Goal: Task Accomplishment & Management: Manage account settings

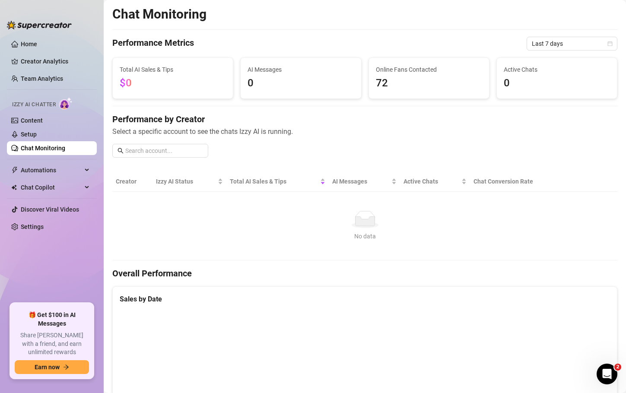
click at [65, 150] on link "Chat Monitoring" at bounding box center [43, 148] width 45 height 7
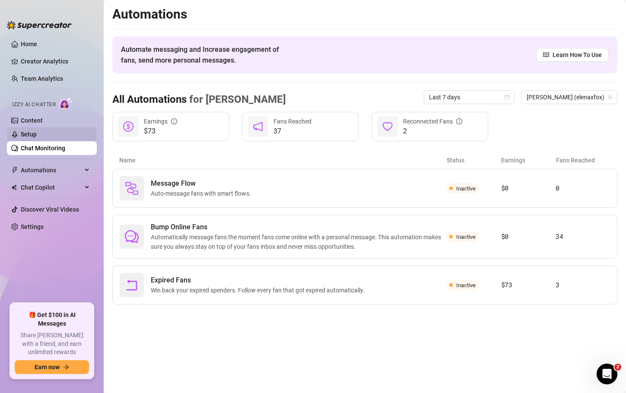
click at [33, 137] on link "Setup" at bounding box center [29, 134] width 16 height 7
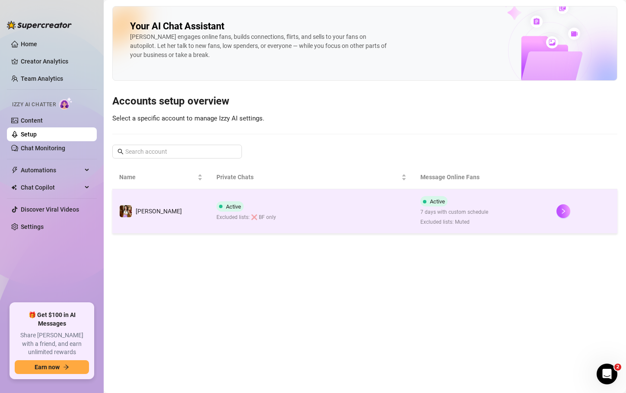
click at [461, 213] on span "7 days with custom schedule" at bounding box center [455, 212] width 68 height 8
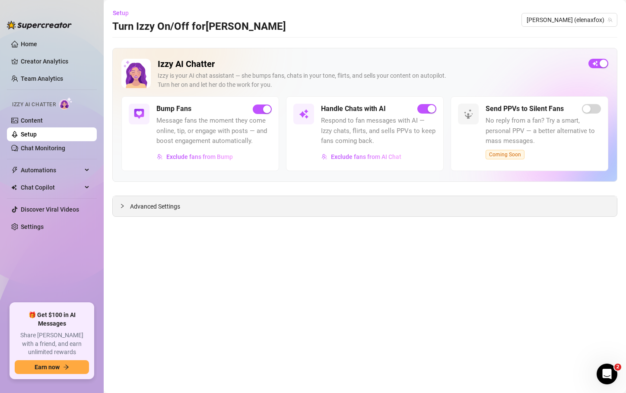
click at [255, 216] on div "Advanced Settings" at bounding box center [365, 206] width 504 height 20
click at [134, 209] on span "Advanced Settings" at bounding box center [155, 207] width 50 height 10
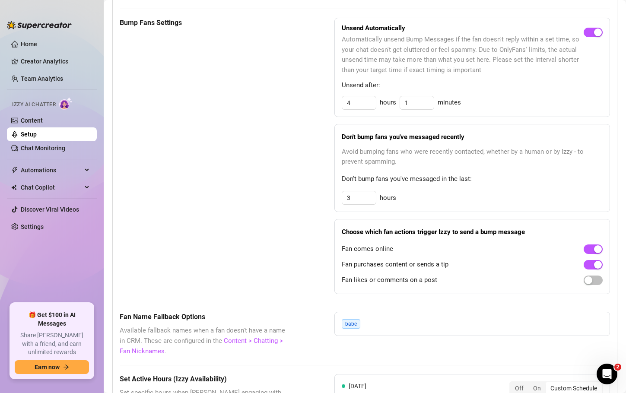
scroll to position [426, 0]
click at [585, 283] on div "button" at bounding box center [589, 280] width 8 height 8
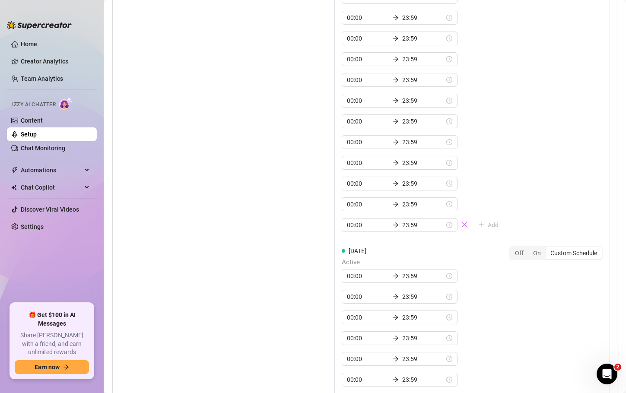
scroll to position [0, 0]
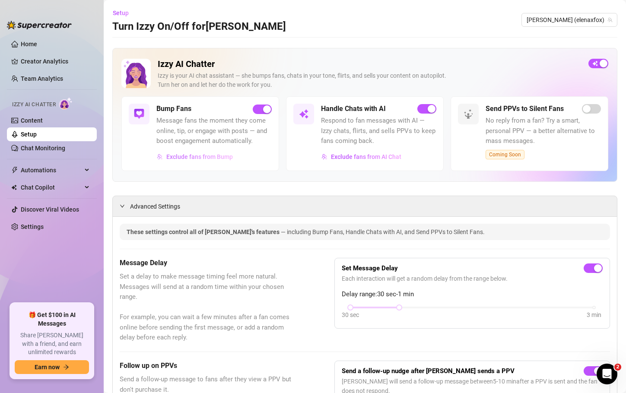
click at [195, 162] on button "Exclude fans from Bump" at bounding box center [194, 157] width 77 height 14
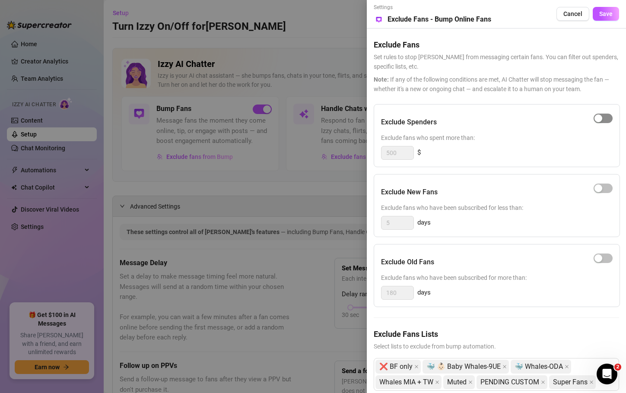
click at [595, 117] on div "button" at bounding box center [599, 119] width 8 height 8
click at [604, 120] on div "button" at bounding box center [608, 119] width 8 height 8
click at [597, 188] on span "button" at bounding box center [603, 189] width 19 height 10
click at [402, 225] on input "5" at bounding box center [398, 223] width 32 height 13
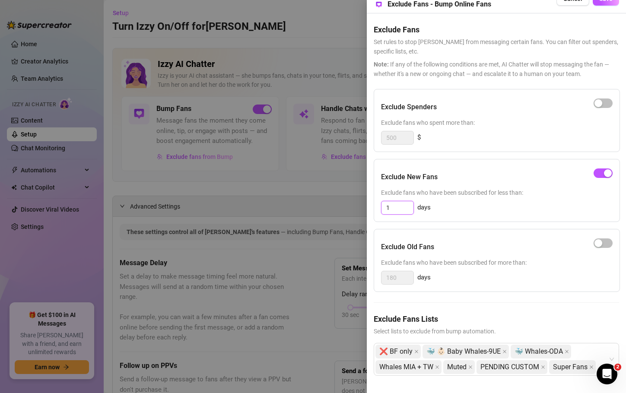
scroll to position [22, 0]
click at [417, 350] on icon "close" at bounding box center [416, 351] width 3 height 3
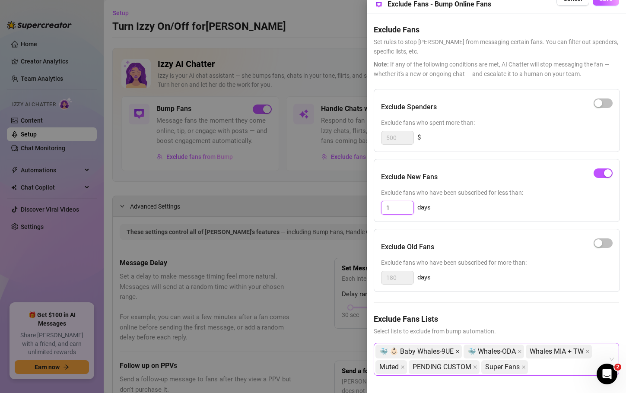
click at [460, 350] on icon "close" at bounding box center [458, 352] width 4 height 4
click at [433, 350] on icon "close" at bounding box center [431, 351] width 3 height 3
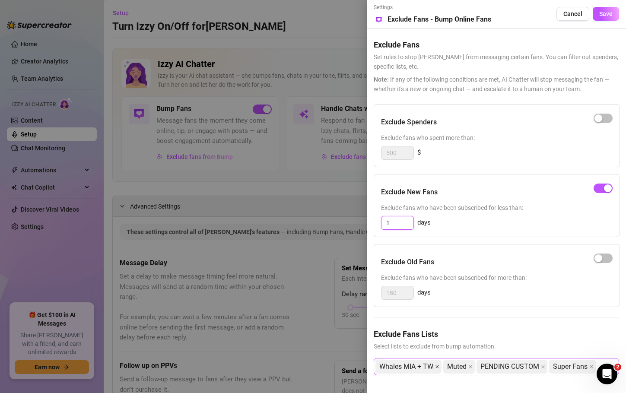
click at [437, 365] on icon "close" at bounding box center [437, 366] width 3 height 3
click at [403, 365] on icon "close" at bounding box center [402, 366] width 3 height 3
click at [442, 365] on icon "close" at bounding box center [442, 366] width 3 height 3
click at [418, 365] on icon "close" at bounding box center [417, 366] width 3 height 3
type input "1"
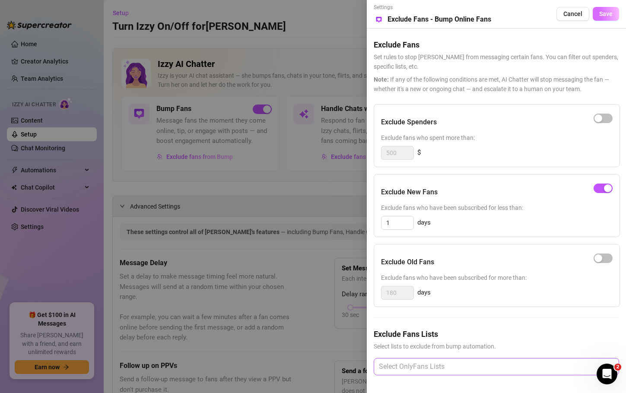
click at [602, 11] on button "Save" at bounding box center [606, 14] width 26 height 14
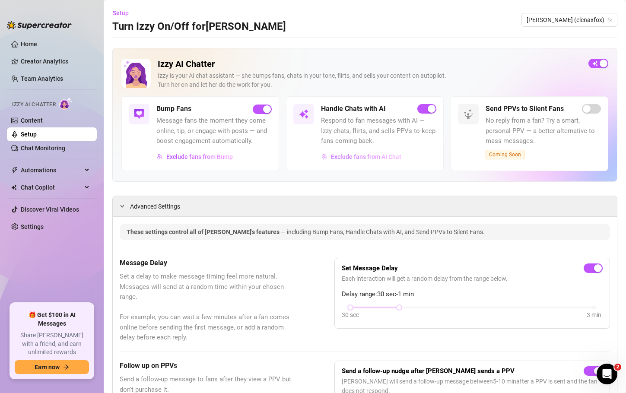
click at [358, 160] on span "Exclude fans from AI Chat" at bounding box center [366, 156] width 70 height 7
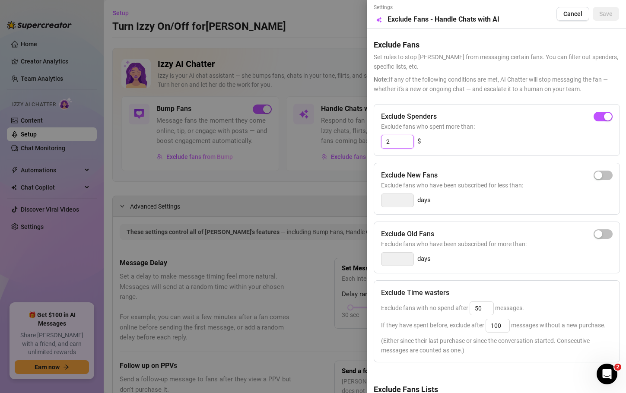
click at [405, 139] on input "2" at bounding box center [398, 141] width 32 height 13
click at [595, 172] on div "button" at bounding box center [599, 176] width 8 height 8
type input "3"
click at [396, 203] on input "3" at bounding box center [398, 200] width 32 height 13
click at [595, 176] on div "button" at bounding box center [599, 176] width 8 height 8
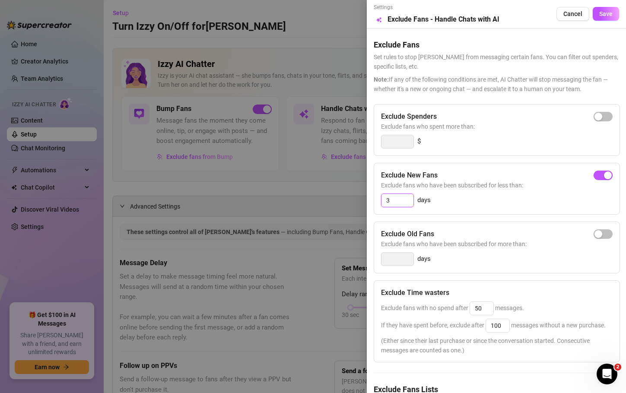
click at [400, 203] on input "3" at bounding box center [398, 200] width 32 height 13
type input "1"
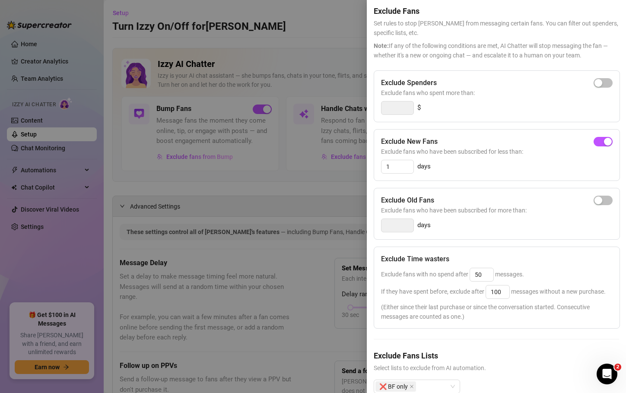
scroll to position [0, 0]
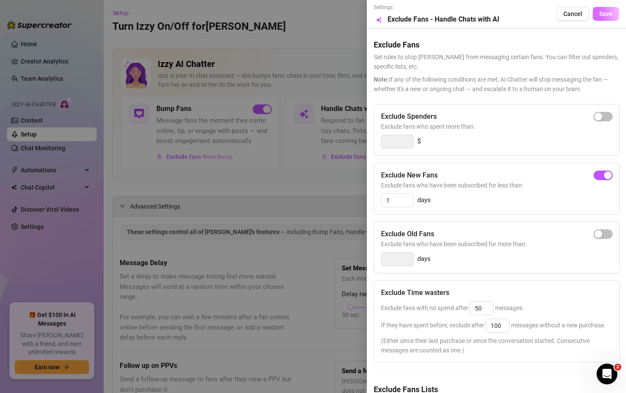
click at [600, 18] on button "Save" at bounding box center [606, 14] width 26 height 14
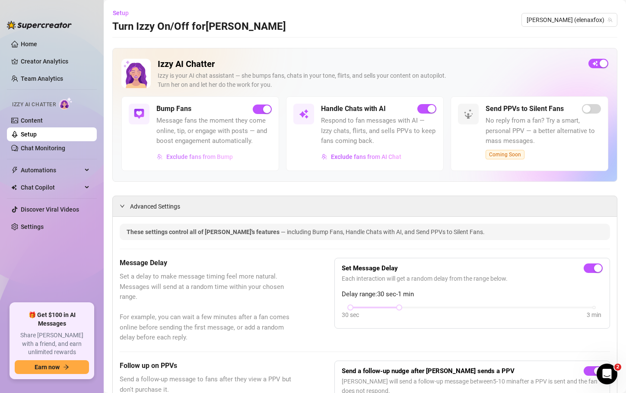
click at [220, 155] on span "Exclude fans from Bump" at bounding box center [199, 156] width 67 height 7
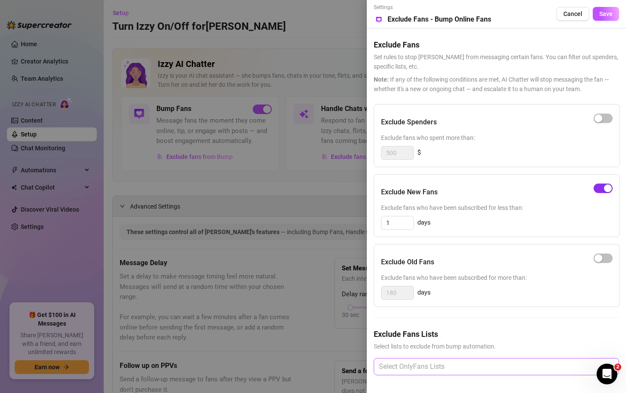
click at [605, 184] on button "button" at bounding box center [603, 189] width 19 height 10
click at [605, 184] on span "button" at bounding box center [603, 189] width 19 height 10
click at [606, 7] on button "Save" at bounding box center [606, 14] width 26 height 14
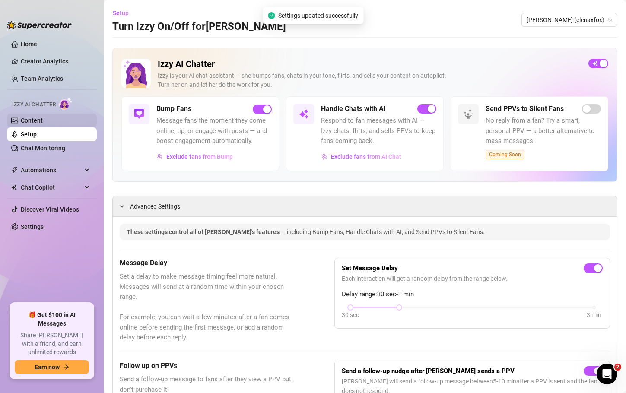
click at [43, 120] on link "Content" at bounding box center [32, 120] width 22 height 7
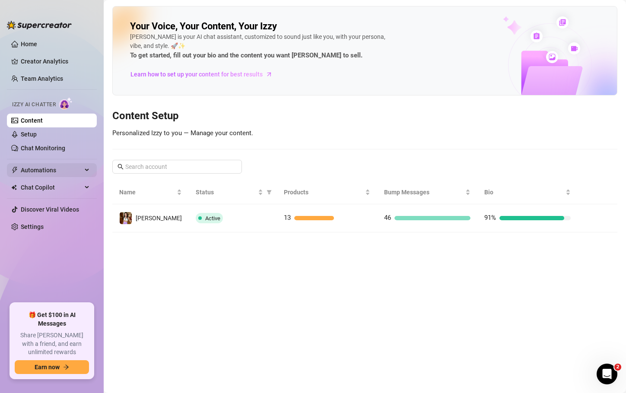
click at [85, 172] on div "Automations" at bounding box center [52, 170] width 90 height 14
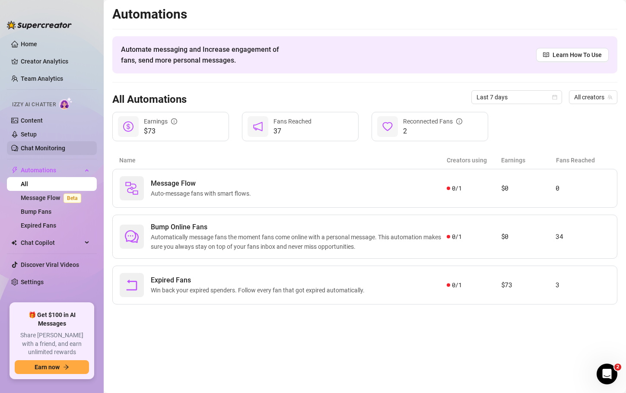
click at [39, 147] on link "Chat Monitoring" at bounding box center [43, 148] width 45 height 7
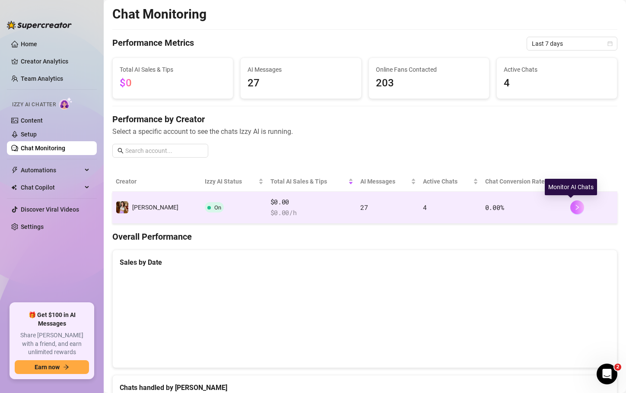
click at [575, 209] on icon "right" at bounding box center [578, 207] width 6 height 6
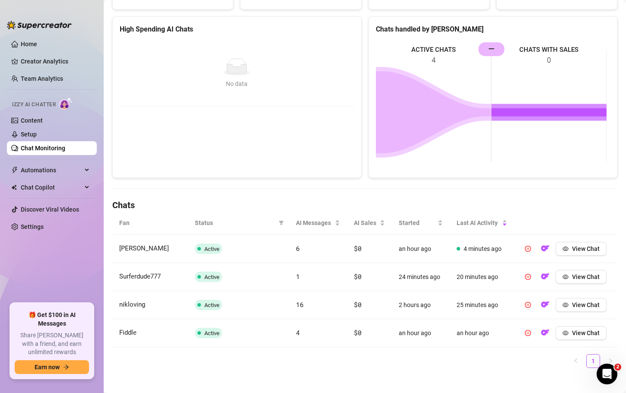
scroll to position [111, 0]
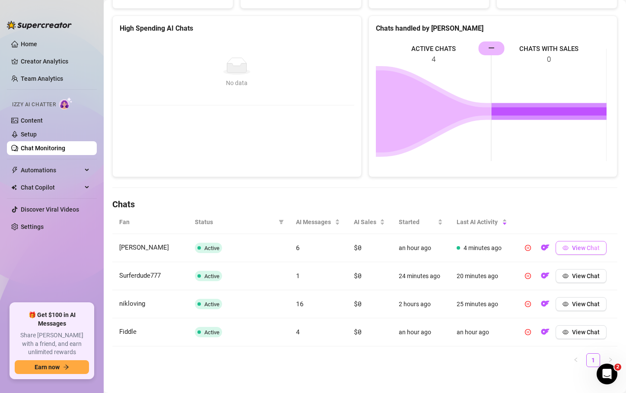
click at [563, 248] on button "View Chat" at bounding box center [581, 248] width 51 height 14
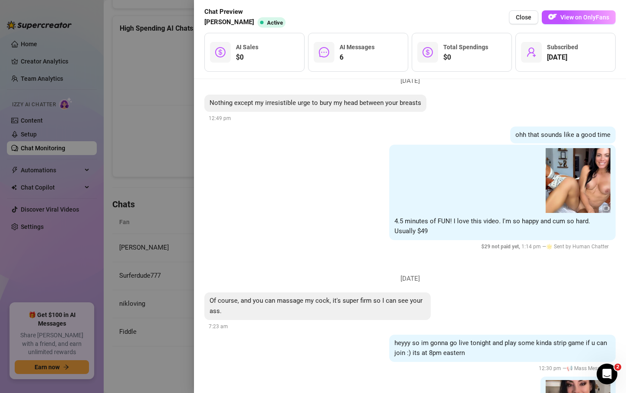
scroll to position [0, 0]
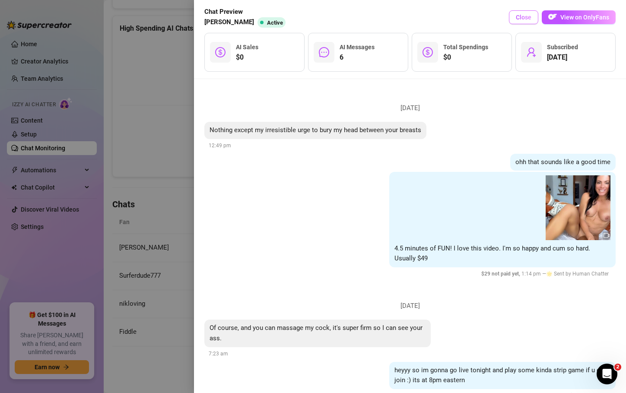
click at [524, 17] on span "Close" at bounding box center [524, 17] width 16 height 7
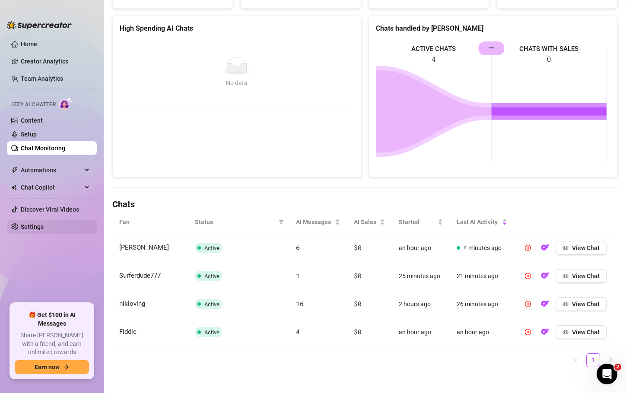
click at [44, 228] on link "Settings" at bounding box center [32, 226] width 23 height 7
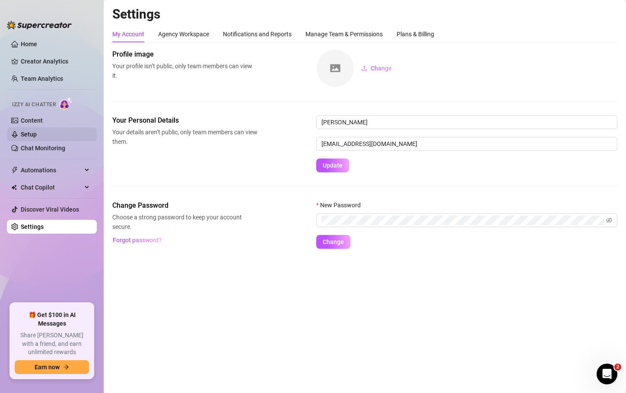
click at [37, 132] on link "Setup" at bounding box center [29, 134] width 16 height 7
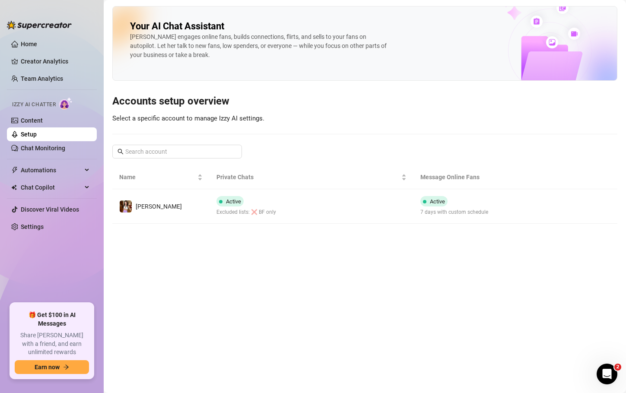
click at [191, 47] on div "Izzy engages online fans, builds connections, flirts, and sells to your fans on…" at bounding box center [259, 45] width 259 height 27
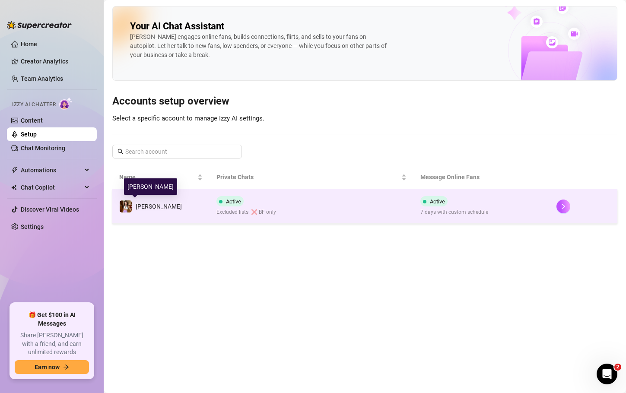
click at [147, 206] on span "[PERSON_NAME]" at bounding box center [159, 206] width 46 height 7
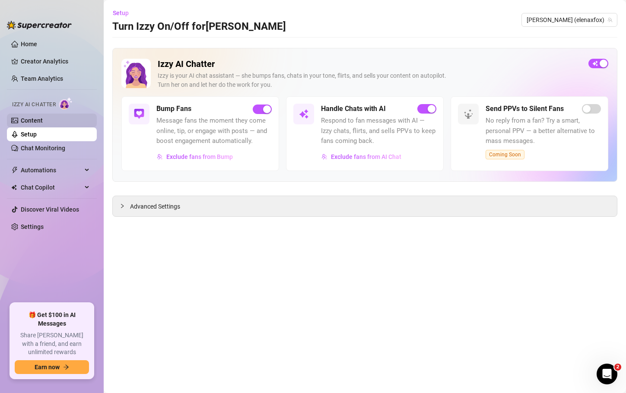
click at [32, 123] on link "Content" at bounding box center [32, 120] width 22 height 7
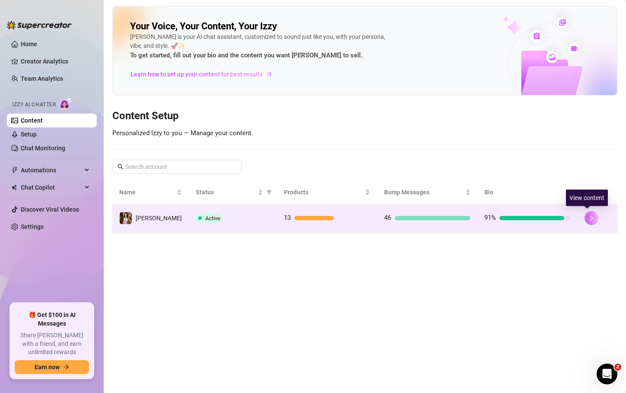
click at [591, 220] on icon "right" at bounding box center [592, 218] width 3 height 5
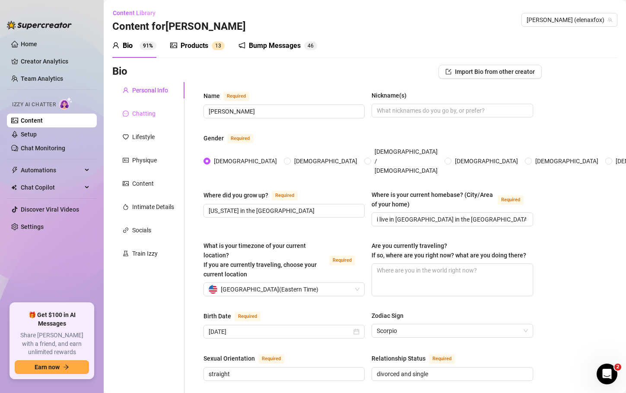
click at [155, 109] on div "Chatting" at bounding box center [148, 113] width 72 height 16
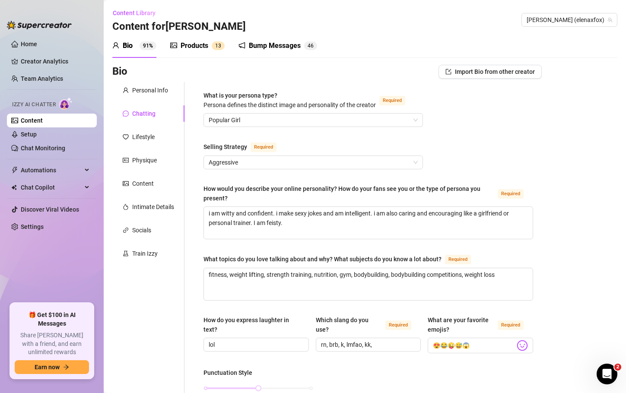
click at [201, 47] on div "Products" at bounding box center [195, 46] width 28 height 10
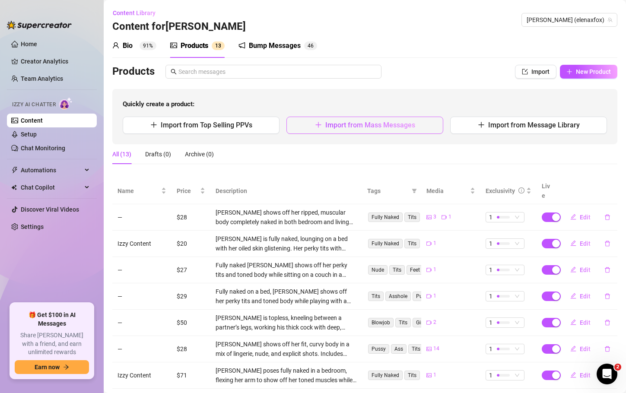
click at [371, 126] on span "Import from Mass Messages" at bounding box center [371, 125] width 90 height 8
type textarea "Type your message here..."
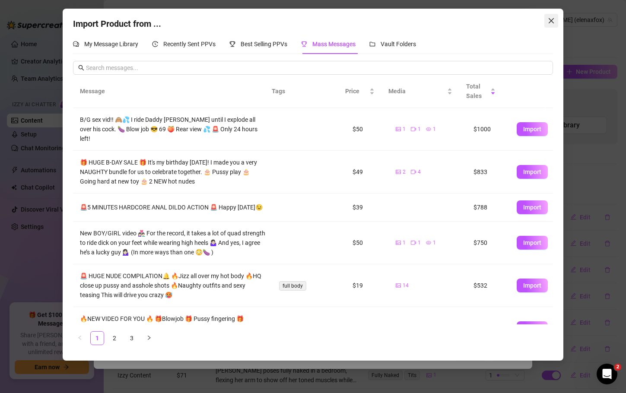
click at [549, 19] on icon "close" at bounding box center [551, 20] width 7 height 7
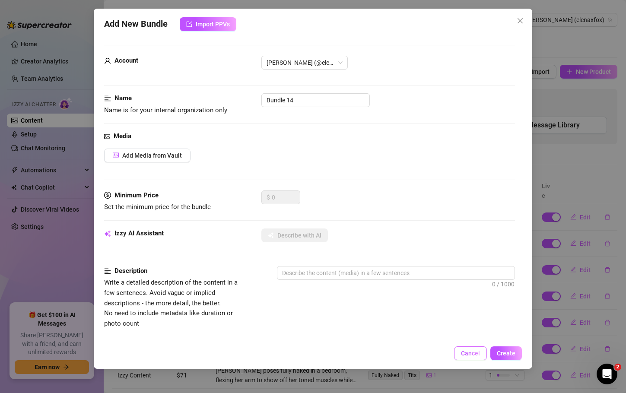
click at [468, 349] on button "Cancel" at bounding box center [470, 354] width 33 height 14
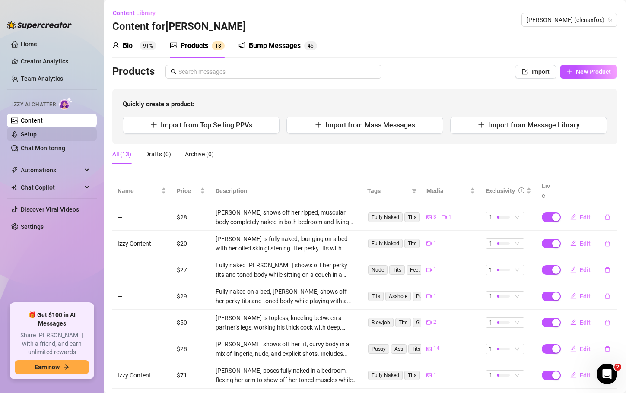
click at [26, 135] on link "Setup" at bounding box center [29, 134] width 16 height 7
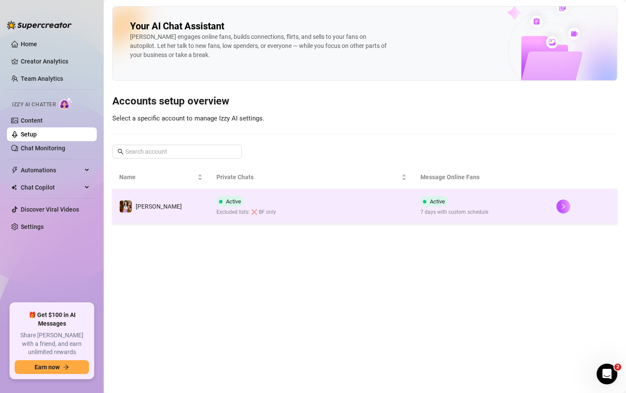
click at [217, 202] on span "Active" at bounding box center [230, 201] width 27 height 10
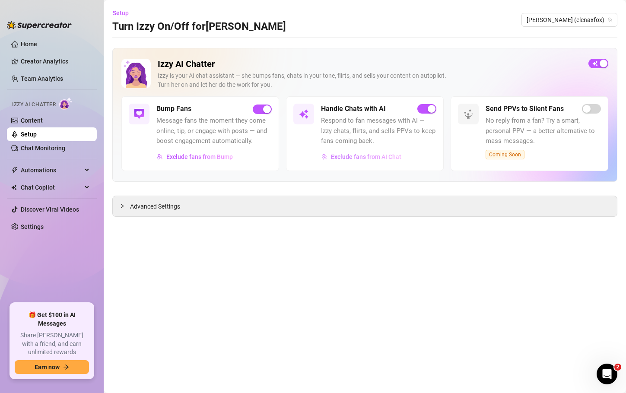
click at [376, 155] on span "Exclude fans from AI Chat" at bounding box center [366, 156] width 70 height 7
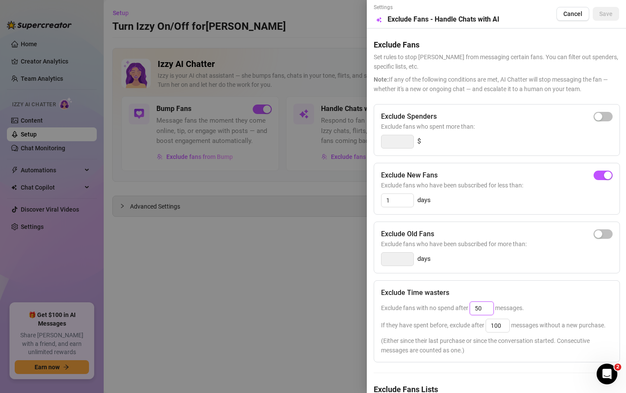
click at [483, 310] on input "50" at bounding box center [481, 308] width 23 height 13
type input "5"
type input "25"
click at [505, 326] on input "100" at bounding box center [497, 325] width 23 height 13
type input "1"
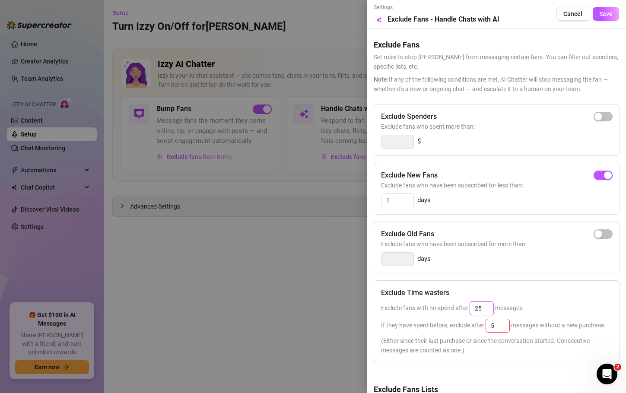
type input "25"
click at [483, 308] on input "25" at bounding box center [481, 308] width 23 height 13
type input "2"
click at [485, 310] on input "25" at bounding box center [481, 308] width 23 height 13
type input "2"
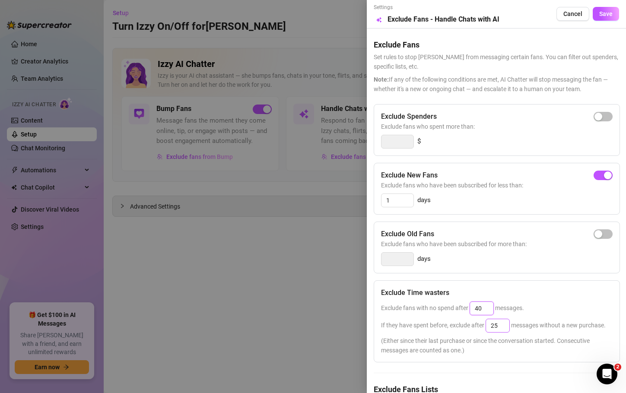
type input "40"
click at [504, 326] on input "25" at bounding box center [497, 325] width 23 height 13
type input "2"
type input "80"
click at [600, 16] on span "Save" at bounding box center [606, 13] width 13 height 7
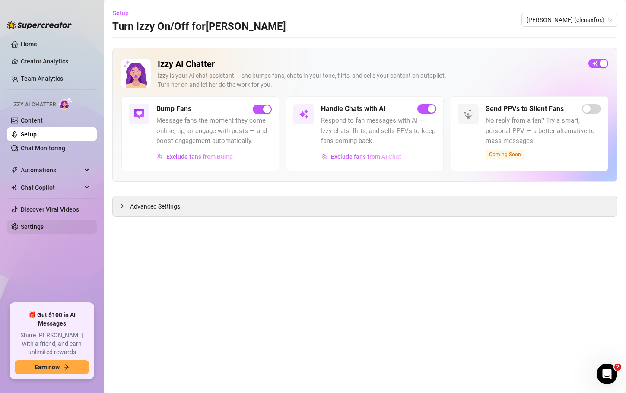
click at [44, 223] on link "Settings" at bounding box center [32, 226] width 23 height 7
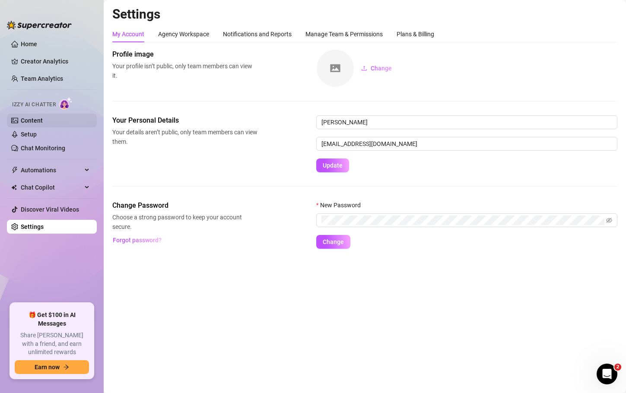
click at [36, 118] on link "Content" at bounding box center [32, 120] width 22 height 7
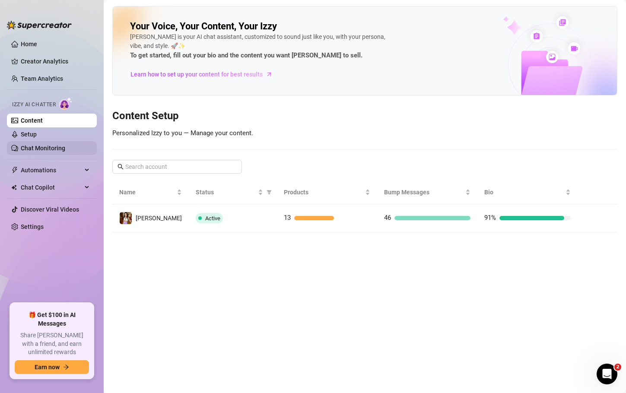
click at [42, 145] on link "Chat Monitoring" at bounding box center [43, 148] width 45 height 7
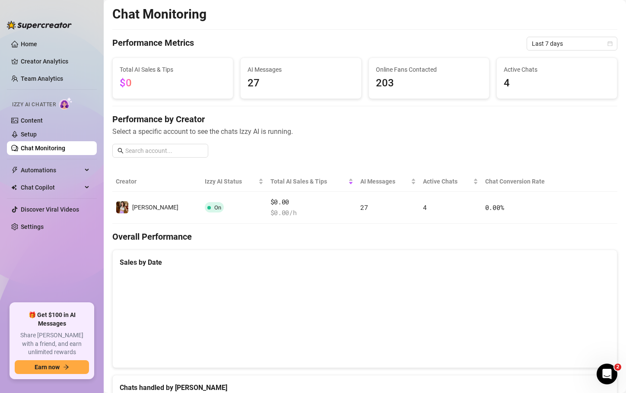
click at [521, 86] on span "4" at bounding box center [557, 83] width 106 height 16
click at [504, 86] on span "4" at bounding box center [557, 83] width 106 height 16
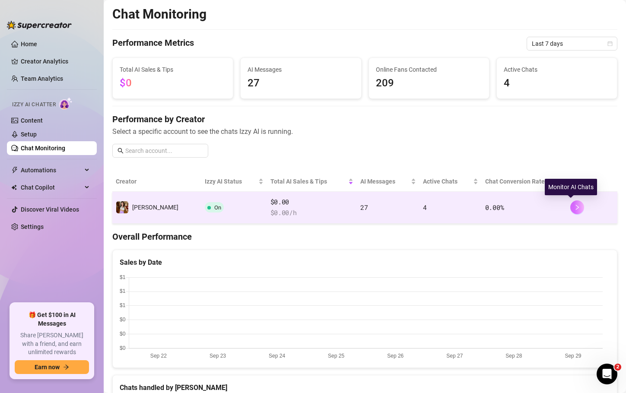
click at [575, 207] on icon "right" at bounding box center [578, 207] width 6 height 6
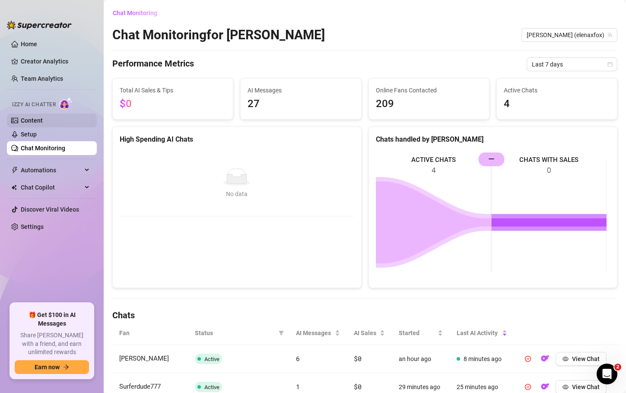
click at [32, 122] on link "Content" at bounding box center [32, 120] width 22 height 7
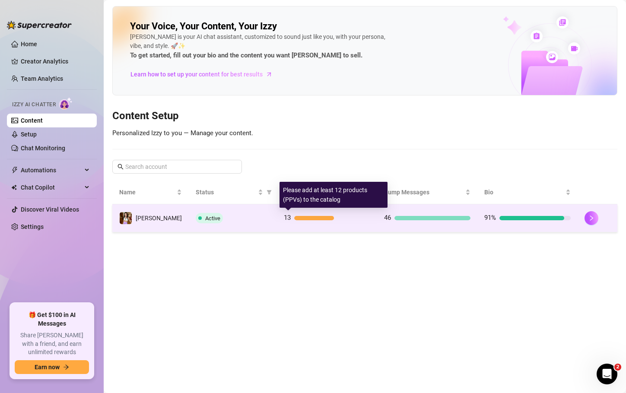
click at [303, 214] on div "13" at bounding box center [327, 218] width 86 height 10
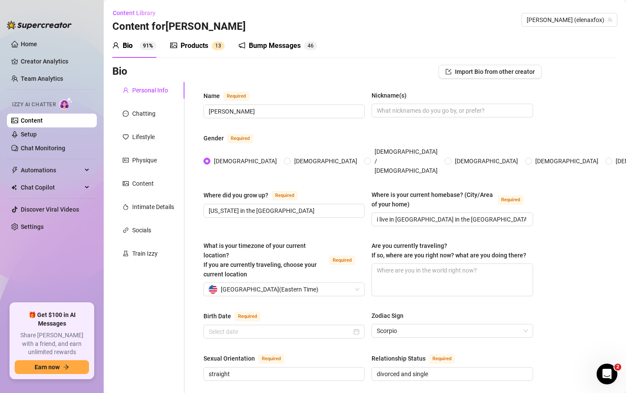
radio input "true"
type input "October 29th, 1981"
click at [190, 51] on div "Products 1 3" at bounding box center [197, 46] width 54 height 24
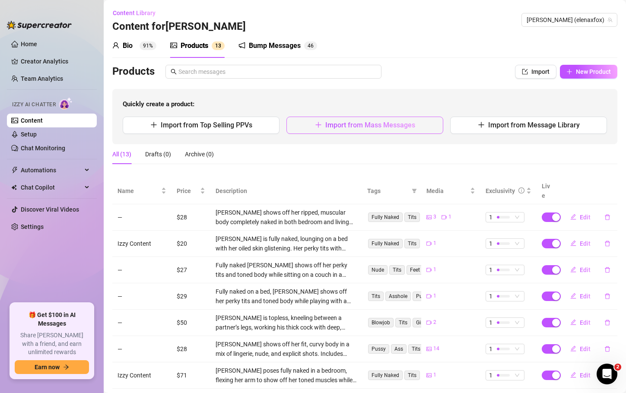
click at [394, 121] on span "Import from Mass Messages" at bounding box center [371, 125] width 90 height 8
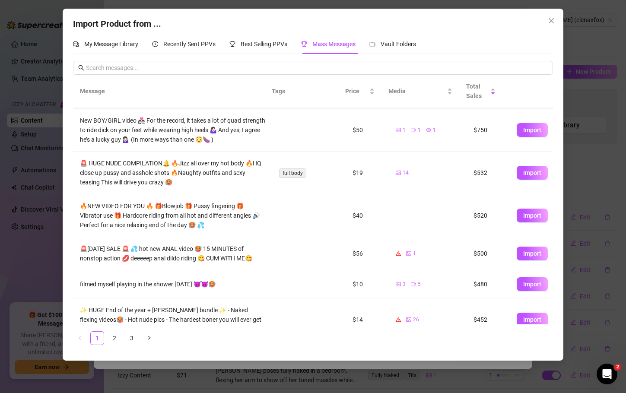
scroll to position [149, 0]
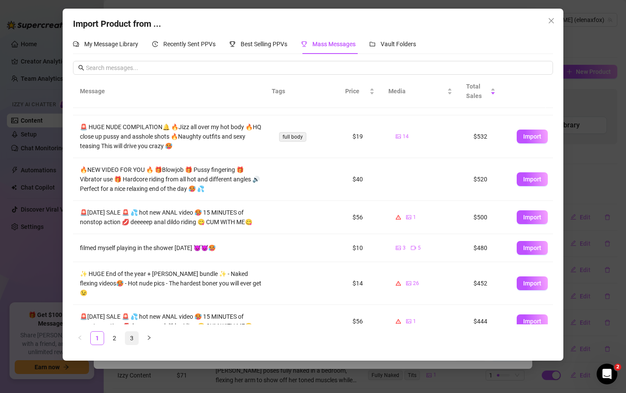
click at [130, 342] on link "3" at bounding box center [131, 338] width 13 height 13
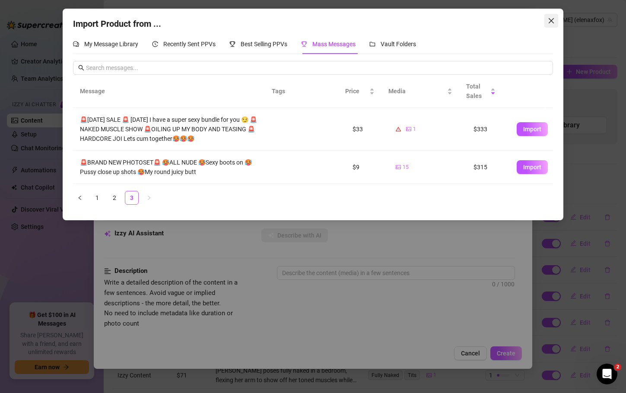
click at [557, 16] on button "Close" at bounding box center [552, 21] width 14 height 14
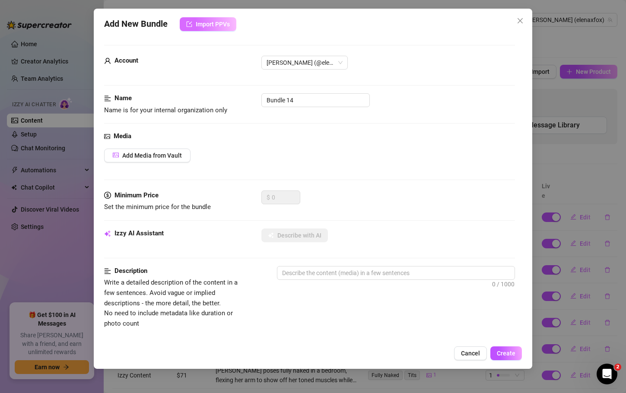
click at [220, 26] on span "Import PPVs" at bounding box center [213, 24] width 34 height 7
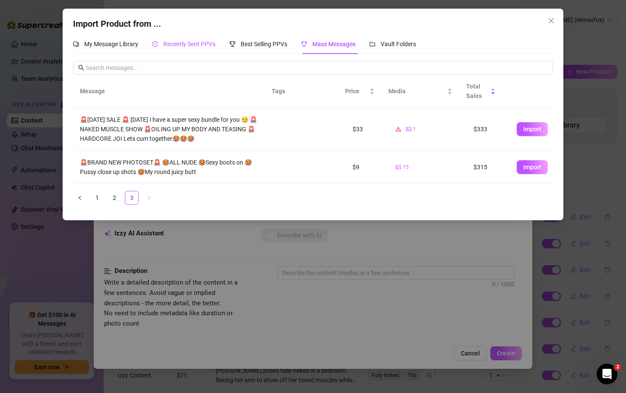
click at [187, 42] on span "Recently Sent PPVs" at bounding box center [189, 44] width 52 height 7
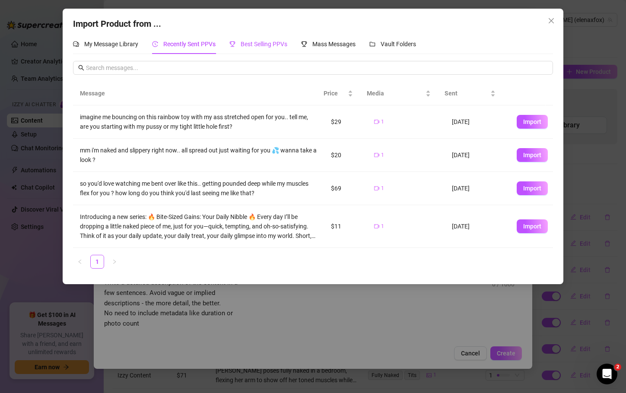
click at [270, 47] on span "Best Selling PPVs" at bounding box center [264, 44] width 47 height 7
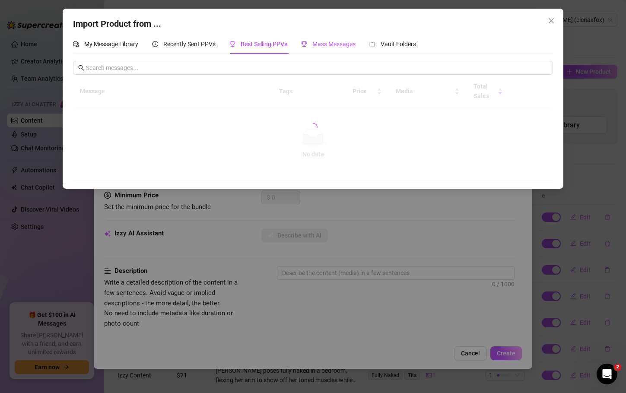
click at [320, 43] on span "Mass Messages" at bounding box center [334, 44] width 43 height 7
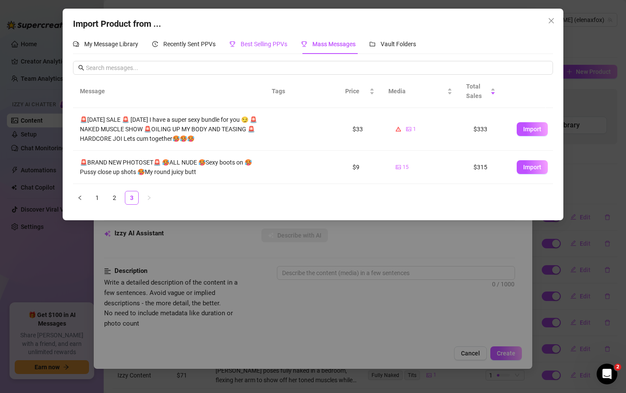
click at [265, 41] on span "Best Selling PPVs" at bounding box center [264, 44] width 47 height 7
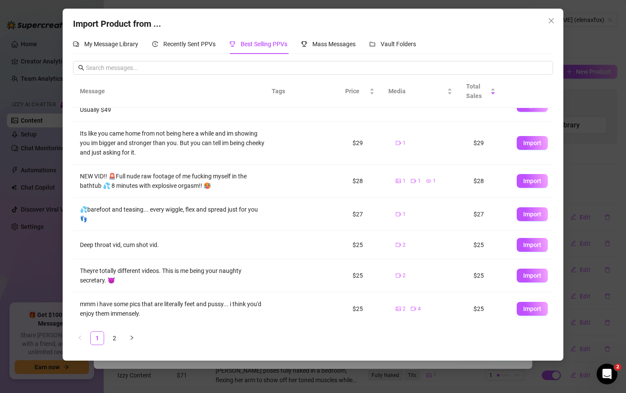
scroll to position [120, 0]
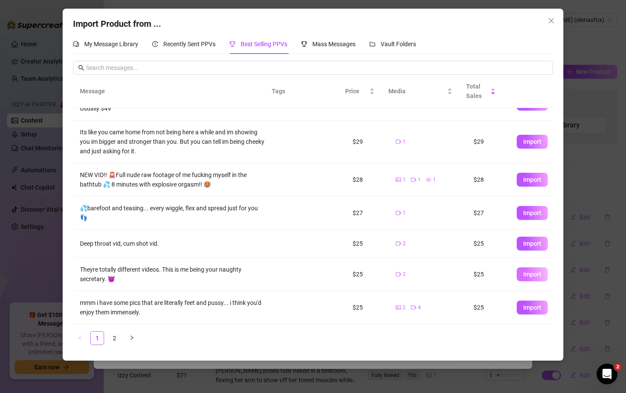
click at [532, 275] on span "Import" at bounding box center [533, 274] width 18 height 7
type textarea "Theyre totally different videos. This is me being your naughty secretary. 😈"
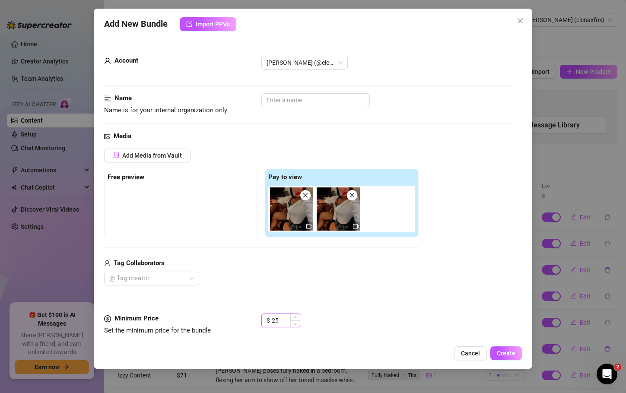
click at [286, 319] on input "25" at bounding box center [286, 320] width 28 height 13
type input "2"
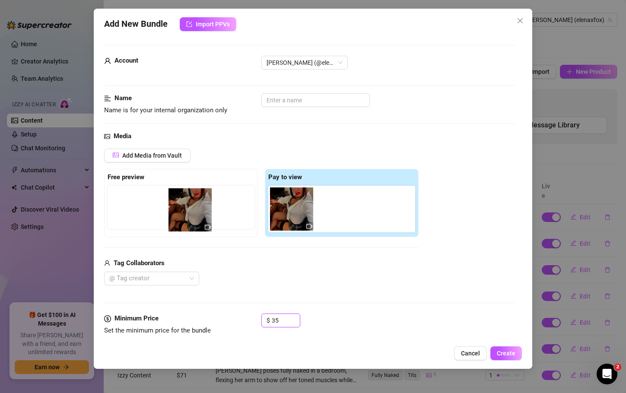
drag, startPoint x: 296, startPoint y: 210, endPoint x: 172, endPoint y: 205, distance: 123.3
click at [172, 205] on div "Free preview Pay to view" at bounding box center [261, 203] width 315 height 68
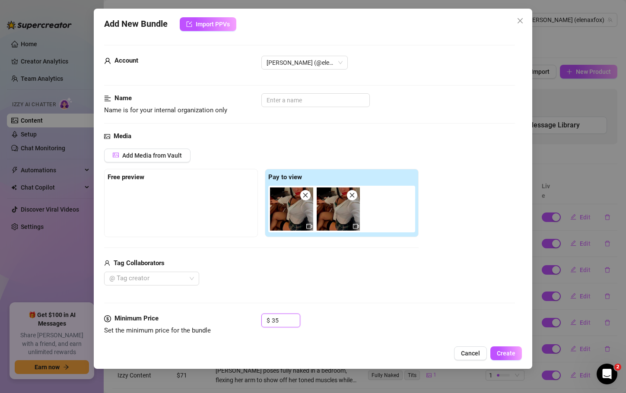
click at [306, 193] on icon "close" at bounding box center [306, 195] width 6 height 6
type input "0"
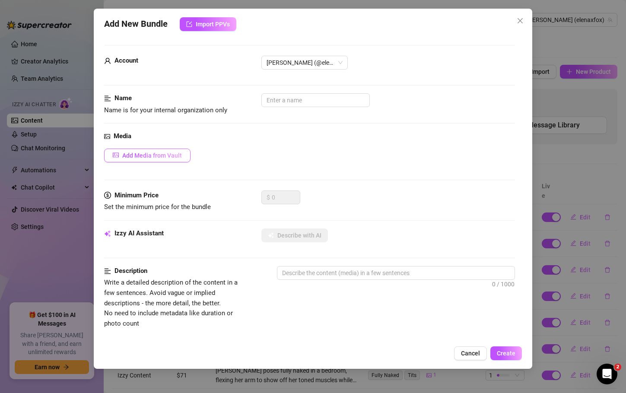
click at [184, 156] on button "Add Media from Vault" at bounding box center [147, 156] width 86 height 14
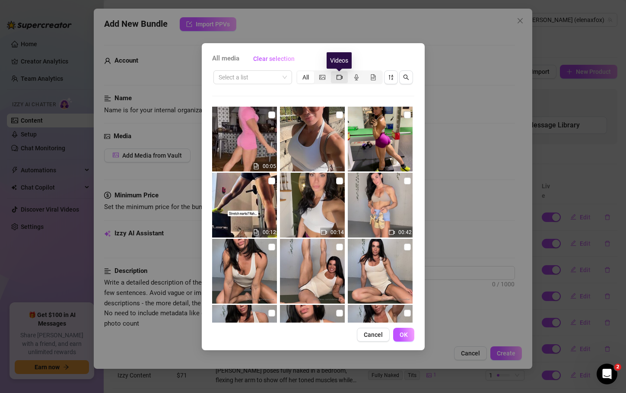
click at [339, 79] on icon "video-camera" at bounding box center [340, 77] width 6 height 6
click at [333, 73] on input "segmented control" at bounding box center [333, 73] width 0 height 0
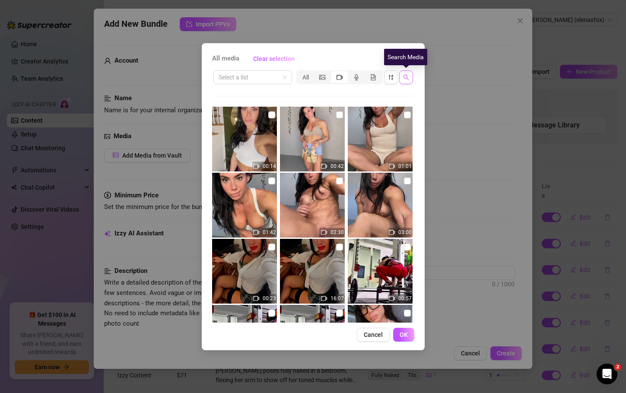
click at [407, 76] on icon "search" at bounding box center [406, 77] width 6 height 6
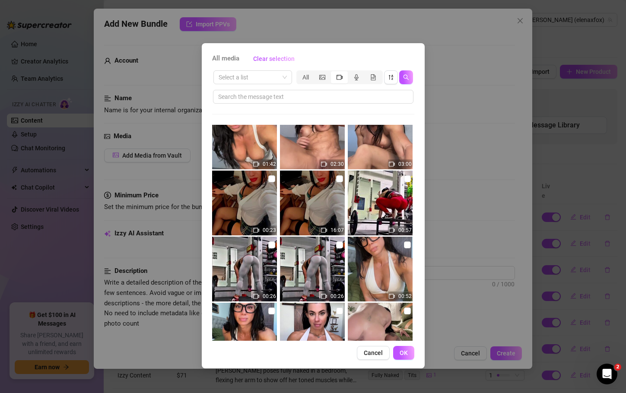
scroll to position [87, 0]
click at [336, 179] on input "checkbox" at bounding box center [339, 178] width 7 height 7
checkbox input "true"
click at [270, 176] on input "checkbox" at bounding box center [271, 178] width 7 height 7
checkbox input "true"
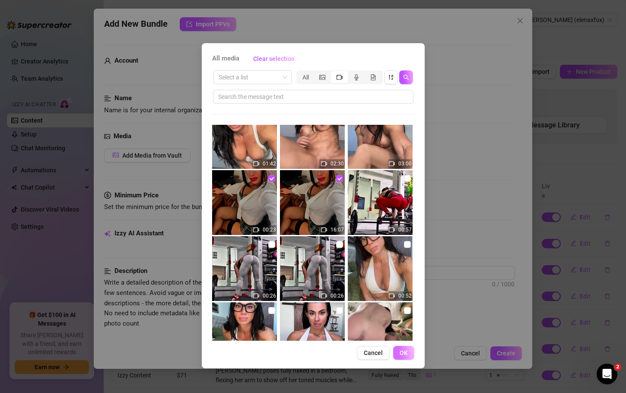
click at [406, 354] on span "OK" at bounding box center [404, 353] width 8 height 7
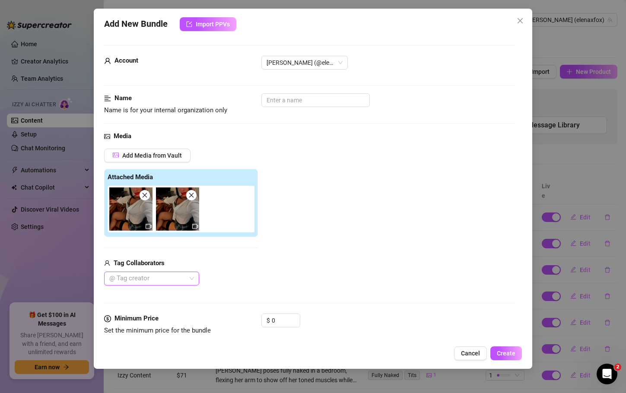
click at [189, 212] on img at bounding box center [177, 209] width 43 height 43
click at [145, 197] on icon "close" at bounding box center [145, 195] width 6 height 6
click at [147, 196] on icon "close" at bounding box center [145, 195] width 6 height 6
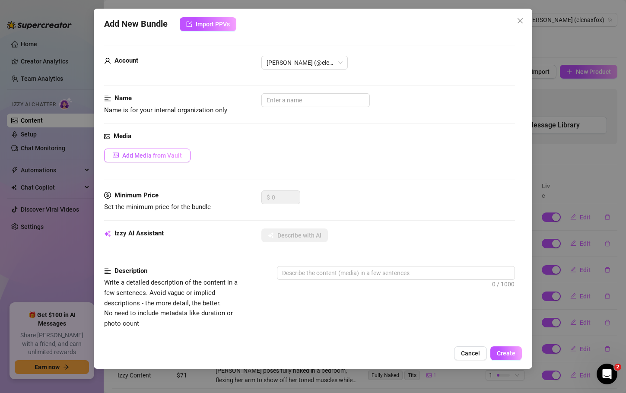
click at [178, 154] on span "Add Media from Vault" at bounding box center [152, 155] width 60 height 7
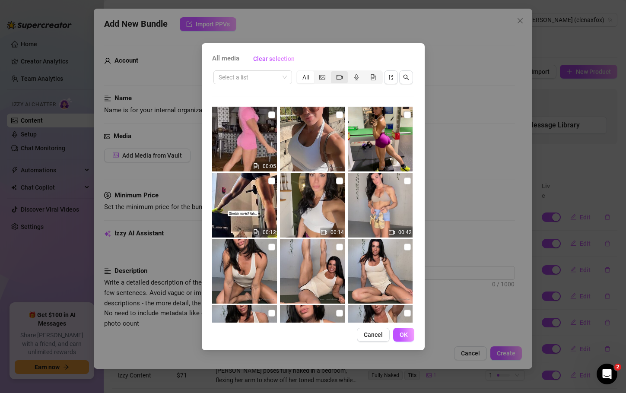
click at [344, 79] on div "segmented control" at bounding box center [339, 77] width 17 height 12
click at [333, 73] on input "segmented control" at bounding box center [333, 73] width 0 height 0
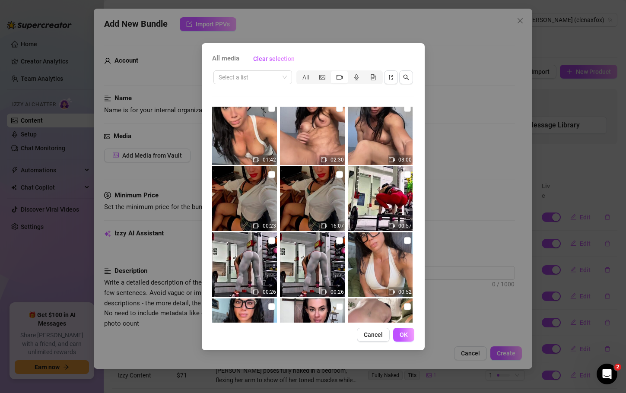
scroll to position [82, 0]
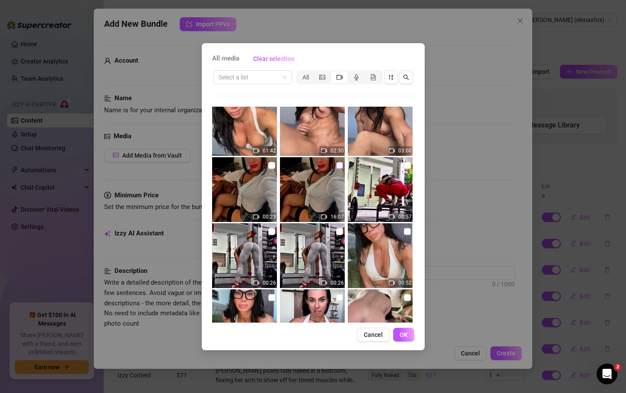
click at [336, 165] on input "checkbox" at bounding box center [339, 165] width 7 height 7
checkbox input "true"
click at [408, 335] on span "OK" at bounding box center [404, 335] width 8 height 7
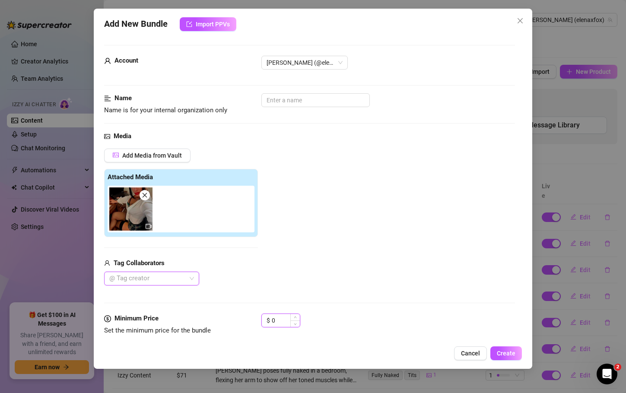
click at [278, 316] on input "0" at bounding box center [286, 320] width 28 height 13
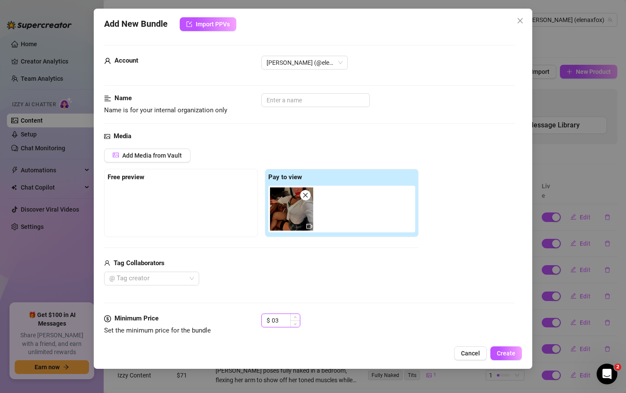
type input "0"
type input "30"
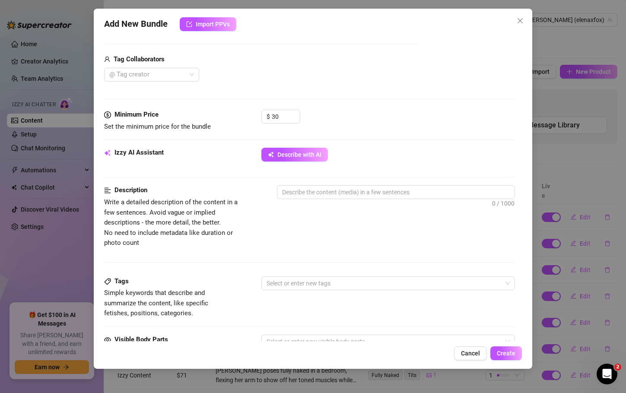
scroll to position [218, 0]
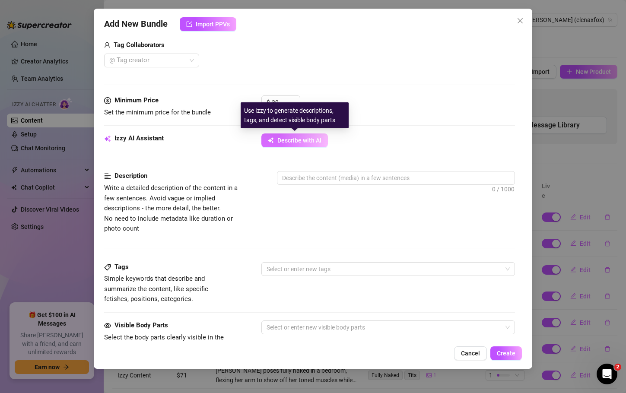
click at [296, 140] on span "Describe with AI" at bounding box center [300, 140] width 44 height 7
type textarea "[PERSON_NAME]"
type textarea "Elena strips"
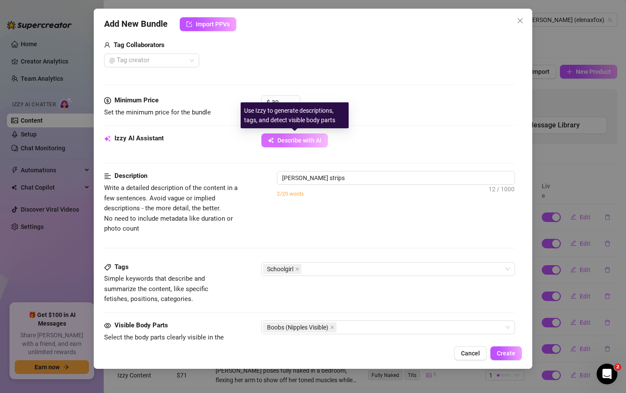
type textarea "Elena strips out"
type textarea "Elena strips out of"
type textarea "Elena strips out of a"
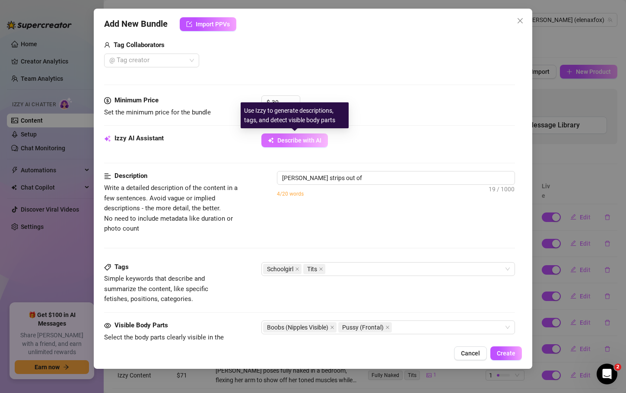
type textarea "Elena strips out of a"
type textarea "Elena strips out of a naughty"
type textarea "Elena strips out of a naughty schoolgirl"
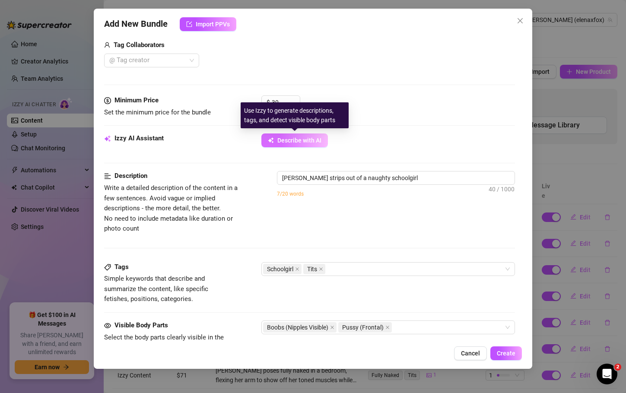
type textarea "Elena strips out of a naughty schoolgirl outfit"
type textarea "Elena strips out of a naughty schoolgirl outfit with"
type textarea "Elena strips out of a naughty schoolgirl outfit with a"
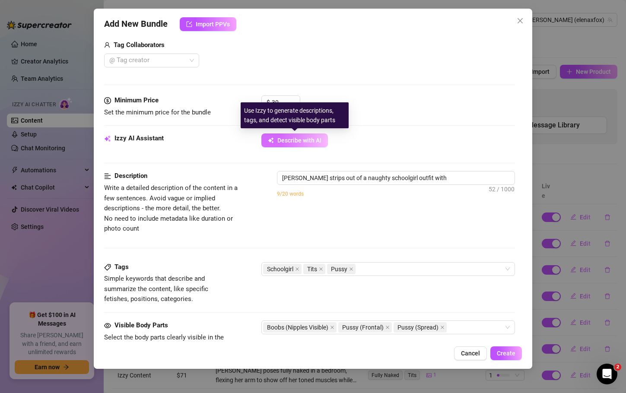
type textarea "Elena strips out of a naughty schoolgirl outfit with a"
type textarea "Elena strips out of a naughty schoolgirl outfit with a green"
type textarea "Elena strips out of a naughty schoolgirl outfit with a green plaid"
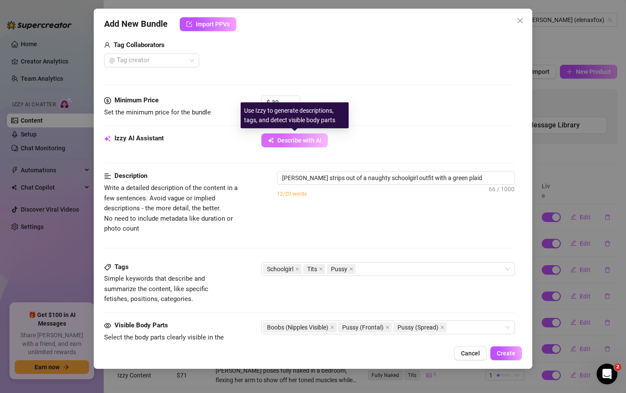
type textarea "Elena strips out of a naughty schoolgirl outfit with a green plaid mini"
type textarea "Elena strips out of a naughty schoolgirl outfit with a green plaid mini skirt,"
type textarea "Elena strips out of a naughty schoolgirl outfit with a green plaid mini skirt, …"
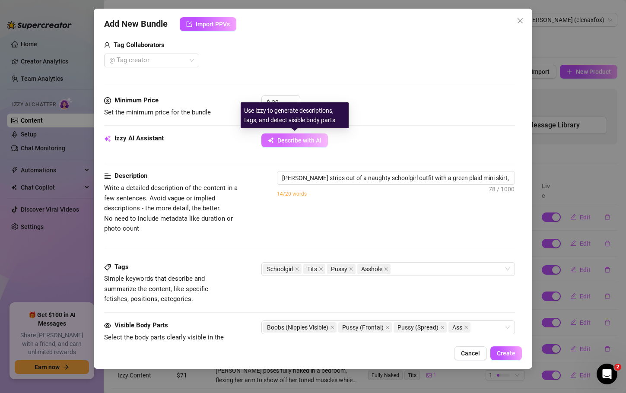
type textarea "Elena strips out of a naughty schoolgirl outfit with a green plaid mini skirt, …"
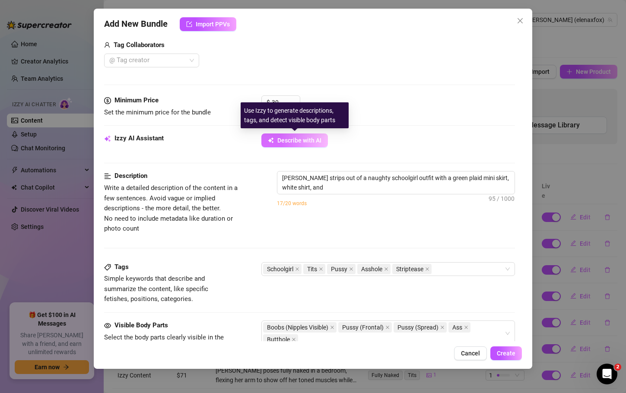
type textarea "Elena strips out of a naughty schoolgirl outfit with a green plaid mini skirt, …"
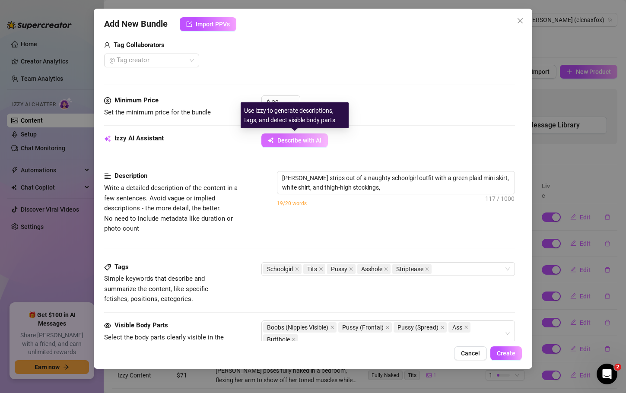
type textarea "Elena strips out of a naughty schoolgirl outfit with a green plaid mini skirt, …"
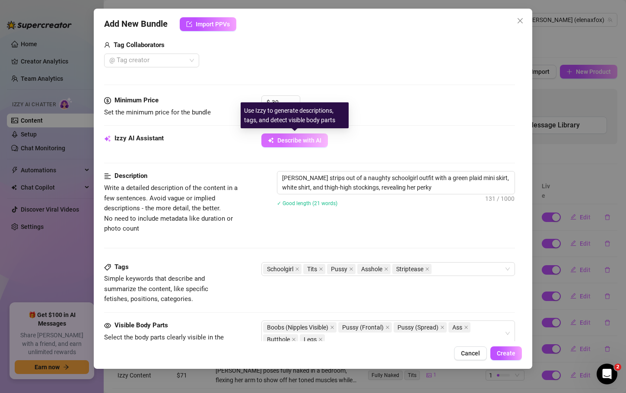
type textarea "Elena strips out of a naughty schoolgirl outfit with a green plaid mini skirt, …"
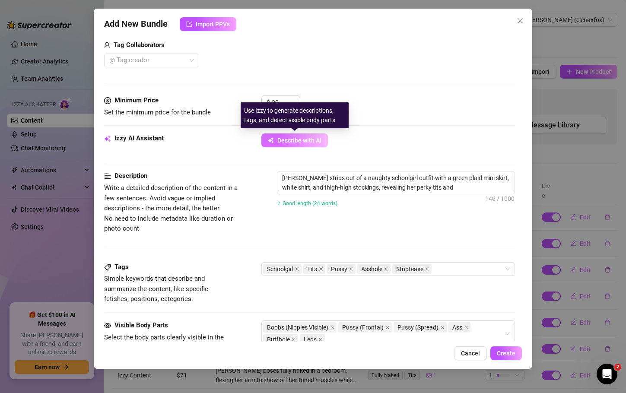
type textarea "Elena strips out of a naughty schoolgirl outfit with a green plaid mini skirt, …"
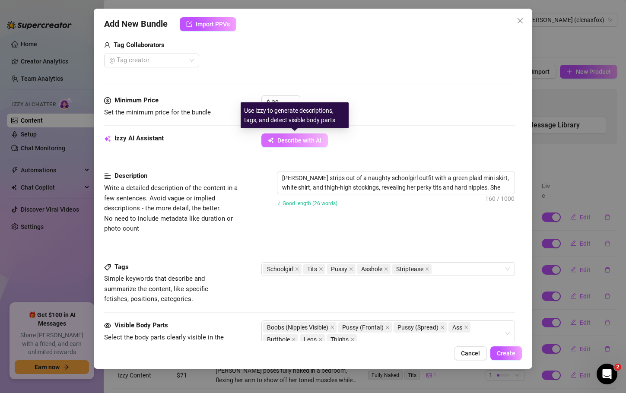
type textarea "Elena strips out of a naughty schoolgirl outfit with a green plaid mini skirt, …"
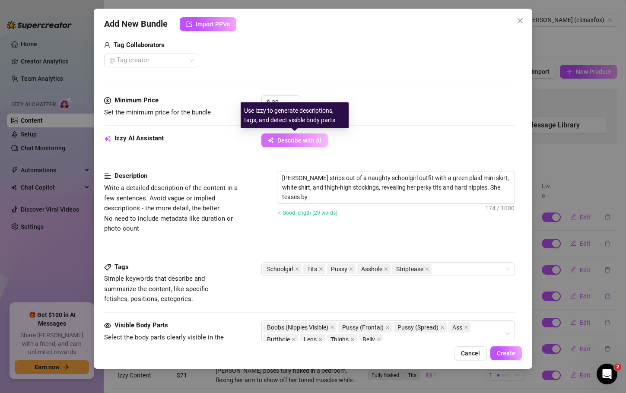
type textarea "Elena strips out of a naughty schoolgirl outfit with a green plaid mini skirt, …"
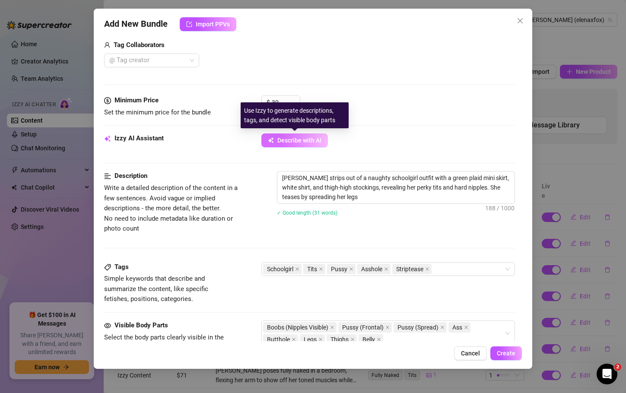
type textarea "Elena strips out of a naughty schoolgirl outfit with a green plaid mini skirt, …"
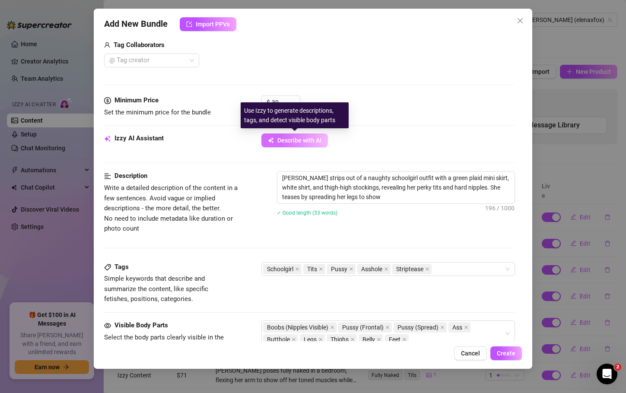
type textarea "Elena strips out of a naughty schoolgirl outfit with a green plaid mini skirt, …"
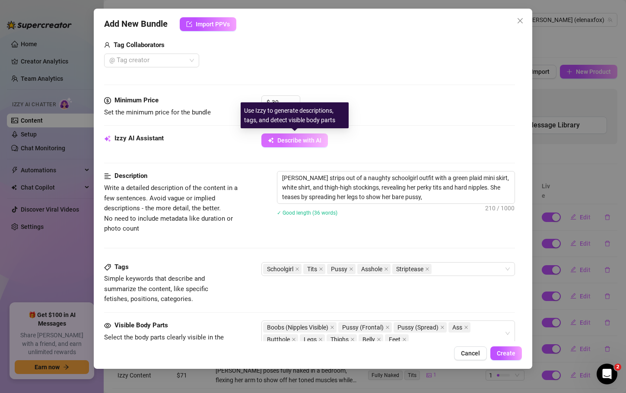
type textarea "Elena strips out of a naughty schoolgirl outfit with a green plaid mini skirt, …"
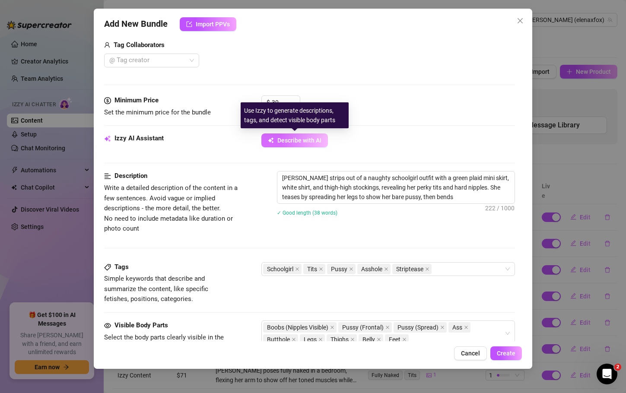
type textarea "Elena strips out of a naughty schoolgirl outfit with a green plaid mini skirt, …"
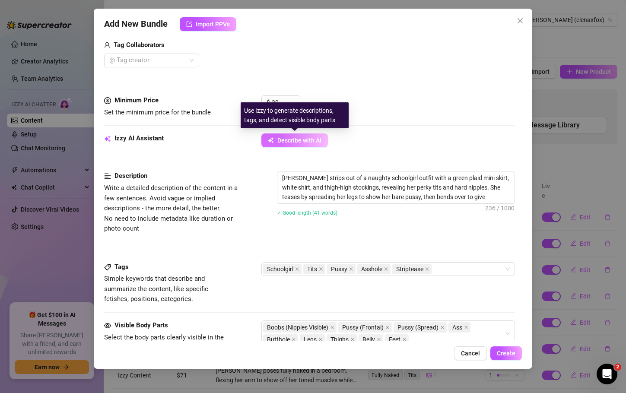
type textarea "Elena strips out of a naughty schoolgirl outfit with a green plaid mini skirt, …"
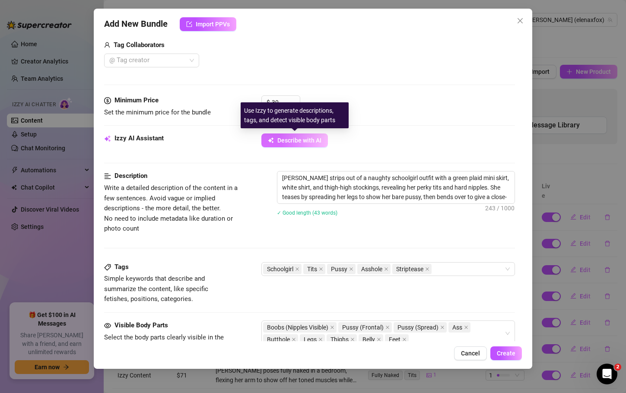
type textarea "Elena strips out of a naughty schoolgirl outfit with a green plaid mini skirt, …"
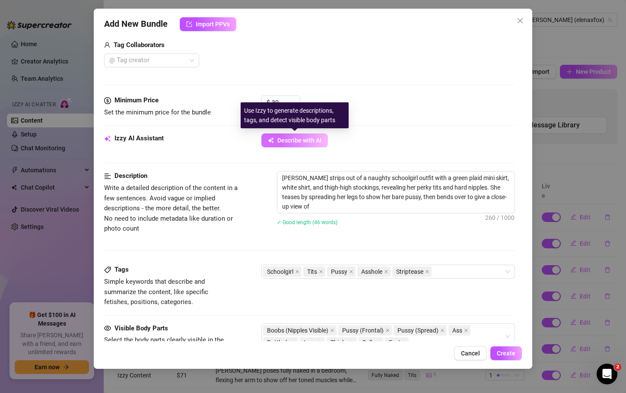
type textarea "Elena strips out of a naughty schoolgirl outfit with a green plaid mini skirt, …"
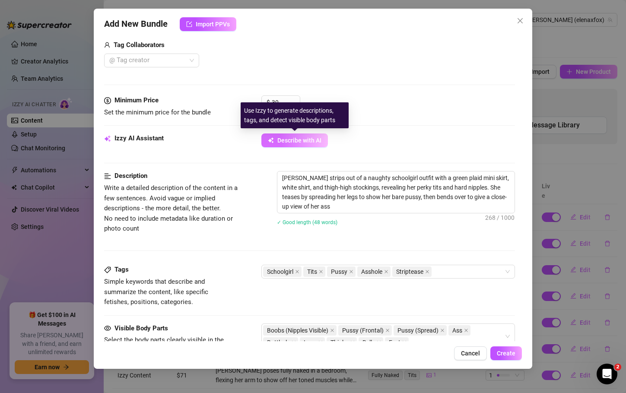
type textarea "Elena strips out of a naughty schoolgirl outfit with a green plaid mini skirt, …"
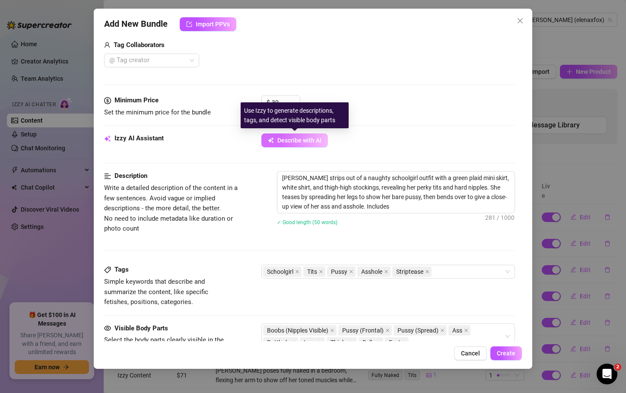
type textarea "Elena strips out of a naughty schoolgirl outfit with a green plaid mini skirt, …"
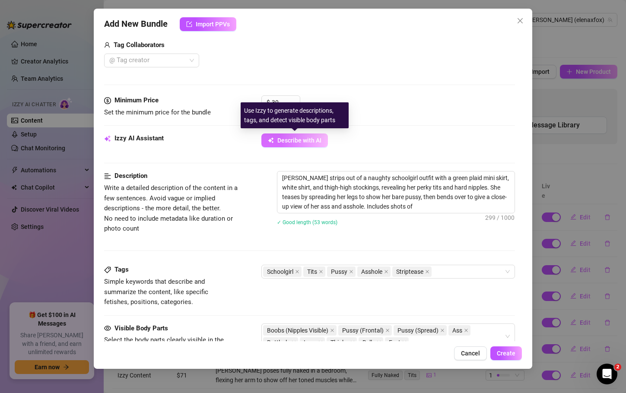
type textarea "Elena strips out of a naughty schoolgirl outfit with a green plaid mini skirt, …"
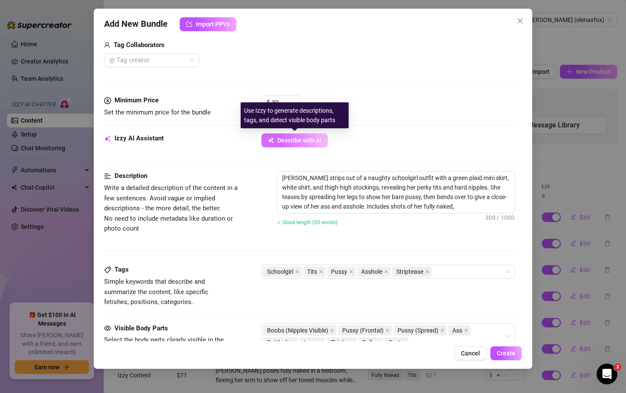
type textarea "Elena strips out of a naughty schoolgirl outfit with a green plaid mini skirt, …"
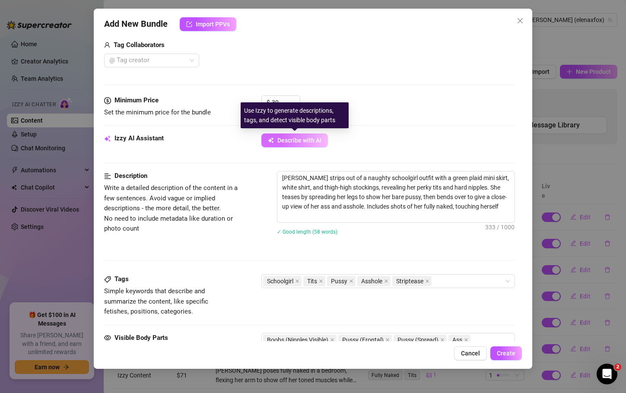
type textarea "Elena strips out of a naughty schoolgirl outfit with a green plaid mini skirt, …"
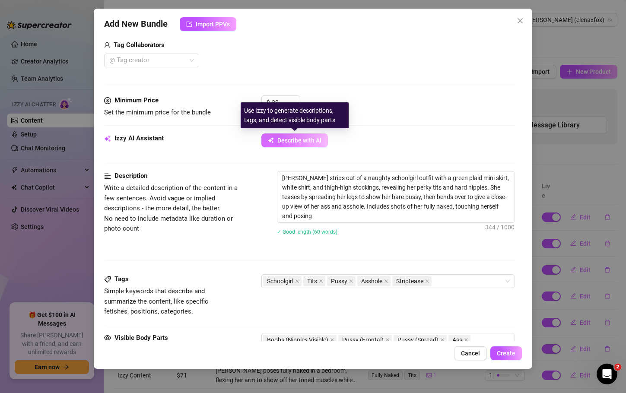
type textarea "Elena strips out of a naughty schoolgirl outfit with a green plaid mini skirt, …"
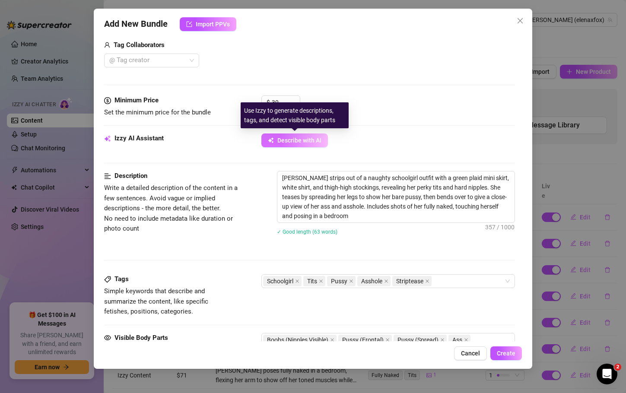
type textarea "Elena strips out of a naughty schoolgirl outfit with a green plaid mini skirt, …"
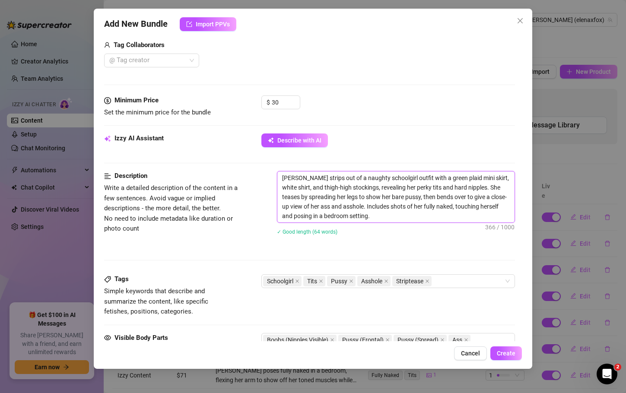
click at [386, 177] on textarea "Elena strips out of a naughty schoolgirl outfit with a green plaid mini skirt, …" at bounding box center [396, 197] width 237 height 51
type textarea "Elena strips out of a naughty schoolgir outfit with a green plaid mini skirt, w…"
type textarea "Elena strips out of a naughty schoolgi outfit with a green plaid mini skirt, wh…"
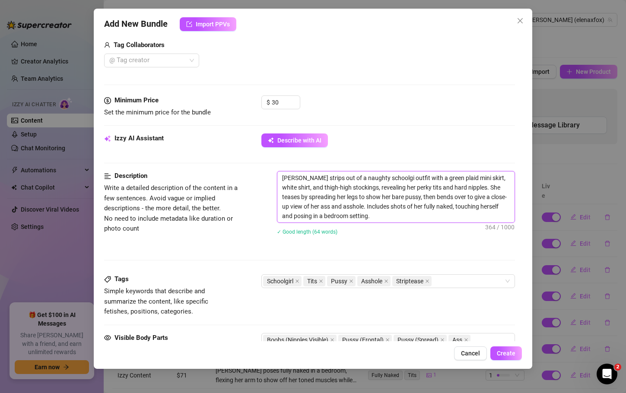
type textarea "Elena strips out of a naughty schoolg outfit with a green plaid mini skirt, whi…"
type textarea "Elena strips out of a naughty school outfit with a green plaid mini skirt, whit…"
type textarea "Elena strips out of a naughty schoo outfit with a green plaid mini skirt, white…"
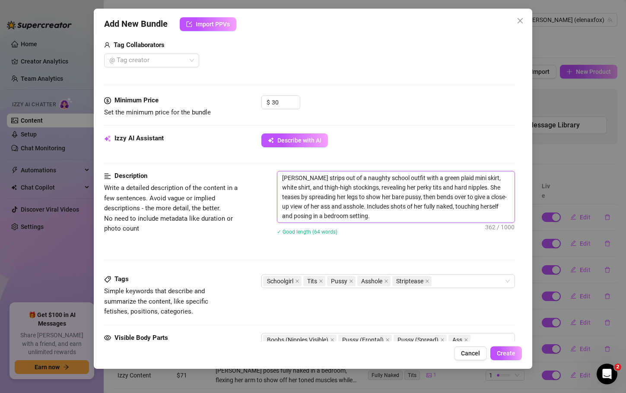
type textarea "Elena strips out of a naughty schoo outfit with a green plaid mini skirt, white…"
type textarea "Elena strips out of a naughty scho outfit with a green plaid mini skirt, white …"
type textarea "Elena strips out of a naughty sch outfit with a green plaid mini skirt, white s…"
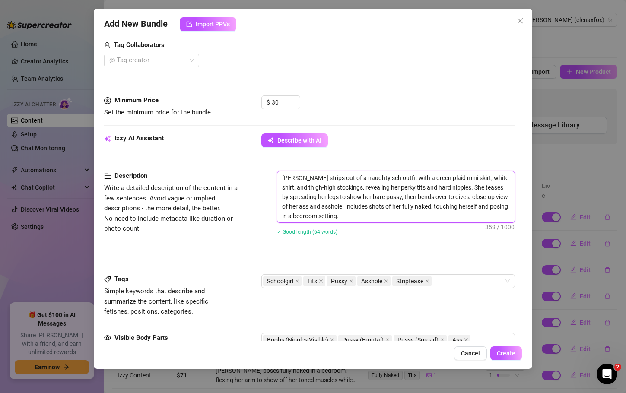
type textarea "Elena strips out of a naughty sc outfit with a green plaid mini skirt, white sh…"
type textarea "Elena strips out of a naughty s outfit with a green plaid mini skirt, white shi…"
type textarea "Elena strips out of a naughty outfit with a green plaid mini skirt, white shirt…"
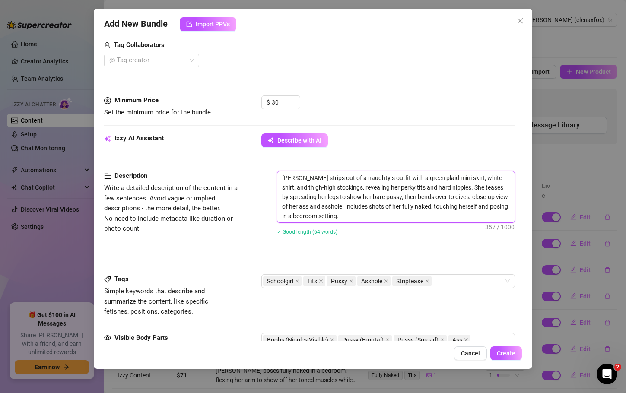
type textarea "Elena strips out of a naughty outfit with a green plaid mini skirt, white shirt…"
type textarea "Elena strips out of a naughty s outfit with a green plaid mini skirt, white shi…"
type textarea "Elena strips out of a naughty sw outfit with a green plaid mini skirt, white sh…"
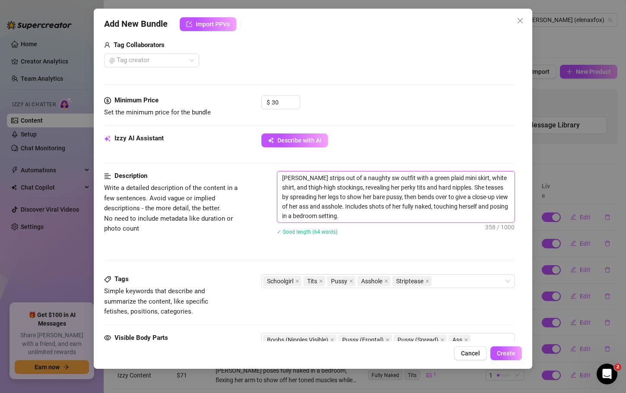
type textarea "Elena strips out of a naughty s outfit with a green plaid mini skirt, white shi…"
type textarea "Elena strips out of a naughty se outfit with a green plaid mini skirt, white sh…"
type textarea "Elena strips out of a naughty sec outfit with a green plaid mini skirt, white s…"
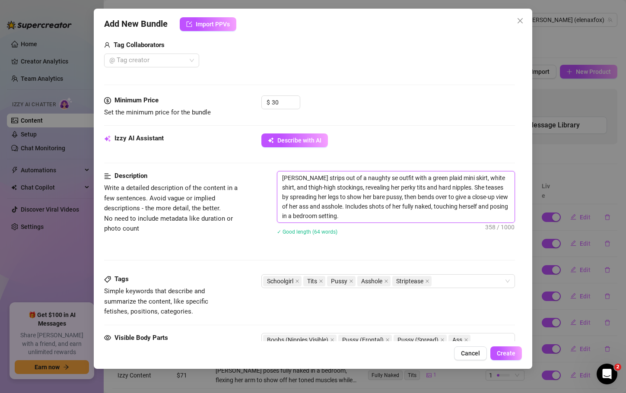
type textarea "Elena strips out of a naughty sec outfit with a green plaid mini skirt, white s…"
type textarea "Elena strips out of a naughty secr outfit with a green plaid mini skirt, white …"
type textarea "Elena strips out of a naughty secre outfit with a green plaid mini skirt, white…"
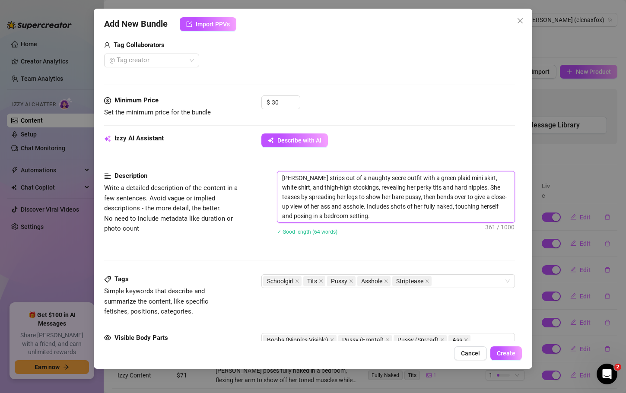
type textarea "Elena strips out of a naughty secret outfit with a green plaid mini skirt, whit…"
type textarea "Elena strips out of a naughty secreta outfit with a green plaid mini skirt, whi…"
type textarea "Elena strips out of a naughty secretar outfit with a green plaid mini skirt, wh…"
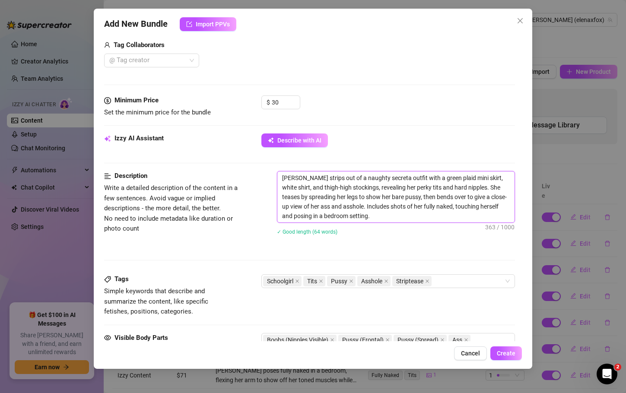
type textarea "Elena strips out of a naughty secretar outfit with a green plaid mini skirt, wh…"
type textarea "Elena strips out of a naughty secretary outfit with a green plaid mini skirt, w…"
click at [299, 279] on icon "close" at bounding box center [297, 281] width 4 height 4
click at [424, 278] on div "Tits Pussy Asshole Striptease" at bounding box center [383, 281] width 241 height 12
type textarea "Elena strips out of a naughty secretary outfit with a green plaid mini skirt, w…"
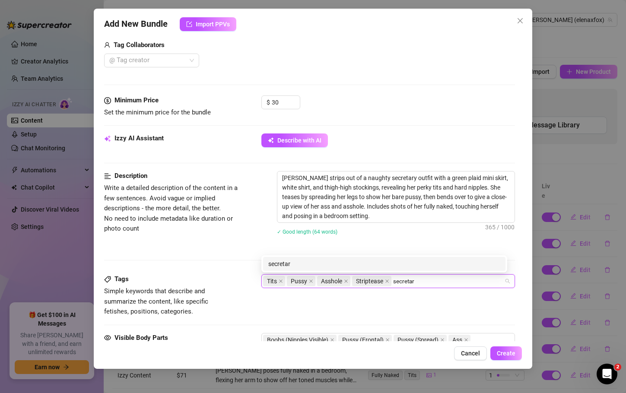
type input "secretary"
click at [412, 267] on div "secretary" at bounding box center [384, 264] width 232 height 10
type input "skirt"
click at [397, 268] on div "skirt" at bounding box center [384, 264] width 232 height 10
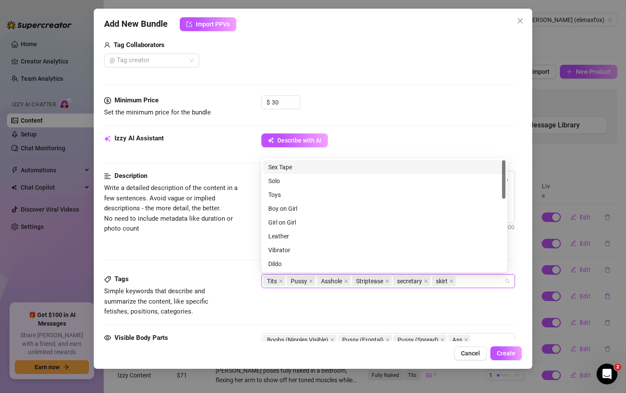
click at [375, 316] on div "Tags Simple keywords that describe and summarize the content, like specific fet…" at bounding box center [309, 296] width 411 height 42
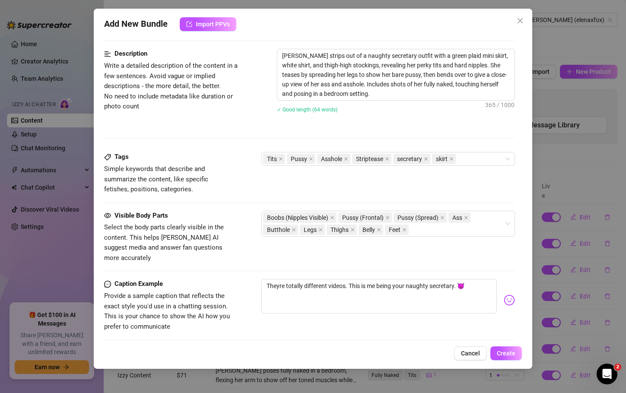
scroll to position [366, 0]
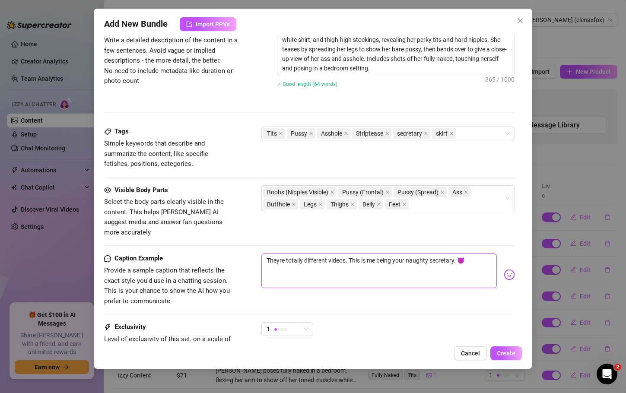
drag, startPoint x: 469, startPoint y: 249, endPoint x: 253, endPoint y: 234, distance: 216.6
click at [253, 234] on form "Account Elena (@elenaxfox) Name Name is for your internal organization only Med…" at bounding box center [309, 54] width 411 height 750
type textarea "Type your message here..."
type textarea "C"
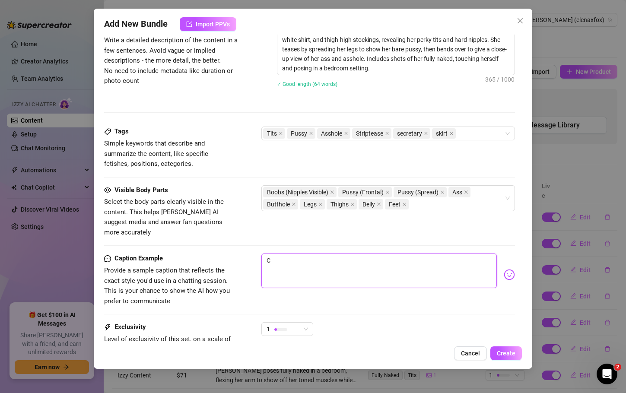
type textarea "Ca"
type textarea "Can"
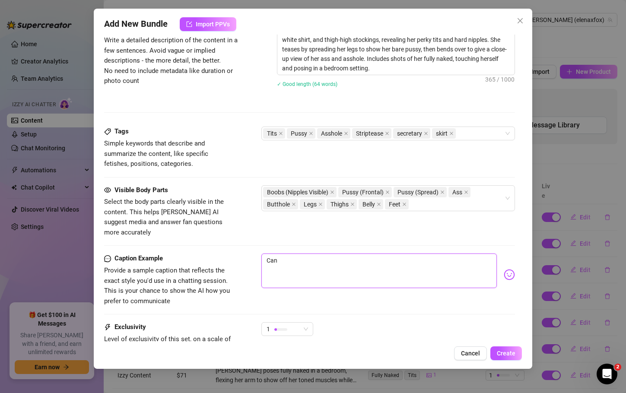
type textarea "Can"
type textarea "Can i"
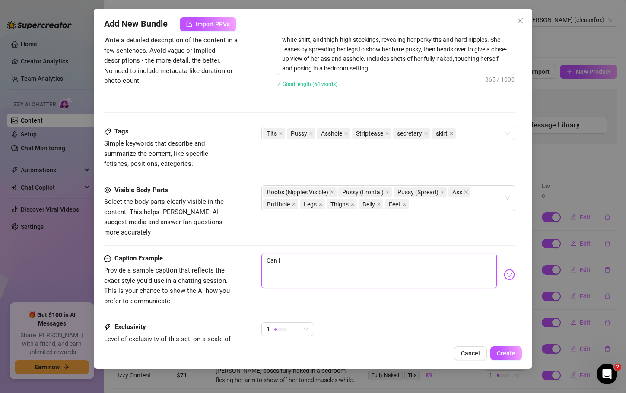
type textarea "Can i b"
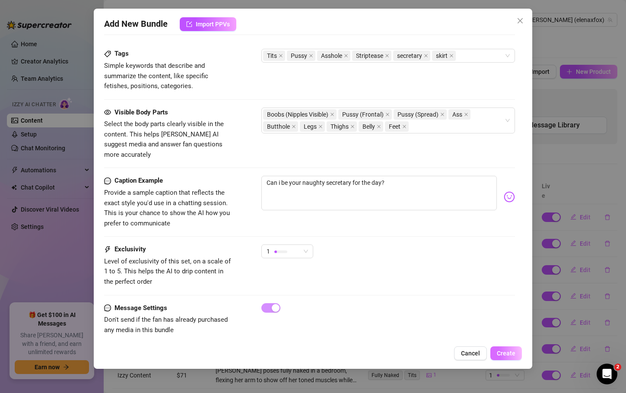
click at [502, 349] on button "Create" at bounding box center [507, 354] width 32 height 14
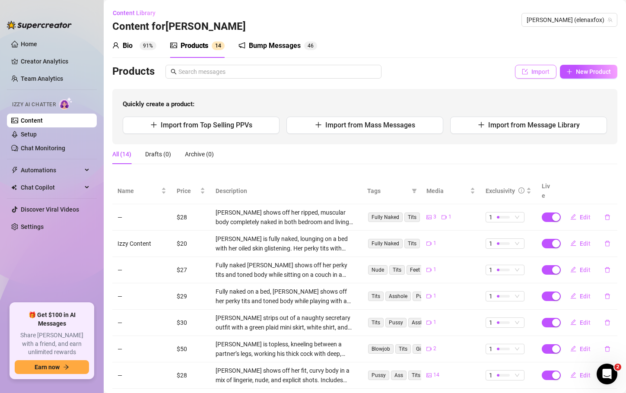
click at [524, 71] on button "Import" at bounding box center [536, 72] width 42 height 14
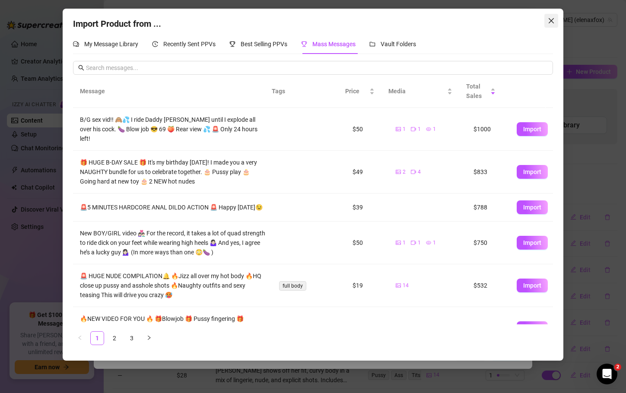
click at [553, 20] on icon "close" at bounding box center [551, 20] width 7 height 7
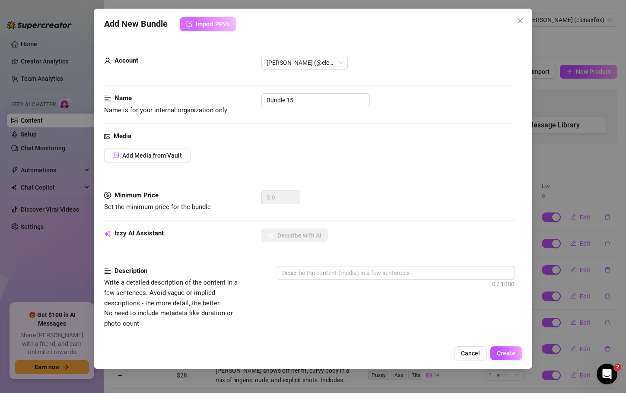
click at [219, 27] on span "Import PPVs" at bounding box center [213, 24] width 34 height 7
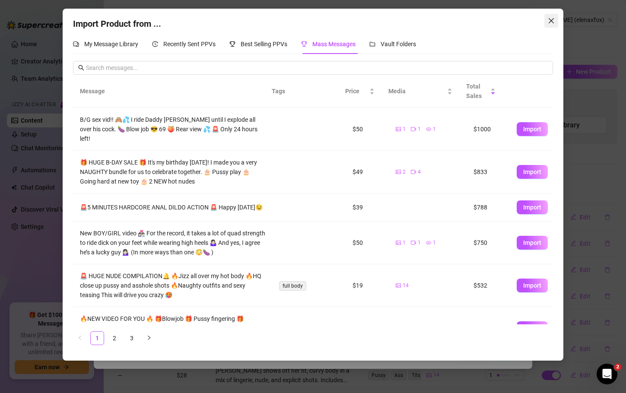
click at [548, 20] on span "Close" at bounding box center [552, 20] width 14 height 7
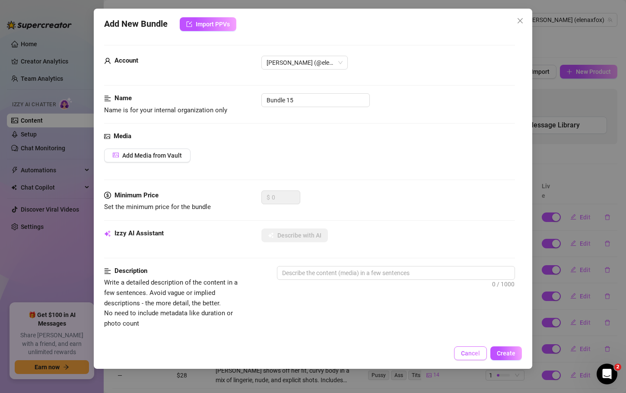
click at [482, 354] on button "Cancel" at bounding box center [470, 354] width 33 height 14
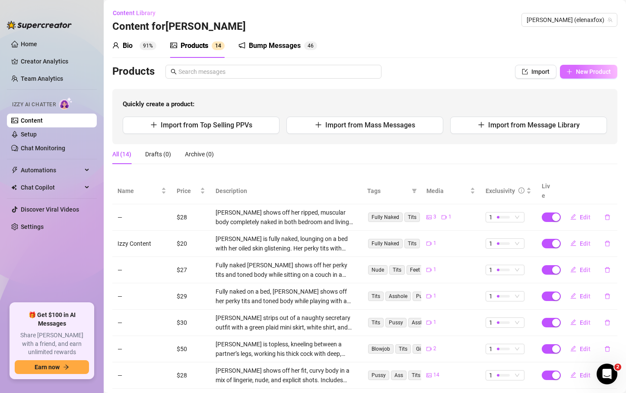
click at [600, 72] on span "New Product" at bounding box center [593, 71] width 35 height 7
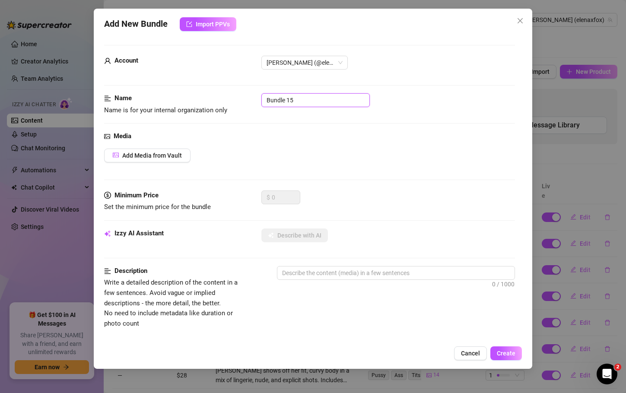
drag, startPoint x: 308, startPoint y: 100, endPoint x: 122, endPoint y: 83, distance: 186.2
click at [122, 83] on form "Account Elena (@elenaxfox) Name Name is for your internal organization only Bun…" at bounding box center [309, 352] width 411 height 615
click at [140, 154] on span "Add Media from Vault" at bounding box center [152, 155] width 60 height 7
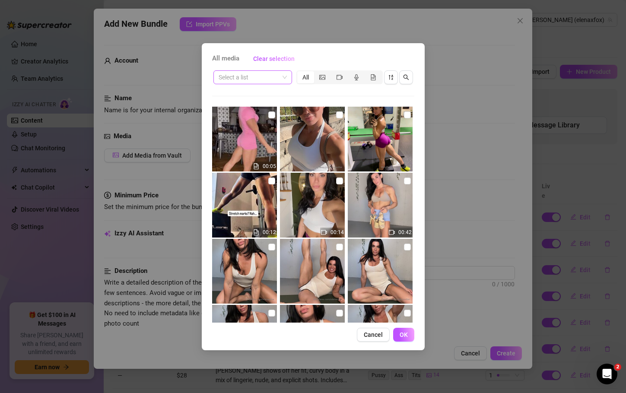
click at [287, 74] on div "Select a list" at bounding box center [253, 77] width 79 height 14
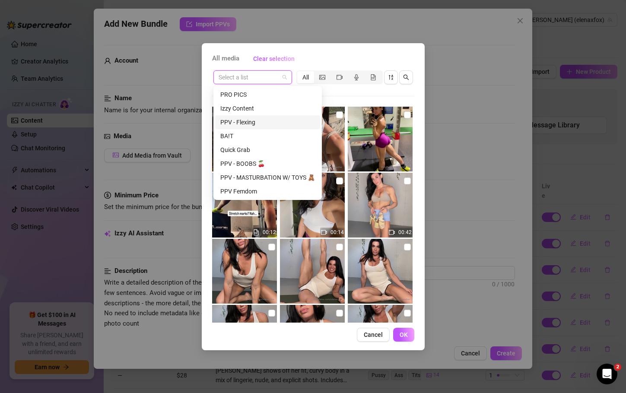
click at [258, 121] on div "PPV - Flexing" at bounding box center [267, 123] width 95 height 10
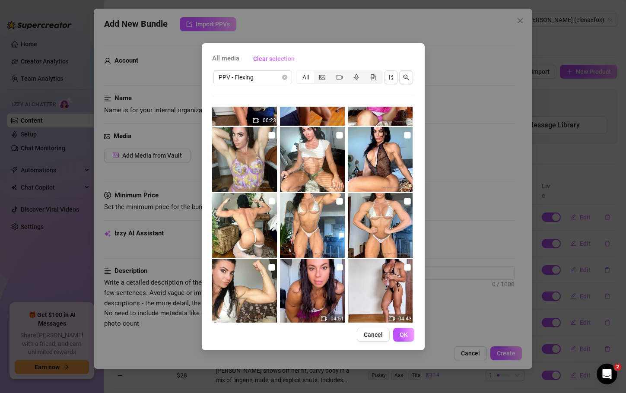
scroll to position [0, 0]
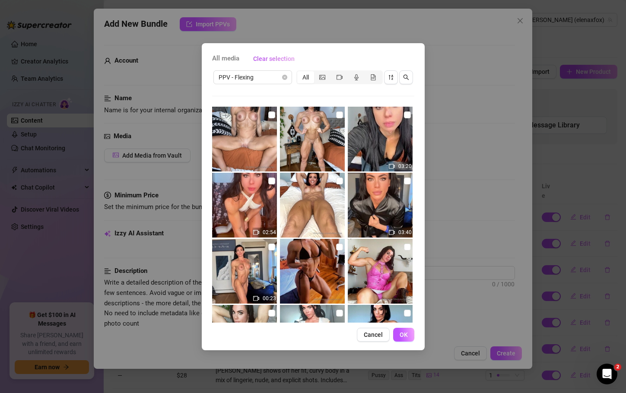
click at [388, 125] on img at bounding box center [380, 139] width 65 height 65
click at [404, 114] on input "checkbox" at bounding box center [407, 115] width 7 height 7
click at [255, 275] on img at bounding box center [244, 271] width 65 height 65
click at [256, 298] on icon "video-camera" at bounding box center [256, 299] width 6 height 6
click at [268, 250] on input "checkbox" at bounding box center [271, 247] width 7 height 7
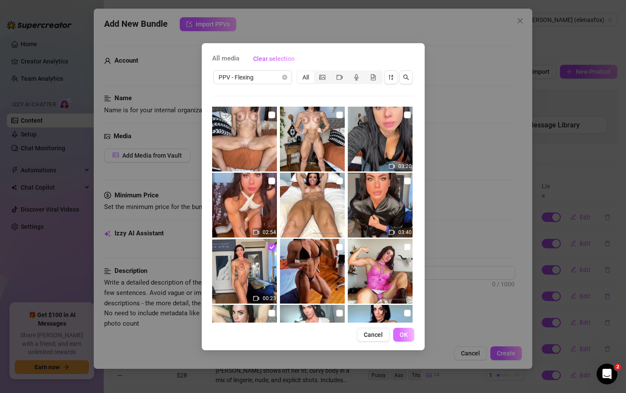
click at [403, 339] on button "OK" at bounding box center [403, 335] width 21 height 14
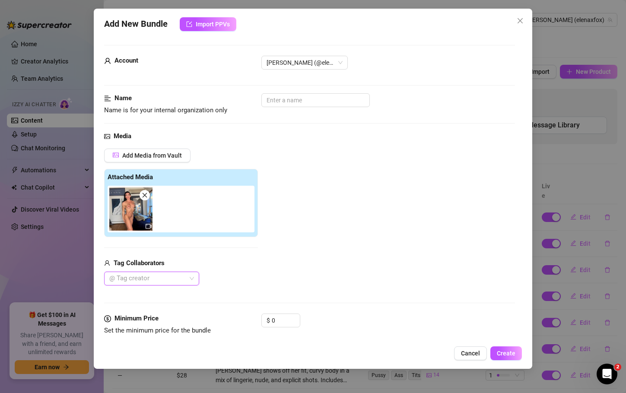
click at [140, 223] on img at bounding box center [130, 209] width 43 height 43
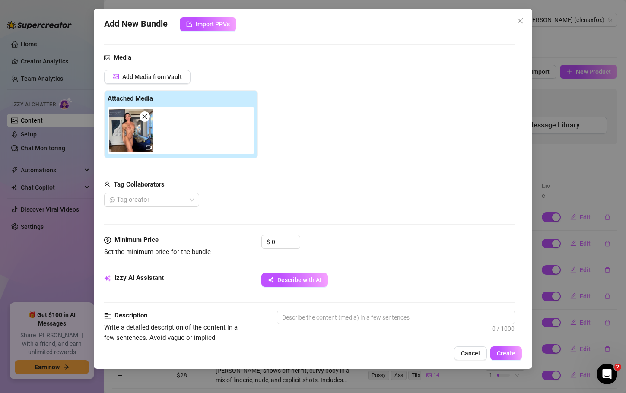
scroll to position [71, 0]
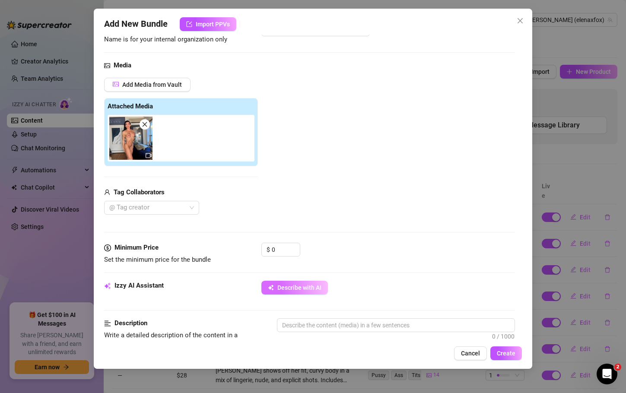
click at [289, 281] on button "Describe with AI" at bounding box center [295, 288] width 67 height 14
click at [145, 123] on icon "close" at bounding box center [145, 124] width 6 height 6
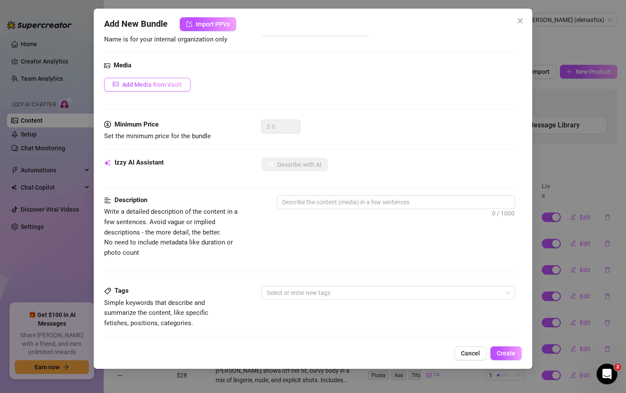
click at [161, 83] on span "Add Media from Vault" at bounding box center [152, 84] width 60 height 7
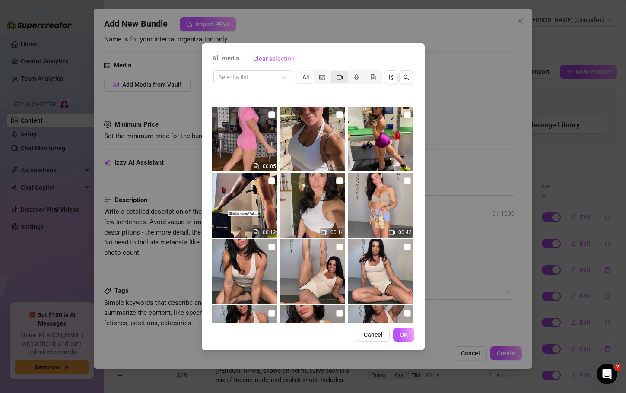
click at [338, 80] on span "segmented control" at bounding box center [340, 77] width 6 height 7
click at [333, 73] on input "segmented control" at bounding box center [333, 73] width 0 height 0
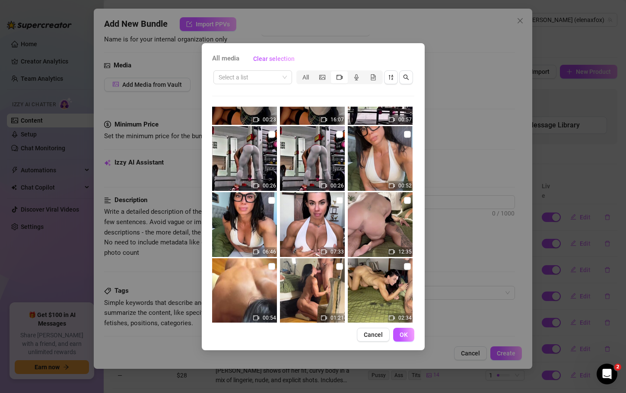
scroll to position [179, 0]
click at [268, 201] on input "checkbox" at bounding box center [271, 200] width 7 height 7
click at [409, 335] on button "OK" at bounding box center [403, 335] width 21 height 14
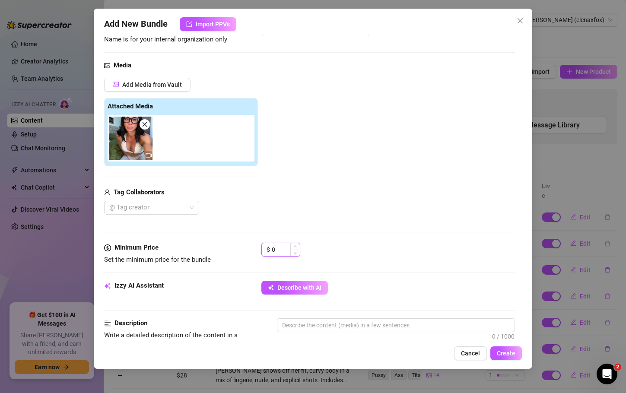
click at [280, 248] on input "0" at bounding box center [286, 249] width 28 height 13
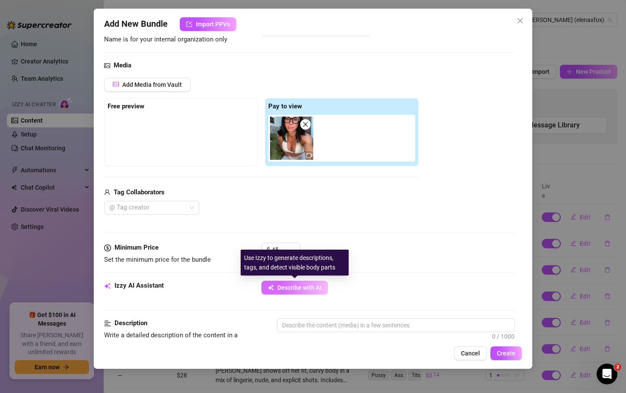
click at [306, 287] on span "Describe with AI" at bounding box center [300, 287] width 44 height 7
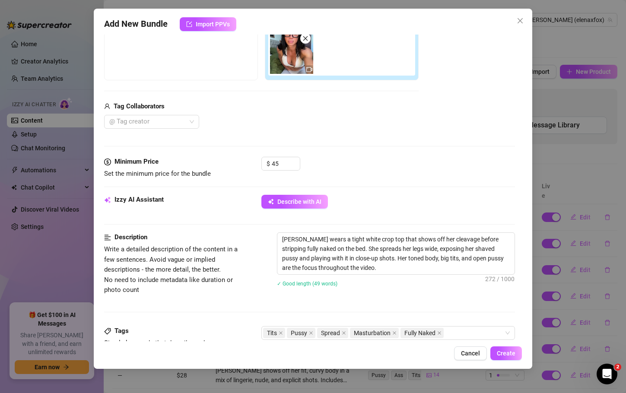
scroll to position [158, 0]
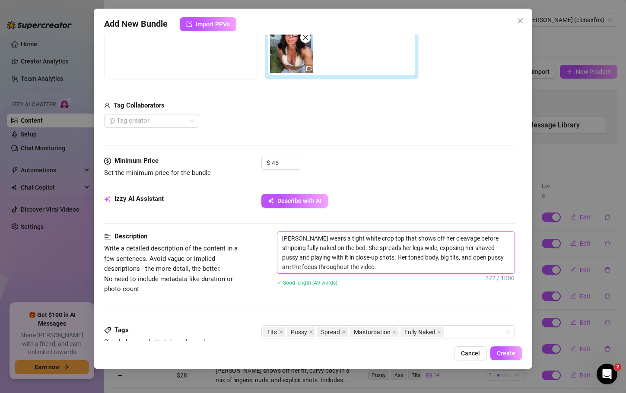
click at [447, 240] on textarea "Elena wears a tight white crop top that shows off her cleavage before stripping…" at bounding box center [396, 253] width 237 height 42
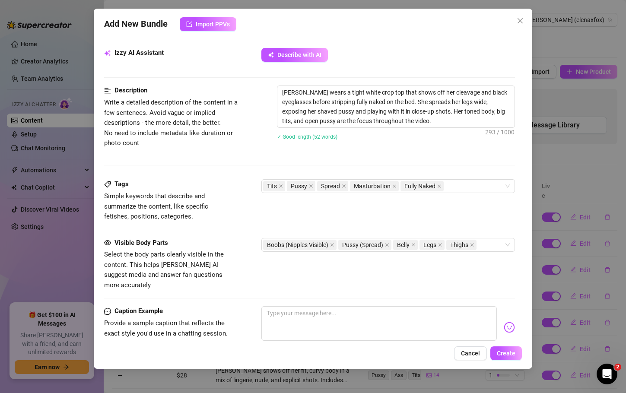
scroll to position [330, 0]
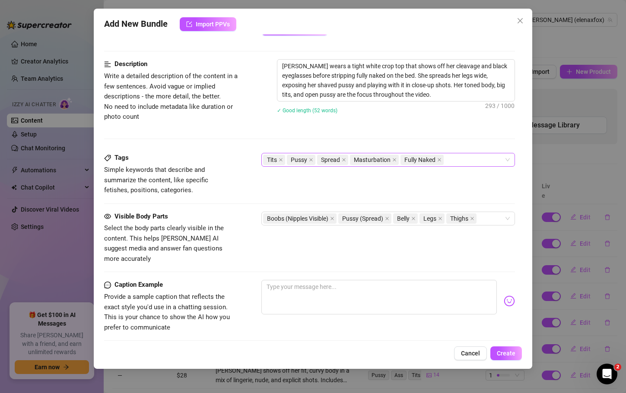
click at [461, 159] on div "Tits Pussy Spread Masturbation Fully Naked" at bounding box center [383, 160] width 241 height 12
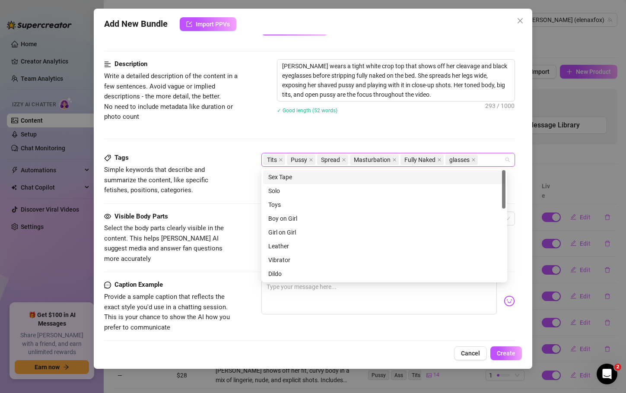
click at [440, 126] on div "Description Write a detailed description of the content in a few sentences. Avo…" at bounding box center [309, 106] width 411 height 94
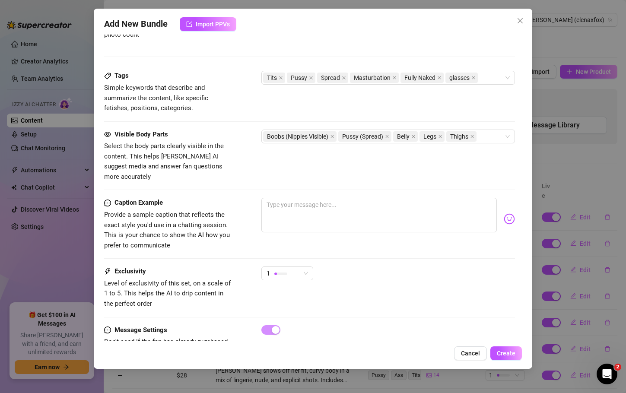
scroll to position [434, 0]
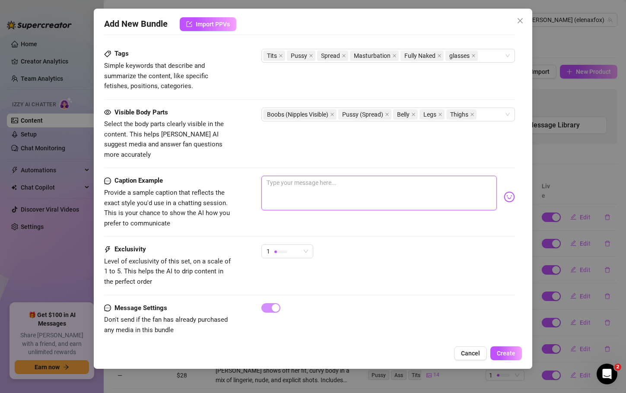
click at [307, 176] on textarea at bounding box center [379, 193] width 235 height 35
click at [512, 350] on span "Create" at bounding box center [506, 353] width 19 height 7
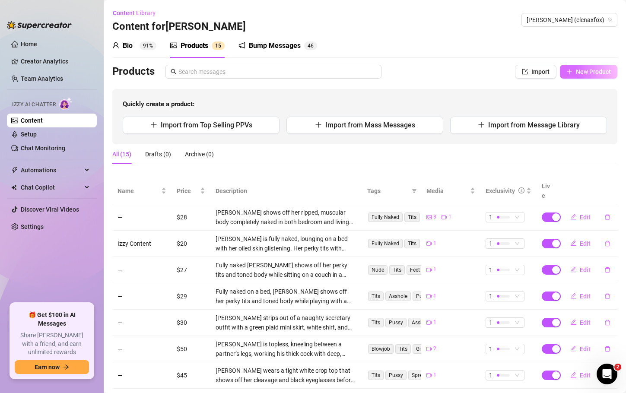
click at [576, 69] on span "New Product" at bounding box center [593, 71] width 35 height 7
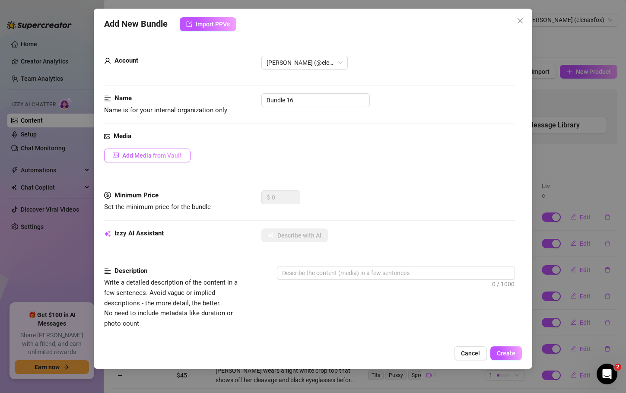
click at [166, 154] on span "Add Media from Vault" at bounding box center [152, 155] width 60 height 7
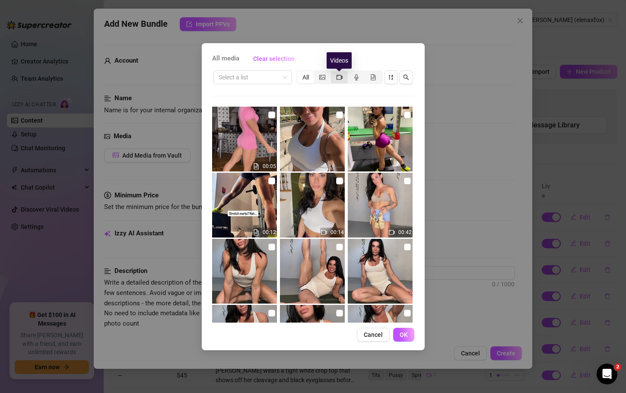
click at [340, 74] on icon "video-camera" at bounding box center [340, 77] width 6 height 6
click at [333, 73] on input "segmented control" at bounding box center [333, 73] width 0 height 0
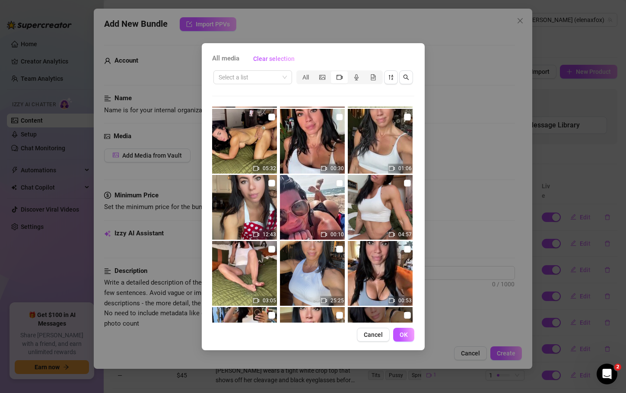
scroll to position [598, 0]
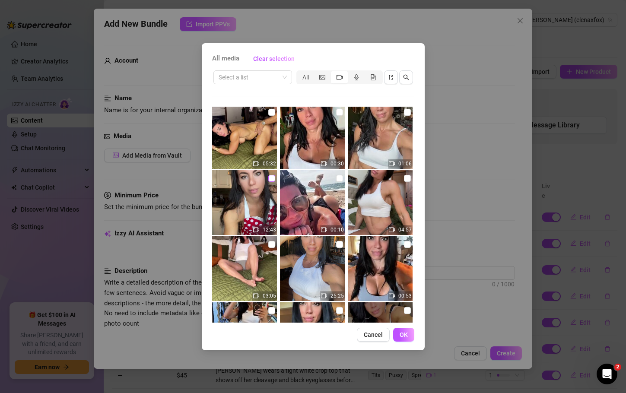
click at [269, 178] on input "checkbox" at bounding box center [271, 178] width 7 height 7
click at [396, 333] on button "OK" at bounding box center [403, 335] width 21 height 14
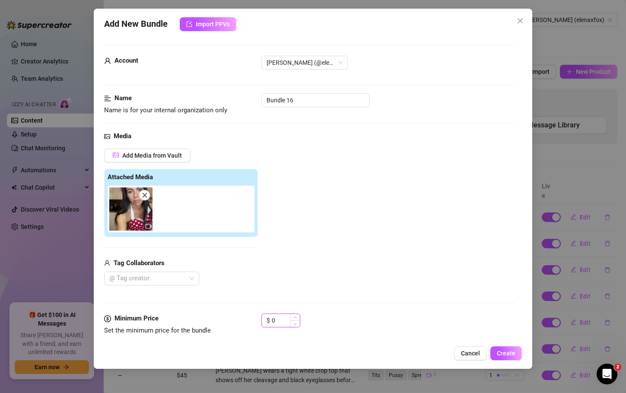
click at [280, 322] on input "0" at bounding box center [286, 320] width 28 height 13
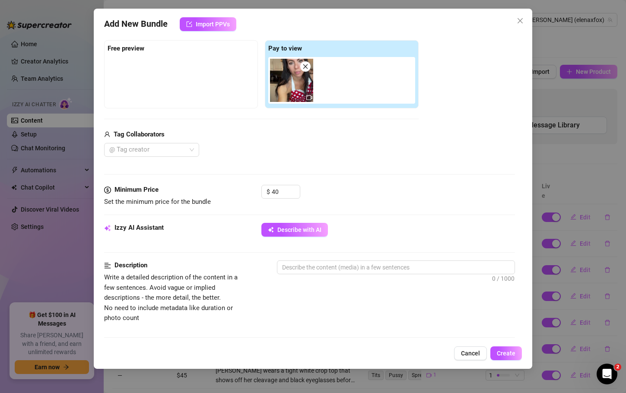
scroll to position [131, 0]
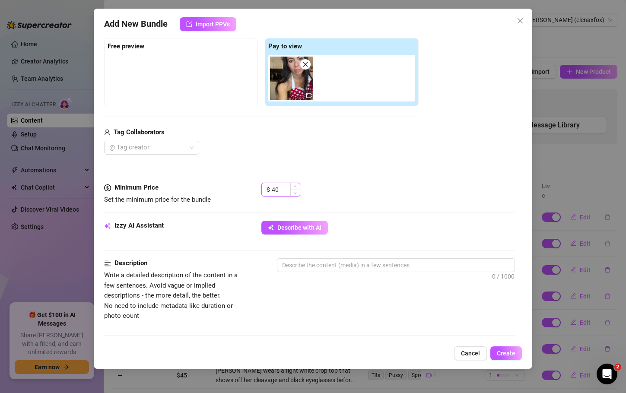
click at [284, 186] on input "40" at bounding box center [286, 189] width 28 height 13
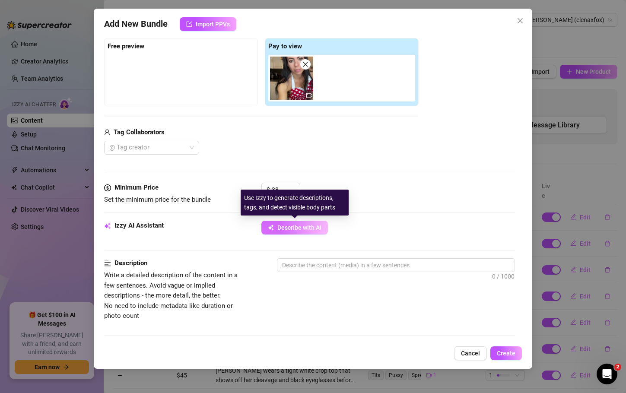
click at [292, 230] on span "Describe with AI" at bounding box center [300, 227] width 44 height 7
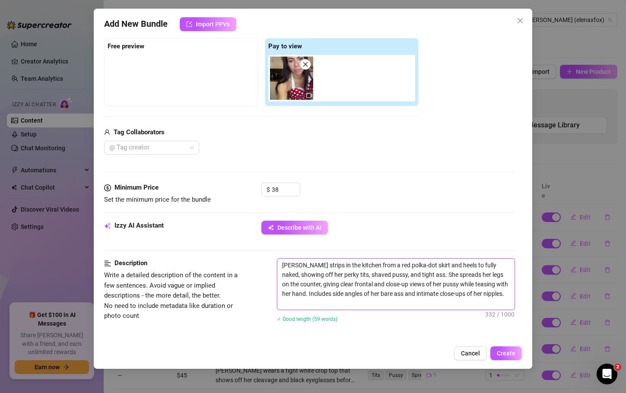
click at [421, 265] on textarea "Elena strips in the kitchen from a red polka-dot skirt and heels to fully naked…" at bounding box center [396, 284] width 237 height 51
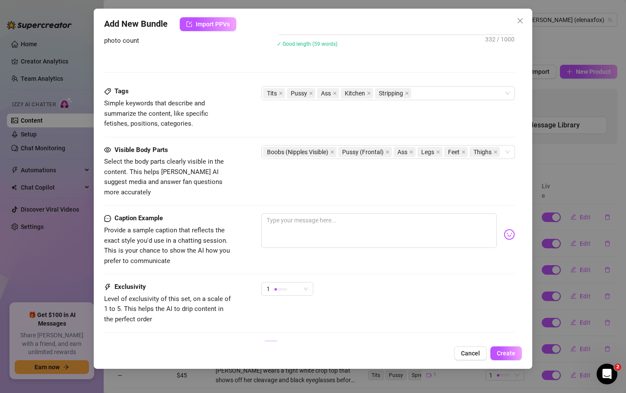
scroll to position [441, 0]
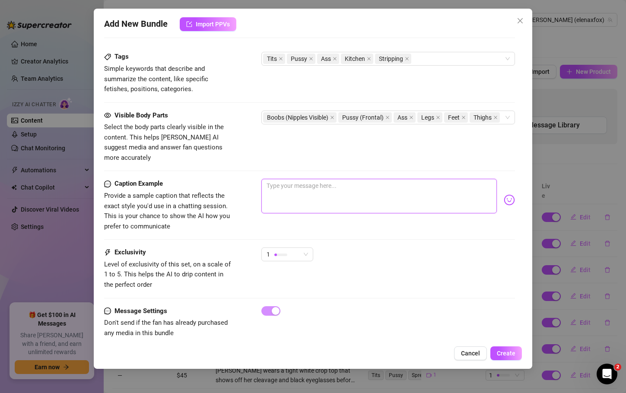
click at [306, 184] on textarea at bounding box center [379, 196] width 235 height 35
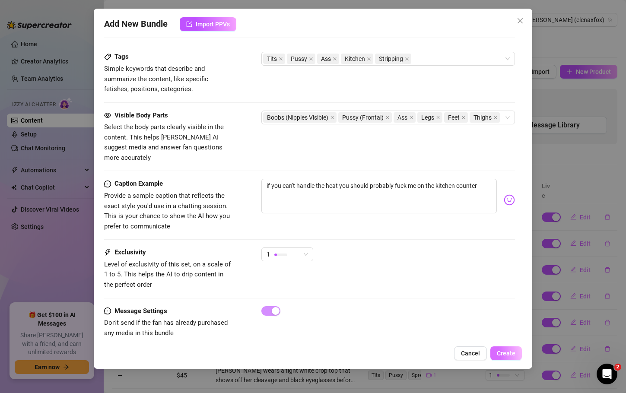
click at [515, 357] on span "Create" at bounding box center [506, 353] width 19 height 7
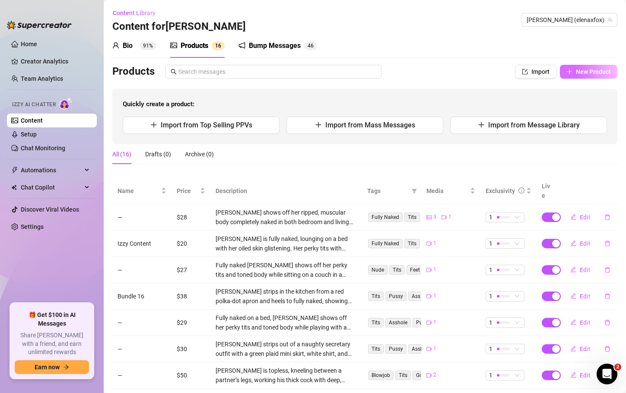
click at [594, 68] on span "New Product" at bounding box center [593, 71] width 35 height 7
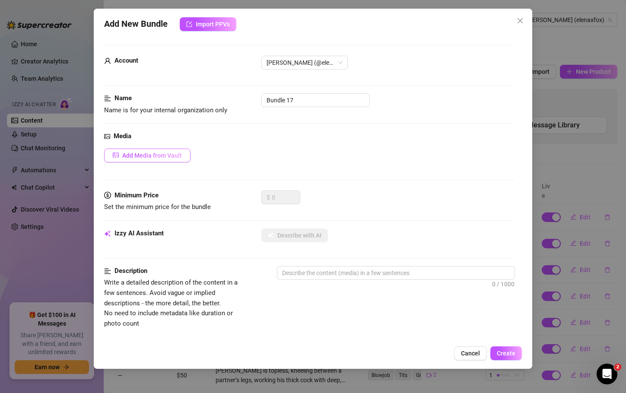
click at [179, 158] on span "Add Media from Vault" at bounding box center [152, 155] width 60 height 7
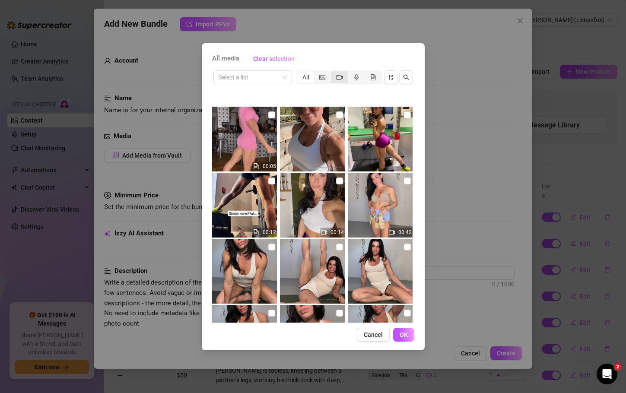
click at [338, 80] on span "segmented control" at bounding box center [340, 77] width 6 height 7
click at [333, 73] on input "segmented control" at bounding box center [333, 73] width 0 height 0
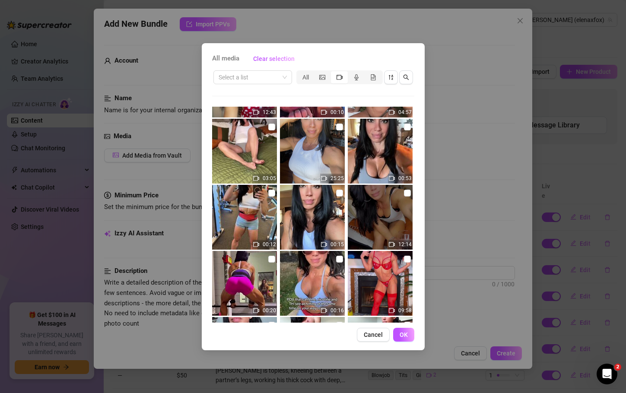
scroll to position [719, 0]
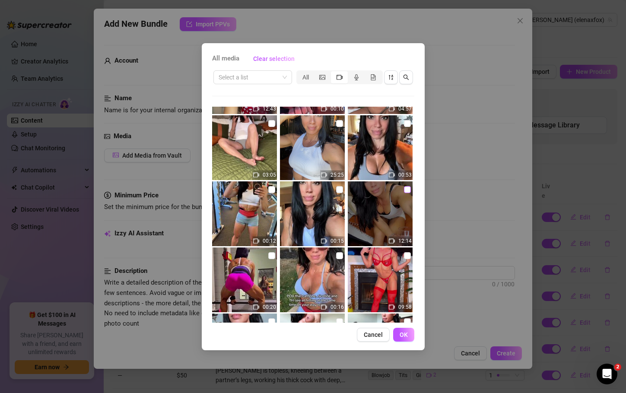
click at [404, 188] on input "checkbox" at bounding box center [407, 189] width 7 height 7
click at [402, 335] on span "OK" at bounding box center [404, 335] width 8 height 7
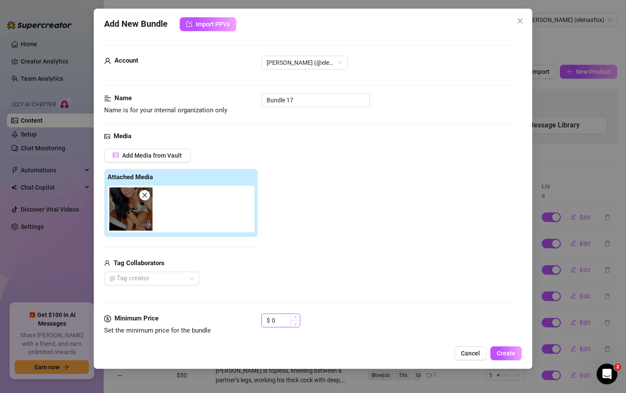
click at [273, 322] on input "0" at bounding box center [286, 320] width 28 height 13
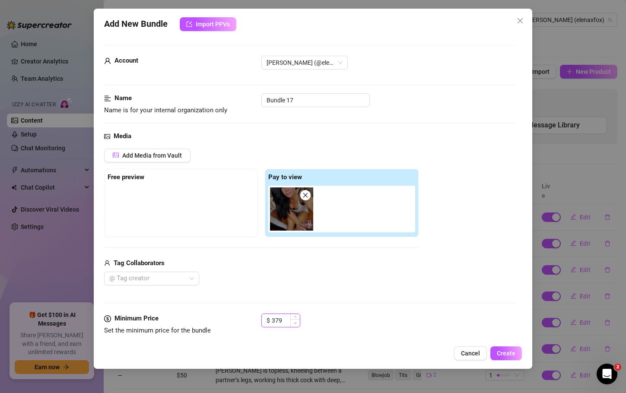
click at [291, 321] on span "Decrease Value" at bounding box center [296, 323] width 10 height 8
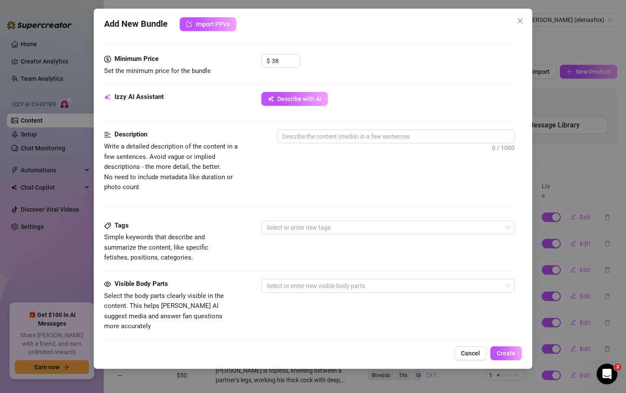
scroll to position [261, 0]
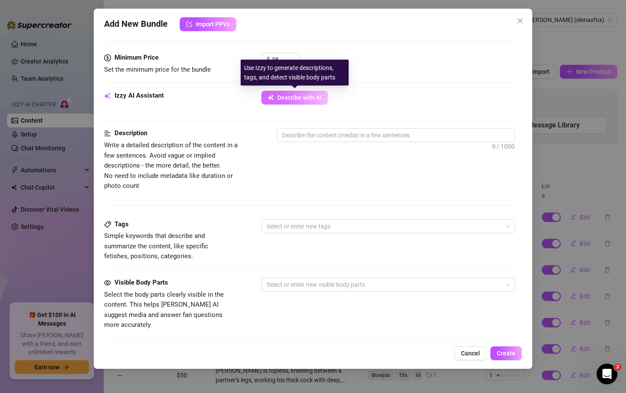
click at [287, 99] on span "Describe with AI" at bounding box center [300, 97] width 44 height 7
click at [306, 99] on span "Describe with AI" at bounding box center [300, 97] width 44 height 7
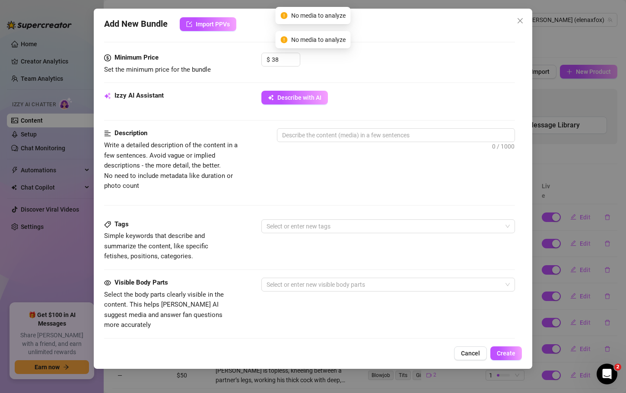
scroll to position [0, 0]
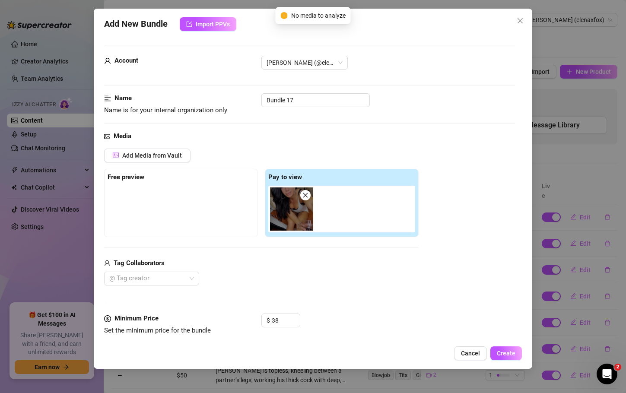
click at [310, 193] on span at bounding box center [305, 195] width 10 height 10
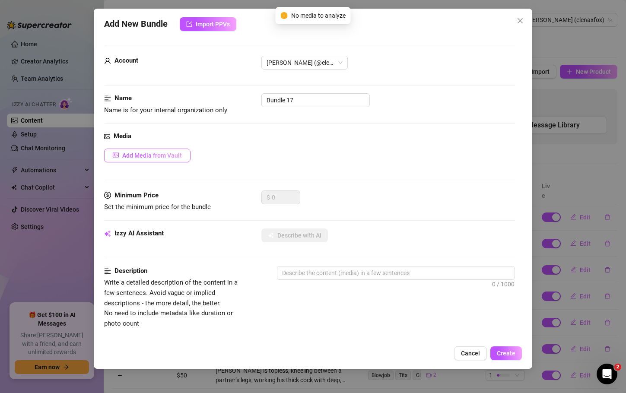
click at [184, 158] on button "Add Media from Vault" at bounding box center [147, 156] width 86 height 14
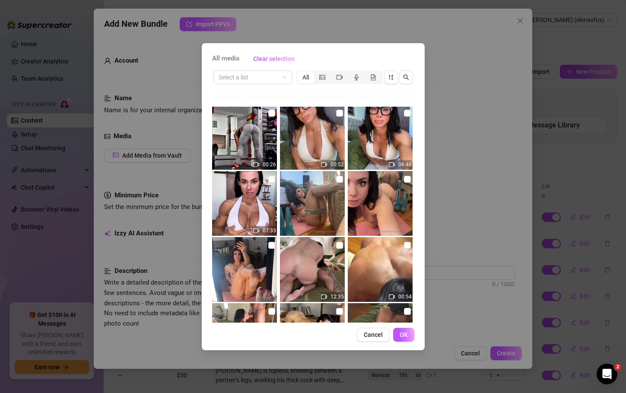
scroll to position [472, 0]
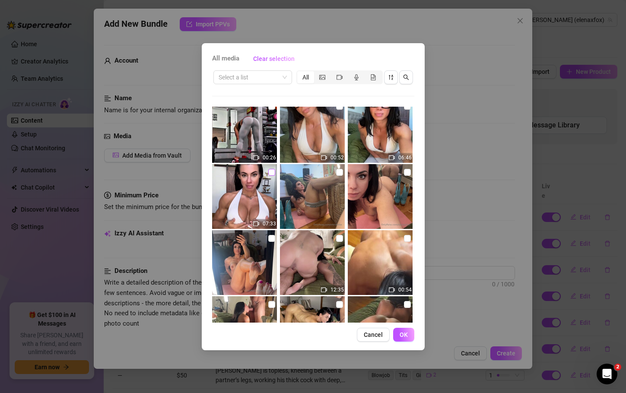
click at [269, 173] on input "checkbox" at bounding box center [271, 172] width 7 height 7
click at [404, 330] on button "OK" at bounding box center [403, 335] width 21 height 14
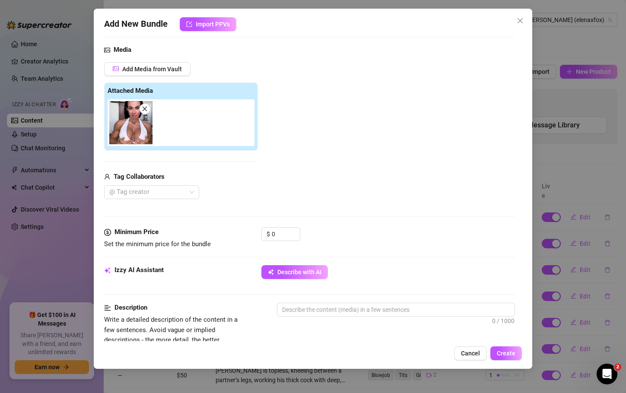
scroll to position [94, 0]
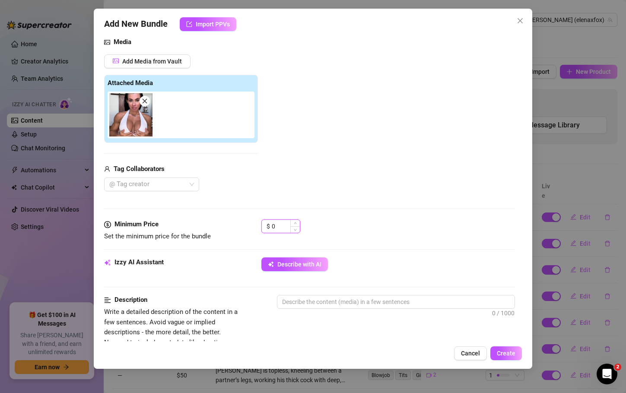
click at [280, 223] on input "0" at bounding box center [286, 226] width 28 height 13
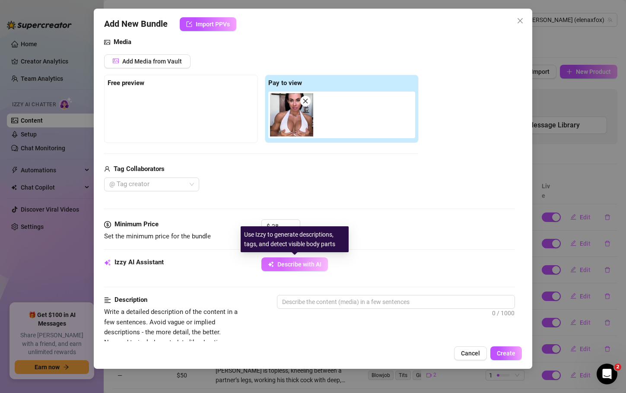
click at [306, 262] on span "Describe with AI" at bounding box center [300, 264] width 44 height 7
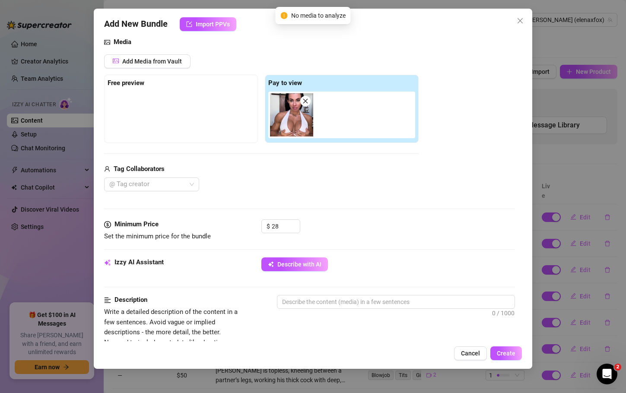
click at [309, 97] on span at bounding box center [305, 101] width 10 height 10
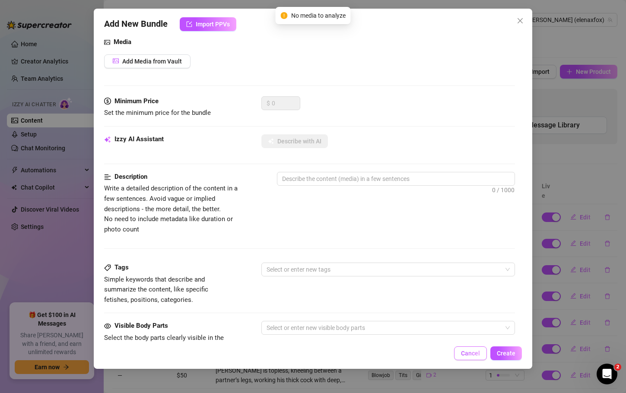
click at [477, 354] on span "Cancel" at bounding box center [470, 353] width 19 height 7
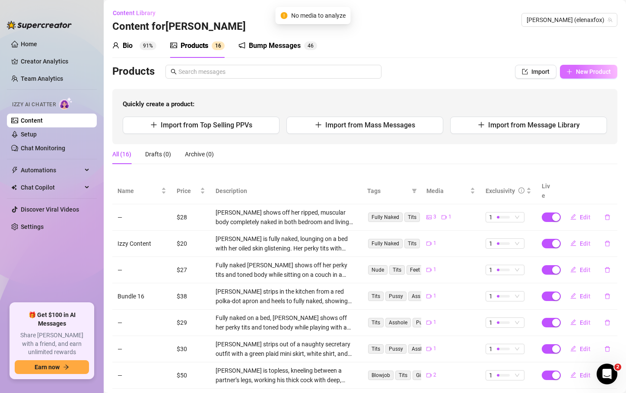
click at [587, 73] on span "New Product" at bounding box center [593, 71] width 35 height 7
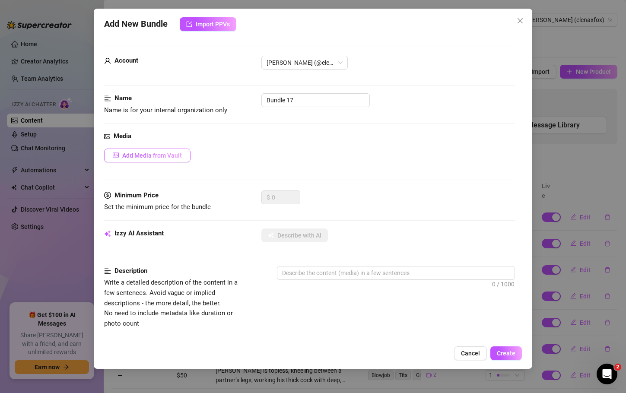
click at [172, 158] on span "Add Media from Vault" at bounding box center [152, 155] width 60 height 7
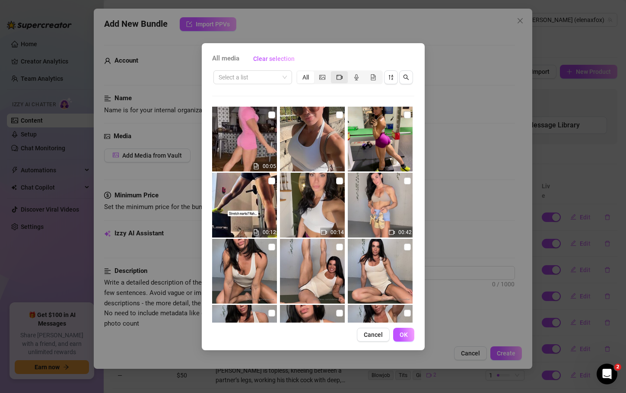
click at [345, 74] on div "segmented control" at bounding box center [339, 77] width 17 height 12
click at [333, 73] on input "segmented control" at bounding box center [333, 73] width 0 height 0
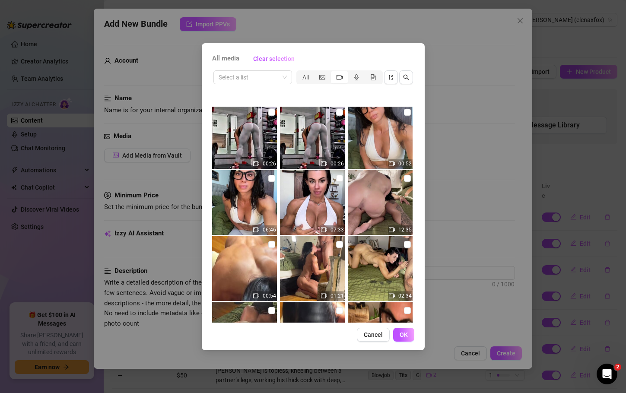
scroll to position [215, 0]
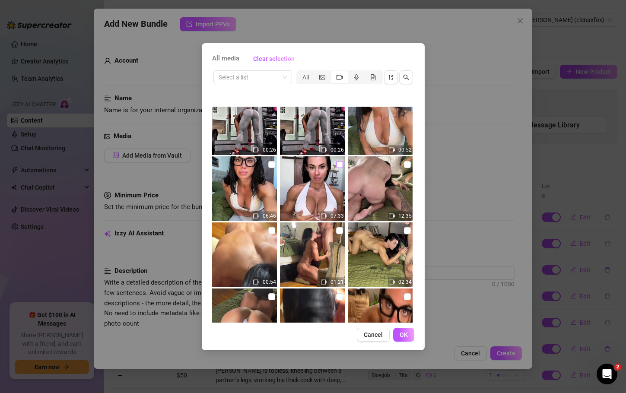
click at [336, 163] on input "checkbox" at bounding box center [339, 164] width 7 height 7
click at [403, 333] on span "OK" at bounding box center [404, 335] width 8 height 7
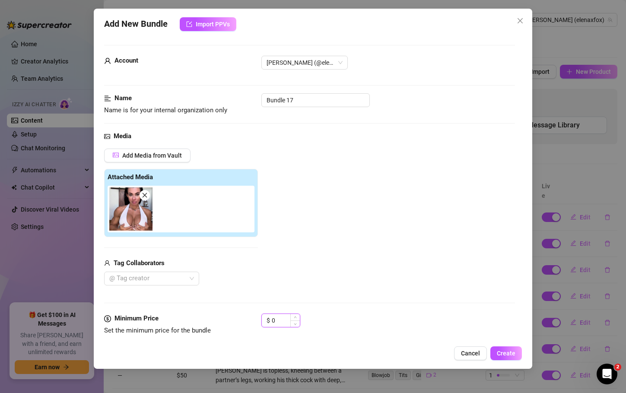
click at [278, 319] on input "0" at bounding box center [286, 320] width 28 height 13
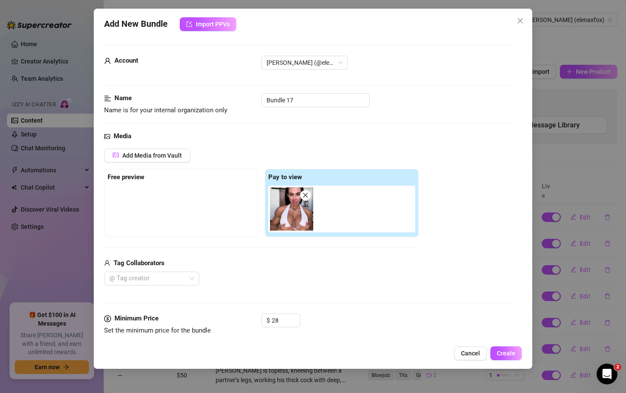
click at [387, 318] on div "$ 28" at bounding box center [388, 325] width 253 height 22
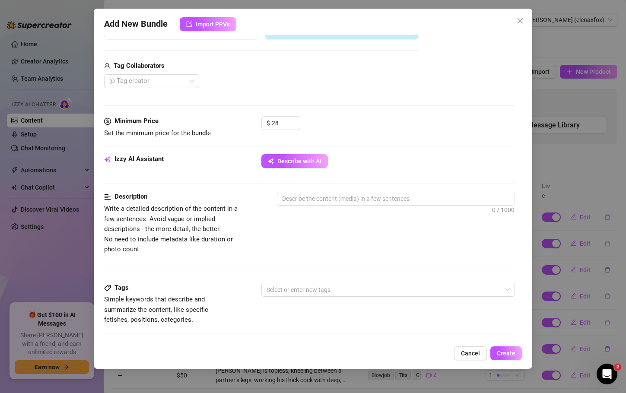
scroll to position [192, 0]
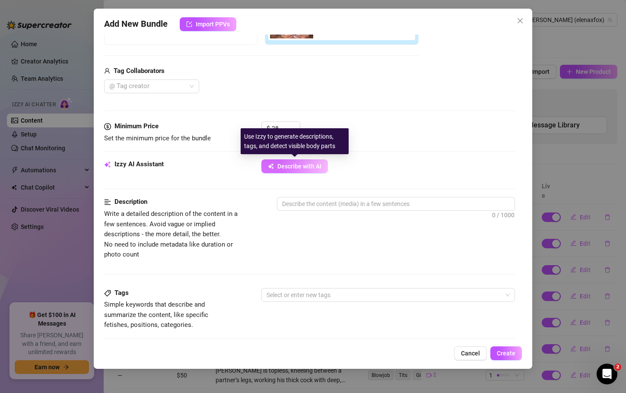
click at [275, 166] on button "Describe with AI" at bounding box center [295, 167] width 67 height 14
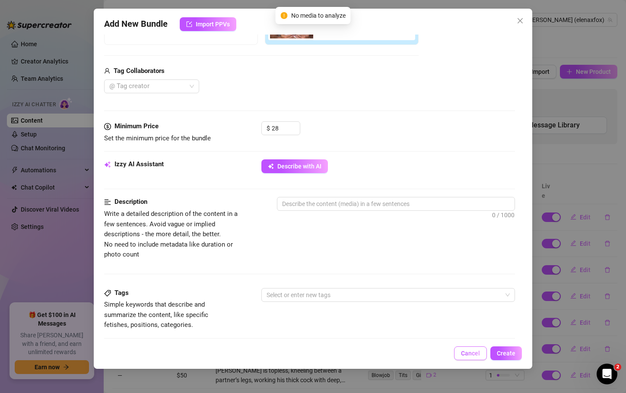
click at [471, 352] on span "Cancel" at bounding box center [470, 353] width 19 height 7
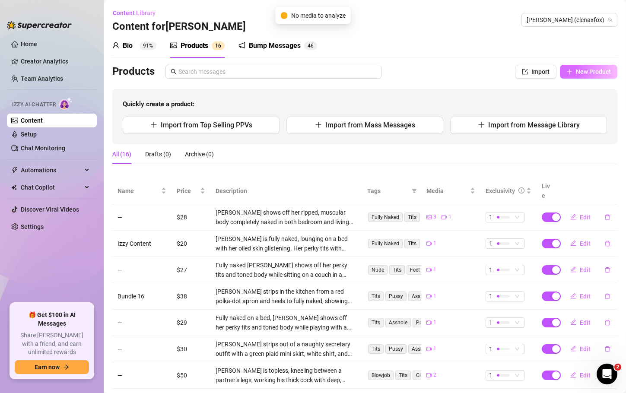
click at [576, 71] on span "New Product" at bounding box center [593, 71] width 35 height 7
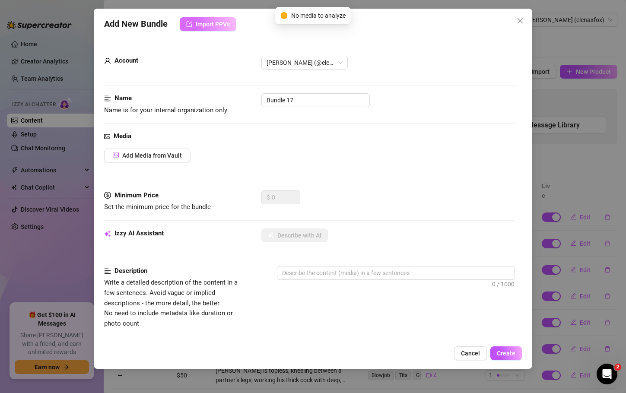
click at [210, 27] on span "Import PPVs" at bounding box center [213, 24] width 34 height 7
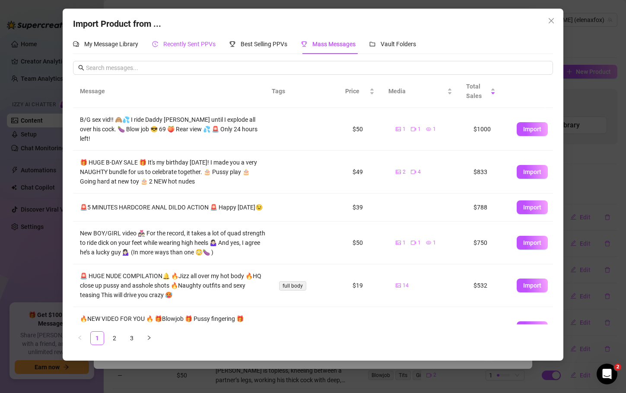
click at [186, 44] on span "Recently Sent PPVs" at bounding box center [189, 44] width 52 height 7
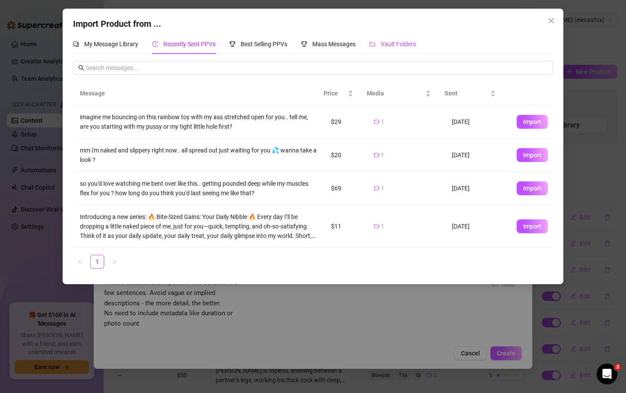
click at [393, 48] on div "Vault Folders" at bounding box center [393, 44] width 47 height 10
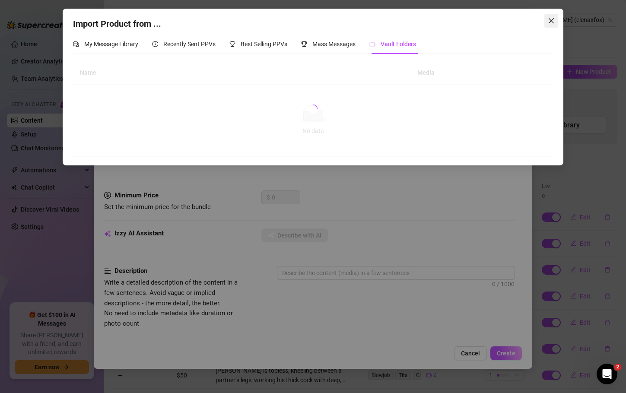
click at [552, 20] on icon "close" at bounding box center [551, 20] width 5 height 5
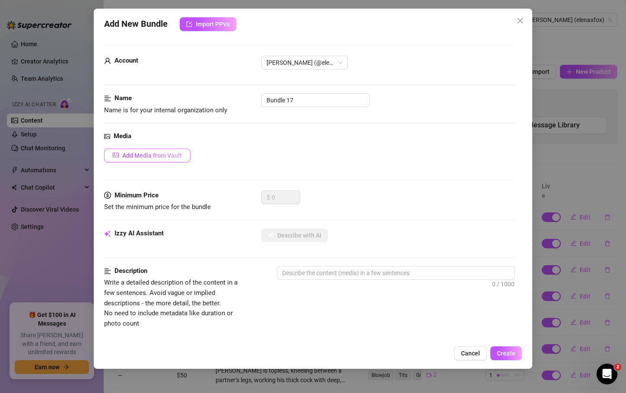
click at [171, 154] on span "Add Media from Vault" at bounding box center [152, 155] width 60 height 7
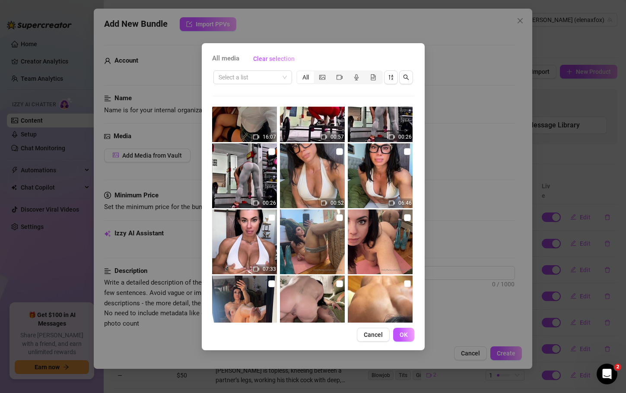
scroll to position [433, 0]
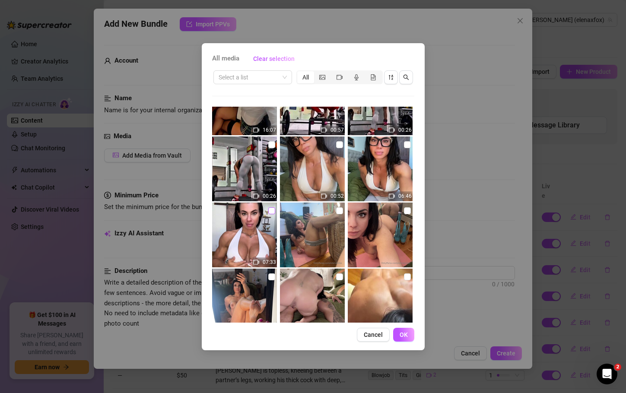
click at [271, 211] on input "checkbox" at bounding box center [271, 211] width 7 height 7
click at [402, 332] on span "OK" at bounding box center [404, 335] width 8 height 7
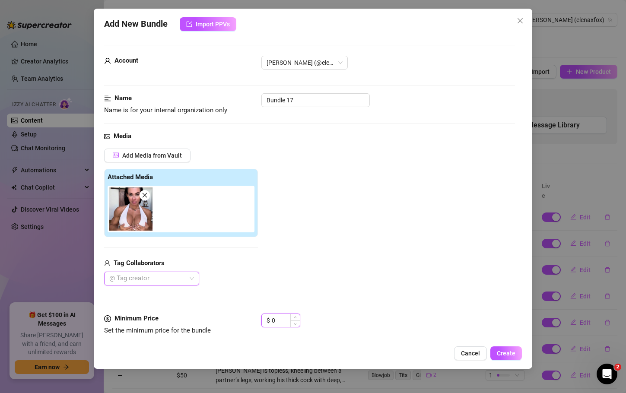
click at [280, 318] on input "0" at bounding box center [286, 320] width 28 height 13
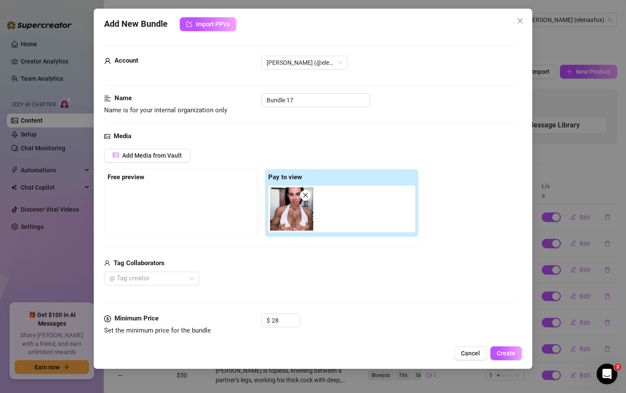
click at [231, 268] on div "Tag Collaborators" at bounding box center [261, 264] width 315 height 10
click at [162, 153] on span "Add Media from Vault" at bounding box center [152, 155] width 60 height 7
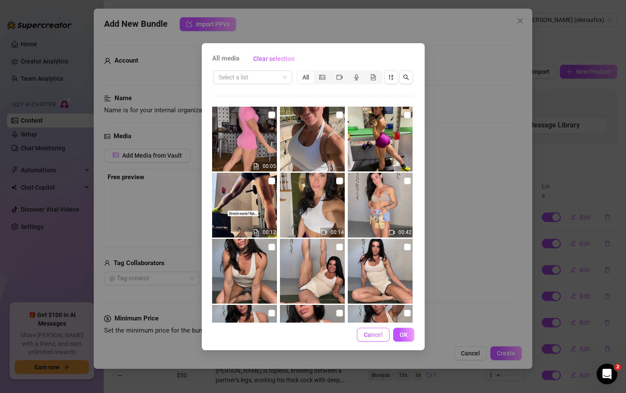
click at [383, 336] on span "Cancel" at bounding box center [373, 335] width 19 height 7
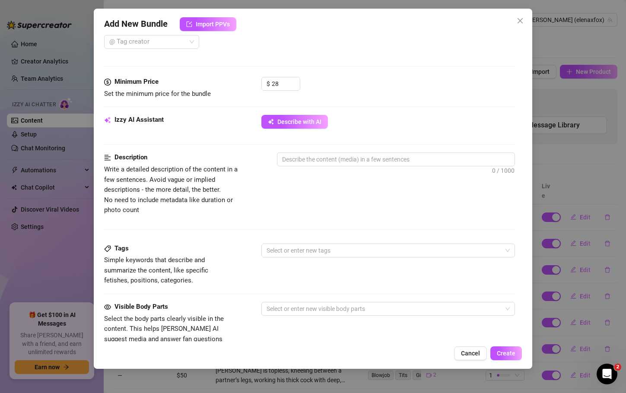
scroll to position [237, 0]
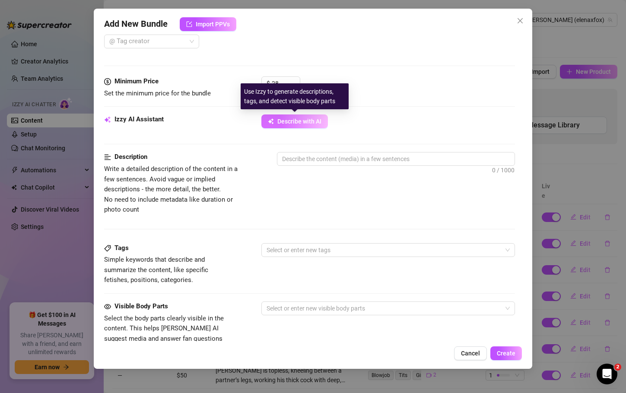
click at [298, 123] on span "Describe with AI" at bounding box center [300, 121] width 44 height 7
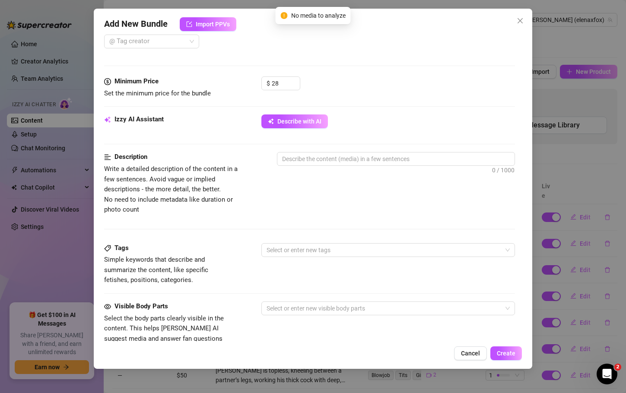
scroll to position [0, 0]
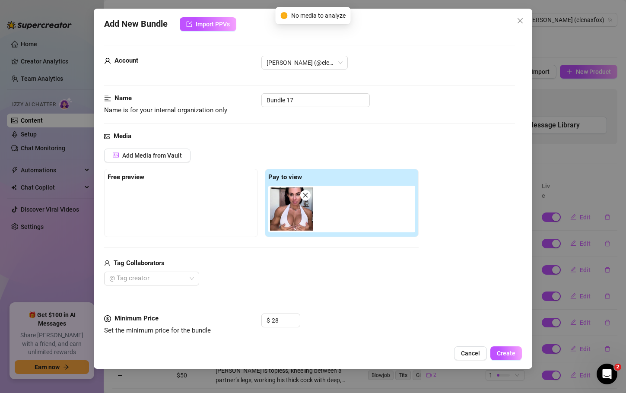
click at [307, 194] on icon "close" at bounding box center [305, 195] width 5 height 5
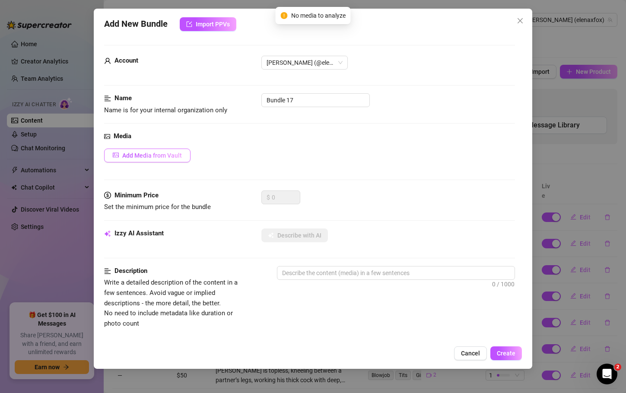
click at [165, 160] on button "Add Media from Vault" at bounding box center [147, 156] width 86 height 14
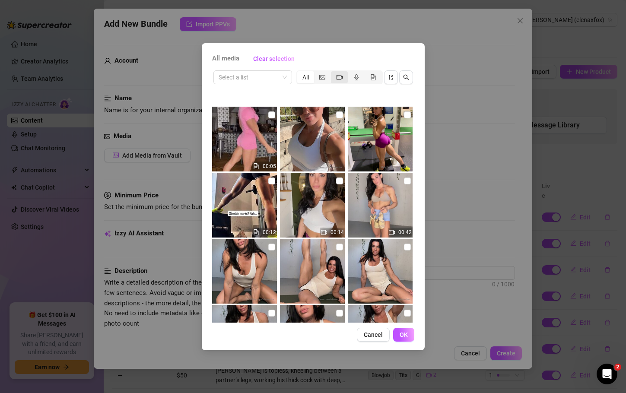
click at [338, 77] on icon "video-camera" at bounding box center [340, 77] width 6 height 6
click at [333, 73] on input "segmented control" at bounding box center [333, 73] width 0 height 0
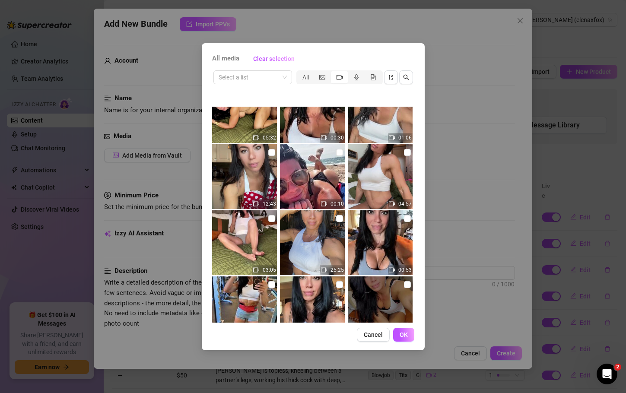
scroll to position [627, 0]
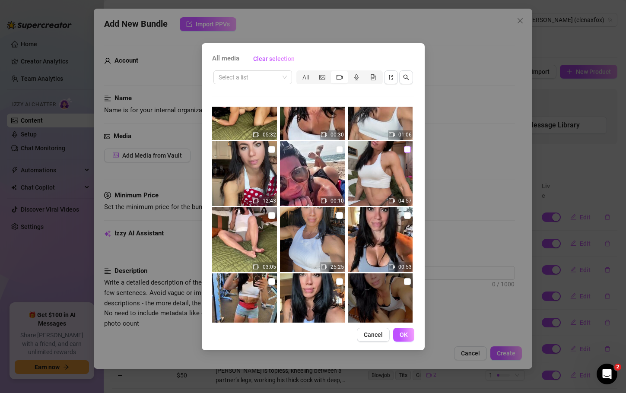
click at [404, 153] on label at bounding box center [407, 150] width 7 height 10
click at [404, 153] on input "checkbox" at bounding box center [407, 149] width 7 height 7
click at [404, 152] on input "checkbox" at bounding box center [407, 149] width 7 height 7
click at [404, 150] on input "checkbox" at bounding box center [407, 149] width 7 height 7
click at [401, 332] on span "OK" at bounding box center [404, 335] width 8 height 7
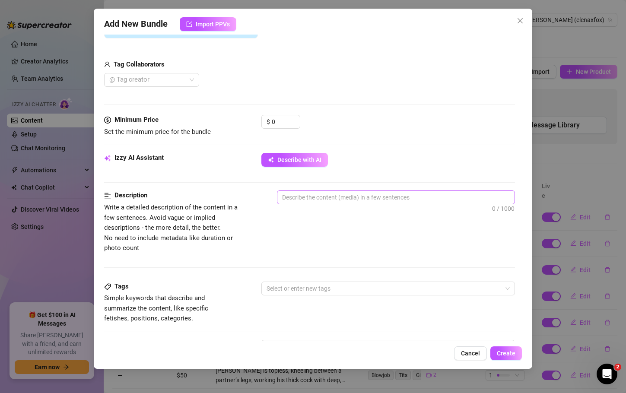
scroll to position [198, 0]
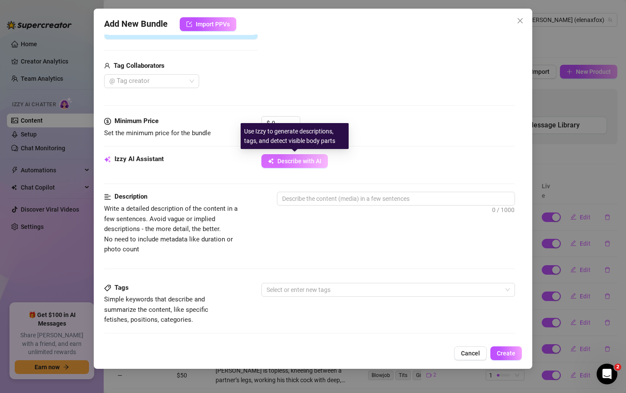
click at [275, 161] on button "Describe with AI" at bounding box center [295, 161] width 67 height 14
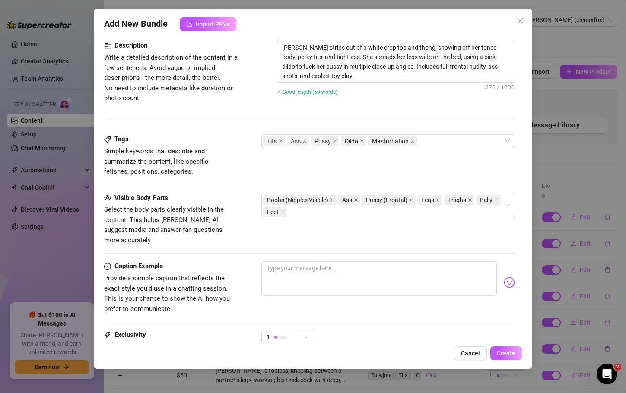
scroll to position [351, 0]
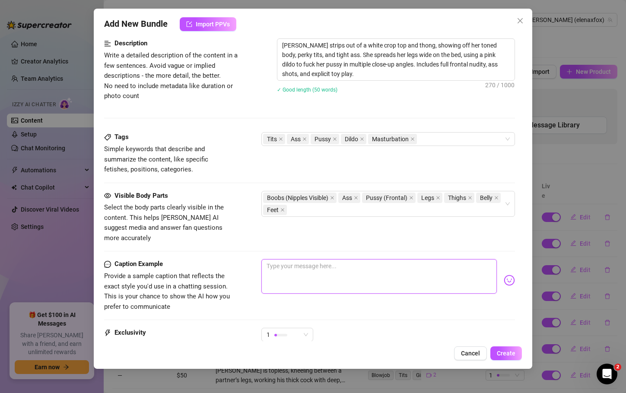
click at [332, 270] on textarea at bounding box center [379, 276] width 235 height 35
click at [511, 356] on span "Create" at bounding box center [506, 353] width 19 height 7
click at [482, 230] on div "Visible Body Parts Select the body parts clearly visible in the content. This h…" at bounding box center [309, 217] width 411 height 53
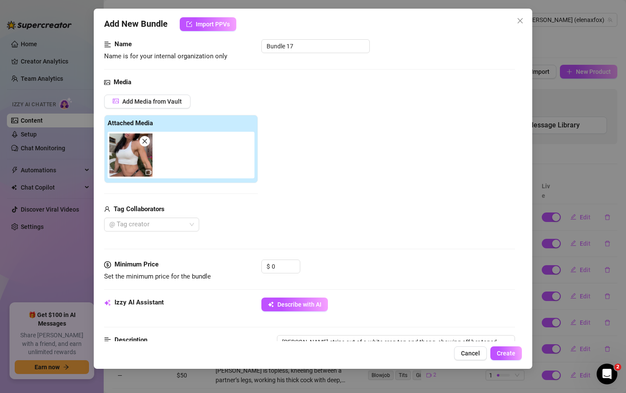
scroll to position [0, 0]
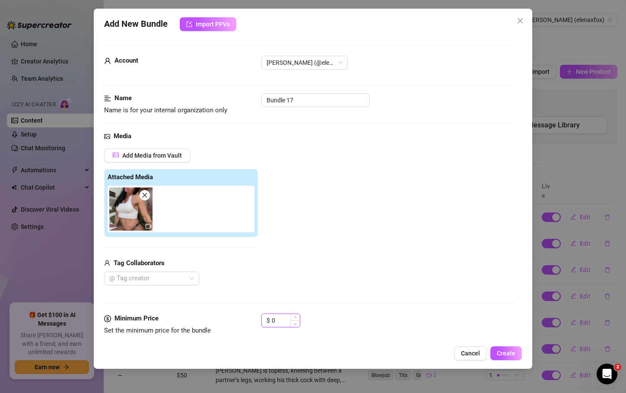
click at [276, 318] on input "0" at bounding box center [286, 320] width 28 height 13
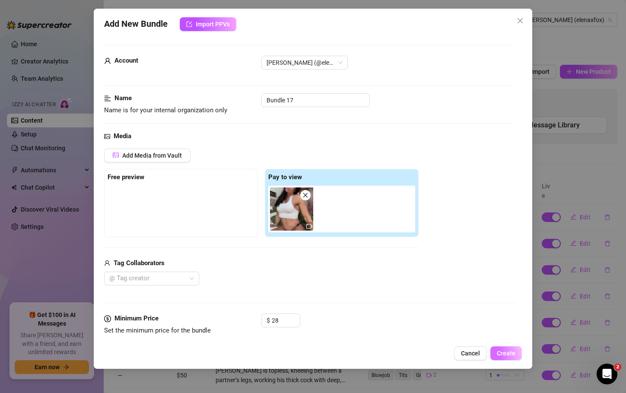
click at [506, 357] on span "Create" at bounding box center [506, 353] width 19 height 7
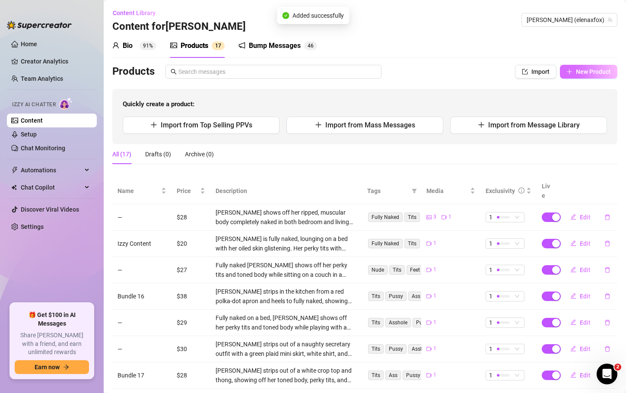
click at [599, 69] on span "New Product" at bounding box center [593, 71] width 35 height 7
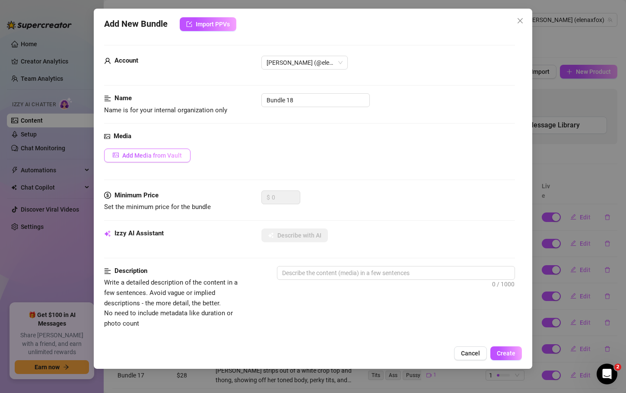
click at [173, 153] on span "Add Media from Vault" at bounding box center [152, 155] width 60 height 7
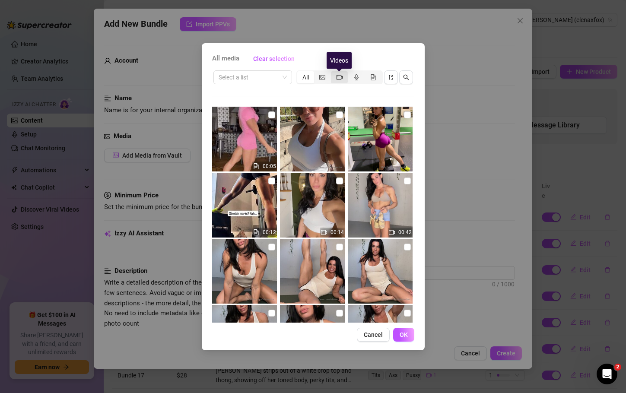
click at [339, 77] on icon "video-camera" at bounding box center [340, 77] width 6 height 6
click at [333, 73] on input "segmented control" at bounding box center [333, 73] width 0 height 0
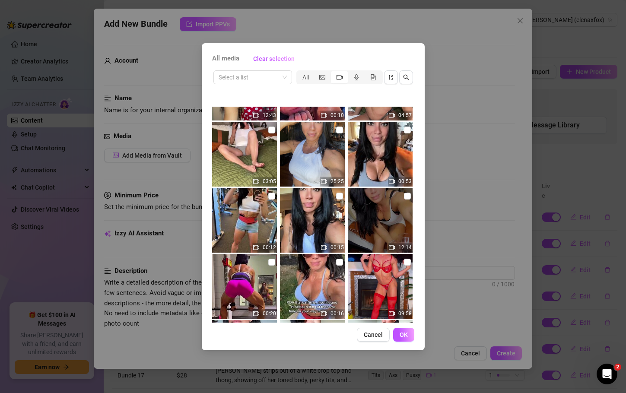
scroll to position [733, 0]
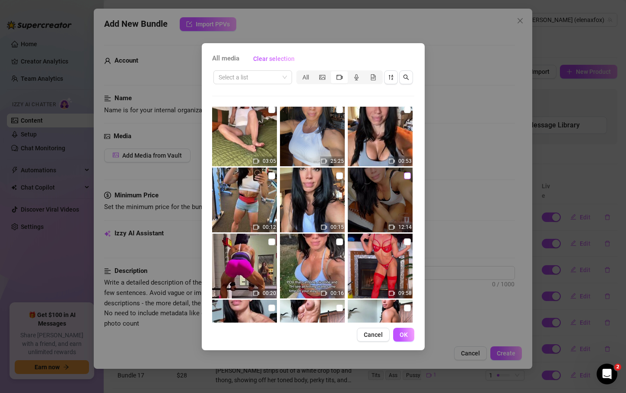
click at [404, 174] on input "checkbox" at bounding box center [407, 175] width 7 height 7
click at [403, 335] on span "OK" at bounding box center [404, 335] width 8 height 7
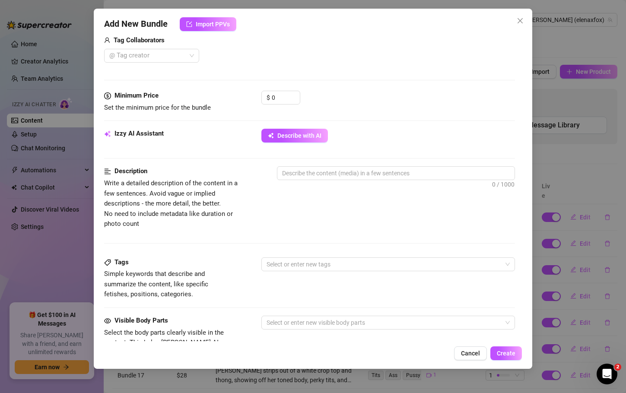
scroll to position [221, 0]
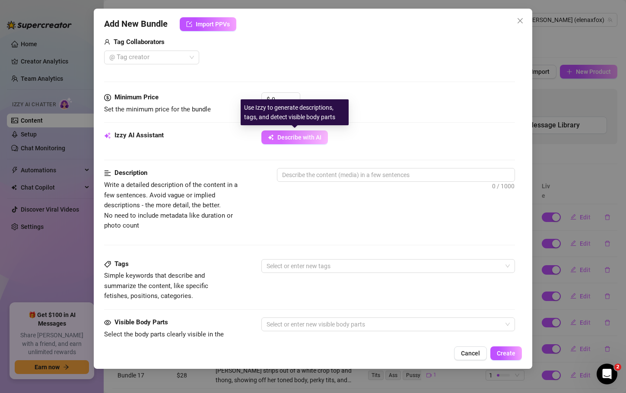
click at [322, 138] on span "Describe with AI" at bounding box center [300, 137] width 44 height 7
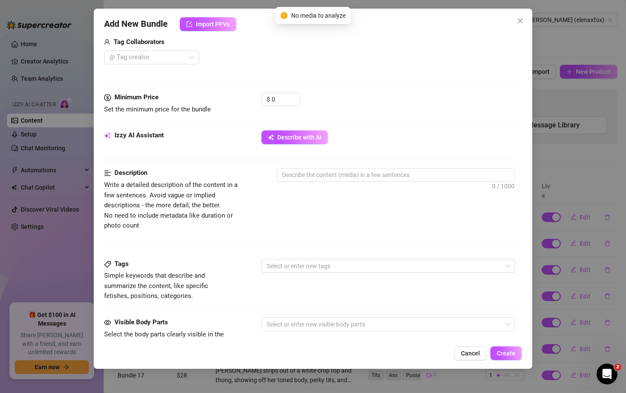
scroll to position [0, 0]
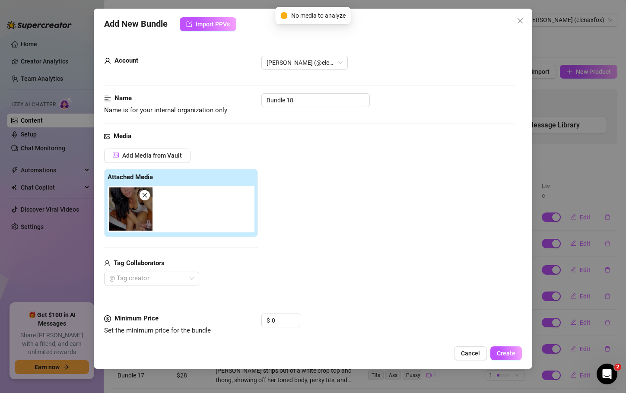
click at [147, 197] on icon "close" at bounding box center [145, 195] width 6 height 6
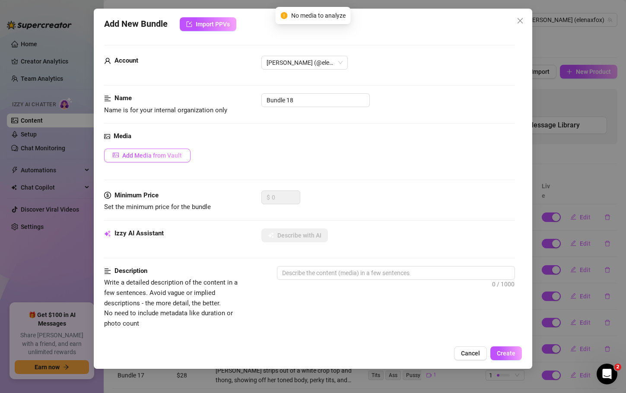
click at [164, 159] on span "Add Media from Vault" at bounding box center [152, 155] width 60 height 7
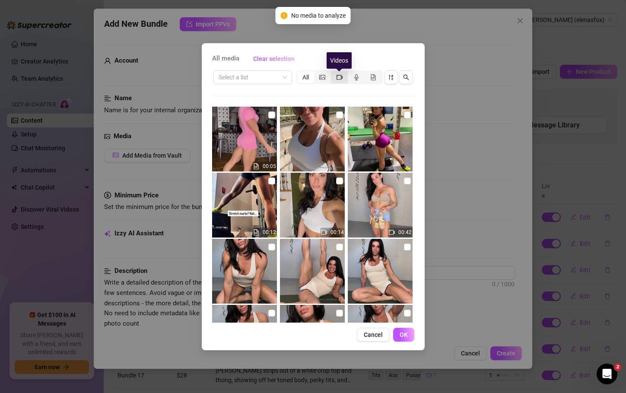
click at [338, 80] on icon "video-camera" at bounding box center [340, 77] width 6 height 6
click at [333, 73] on input "segmented control" at bounding box center [333, 73] width 0 height 0
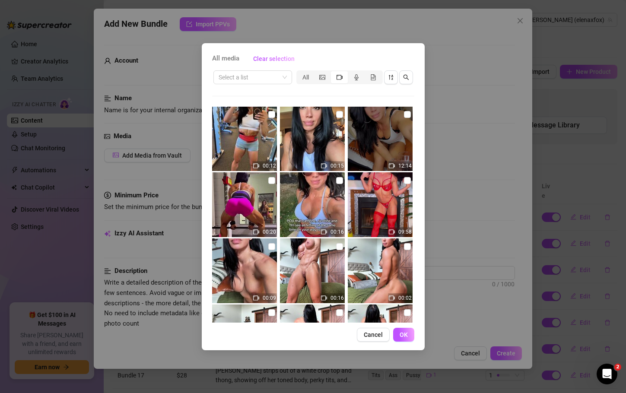
scroll to position [798, 0]
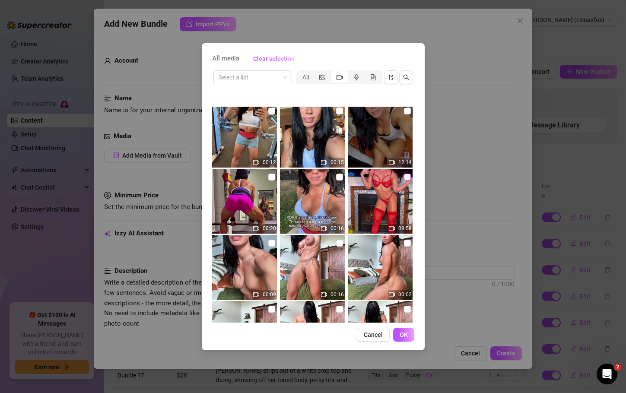
click at [404, 175] on input "checkbox" at bounding box center [407, 177] width 7 height 7
click at [410, 332] on button "OK" at bounding box center [403, 335] width 21 height 14
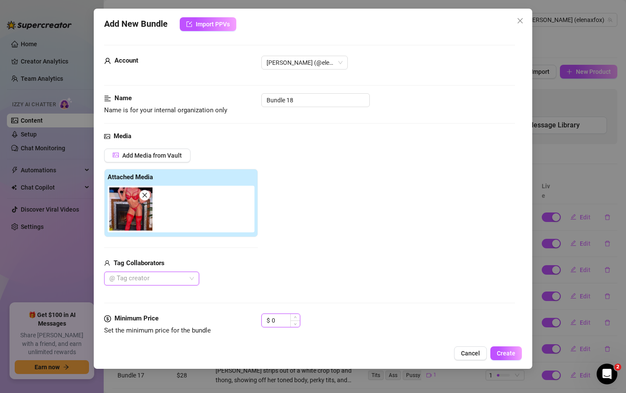
click at [281, 319] on input "0" at bounding box center [286, 320] width 28 height 13
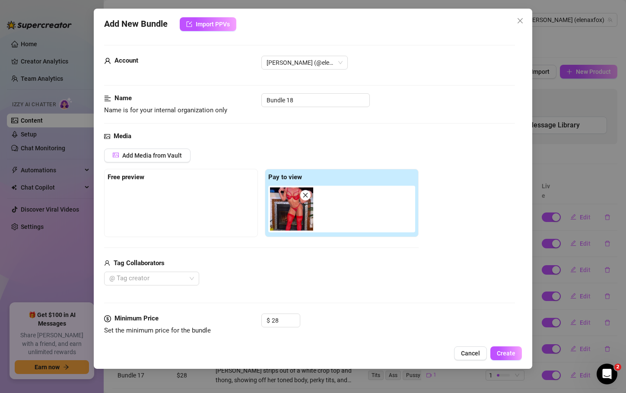
click at [405, 316] on div "$ 28" at bounding box center [388, 325] width 253 height 22
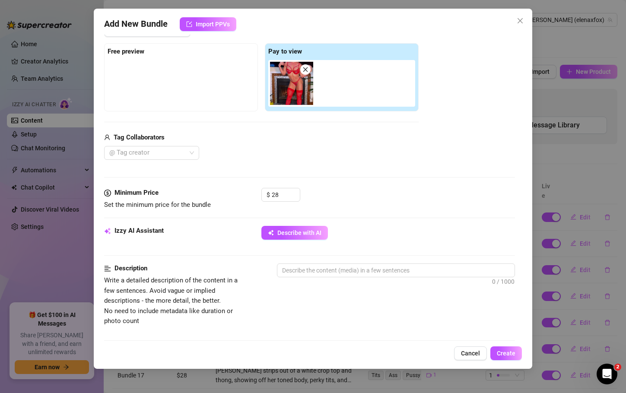
scroll to position [116, 0]
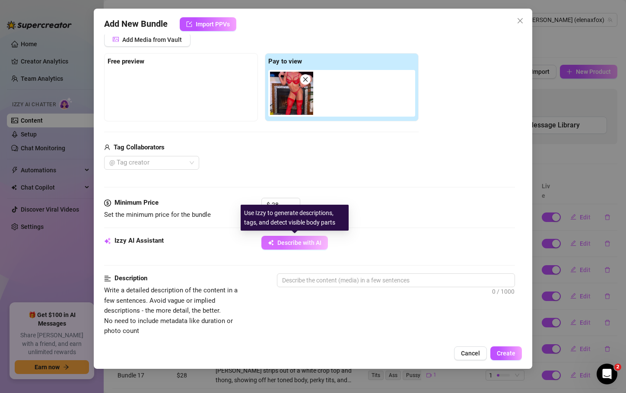
click at [282, 249] on button "Describe with AI" at bounding box center [295, 243] width 67 height 14
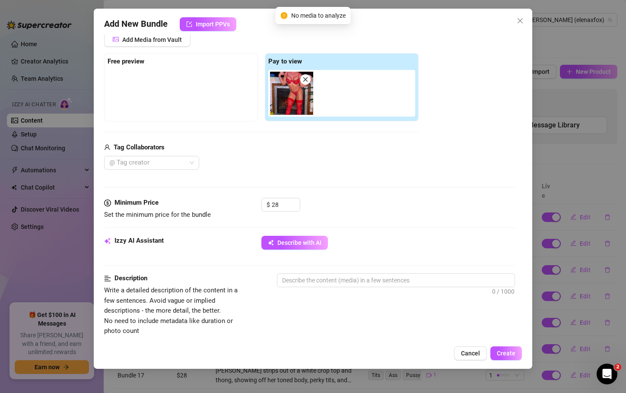
click at [303, 83] on span at bounding box center [305, 79] width 10 height 10
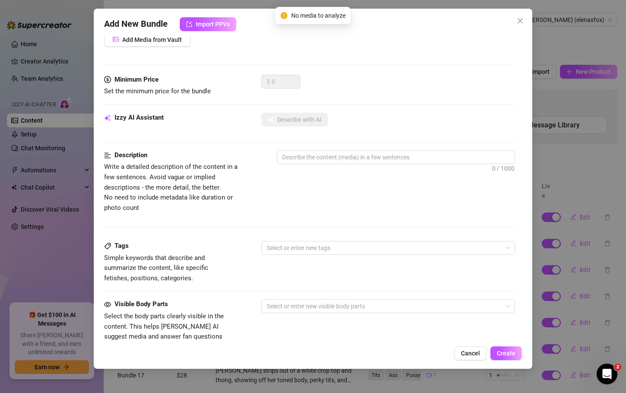
scroll to position [0, 0]
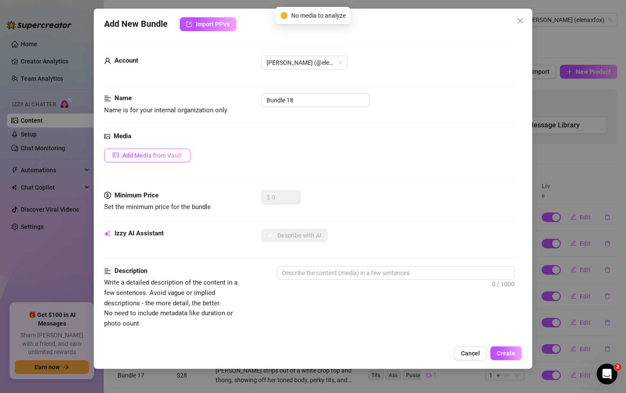
click at [148, 157] on span "Add Media from Vault" at bounding box center [152, 155] width 60 height 7
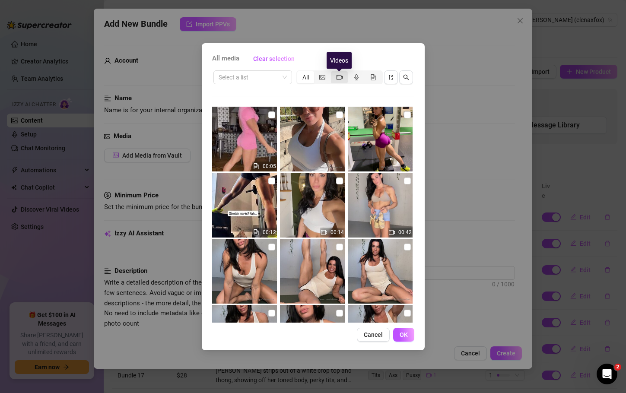
click at [340, 77] on icon "video-camera" at bounding box center [340, 77] width 6 height 6
click at [333, 73] on input "segmented control" at bounding box center [333, 73] width 0 height 0
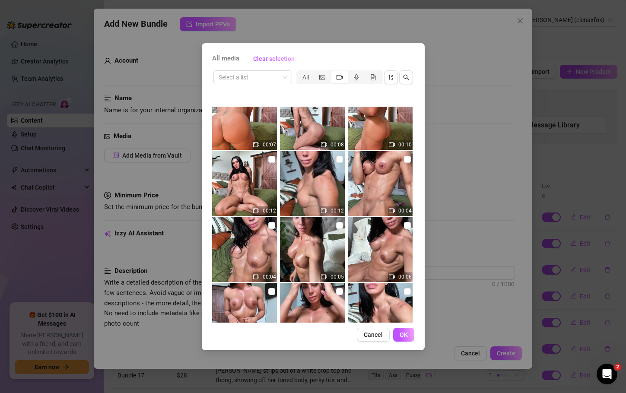
scroll to position [1124, 0]
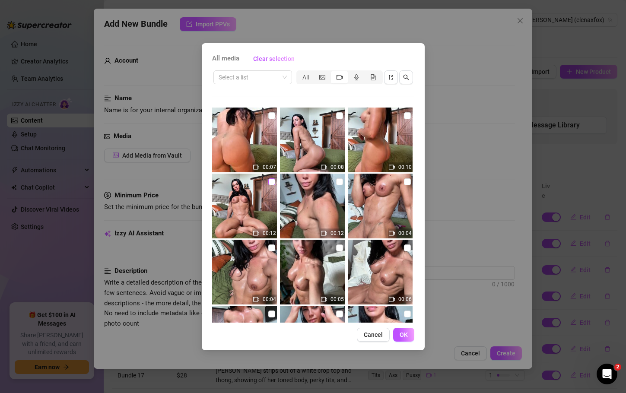
click at [271, 179] on input "checkbox" at bounding box center [271, 182] width 7 height 7
click at [404, 337] on span "OK" at bounding box center [404, 335] width 8 height 7
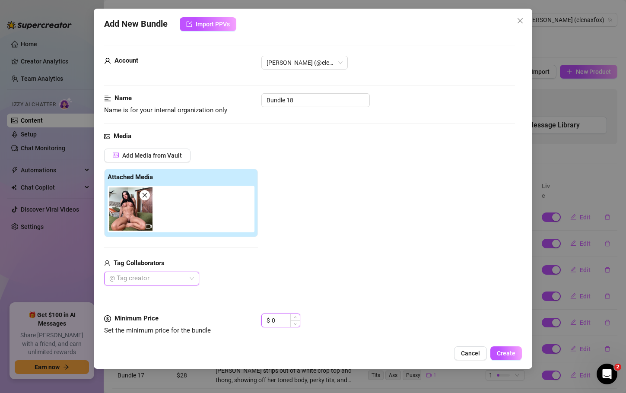
click at [275, 319] on input "0" at bounding box center [286, 320] width 28 height 13
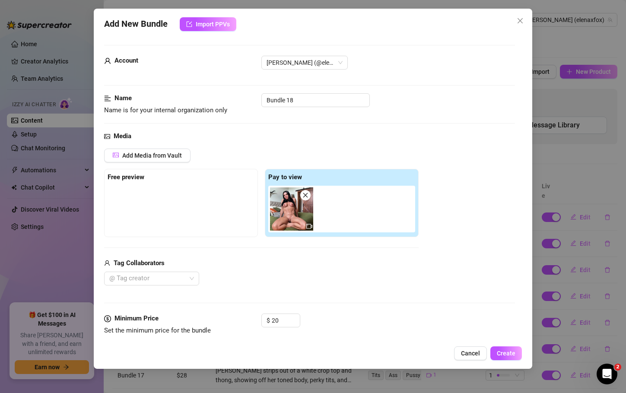
click at [368, 338] on div "Minimum Price Set the minimum price for the bundle $ 20" at bounding box center [309, 333] width 411 height 38
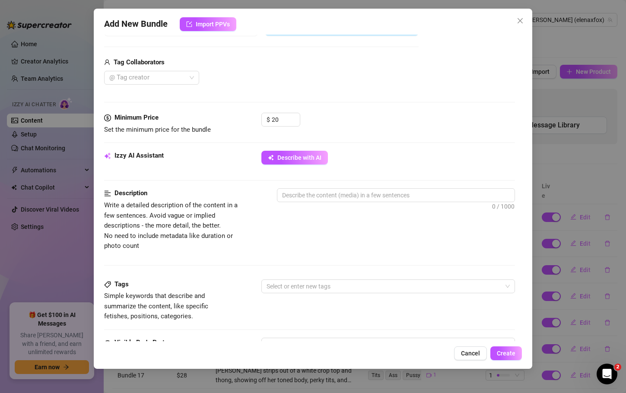
scroll to position [215, 0]
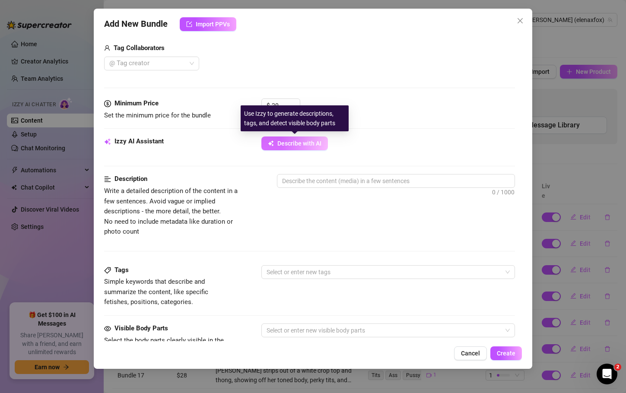
click at [308, 139] on button "Describe with AI" at bounding box center [295, 144] width 67 height 14
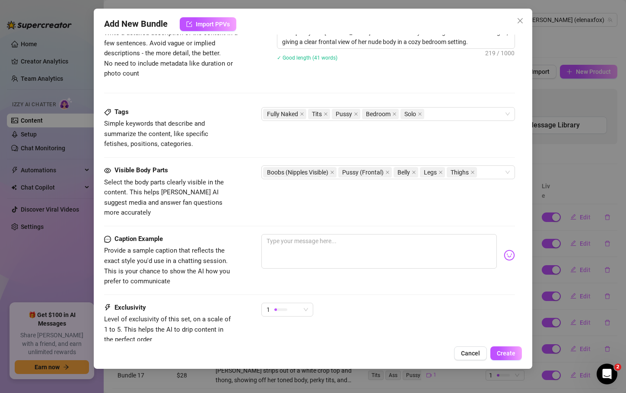
scroll to position [418, 0]
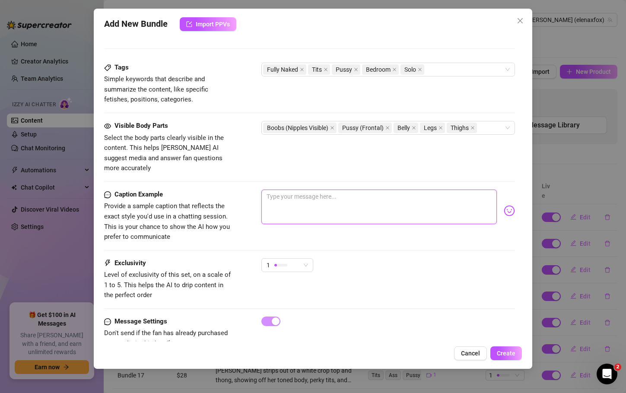
click at [322, 193] on textarea at bounding box center [379, 207] width 235 height 35
click at [503, 347] on button "Create" at bounding box center [507, 354] width 32 height 14
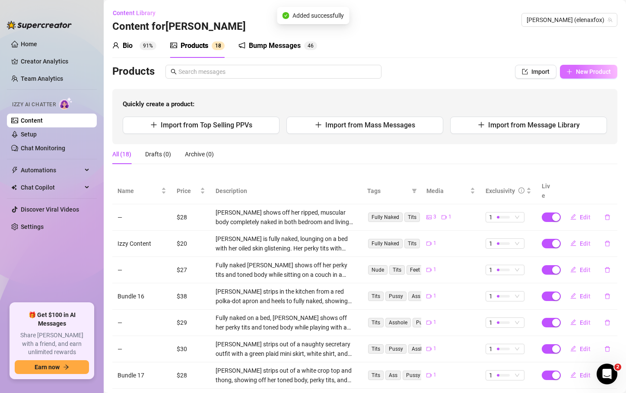
click at [587, 77] on button "New Product" at bounding box center [588, 72] width 57 height 14
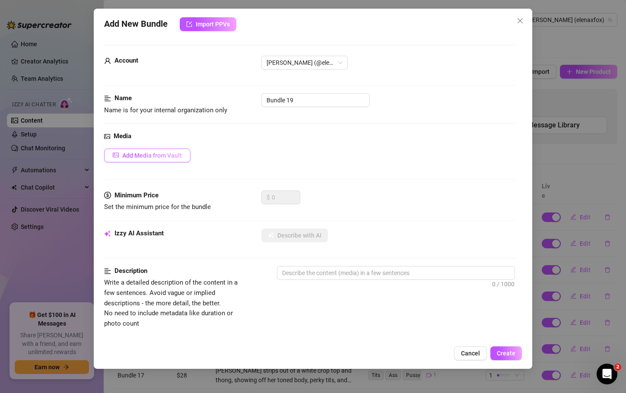
click at [186, 159] on button "Add Media from Vault" at bounding box center [147, 156] width 86 height 14
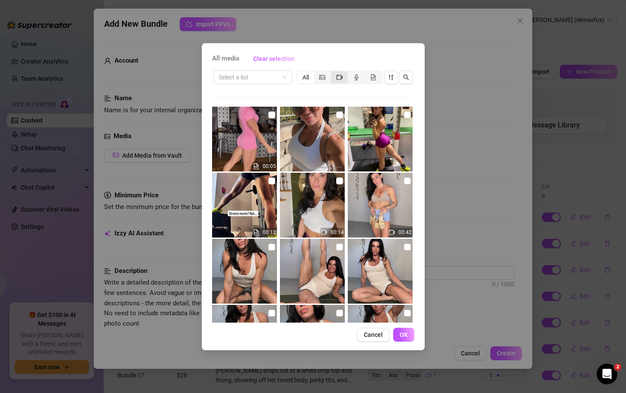
click at [341, 80] on span "segmented control" at bounding box center [340, 77] width 6 height 7
click at [333, 73] on input "segmented control" at bounding box center [333, 73] width 0 height 0
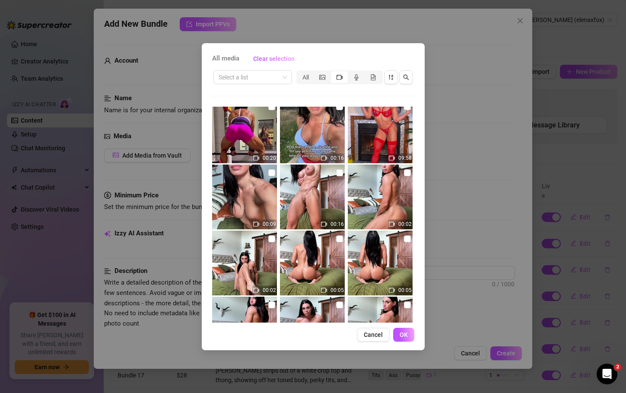
scroll to position [874, 0]
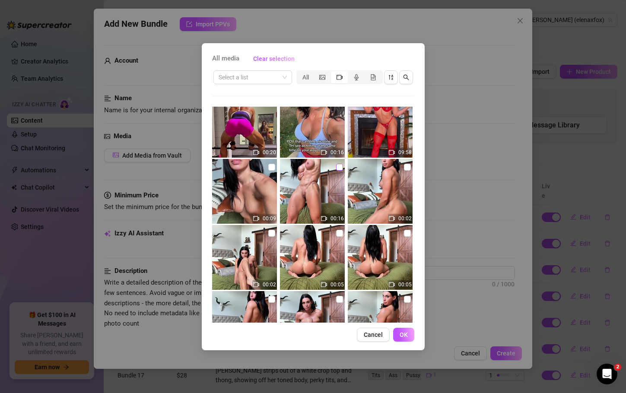
click at [336, 169] on input "checkbox" at bounding box center [339, 167] width 7 height 7
click at [408, 333] on span "OK" at bounding box center [404, 335] width 8 height 7
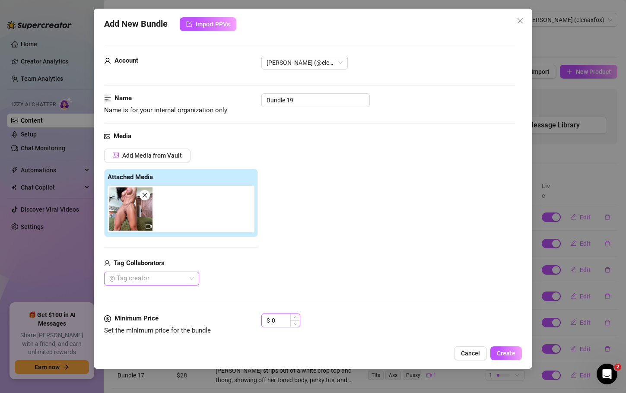
click at [275, 322] on input "0" at bounding box center [286, 320] width 28 height 13
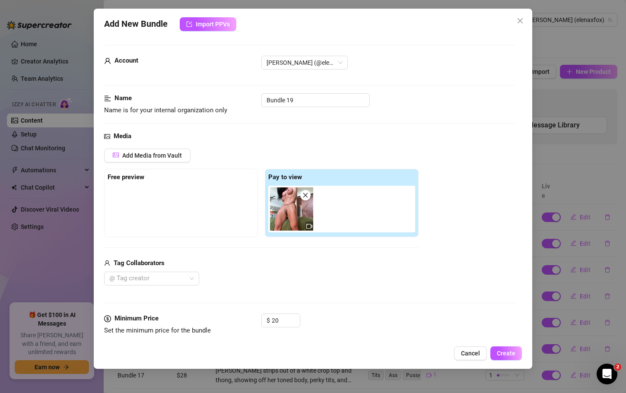
click at [399, 316] on div "$ 20" at bounding box center [388, 325] width 253 height 22
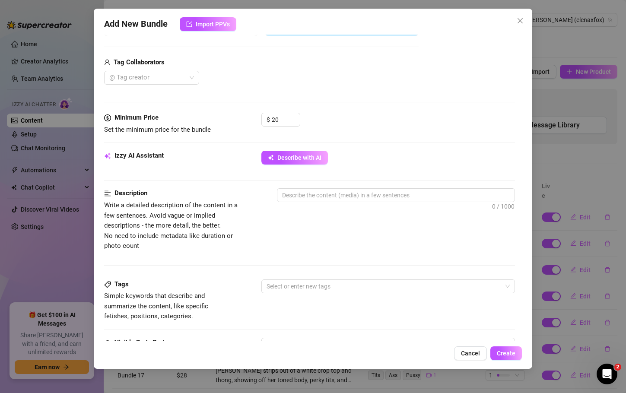
scroll to position [217, 0]
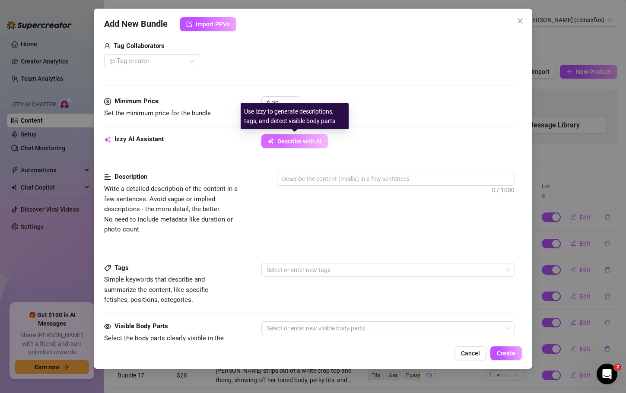
click at [317, 144] on span "Describe with AI" at bounding box center [300, 141] width 44 height 7
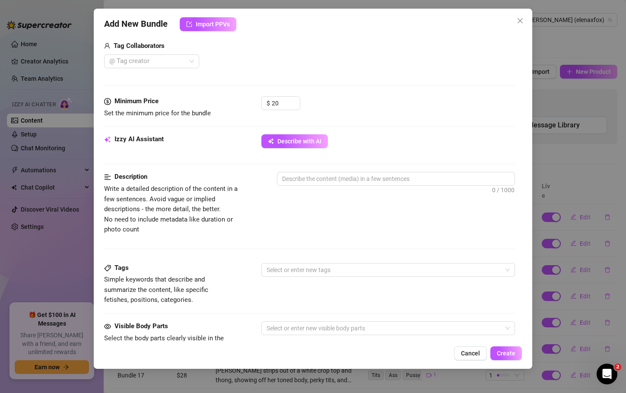
scroll to position [0, 0]
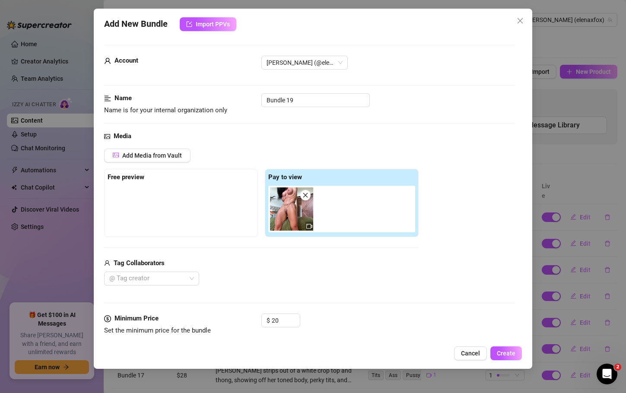
click at [304, 195] on icon "close" at bounding box center [306, 195] width 6 height 6
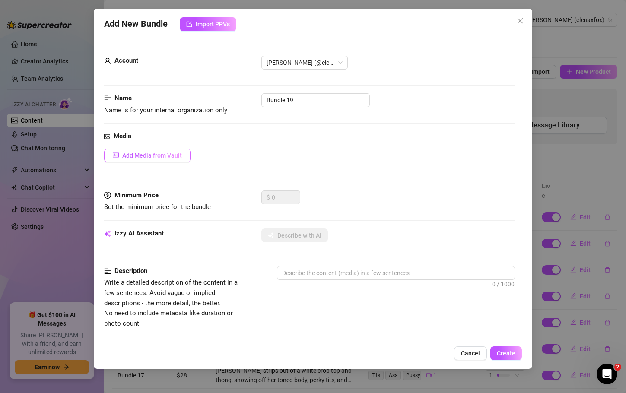
click at [147, 157] on span "Add Media from Vault" at bounding box center [152, 155] width 60 height 7
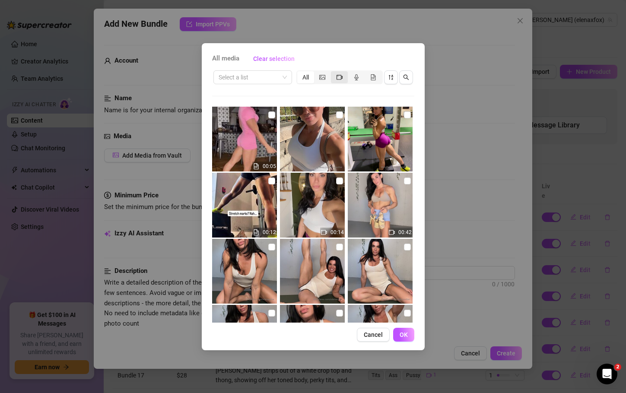
click at [338, 73] on div "segmented control" at bounding box center [339, 77] width 17 height 12
click at [333, 73] on input "segmented control" at bounding box center [333, 73] width 0 height 0
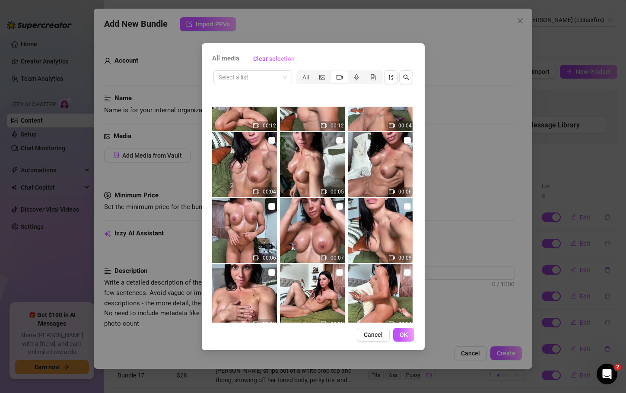
scroll to position [1248, 0]
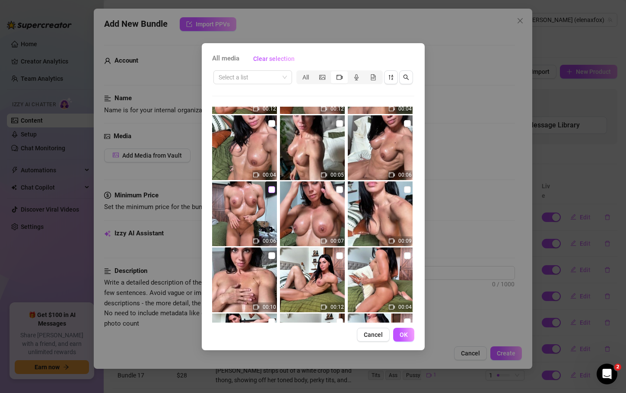
click at [271, 191] on input "checkbox" at bounding box center [271, 189] width 7 height 7
click at [271, 121] on input "checkbox" at bounding box center [271, 123] width 7 height 7
click at [336, 123] on input "checkbox" at bounding box center [339, 123] width 7 height 7
click at [404, 121] on input "checkbox" at bounding box center [407, 123] width 7 height 7
click at [337, 122] on input "checkbox" at bounding box center [339, 123] width 7 height 7
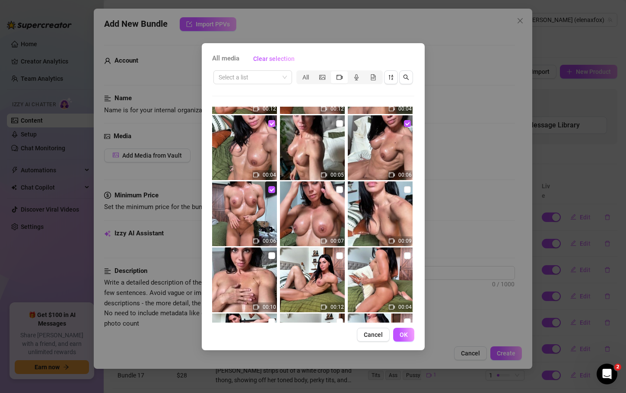
click at [270, 121] on input "checkbox" at bounding box center [271, 123] width 7 height 7
click at [336, 253] on input "checkbox" at bounding box center [339, 255] width 7 height 7
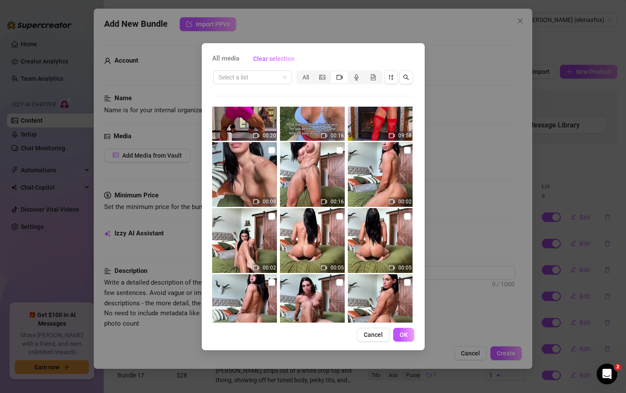
scroll to position [862, 0]
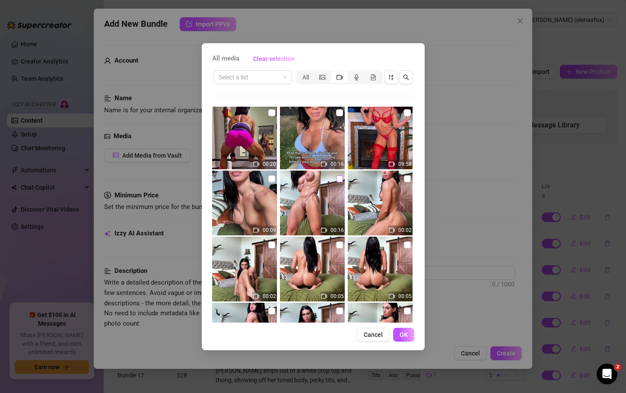
click at [336, 179] on input "checkbox" at bounding box center [339, 179] width 7 height 7
click at [270, 180] on input "checkbox" at bounding box center [271, 179] width 7 height 7
click at [407, 337] on span "OK" at bounding box center [404, 335] width 8 height 7
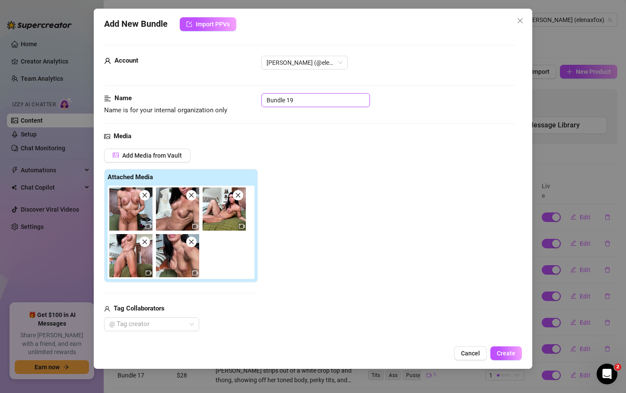
drag, startPoint x: 246, startPoint y: 98, endPoint x: 197, endPoint y: 106, distance: 49.9
click at [197, 106] on div "Name Name is for your internal organization only Bundle 19" at bounding box center [309, 104] width 411 height 22
click at [282, 100] on input "Nude Bundle" at bounding box center [316, 100] width 109 height 14
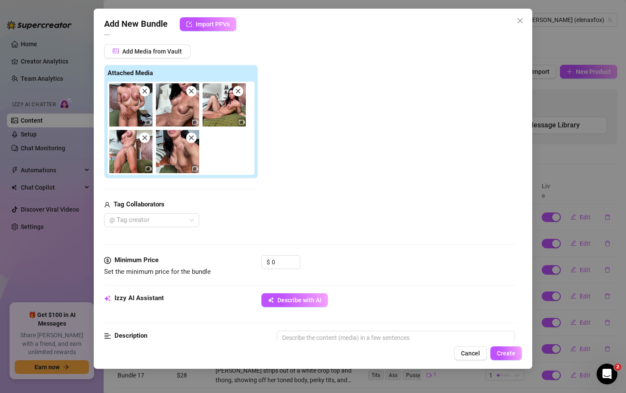
scroll to position [150, 0]
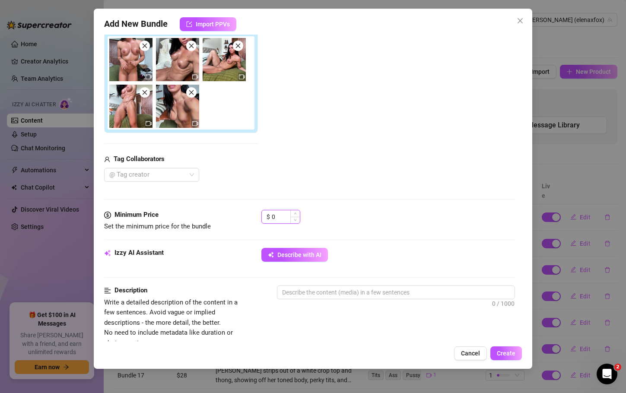
click at [277, 220] on input "0" at bounding box center [286, 217] width 28 height 13
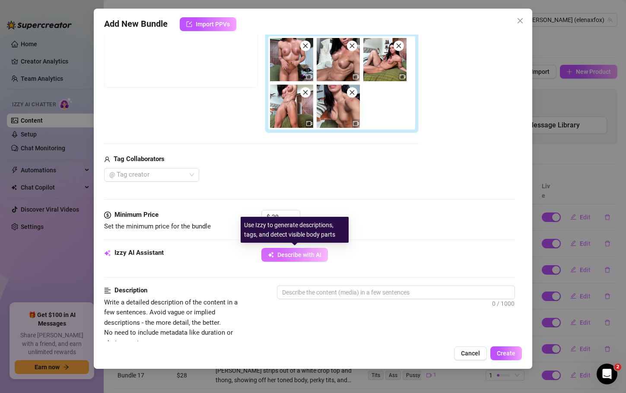
click at [300, 257] on span "Describe with AI" at bounding box center [300, 255] width 44 height 7
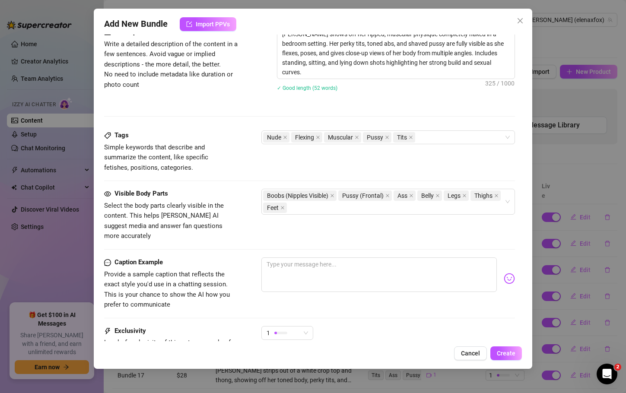
scroll to position [409, 0]
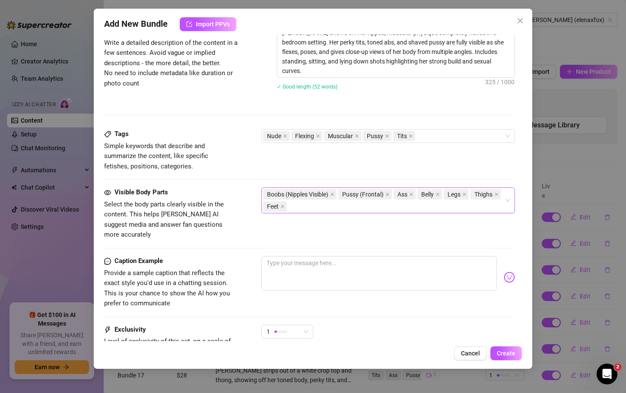
click at [335, 207] on div "Boobs (Nipples Visible) Pussy (Frontal) Ass Belly Legs Thighs Feet" at bounding box center [383, 200] width 241 height 24
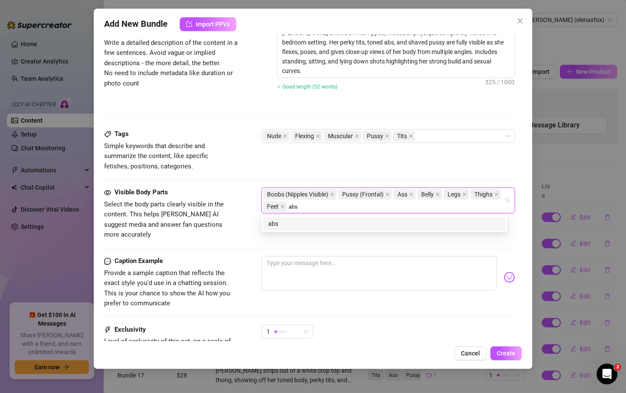
click at [325, 222] on div "abs" at bounding box center [384, 224] width 232 height 10
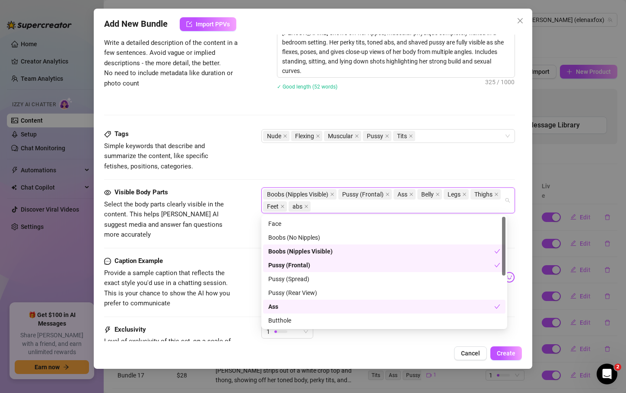
click at [378, 351] on div "Cancel Create" at bounding box center [313, 354] width 418 height 14
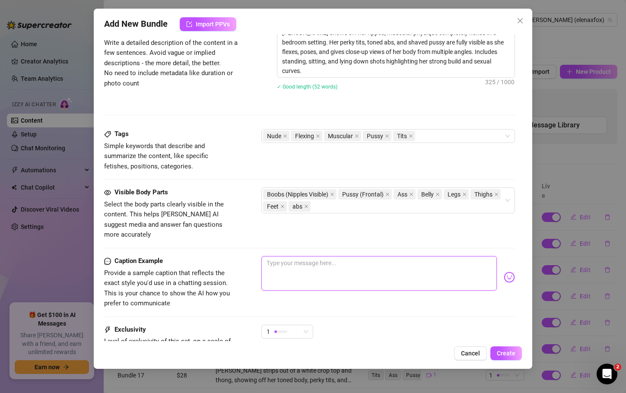
click at [313, 256] on textarea at bounding box center [379, 273] width 235 height 35
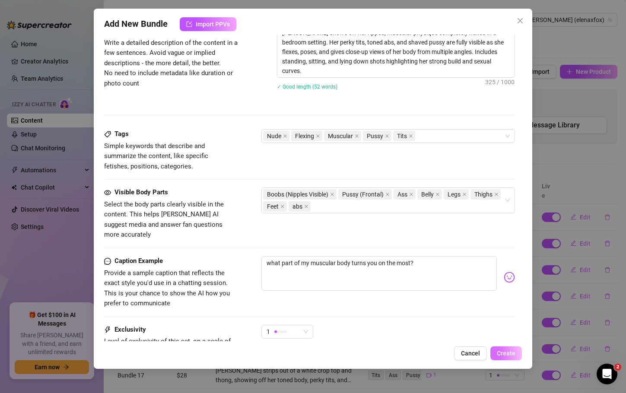
click at [504, 351] on span "Create" at bounding box center [506, 353] width 19 height 7
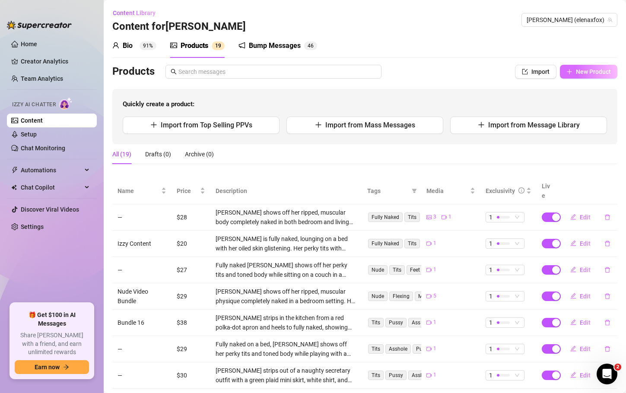
click at [590, 72] on span "New Product" at bounding box center [593, 71] width 35 height 7
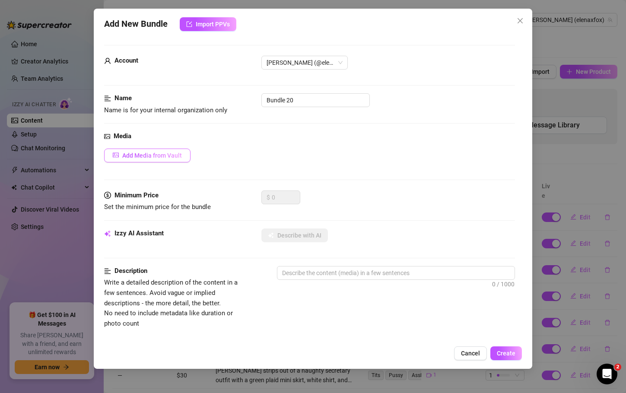
click at [153, 156] on span "Add Media from Vault" at bounding box center [152, 155] width 60 height 7
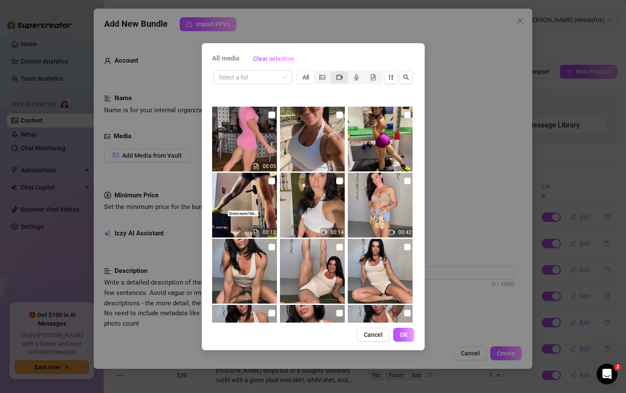
click at [335, 79] on div "segmented control" at bounding box center [339, 77] width 17 height 12
click at [333, 73] on input "segmented control" at bounding box center [333, 73] width 0 height 0
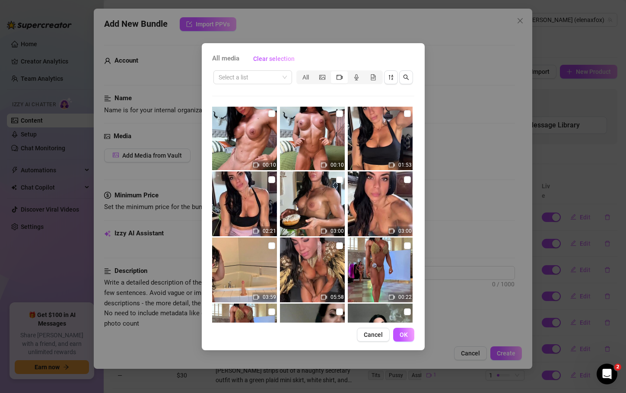
scroll to position [1860, 0]
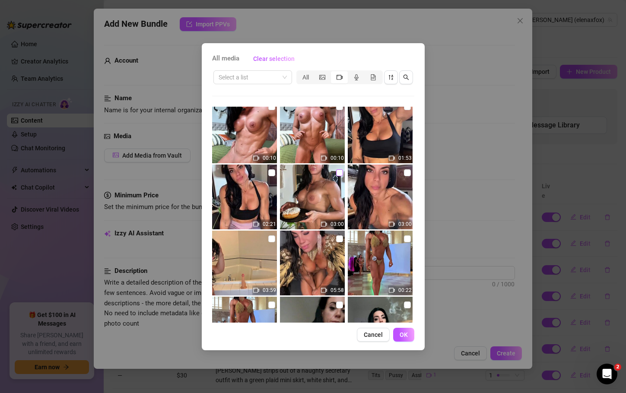
click at [337, 172] on input "checkbox" at bounding box center [339, 172] width 7 height 7
click at [410, 337] on button "OK" at bounding box center [403, 335] width 21 height 14
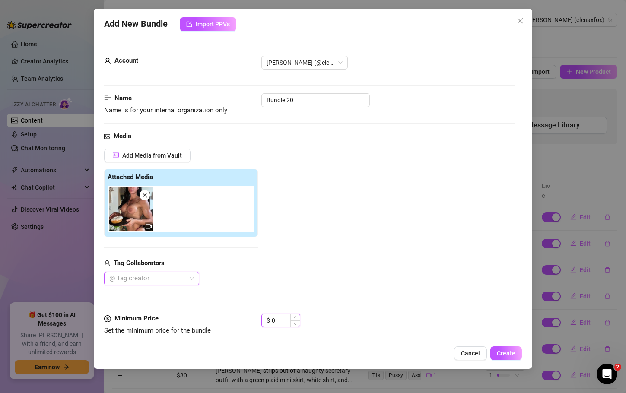
click at [281, 319] on input "0" at bounding box center [286, 320] width 28 height 13
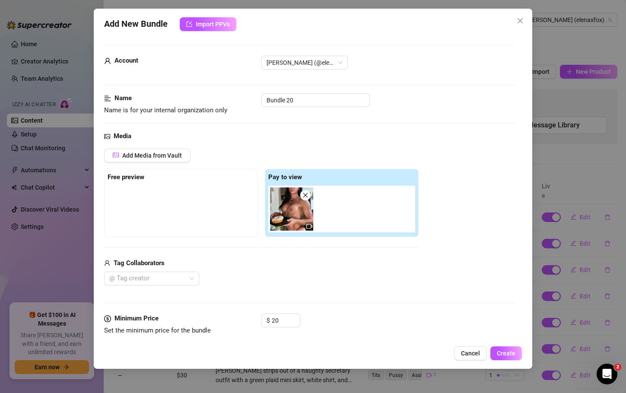
click at [408, 327] on div "$ 20" at bounding box center [388, 325] width 253 height 22
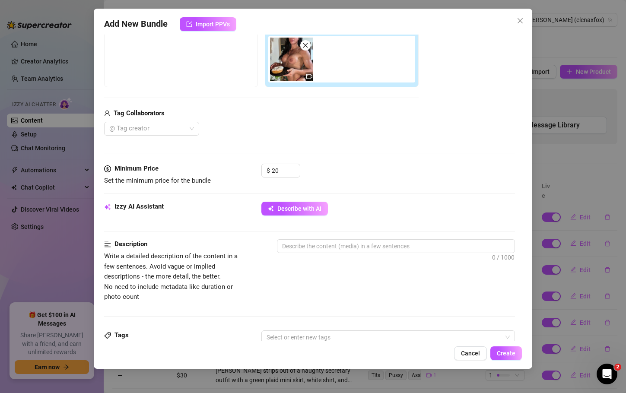
scroll to position [205, 0]
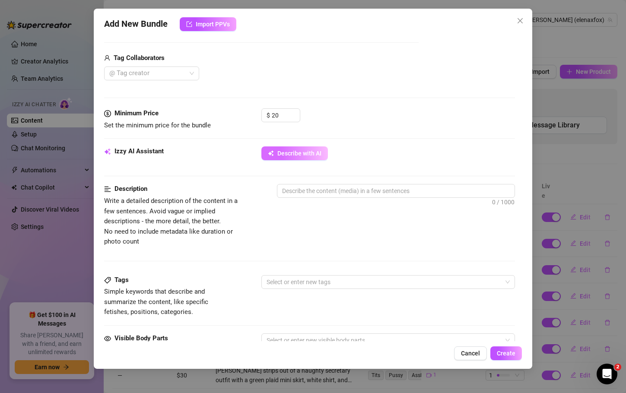
click at [315, 153] on span "Describe with AI" at bounding box center [300, 153] width 44 height 7
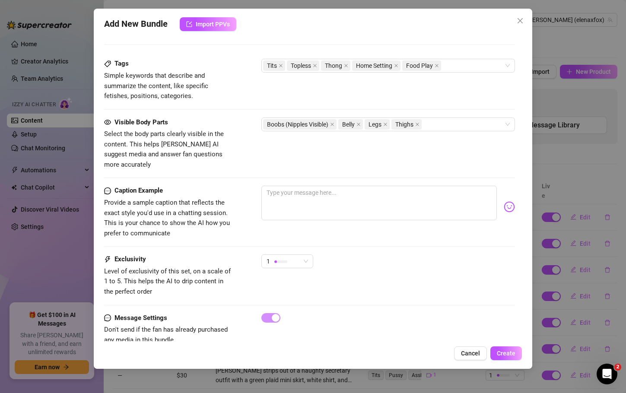
scroll to position [430, 0]
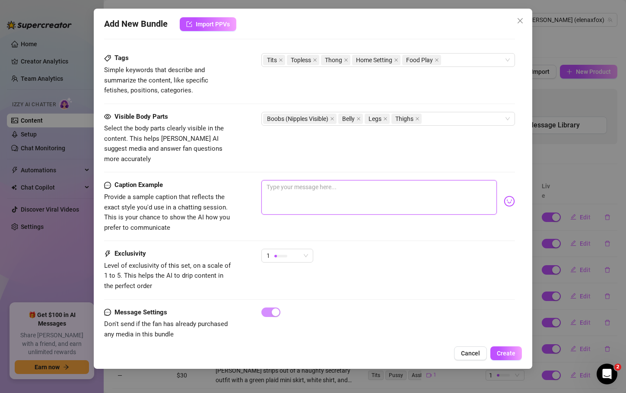
click at [356, 180] on textarea at bounding box center [379, 197] width 235 height 35
click at [515, 348] on button "Create" at bounding box center [507, 354] width 32 height 14
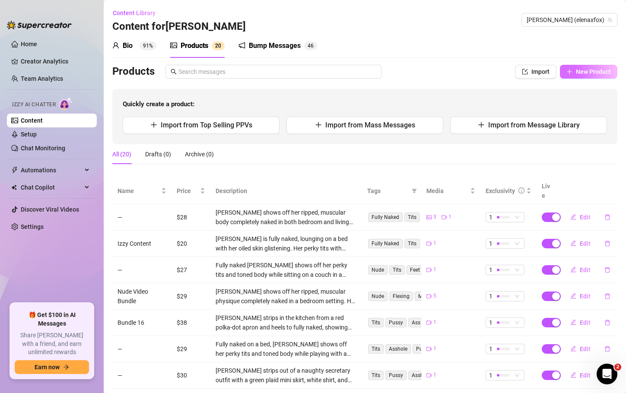
click at [576, 69] on span "New Product" at bounding box center [593, 71] width 35 height 7
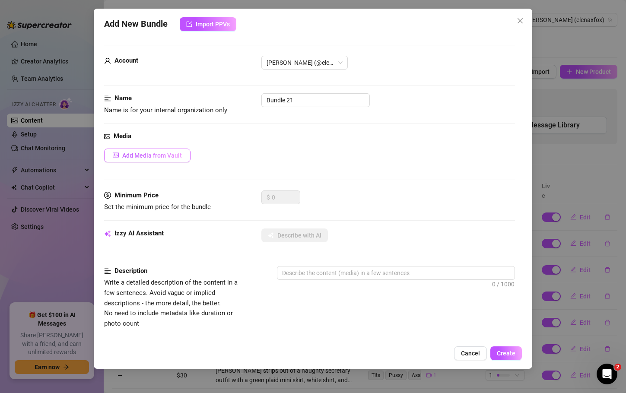
click at [146, 161] on button "Add Media from Vault" at bounding box center [147, 156] width 86 height 14
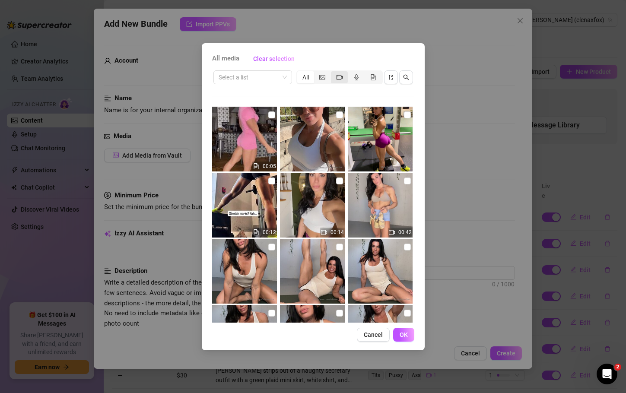
click at [335, 80] on div "segmented control" at bounding box center [339, 77] width 17 height 12
click at [333, 73] on input "segmented control" at bounding box center [333, 73] width 0 height 0
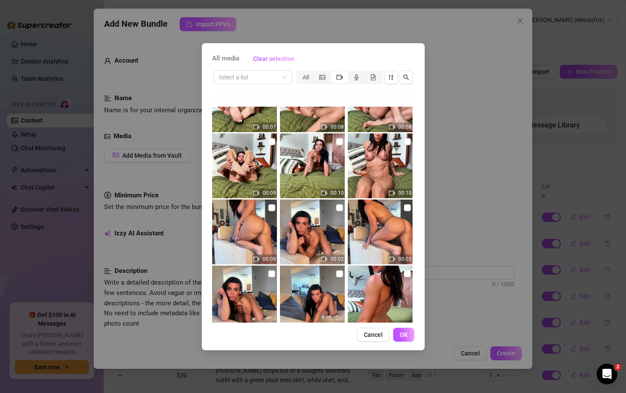
scroll to position [1568, 0]
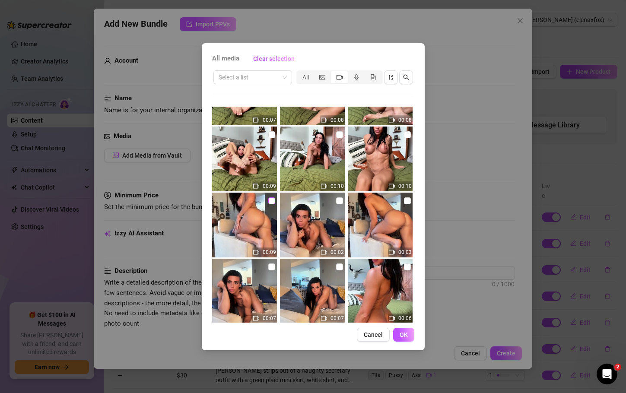
click at [269, 198] on input "checkbox" at bounding box center [271, 201] width 7 height 7
click at [407, 334] on span "OK" at bounding box center [404, 335] width 8 height 7
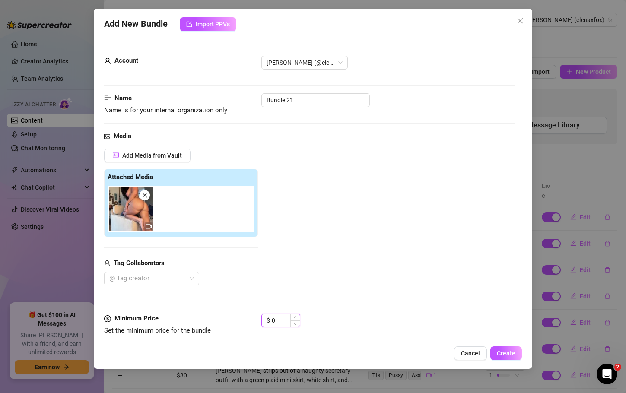
click at [278, 319] on input "0" at bounding box center [286, 320] width 28 height 13
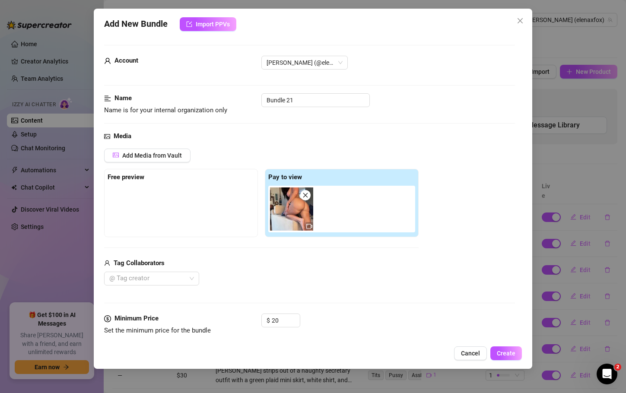
click at [377, 334] on div "$ 20" at bounding box center [388, 325] width 253 height 22
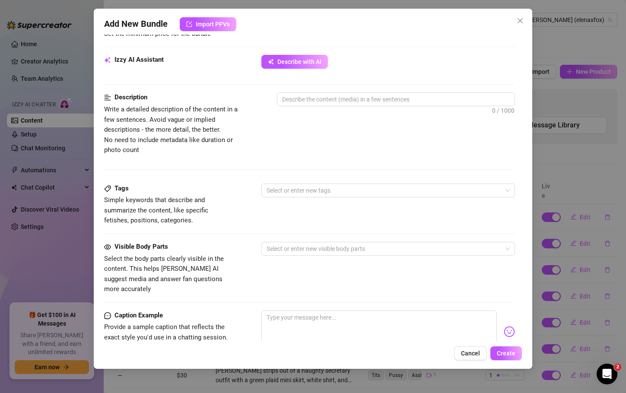
scroll to position [298, 0]
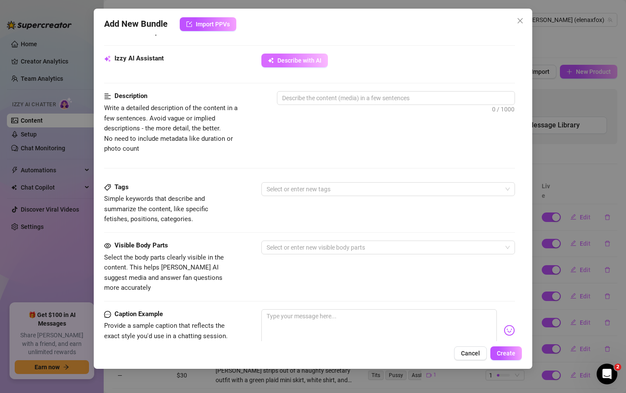
click at [287, 62] on span "Describe with AI" at bounding box center [300, 60] width 44 height 7
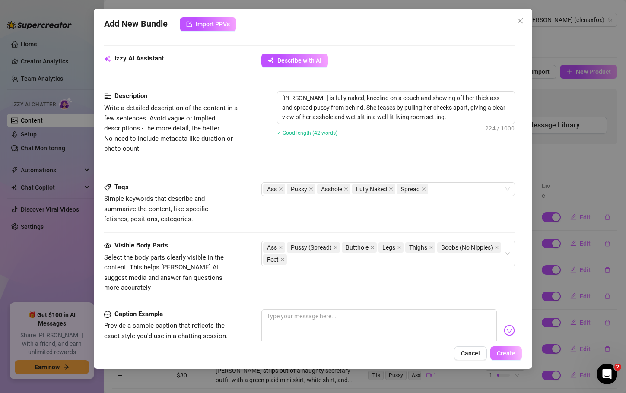
click at [504, 351] on span "Create" at bounding box center [506, 353] width 19 height 7
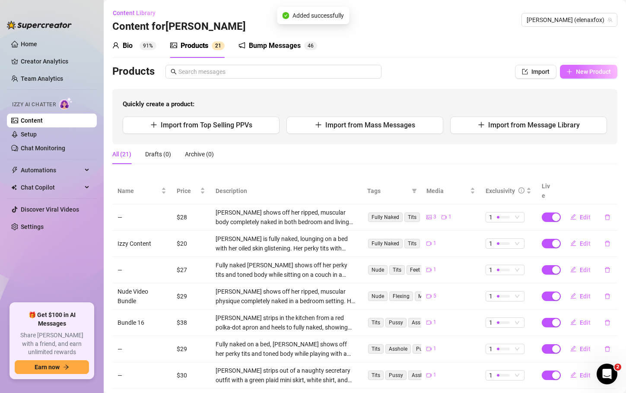
click at [579, 76] on button "New Product" at bounding box center [588, 72] width 57 height 14
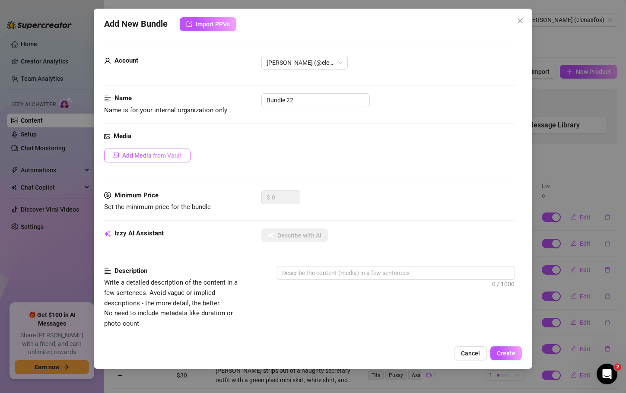
click at [151, 155] on span "Add Media from Vault" at bounding box center [152, 155] width 60 height 7
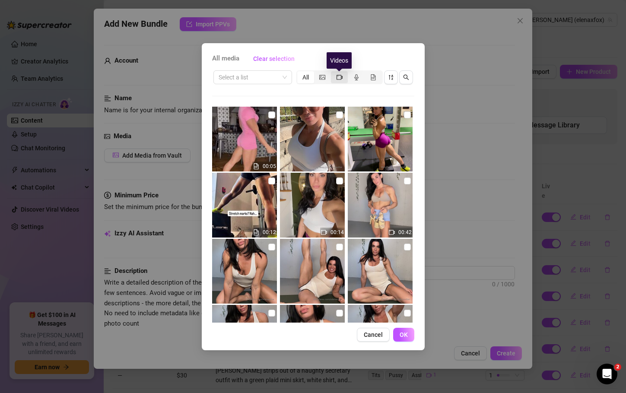
click at [340, 76] on icon "video-camera" at bounding box center [340, 77] width 6 height 6
click at [333, 73] on input "segmented control" at bounding box center [333, 73] width 0 height 0
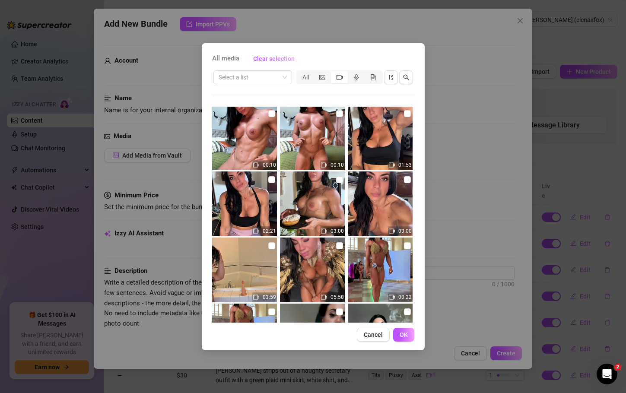
scroll to position [1854, 0]
click at [405, 178] on input "checkbox" at bounding box center [407, 179] width 7 height 7
click at [403, 333] on span "OK" at bounding box center [404, 335] width 8 height 7
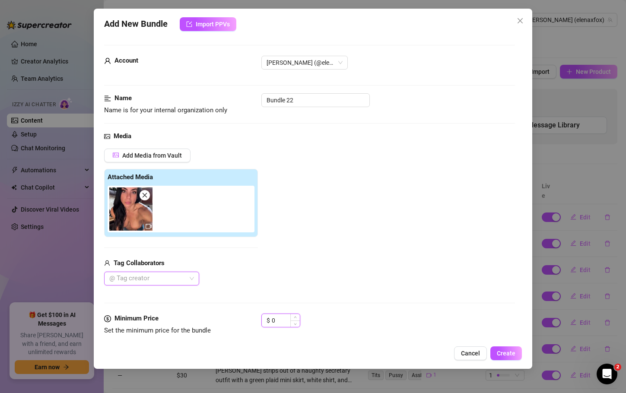
click at [276, 322] on input "0" at bounding box center [286, 320] width 28 height 13
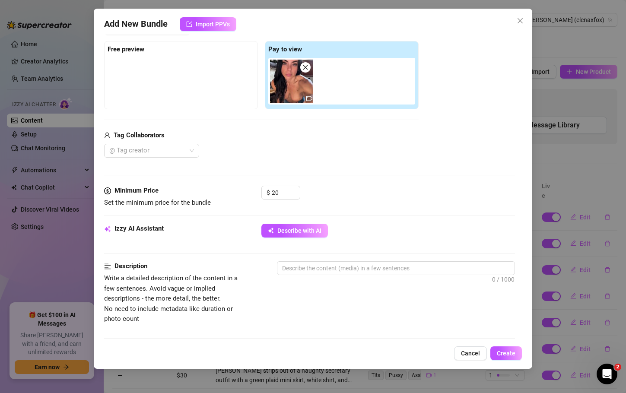
scroll to position [130, 0]
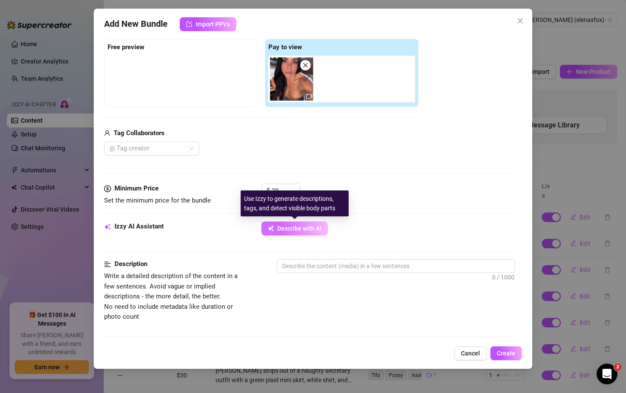
click at [282, 228] on span "Describe with AI" at bounding box center [300, 228] width 44 height 7
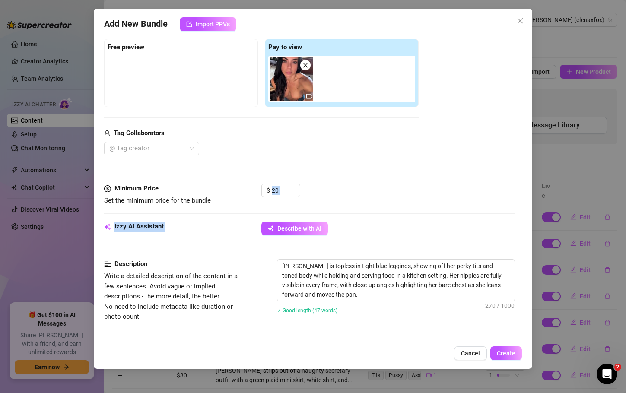
drag, startPoint x: 514, startPoint y: 199, endPoint x: 512, endPoint y: 232, distance: 32.9
click at [511, 239] on div "Account Elena (@elenaxfox) Name Name is for your internal organization only Bun…" at bounding box center [313, 188] width 418 height 307
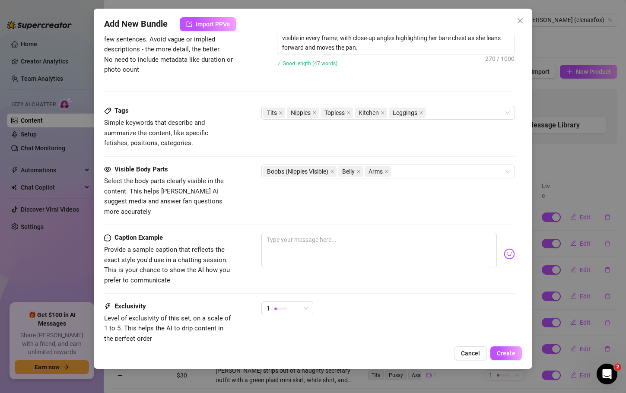
scroll to position [434, 0]
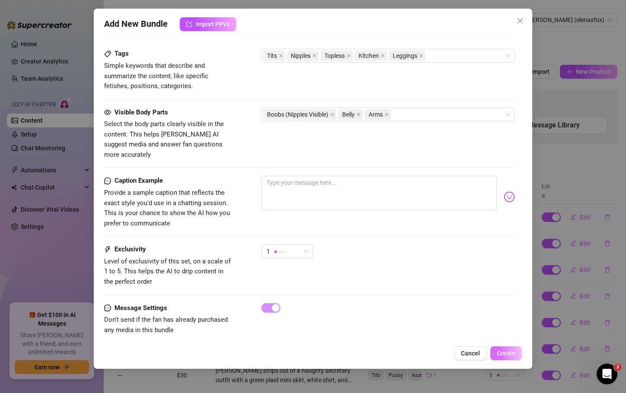
click at [503, 352] on span "Create" at bounding box center [506, 353] width 19 height 7
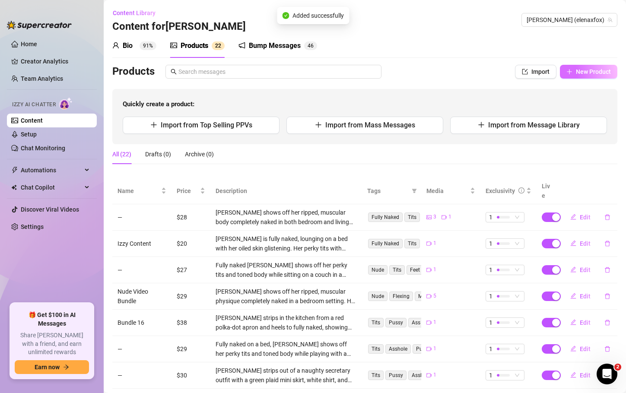
click at [577, 73] on span "New Product" at bounding box center [593, 71] width 35 height 7
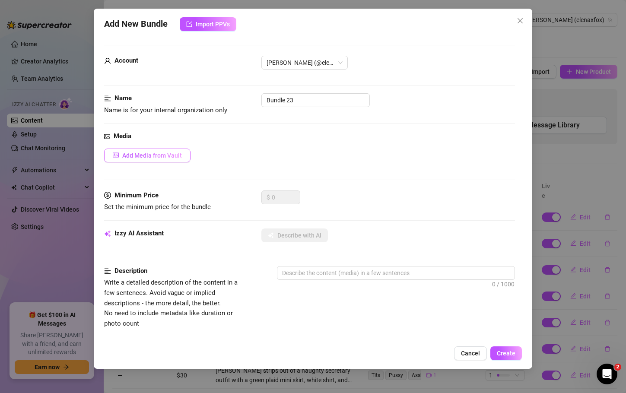
click at [170, 157] on span "Add Media from Vault" at bounding box center [152, 155] width 60 height 7
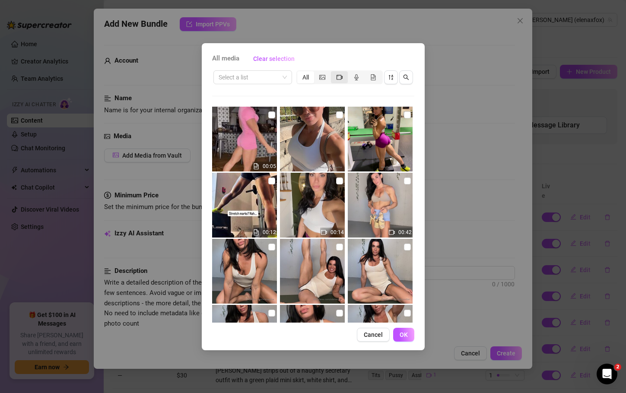
click at [342, 75] on icon "video-camera" at bounding box center [340, 77] width 6 height 6
click at [333, 73] on input "segmented control" at bounding box center [333, 73] width 0 height 0
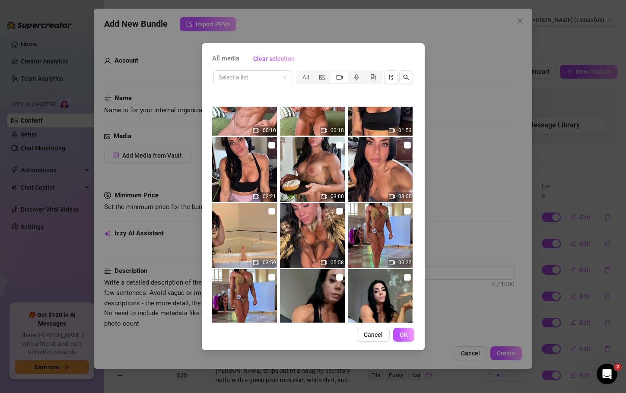
scroll to position [1908, 0]
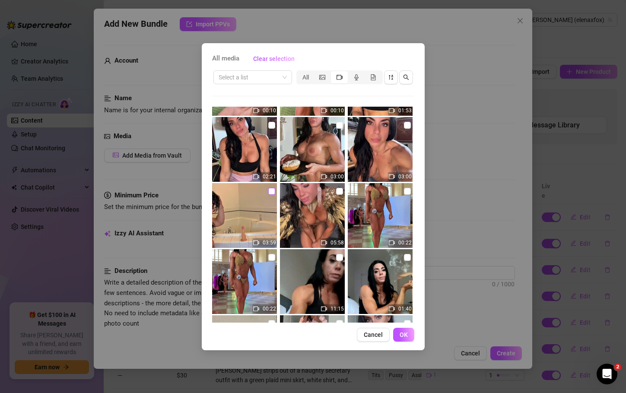
click at [271, 188] on input "checkbox" at bounding box center [271, 191] width 7 height 7
click at [406, 338] on span "OK" at bounding box center [404, 335] width 8 height 7
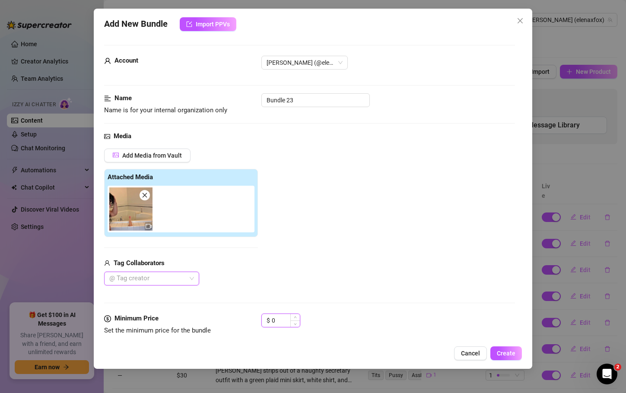
click at [279, 322] on input "0" at bounding box center [286, 320] width 28 height 13
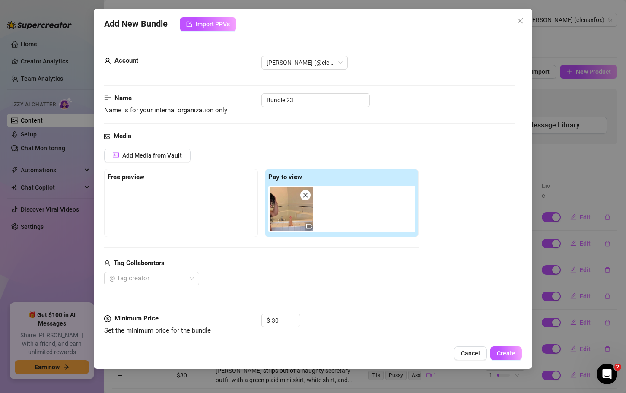
click at [366, 328] on div "$ 30" at bounding box center [388, 325] width 253 height 22
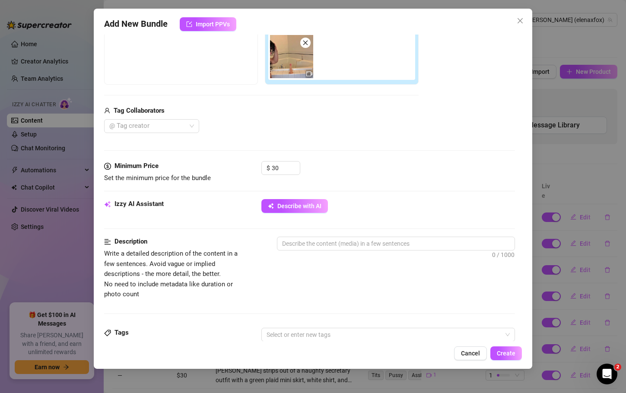
scroll to position [169, 0]
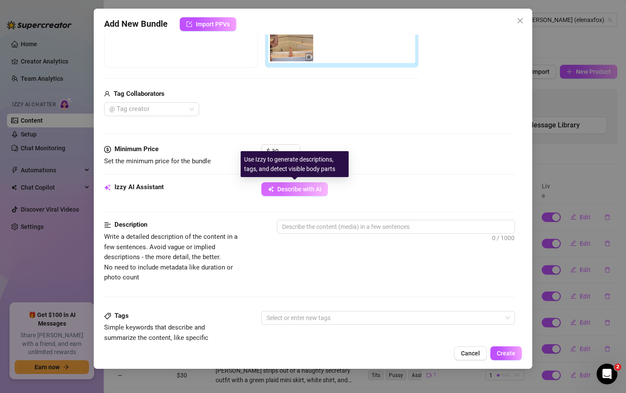
click at [311, 194] on button "Describe with AI" at bounding box center [295, 189] width 67 height 14
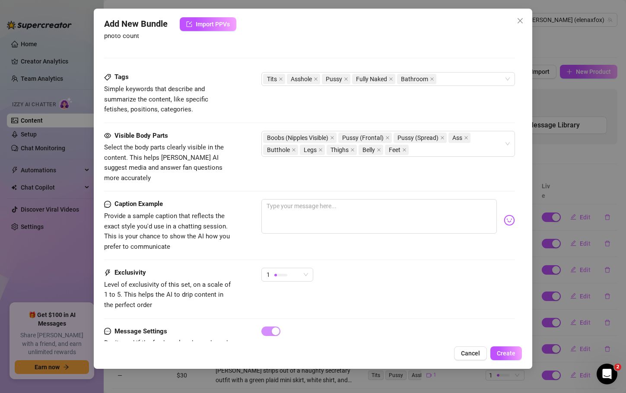
scroll to position [434, 0]
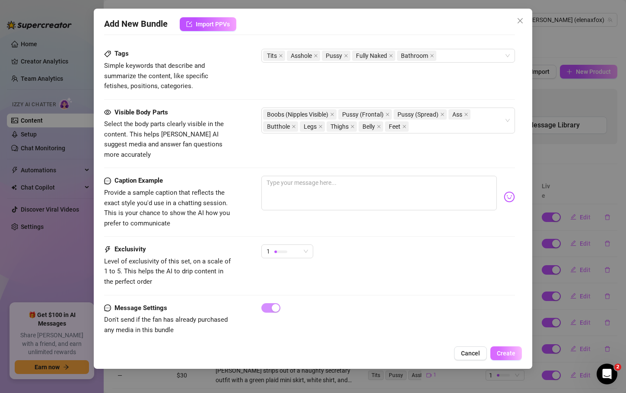
click at [500, 356] on span "Create" at bounding box center [506, 353] width 19 height 7
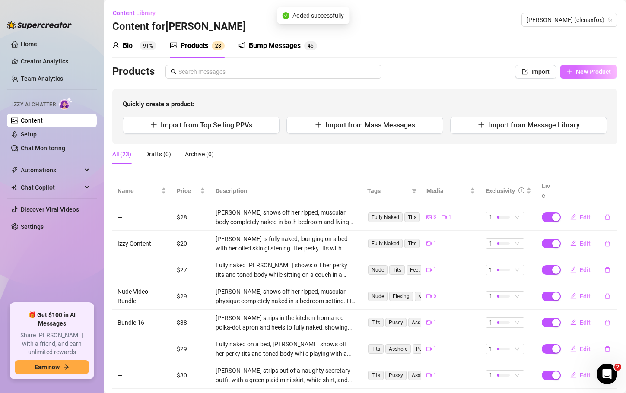
click at [580, 68] on span "New Product" at bounding box center [593, 71] width 35 height 7
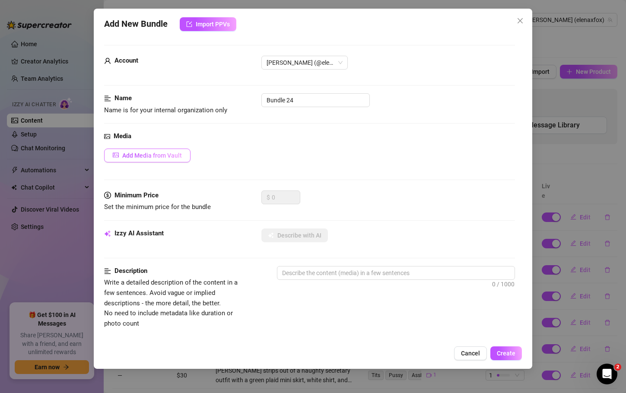
click at [155, 156] on span "Add Media from Vault" at bounding box center [152, 155] width 60 height 7
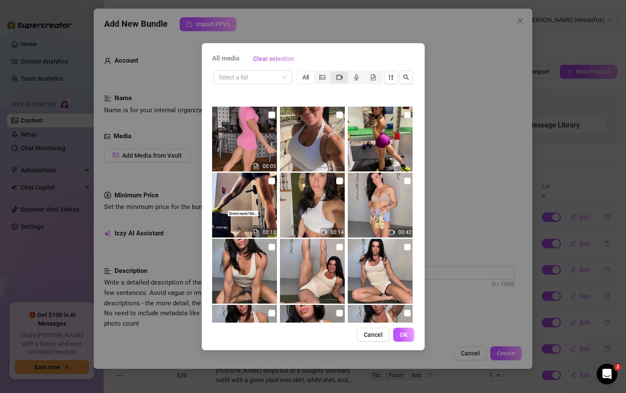
click at [344, 77] on div "segmented control" at bounding box center [339, 77] width 17 height 12
click at [333, 73] on input "segmented control" at bounding box center [333, 73] width 0 height 0
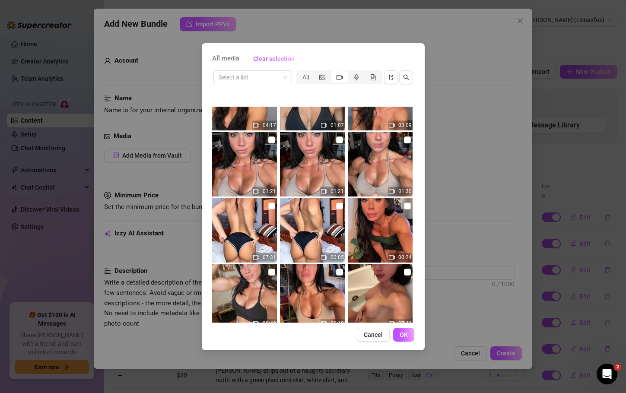
scroll to position [2781, 0]
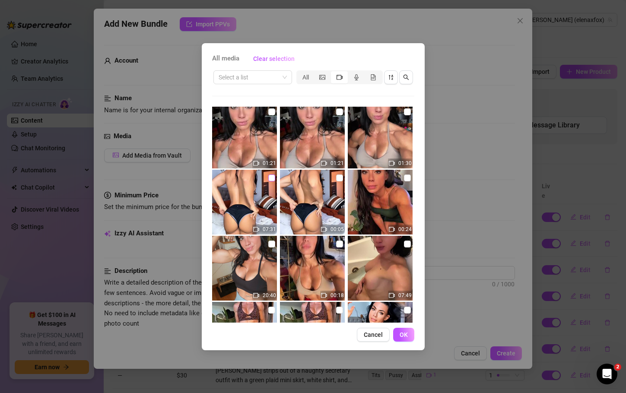
click at [270, 175] on input "checkbox" at bounding box center [271, 178] width 7 height 7
click at [407, 330] on button "OK" at bounding box center [403, 335] width 21 height 14
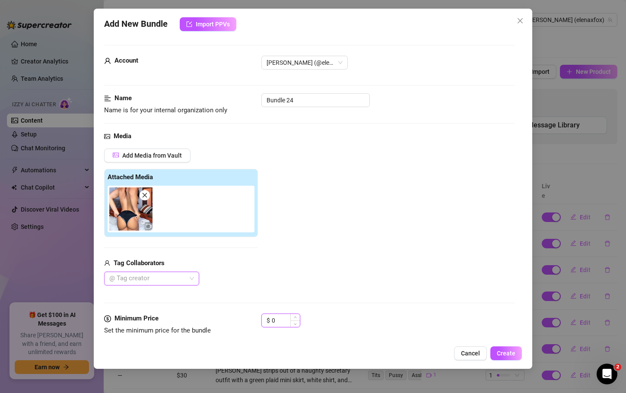
click at [280, 319] on input "0" at bounding box center [286, 320] width 28 height 13
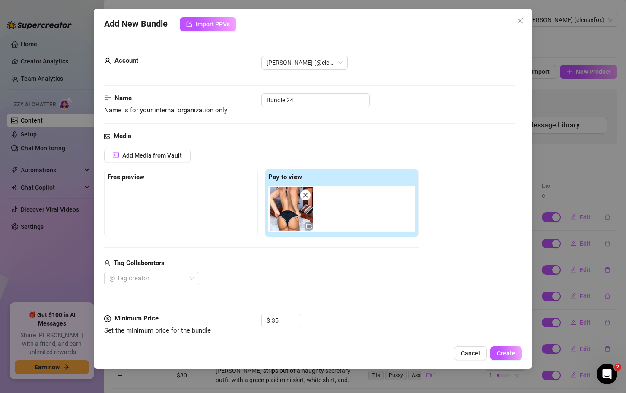
click at [355, 340] on div "Minimum Price Set the minimum price for the bundle $ 35" at bounding box center [309, 333] width 411 height 38
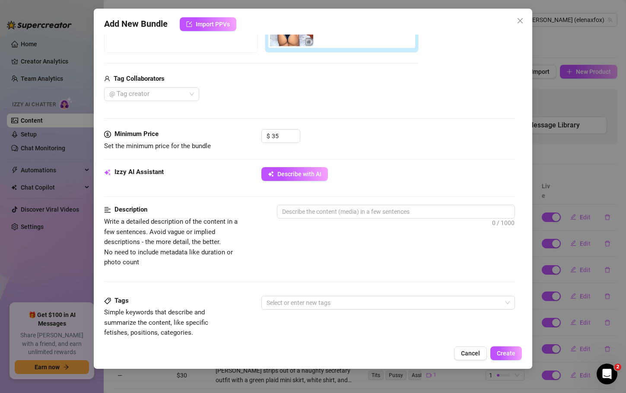
scroll to position [202, 0]
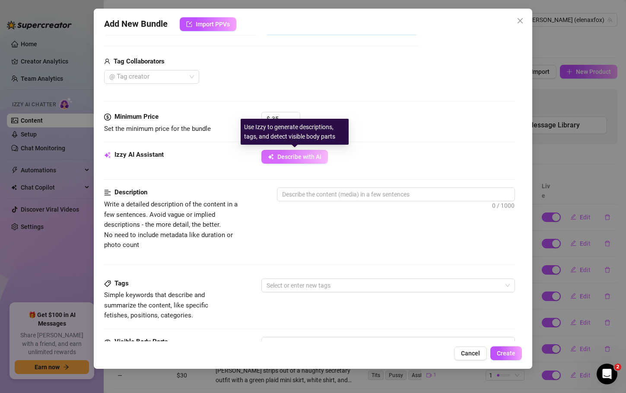
click at [277, 156] on button "Describe with AI" at bounding box center [295, 157] width 67 height 14
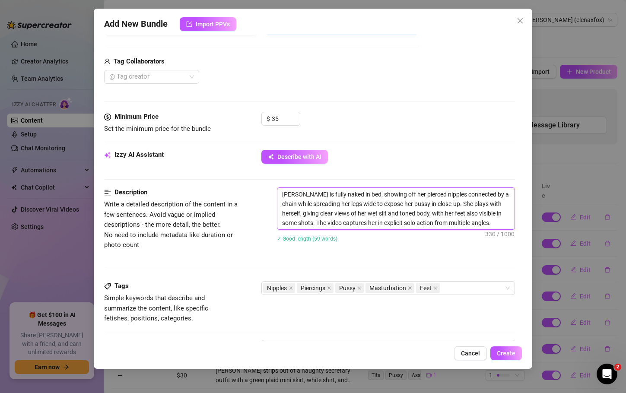
drag, startPoint x: 438, startPoint y: 195, endPoint x: 399, endPoint y: 197, distance: 39.8
click at [399, 197] on textarea "Elena is fully naked in bed, showing off her pierced nipples connected by a cha…" at bounding box center [396, 209] width 237 height 42
click at [332, 288] on icon "close" at bounding box center [329, 288] width 4 height 4
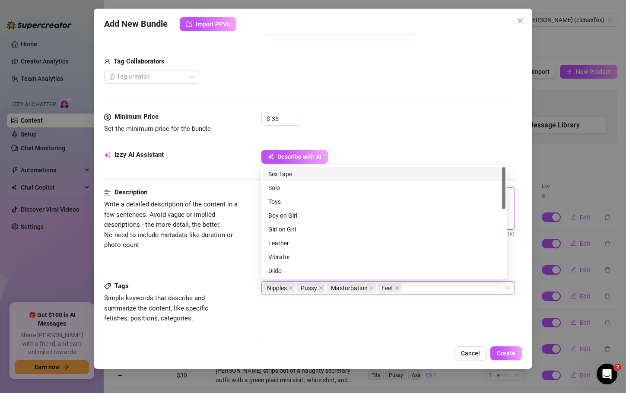
click at [426, 291] on div "Nipples Pussy Masturbation Feet" at bounding box center [383, 288] width 241 height 12
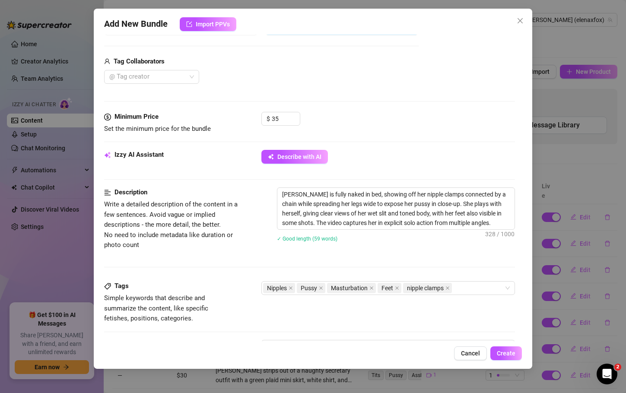
click at [400, 328] on div "Tags Simple keywords that describe and summarize the content, like specific fet…" at bounding box center [309, 310] width 411 height 58
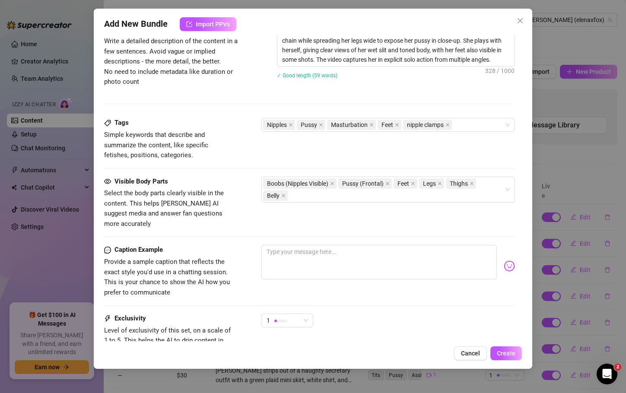
scroll to position [434, 0]
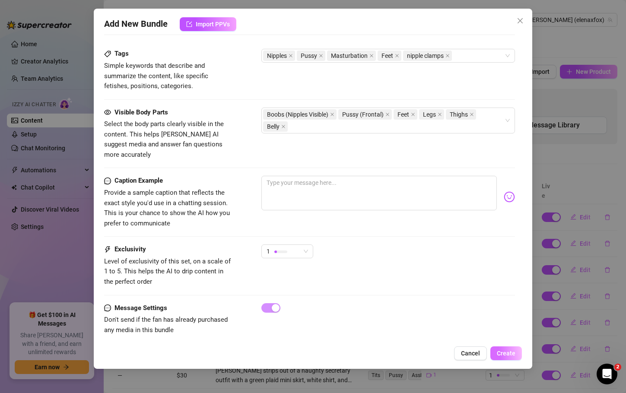
click at [513, 350] on span "Create" at bounding box center [506, 353] width 19 height 7
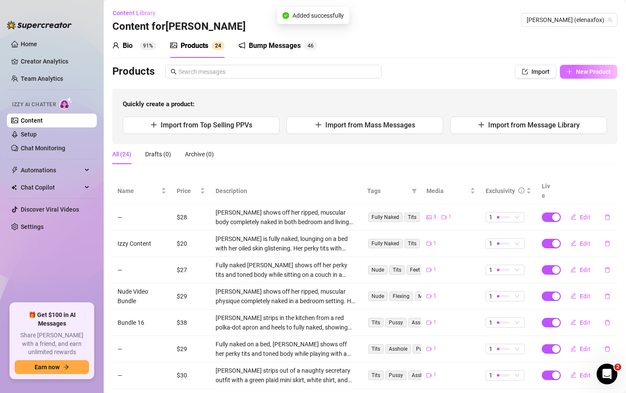
click at [574, 77] on button "New Product" at bounding box center [588, 72] width 57 height 14
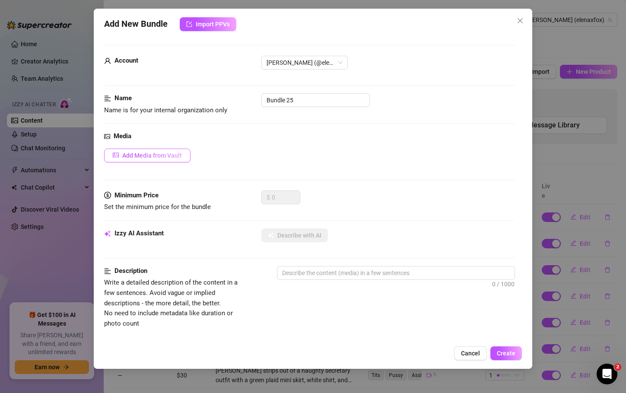
click at [156, 160] on button "Add Media from Vault" at bounding box center [147, 156] width 86 height 14
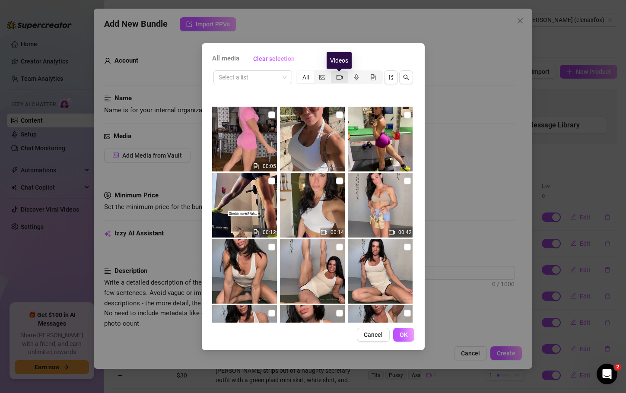
click at [341, 77] on icon "video-camera" at bounding box center [340, 77] width 6 height 6
click at [333, 73] on input "segmented control" at bounding box center [333, 73] width 0 height 0
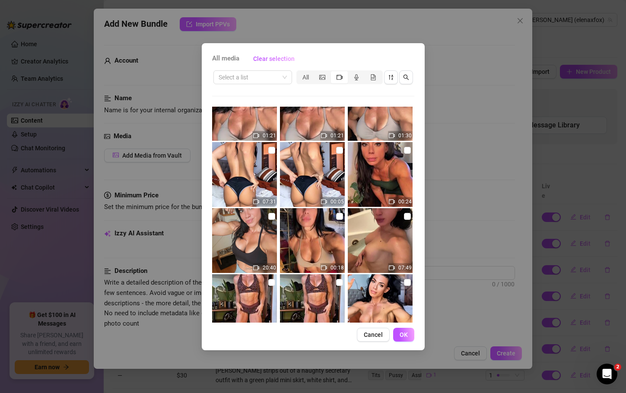
scroll to position [2880, 0]
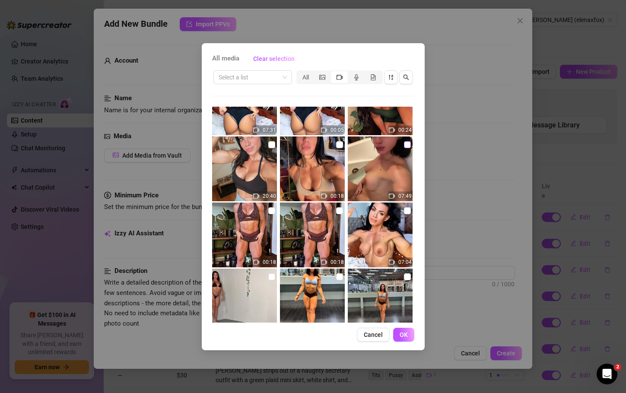
click at [404, 144] on input "checkbox" at bounding box center [407, 144] width 7 height 7
click at [401, 334] on span "OK" at bounding box center [404, 335] width 8 height 7
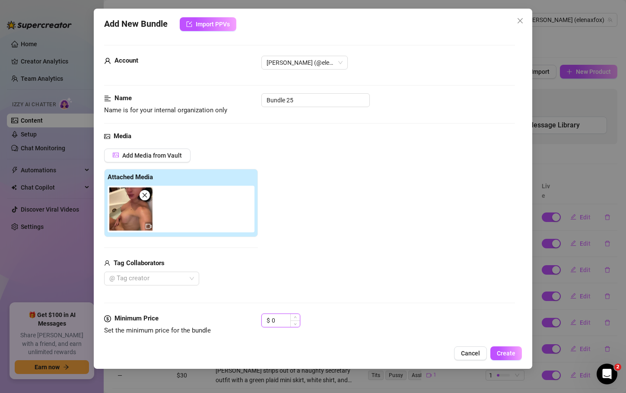
click at [280, 320] on input "0" at bounding box center [286, 320] width 28 height 13
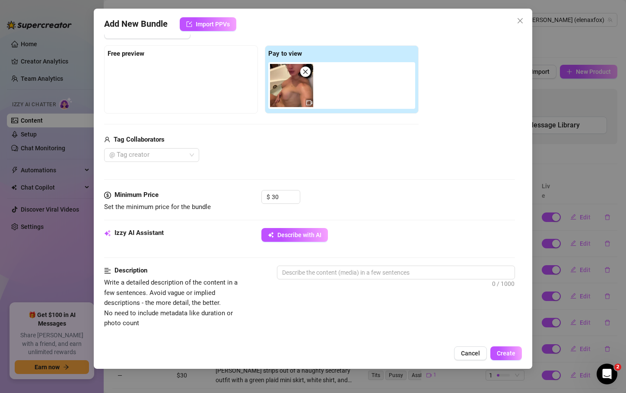
scroll to position [125, 0]
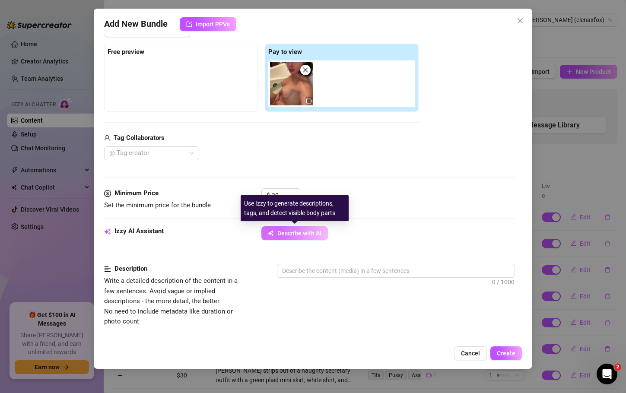
click at [287, 232] on span "Describe with AI" at bounding box center [300, 233] width 44 height 7
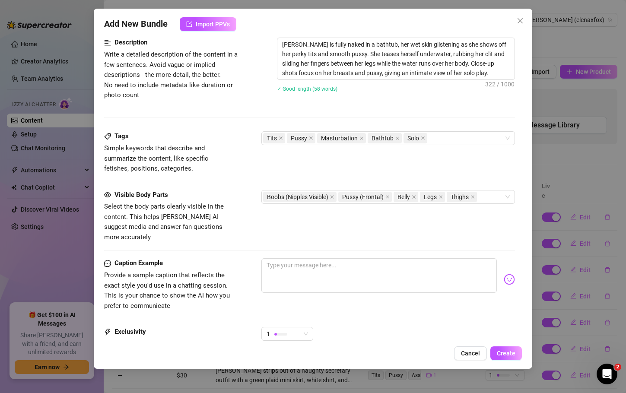
scroll to position [434, 0]
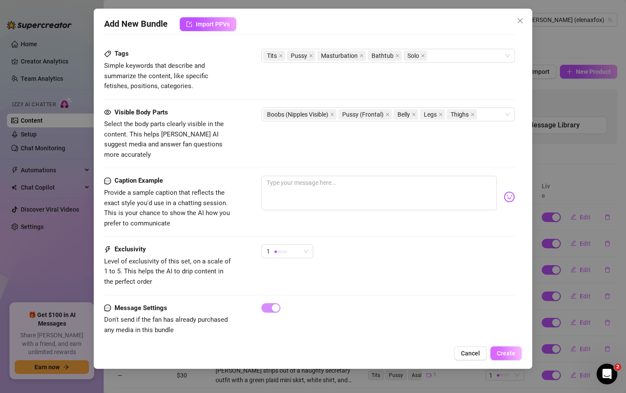
click at [504, 350] on span "Create" at bounding box center [506, 353] width 19 height 7
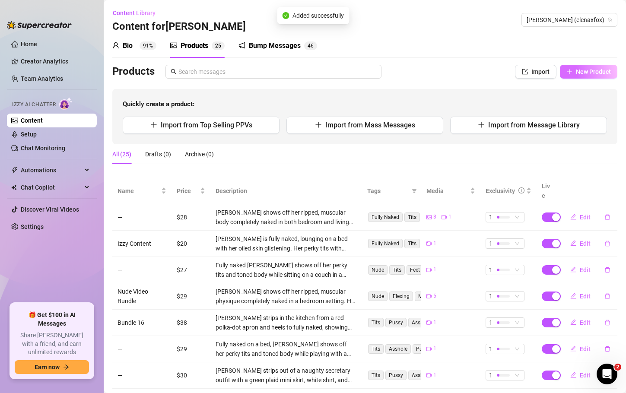
click at [590, 69] on span "New Product" at bounding box center [593, 71] width 35 height 7
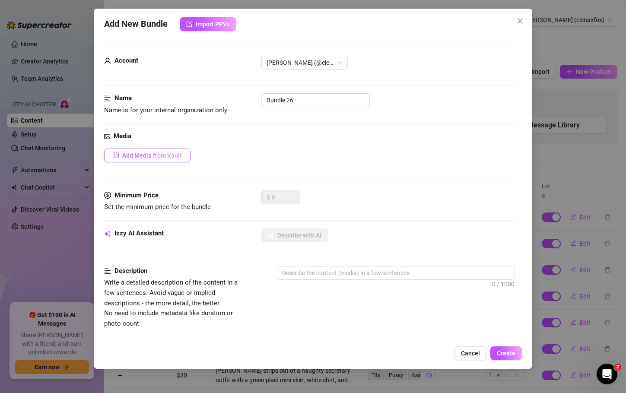
click at [180, 154] on span "Add Media from Vault" at bounding box center [152, 155] width 60 height 7
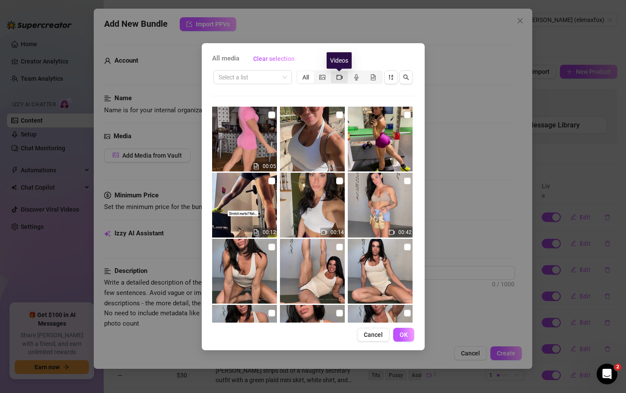
click at [340, 76] on icon "video-camera" at bounding box center [340, 77] width 6 height 6
click at [333, 73] on input "segmented control" at bounding box center [333, 73] width 0 height 0
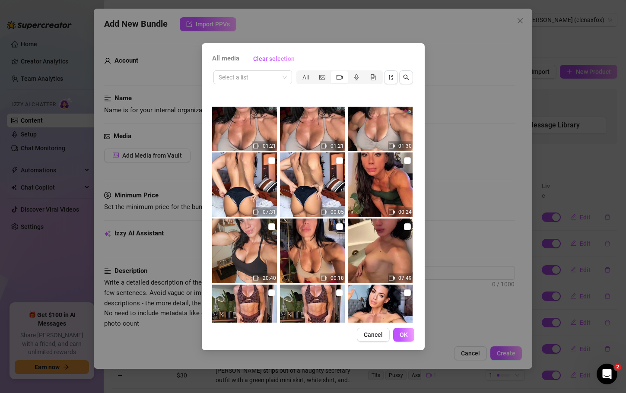
scroll to position [2850, 0]
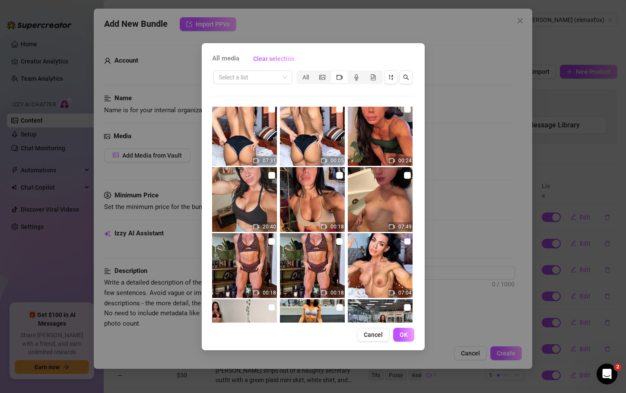
click at [404, 241] on input "checkbox" at bounding box center [407, 241] width 7 height 7
checkbox input "true"
click at [404, 334] on span "OK" at bounding box center [404, 335] width 8 height 7
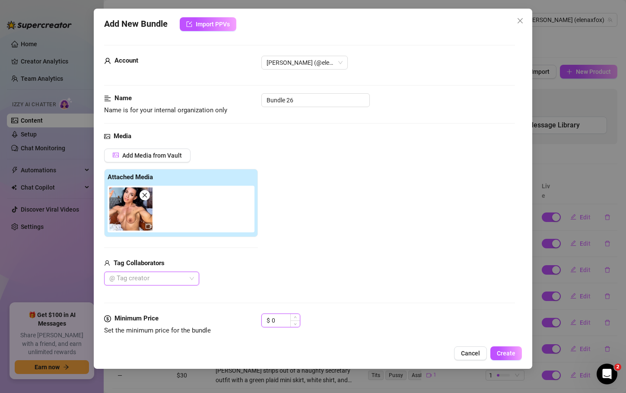
click at [276, 322] on input "0" at bounding box center [286, 320] width 28 height 13
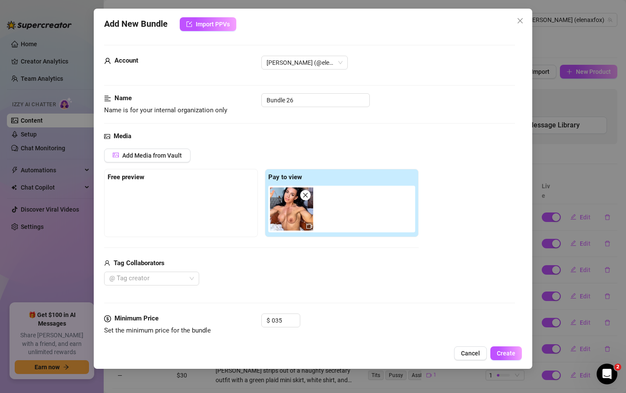
type input "35"
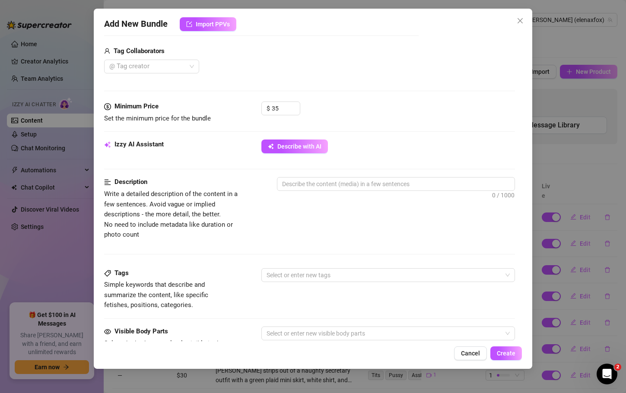
scroll to position [214, 0]
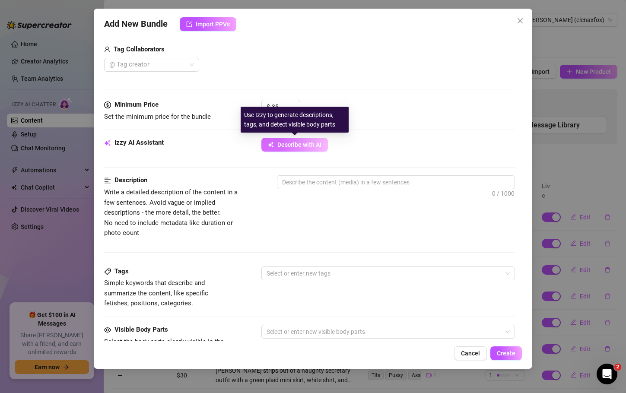
click at [285, 143] on span "Describe with AI" at bounding box center [300, 144] width 44 height 7
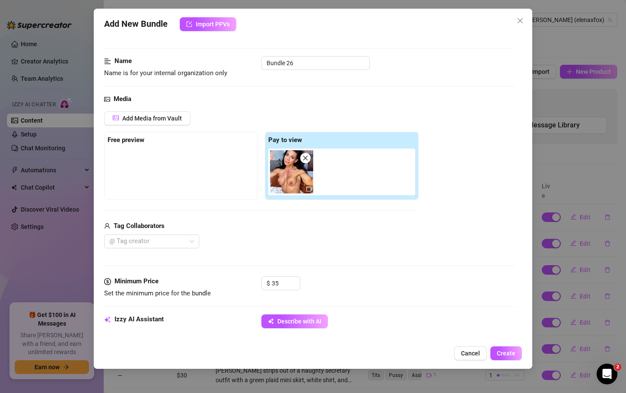
scroll to position [46, 0]
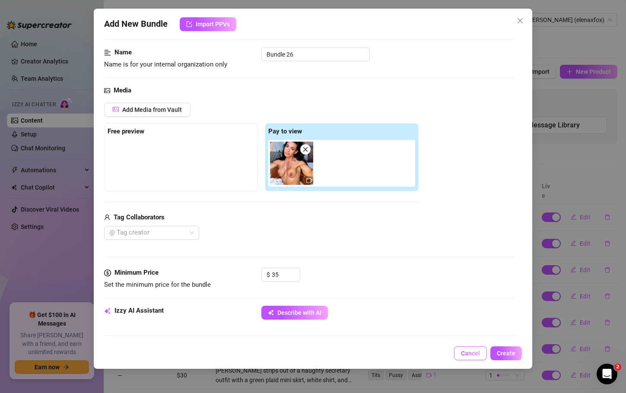
click at [467, 356] on span "Cancel" at bounding box center [470, 353] width 19 height 7
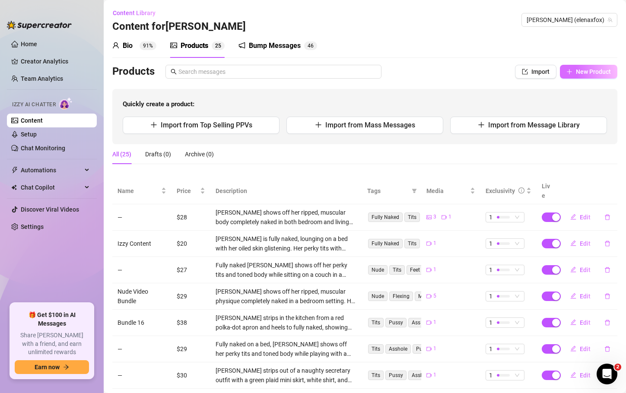
click at [599, 75] on span "New Product" at bounding box center [593, 71] width 35 height 7
type textarea "Type your message here..."
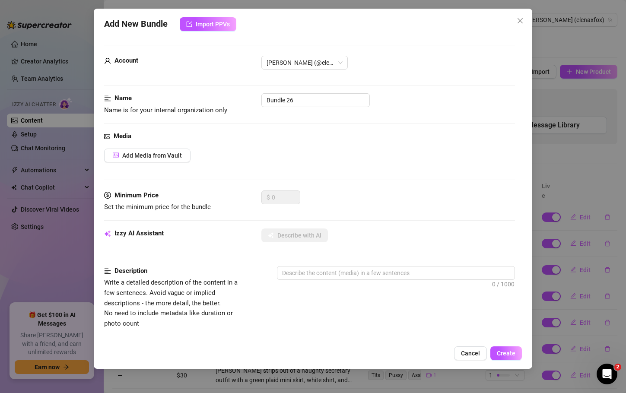
click at [191, 154] on div "Add Media from Vault" at bounding box center [309, 156] width 411 height 14
click at [170, 156] on span "Add Media from Vault" at bounding box center [152, 155] width 60 height 7
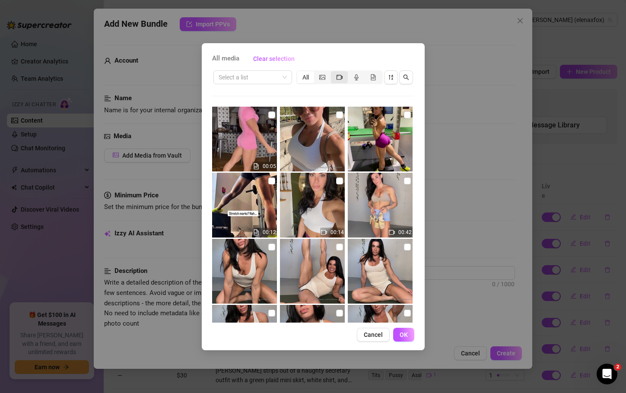
click at [343, 72] on div "segmented control" at bounding box center [339, 77] width 17 height 12
click at [333, 73] on input "segmented control" at bounding box center [333, 73] width 0 height 0
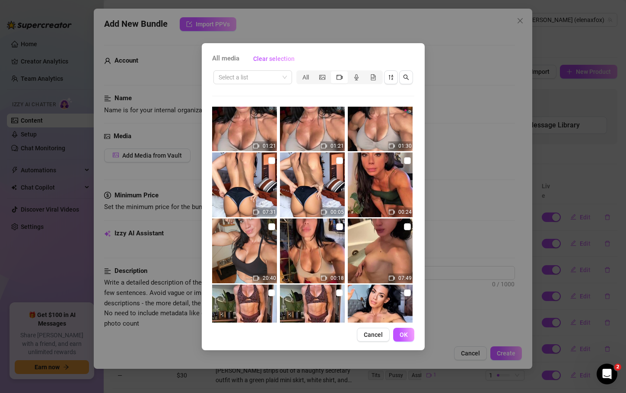
scroll to position [2819, 0]
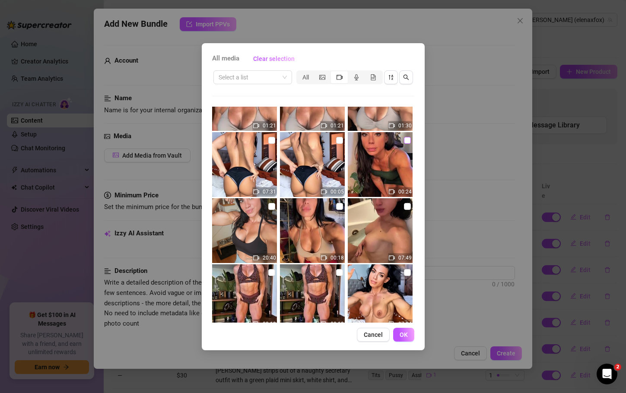
click at [404, 137] on input "checkbox" at bounding box center [407, 140] width 7 height 7
checkbox input "true"
click at [407, 337] on span "OK" at bounding box center [404, 335] width 8 height 7
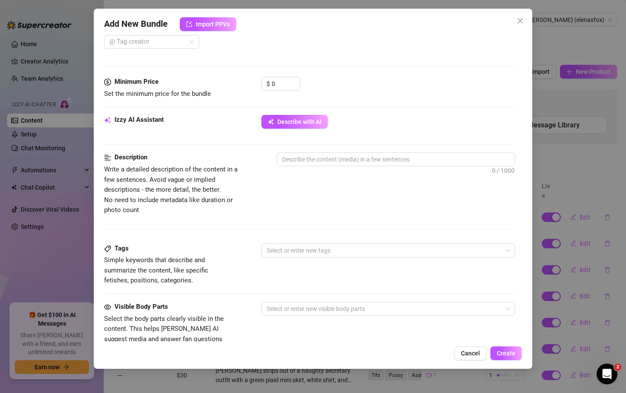
scroll to position [264, 0]
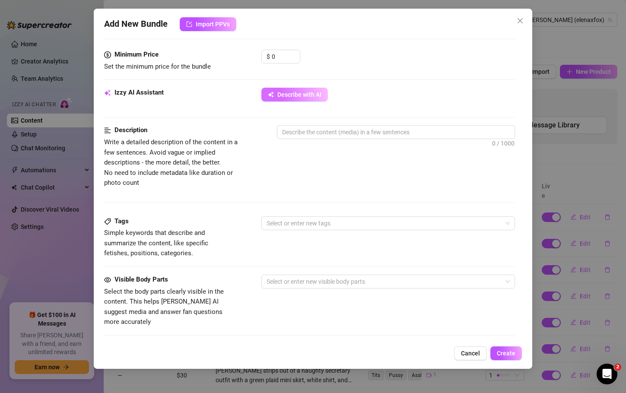
click at [292, 98] on span "Describe with AI" at bounding box center [300, 94] width 44 height 7
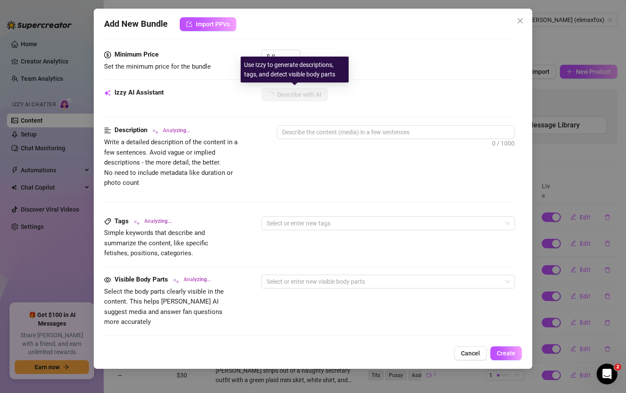
type textarea "[PERSON_NAME]"
type textarea "[PERSON_NAME] wears"
type textarea "[PERSON_NAME] wears a"
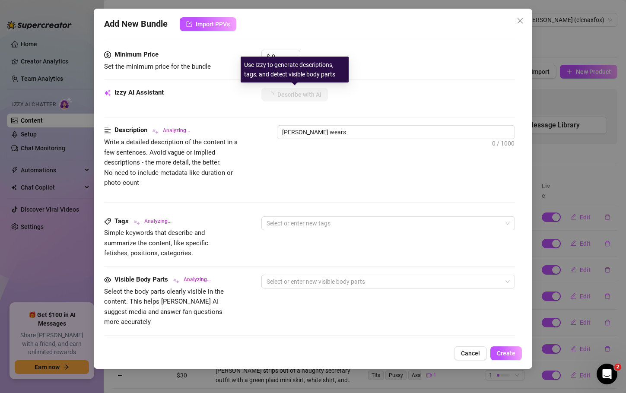
type textarea "[PERSON_NAME] wears a"
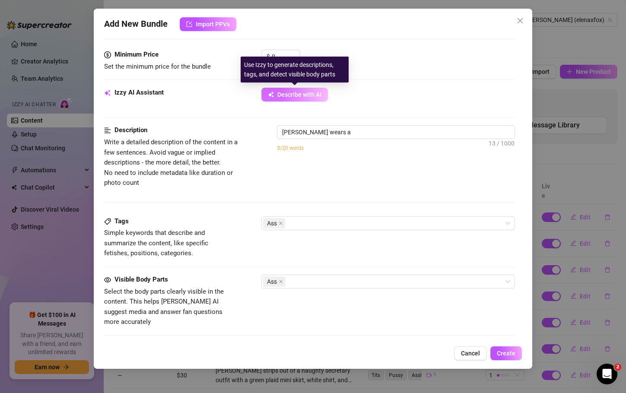
type textarea "[PERSON_NAME] wears a tight"
type textarea "Elena wears a tight green"
type textarea "Elena wears a tight green one-piece"
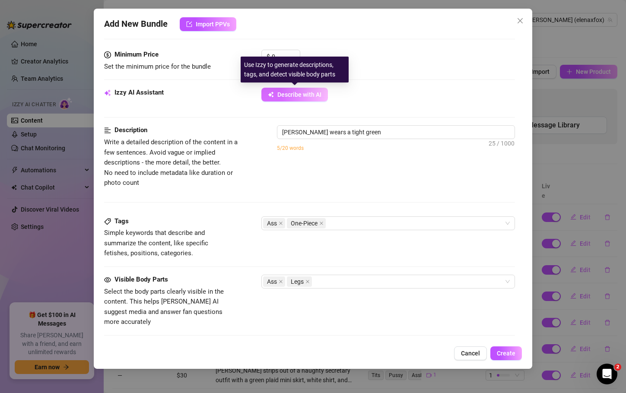
type textarea "Elena wears a tight green one-piece"
type textarea "Elena wears a tight green one-piece bodysuit,"
type textarea "Elena wears a tight green one-piece bodysuit, showing"
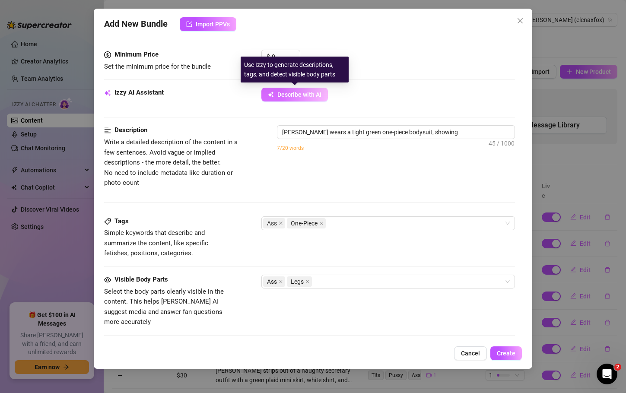
type textarea "Elena wears a tight green one-piece bodysuit, showing off"
type textarea "Elena wears a tight green one-piece bodysuit, showing off her"
type textarea "Elena wears a tight green one-piece bodysuit, showing off her toned"
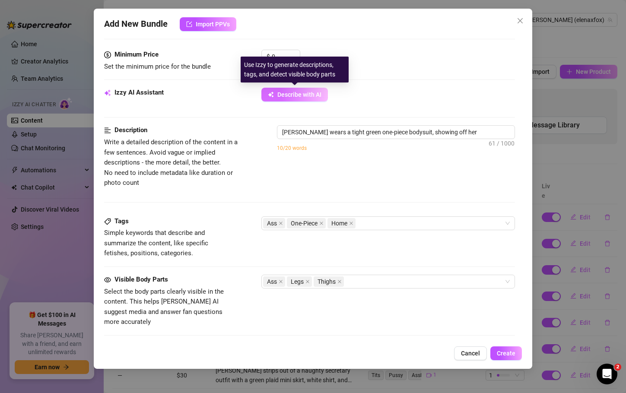
type textarea "Elena wears a tight green one-piece bodysuit, showing off her toned"
type textarea "Elena wears a tight green one-piece bodysuit, showing off her toned legs"
type textarea "Elena wears a tight green one-piece bodysuit, showing off her toned legs and"
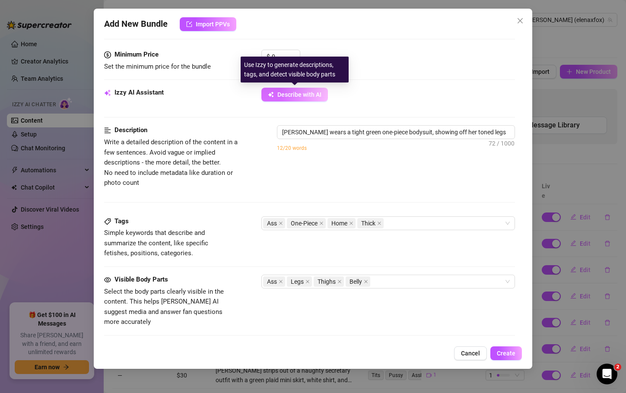
type textarea "Elena wears a tight green one-piece bodysuit, showing off her toned legs and th…"
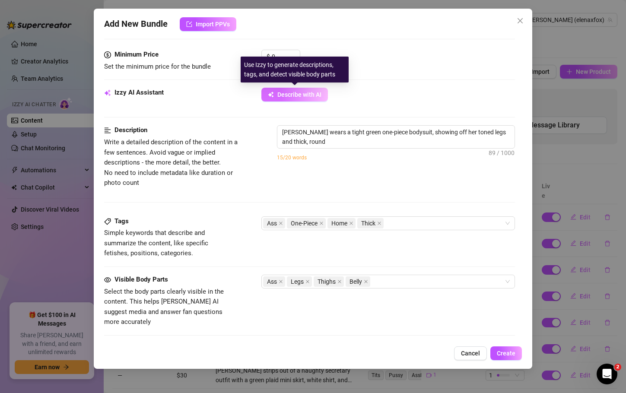
type textarea "Elena wears a tight green one-piece bodysuit, showing off her toned legs and th…"
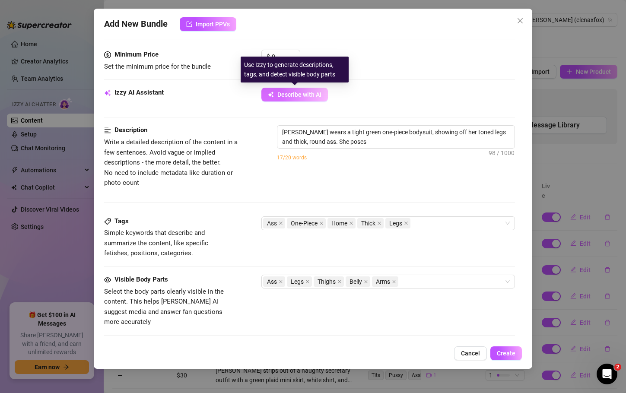
type textarea "Elena wears a tight green one-piece bodysuit, showing off her toned legs and th…"
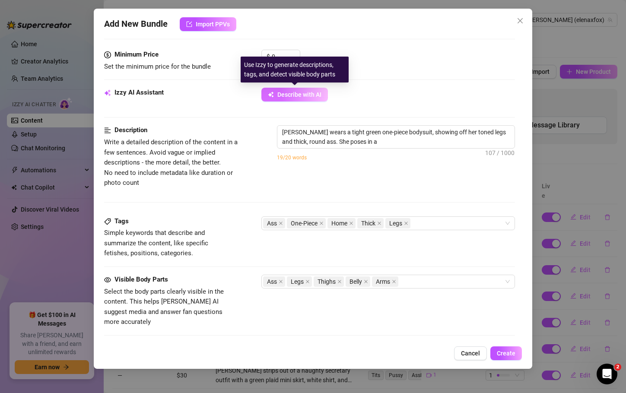
type textarea "Elena wears a tight green one-piece bodysuit, showing off her toned legs and th…"
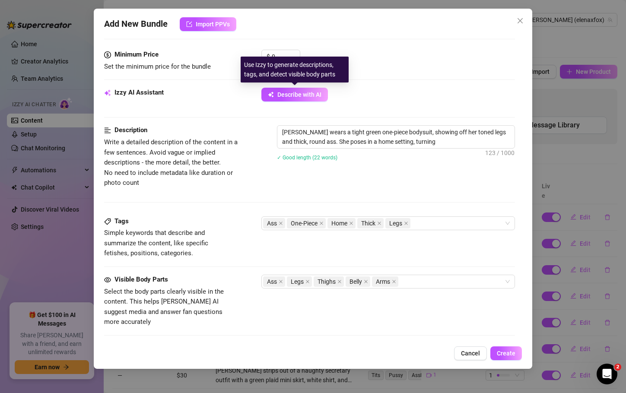
type textarea "Elena wears a tight green one-piece bodysuit, showing off her toned legs and th…"
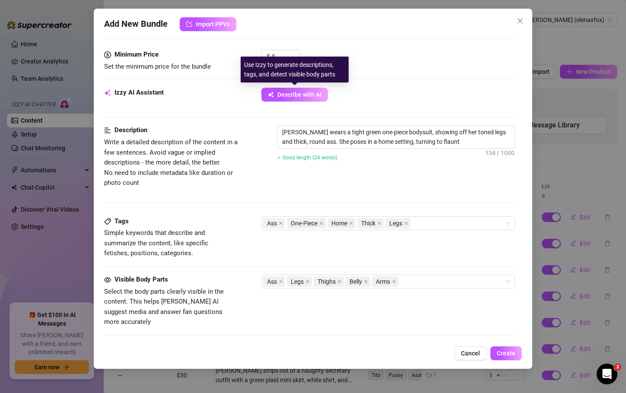
type textarea "Elena wears a tight green one-piece bodysuit, showing off her toned legs and th…"
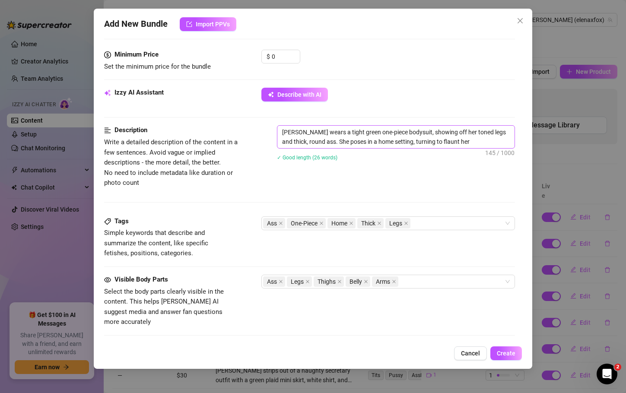
type textarea "Elena wears a tight green one-piece bodysuit, showing off her toned legs and th…"
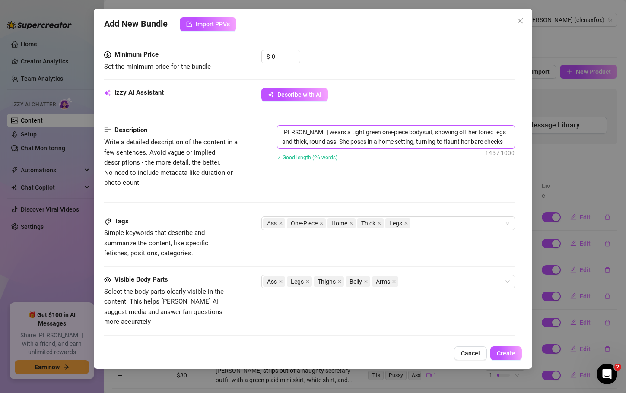
type textarea "Elena wears a tight green one-piece bodysuit, showing off her toned legs and th…"
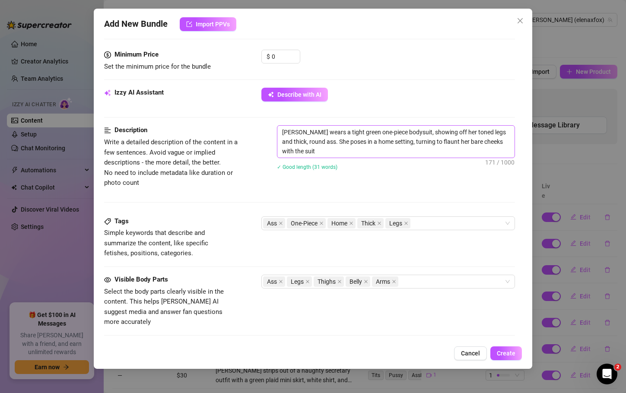
type textarea "Elena wears a tight green one-piece bodysuit, showing off her toned legs and th…"
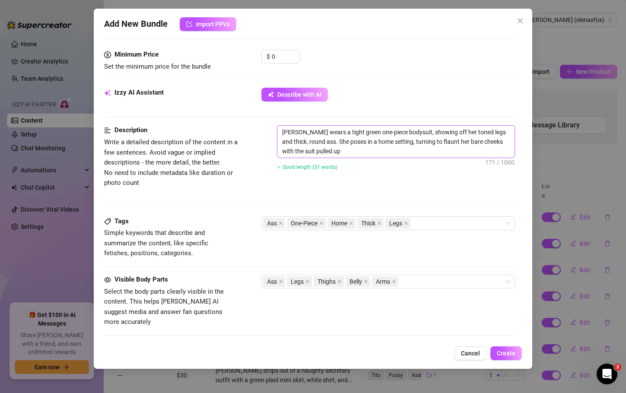
type textarea "Elena wears a tight green one-piece bodysuit, showing off her toned legs and th…"
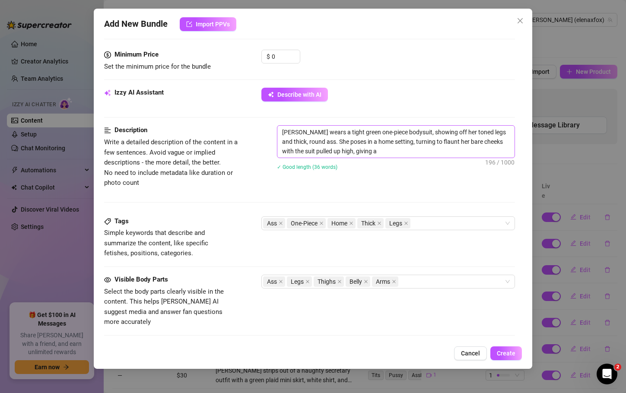
type textarea "Elena wears a tight green one-piece bodysuit, showing off her toned legs and th…"
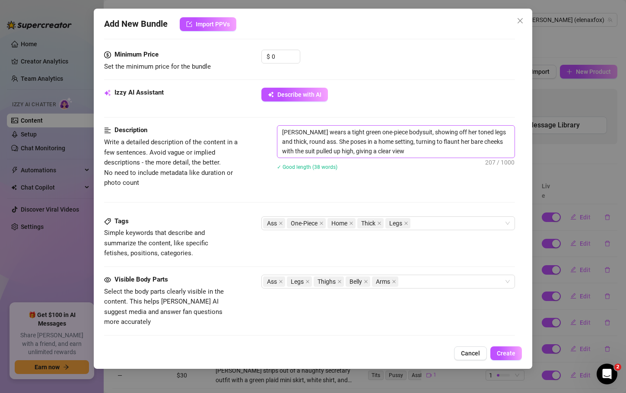
type textarea "Elena wears a tight green one-piece bodysuit, showing off her toned legs and th…"
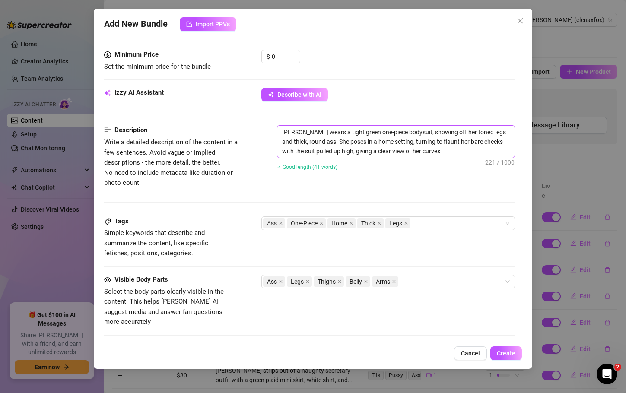
type textarea "Elena wears a tight green one-piece bodysuit, showing off her toned legs and th…"
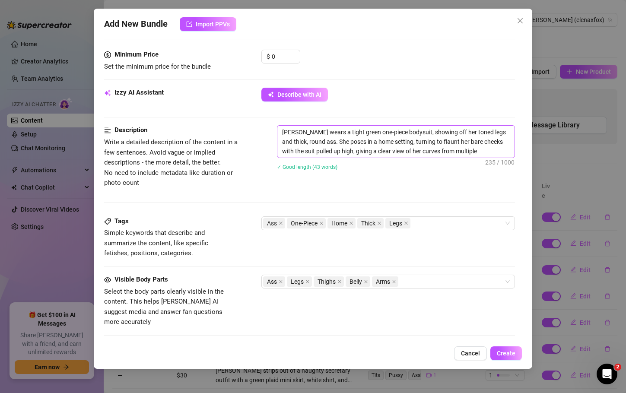
type textarea "Elena wears a tight green one-piece bodysuit, showing off her toned legs and th…"
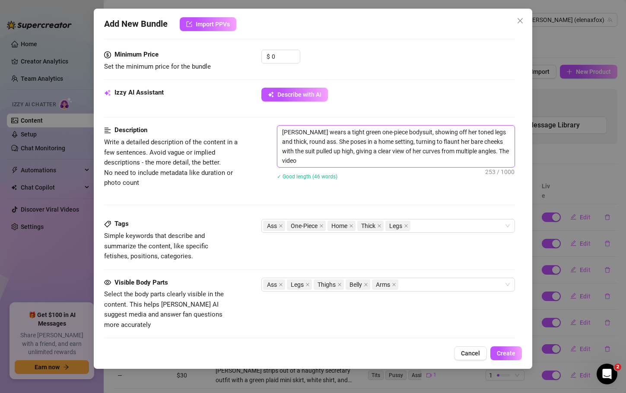
type textarea "Elena wears a tight green one-piece bodysuit, showing off her toned legs and th…"
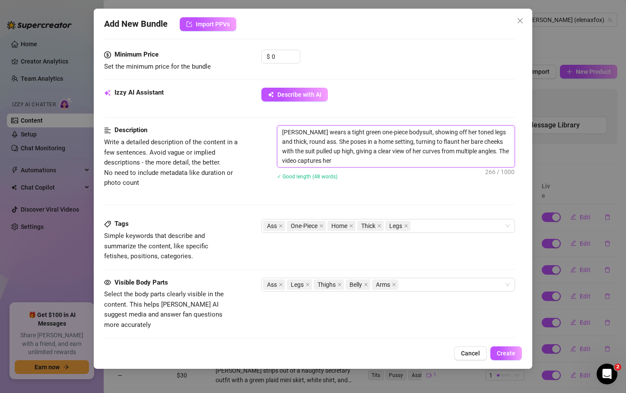
type textarea "Elena wears a tight green one-piece bodysuit, showing off her toned legs and th…"
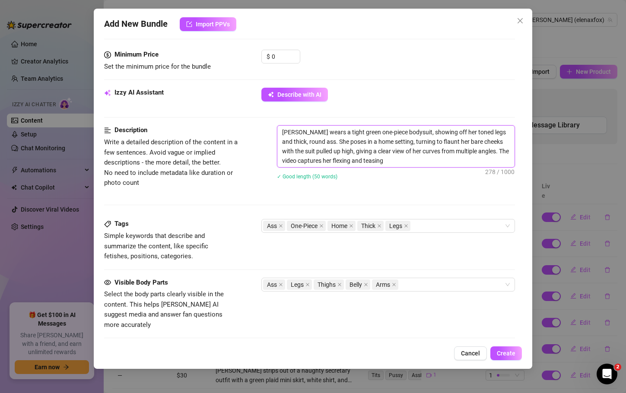
type textarea "Elena wears a tight green one-piece bodysuit, showing off her toned legs and th…"
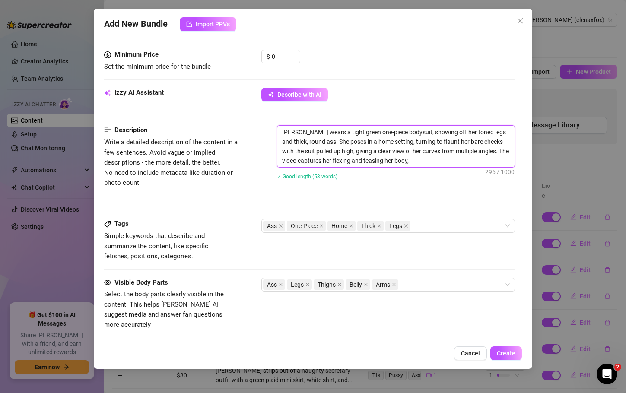
type textarea "Elena wears a tight green one-piece bodysuit, showing off her toned legs and th…"
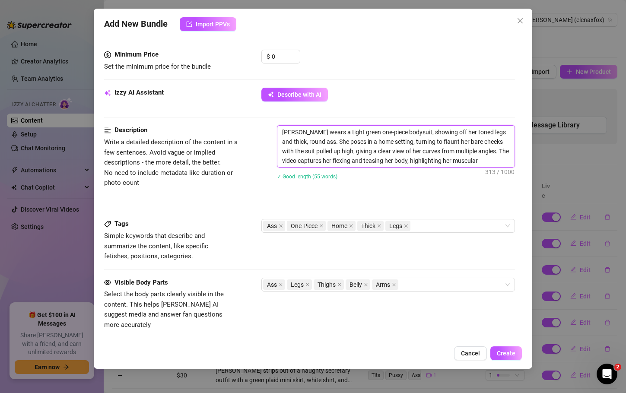
type textarea "Elena wears a tight green one-piece bodysuit, showing off her toned legs and th…"
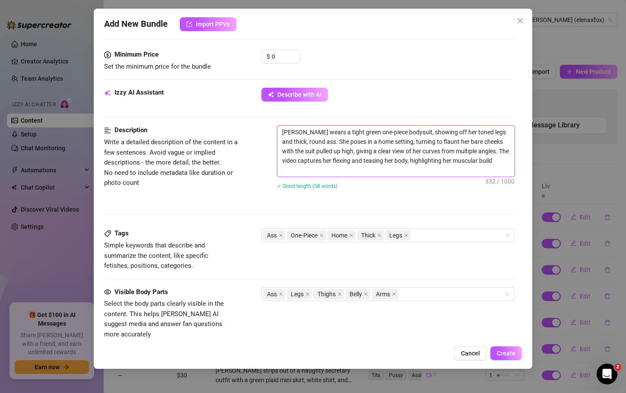
type textarea "Elena wears a tight green one-piece bodysuit, showing off her toned legs and th…"
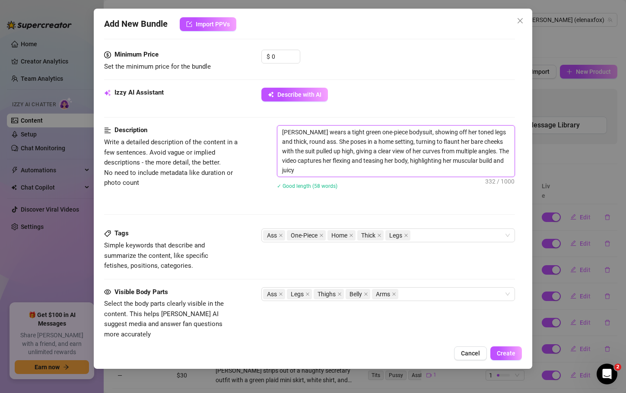
type textarea "Elena wears a tight green one-piece bodysuit, showing off her toned legs and th…"
click at [402, 131] on textarea "Elena wears a tight green one-piece bodysuit, showing off her toned legs and th…" at bounding box center [396, 151] width 237 height 51
type textarea "Elena wears a tight green one-piece bodysui, showing off her toned legs and thi…"
type textarea "Elena wears a tight green one-piece bodysu, showing off her toned legs and thic…"
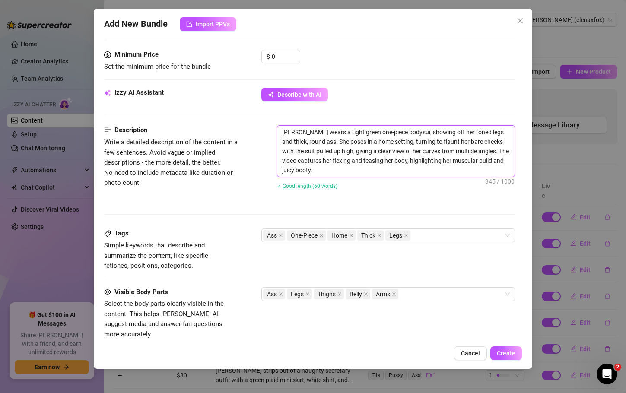
type textarea "Elena wears a tight green one-piece bodysu, showing off her toned legs and thic…"
type textarea "Elena wears a tight green one-piece bodys, showing off her toned legs and thick…"
type textarea "Elena wears a tight green one-piece body, showing off her toned legs and thick,…"
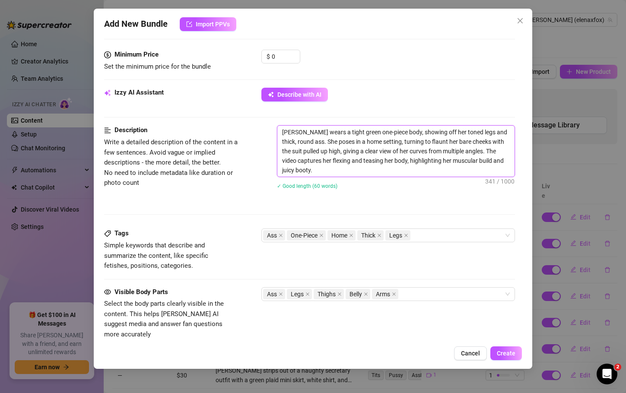
type textarea "Elena wears a tight green one-piece bod, showing off her toned legs and thick, …"
type textarea "Elena wears a tight green one-piece b, showing off her toned legs and thick, ro…"
type textarea "Elena wears a tight green one-piece , showing off her toned legs and thick, rou…"
type textarea "Elena wears a tight green one-piece d, showing off her toned legs and thick, ro…"
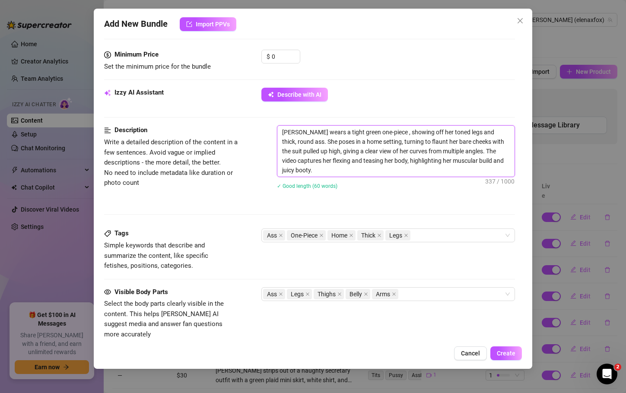
type textarea "Elena wears a tight green one-piece d, showing off her toned legs and thick, ro…"
type textarea "Elena wears a tight green one-piece dr, showing off her toned legs and thick, r…"
type textarea "Elena wears a tight green one-piece dre, showing off her toned legs and thick, …"
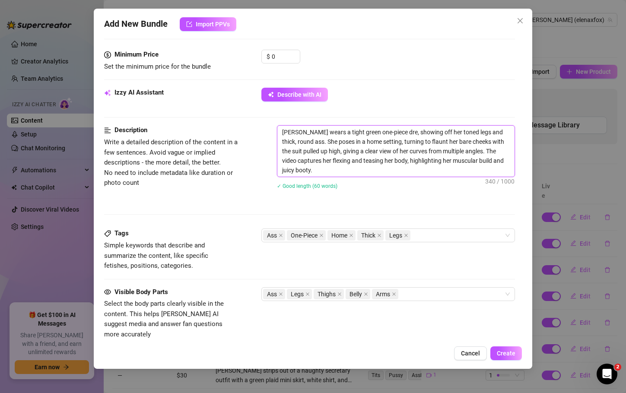
type textarea "Elena wears a tight green one-piece dres, showing off her toned legs and thick,…"
type textarea "Elena wears a tight green one-piece dress, showing off her toned legs and thick…"
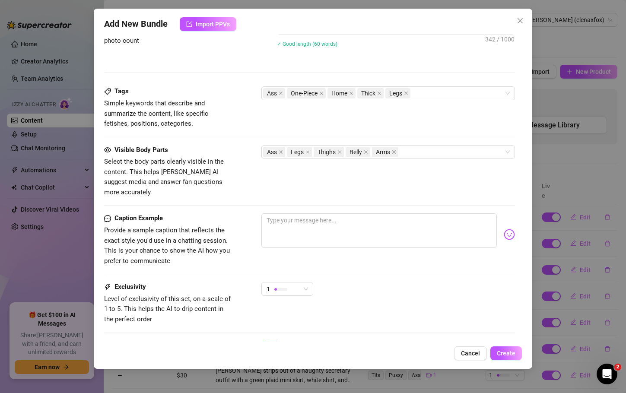
scroll to position [444, 0]
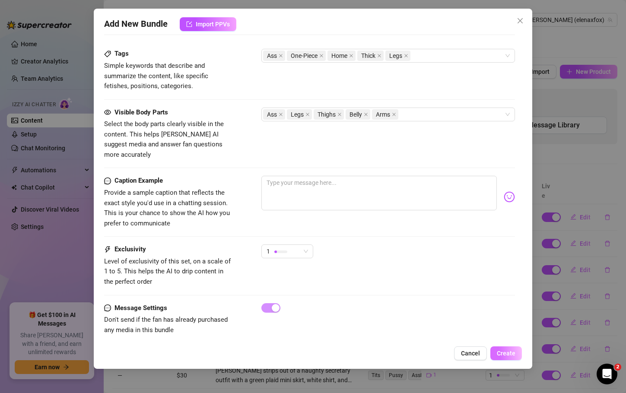
click at [504, 355] on span "Create" at bounding box center [506, 353] width 19 height 7
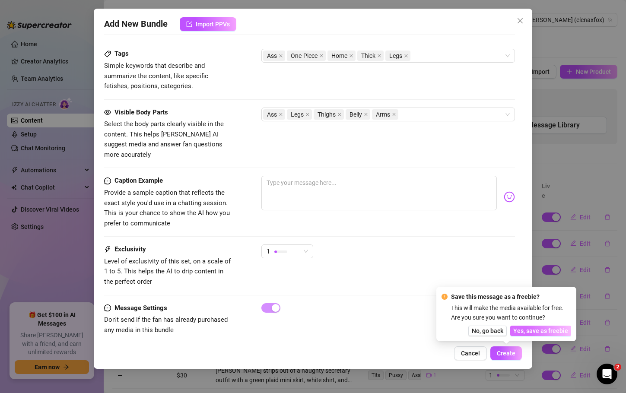
click at [529, 330] on span "Yes, save as freebie" at bounding box center [541, 331] width 55 height 7
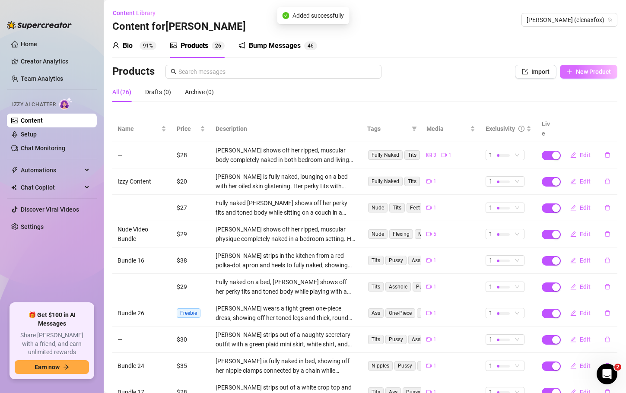
click at [582, 74] on span "New Product" at bounding box center [593, 71] width 35 height 7
type textarea "Type your message here..."
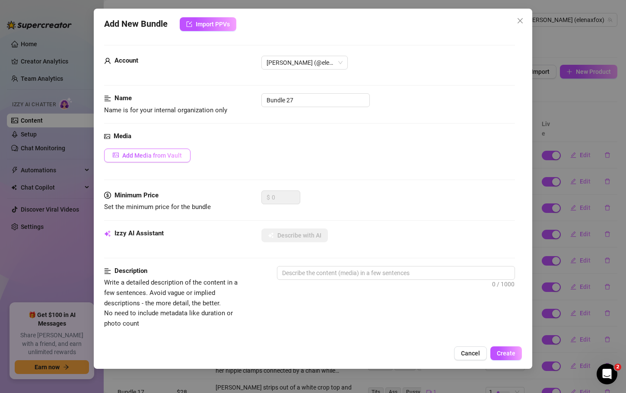
click at [178, 156] on span "Add Media from Vault" at bounding box center [152, 155] width 60 height 7
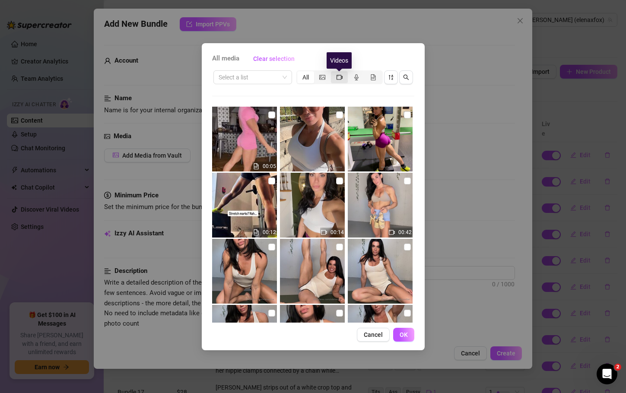
click at [337, 79] on icon "video-camera" at bounding box center [340, 77] width 6 height 6
click at [333, 73] on input "segmented control" at bounding box center [333, 73] width 0 height 0
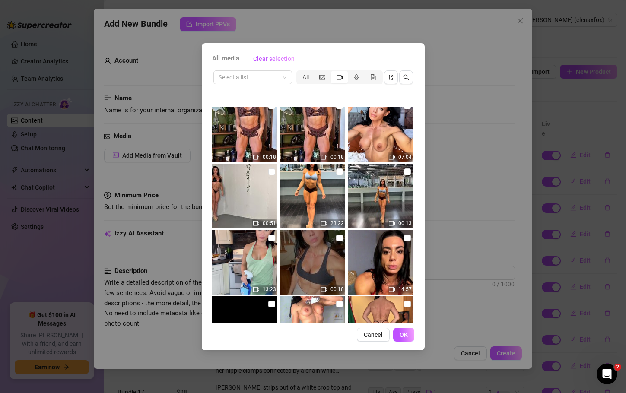
scroll to position [3031, 0]
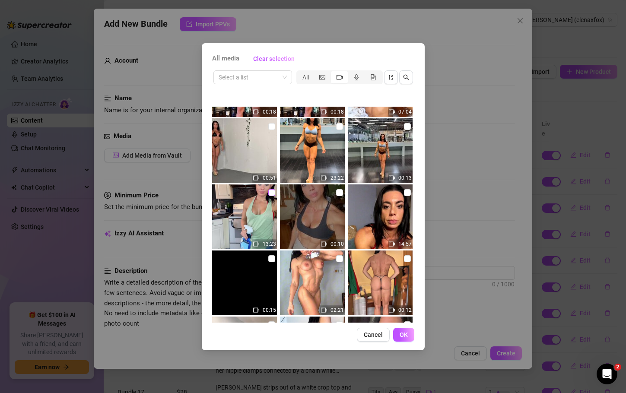
click at [268, 192] on input "checkbox" at bounding box center [271, 192] width 7 height 7
checkbox input "true"
click at [403, 332] on span "OK" at bounding box center [404, 335] width 8 height 7
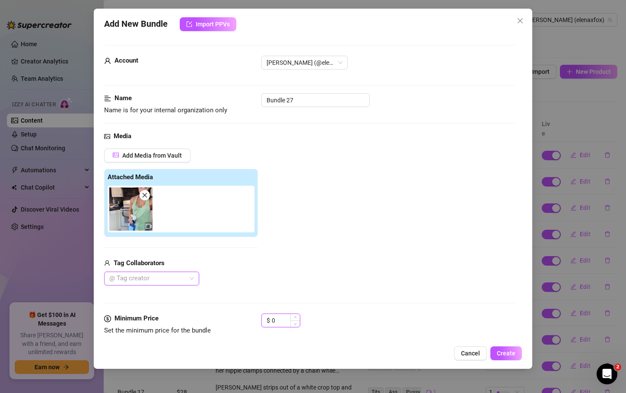
click at [274, 321] on input "0" at bounding box center [286, 320] width 28 height 13
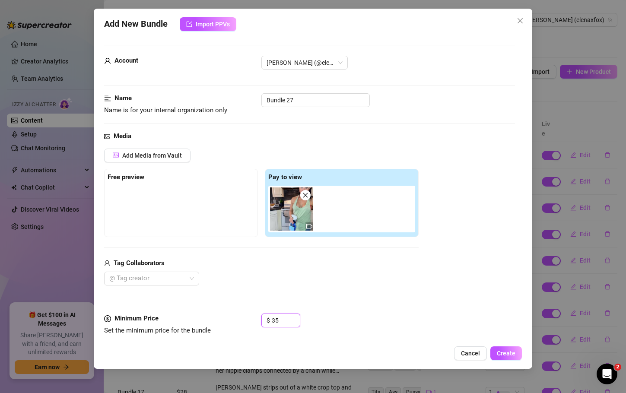
type input "35"
click at [386, 313] on div "Media Add Media from Vault Free preview Pay to view Tag Collaborators @ Tag cre…" at bounding box center [309, 222] width 411 height 182
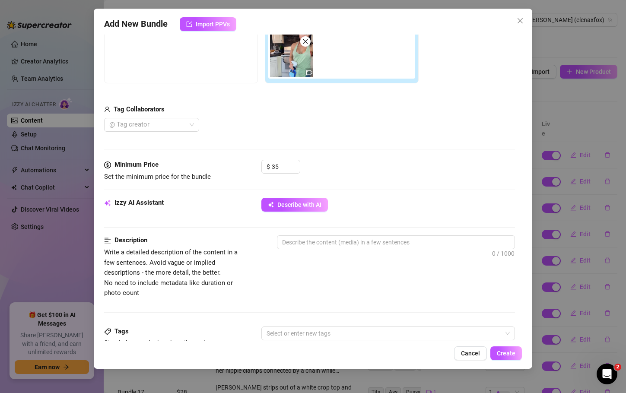
scroll to position [159, 0]
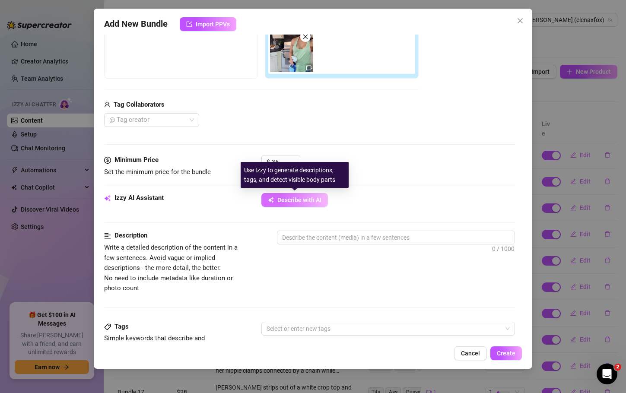
click at [277, 199] on button "Describe with AI" at bounding box center [295, 200] width 67 height 14
type textarea "[PERSON_NAME]"
type textarea "Elena strips"
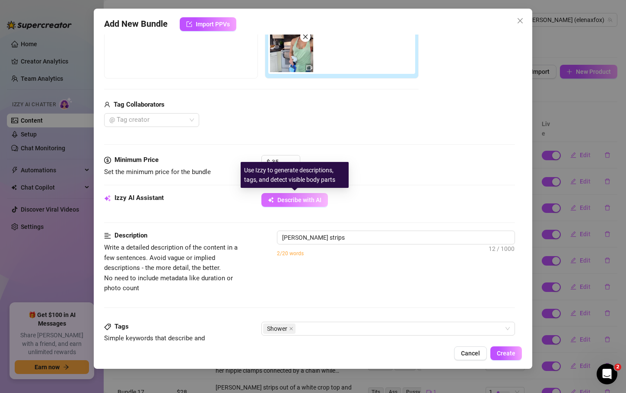
type textarea "Elena strips out"
type textarea "Elena strips out of"
type textarea "Elena strips out of a"
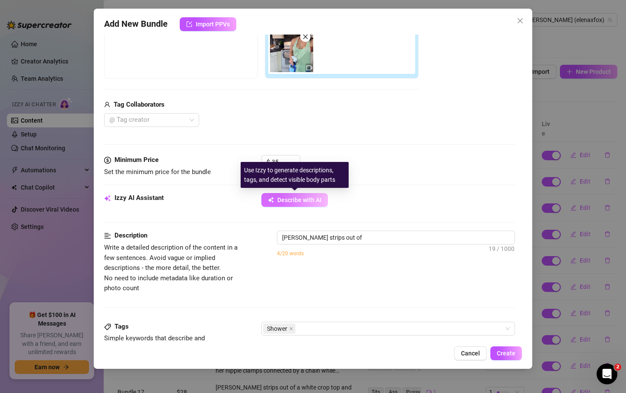
type textarea "Elena strips out of a"
type textarea "Elena strips out of a red"
type textarea "Elena strips out of a red thong"
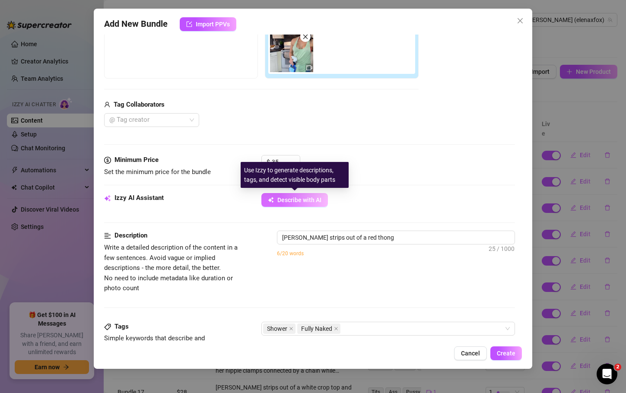
type textarea "Elena strips out of a red thong in"
type textarea "Elena strips out of a red thong in the"
type textarea "Elena strips out of a red thong in the shower,"
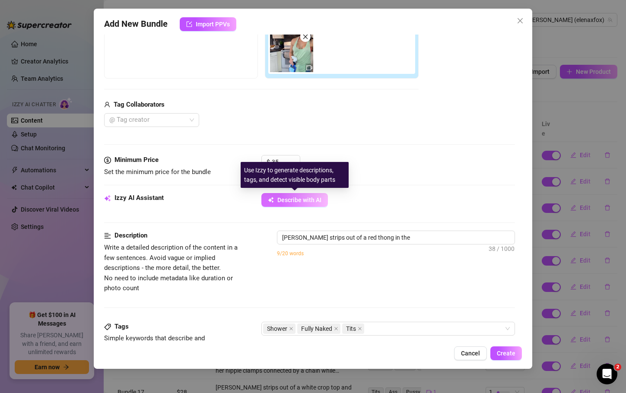
type textarea "Elena strips out of a red thong in the shower,"
type textarea "Elena strips out of a red thong in the shower, showing"
type textarea "Elena strips out of a red thong in the shower, showing off"
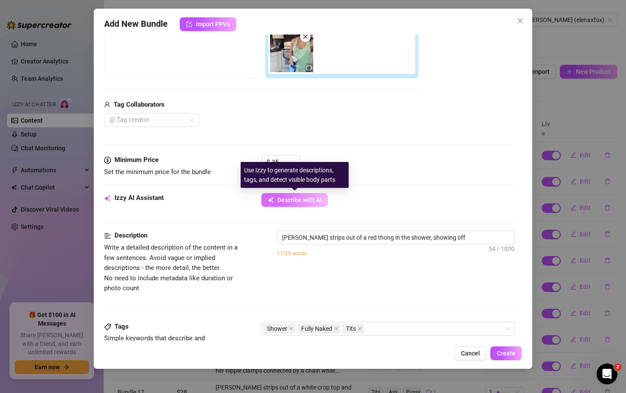
type textarea "Elena strips out of a red thong in the shower, showing off her"
type textarea "Elena strips out of a red thong in the shower, showing off her wet,"
type textarea "Elena strips out of a red thong in the shower, showing off her wet, toned"
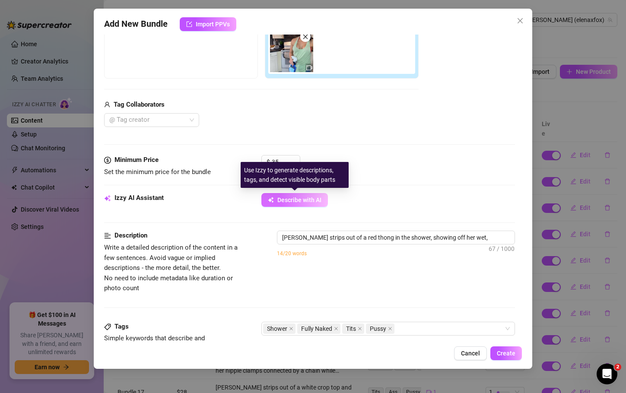
type textarea "Elena strips out of a red thong in the shower, showing off her wet, toned"
type textarea "Elena strips out of a red thong in the shower, showing off her wet, toned body."
type textarea "Elena strips out of a red thong in the shower, showing off her wet, toned body.…"
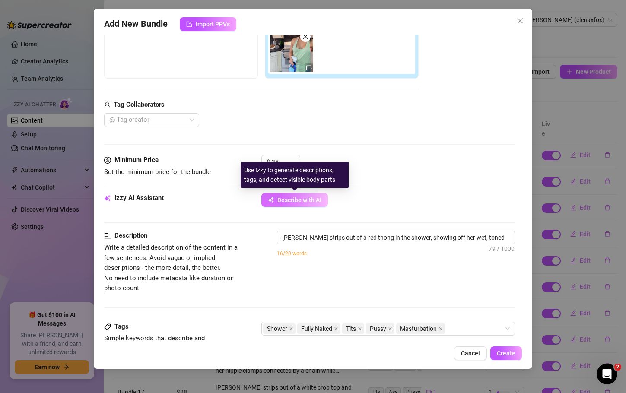
type textarea "Elena strips out of a red thong in the shower, showing off her wet, toned body.…"
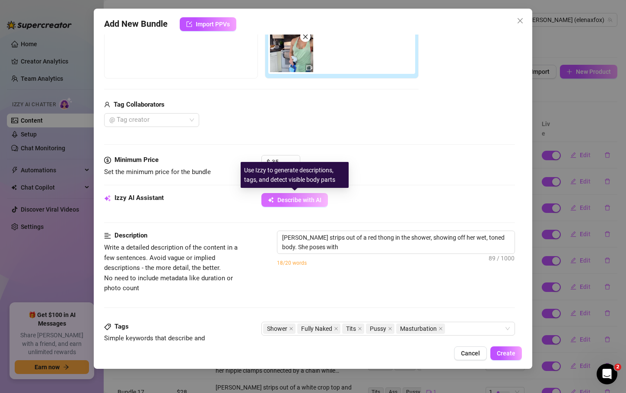
type textarea "Elena strips out of a red thong in the shower, showing off her wet, toned body.…"
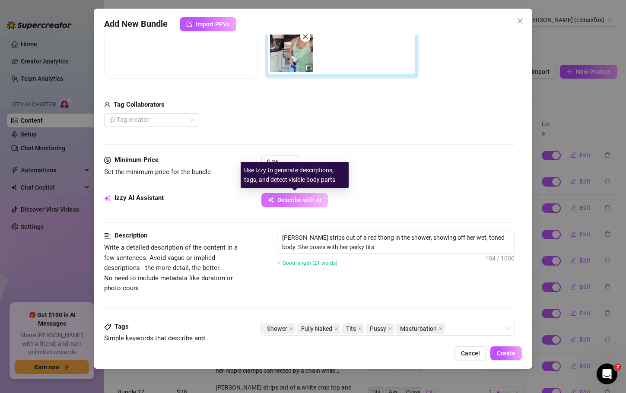
type textarea "Elena strips out of a red thong in the shower, showing off her wet, toned body.…"
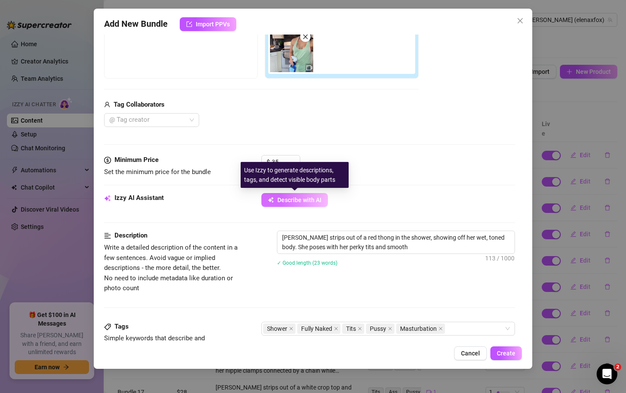
type textarea "Elena strips out of a red thong in the shower, showing off her wet, toned body.…"
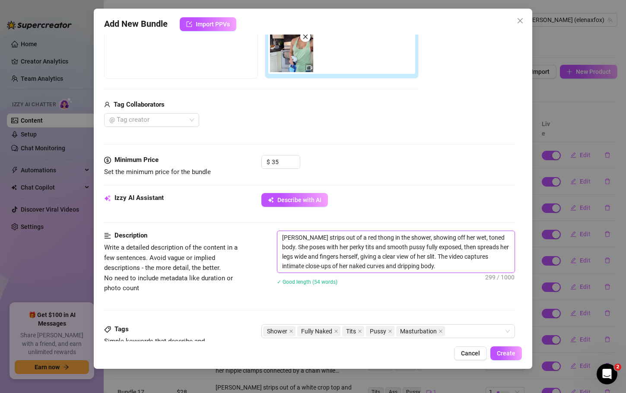
click at [364, 239] on textarea "Elena strips out of a red thong in the shower, showing off her wet, toned body.…" at bounding box center [396, 252] width 237 height 42
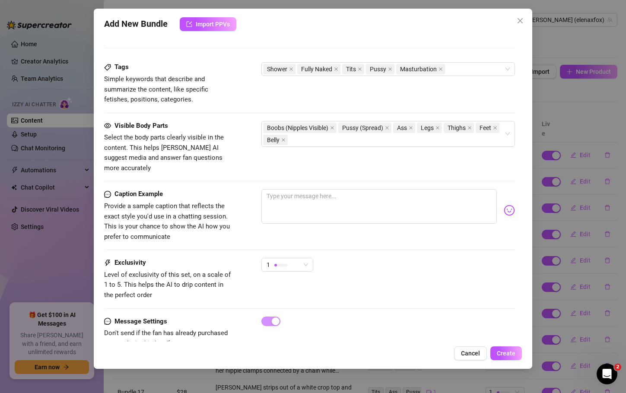
scroll to position [434, 0]
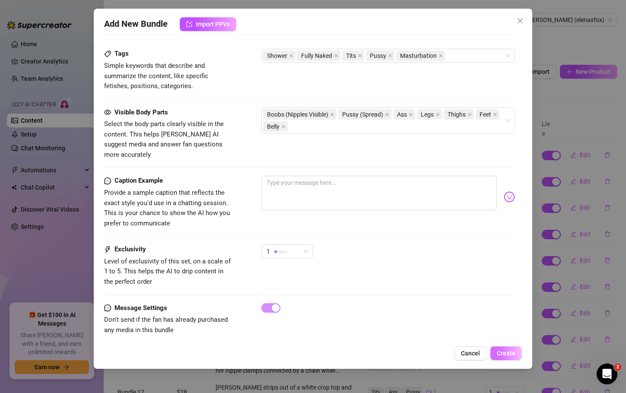
click at [501, 353] on span "Create" at bounding box center [506, 353] width 19 height 7
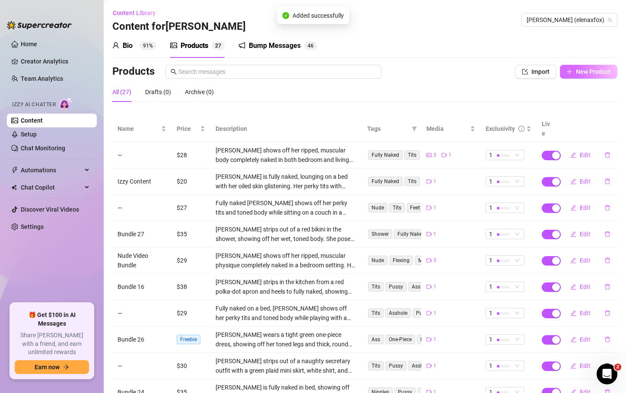
click at [590, 73] on span "New Product" at bounding box center [593, 71] width 35 height 7
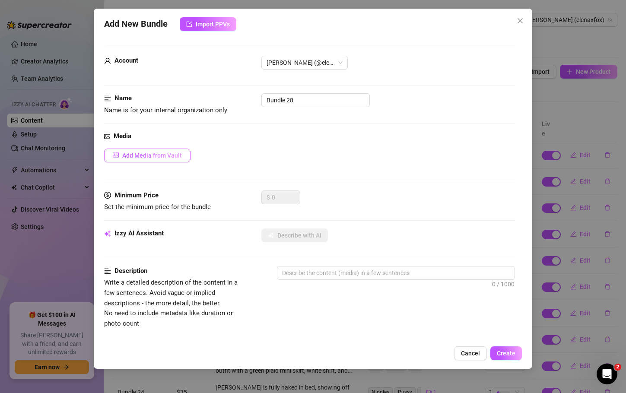
click at [174, 161] on button "Add Media from Vault" at bounding box center [147, 156] width 86 height 14
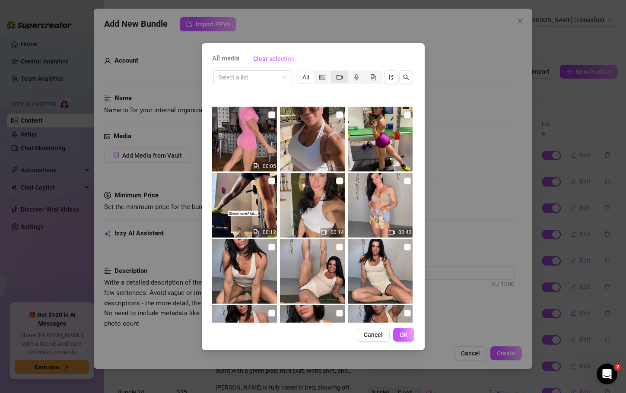
click at [338, 80] on icon "video-camera" at bounding box center [340, 77] width 6 height 6
click at [333, 73] on input "segmented control" at bounding box center [333, 73] width 0 height 0
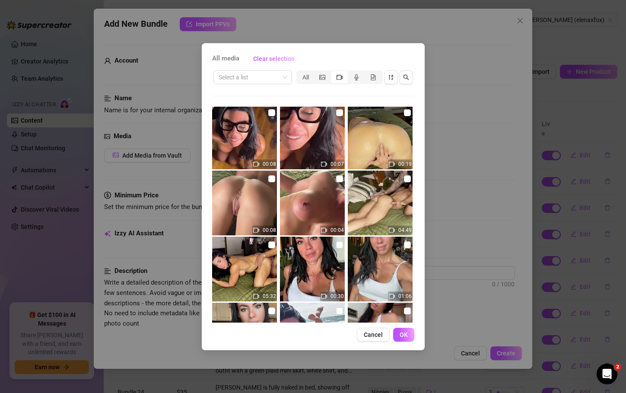
scroll to position [409, 0]
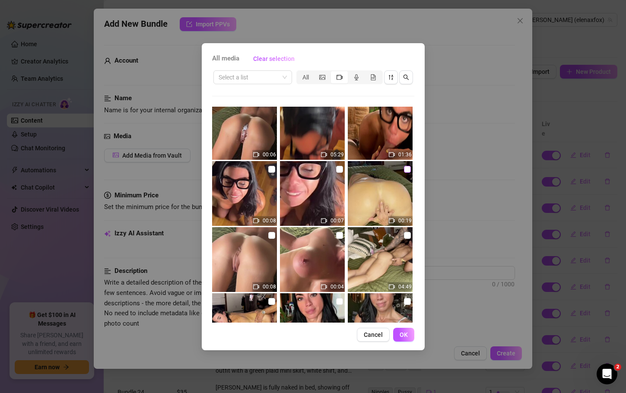
click at [404, 169] on input "checkbox" at bounding box center [407, 169] width 7 height 7
click at [401, 330] on button "OK" at bounding box center [403, 335] width 21 height 14
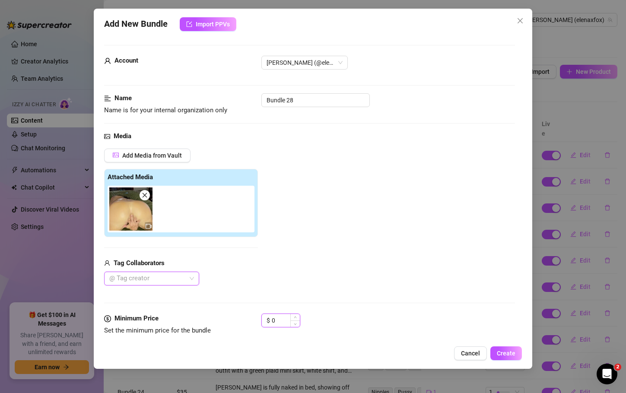
click at [280, 319] on input "0" at bounding box center [286, 320] width 28 height 13
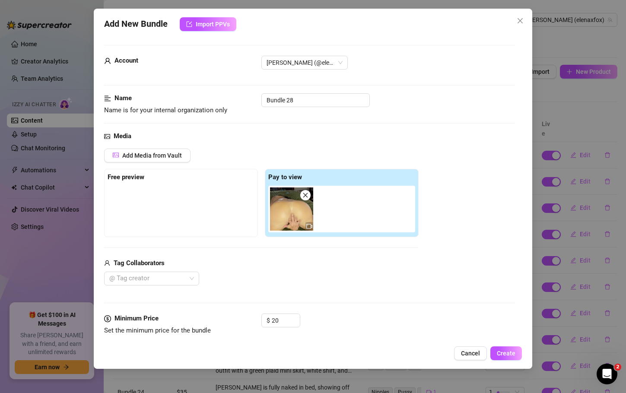
click at [380, 324] on div "$ 20" at bounding box center [388, 325] width 253 height 22
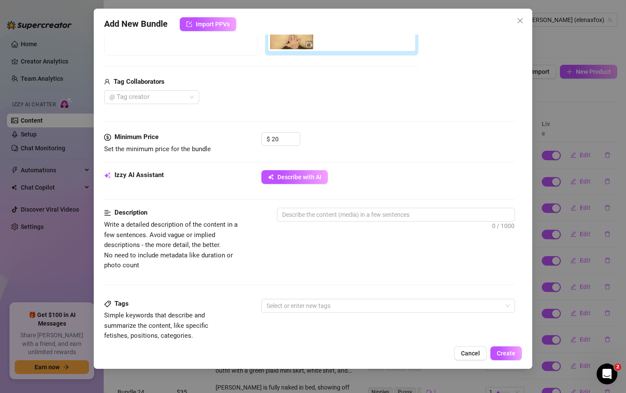
scroll to position [194, 0]
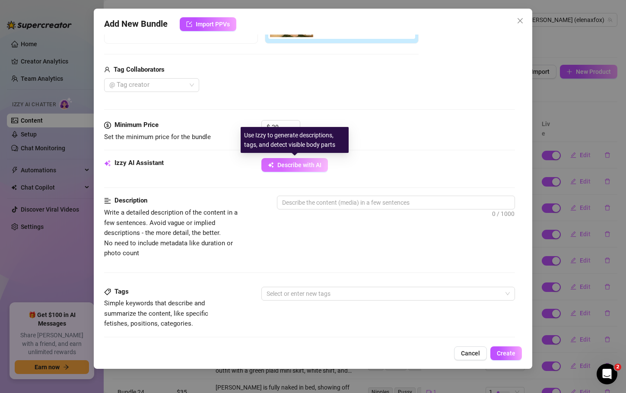
click at [283, 160] on button "Describe with AI" at bounding box center [295, 165] width 67 height 14
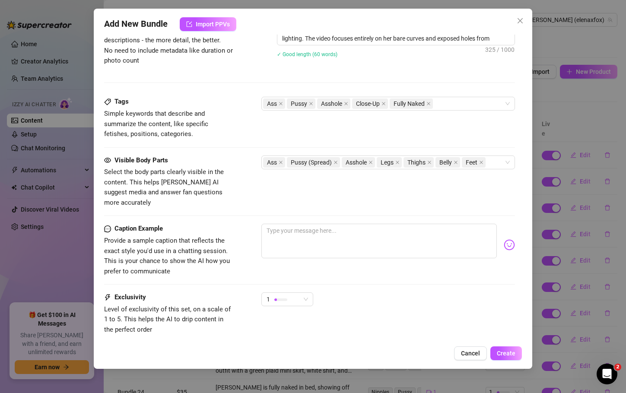
scroll to position [434, 0]
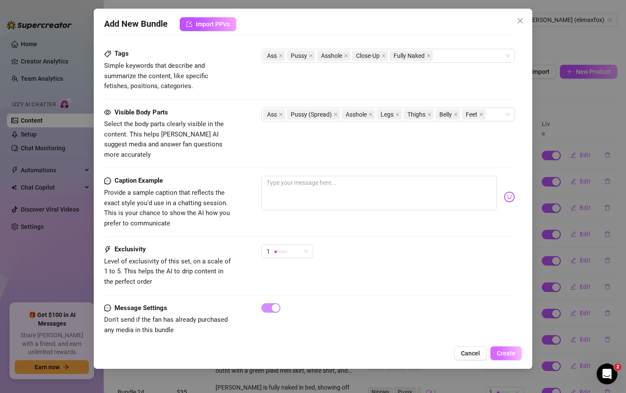
click at [511, 354] on span "Create" at bounding box center [506, 353] width 19 height 7
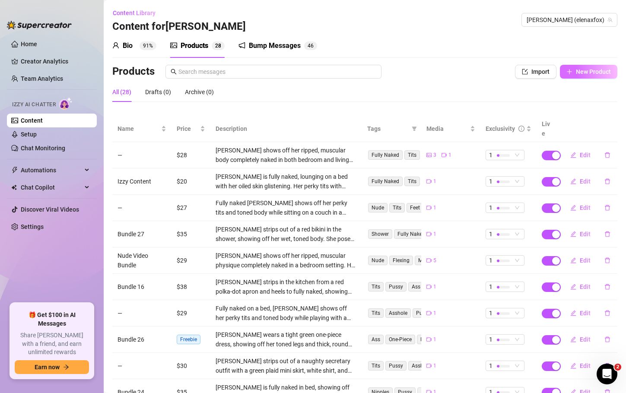
click at [591, 69] on span "New Product" at bounding box center [593, 71] width 35 height 7
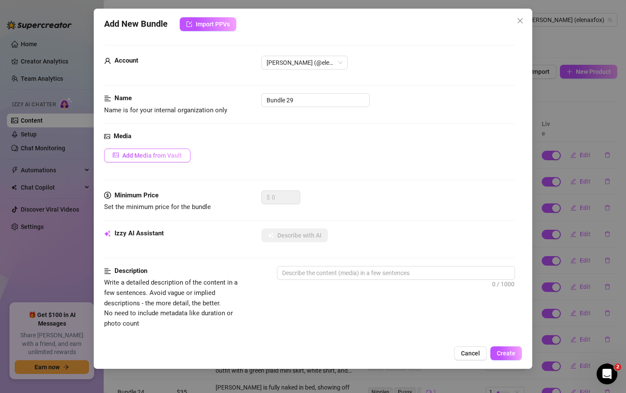
click at [166, 161] on button "Add Media from Vault" at bounding box center [147, 156] width 86 height 14
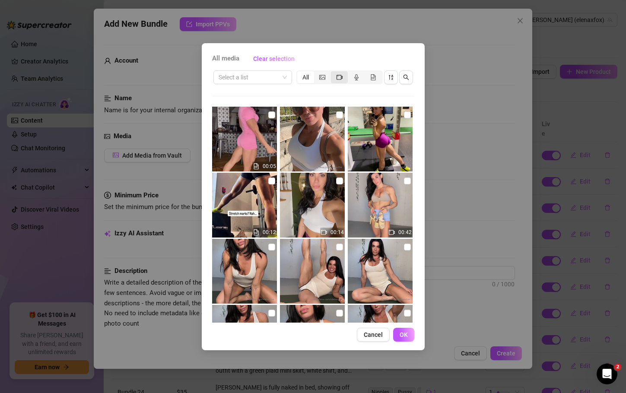
click at [340, 75] on icon "video-camera" at bounding box center [340, 77] width 6 height 6
click at [333, 73] on input "segmented control" at bounding box center [333, 73] width 0 height 0
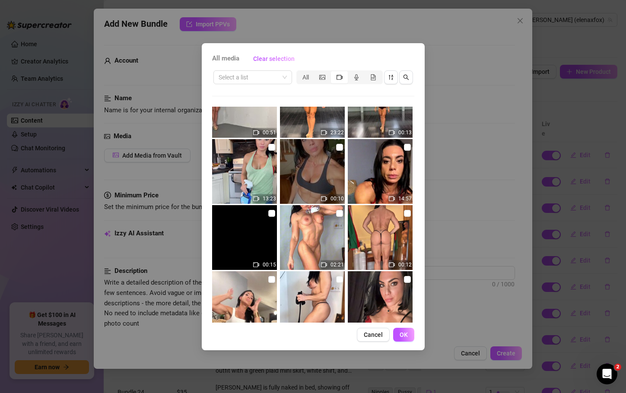
scroll to position [3110, 0]
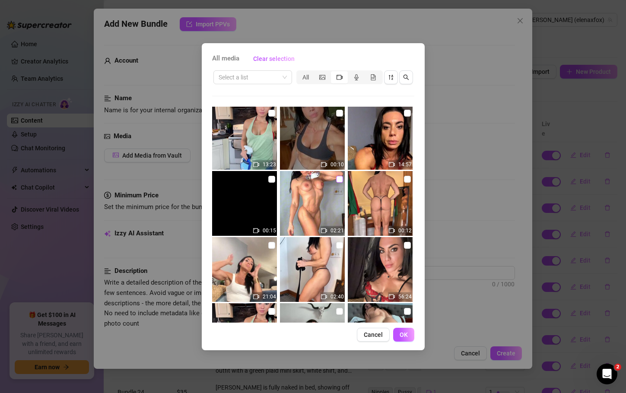
click at [337, 176] on input "checkbox" at bounding box center [339, 179] width 7 height 7
click at [406, 333] on span "OK" at bounding box center [404, 335] width 8 height 7
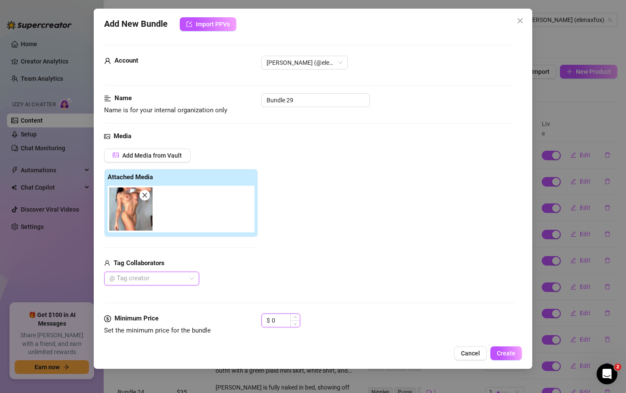
click at [278, 322] on input "0" at bounding box center [286, 320] width 28 height 13
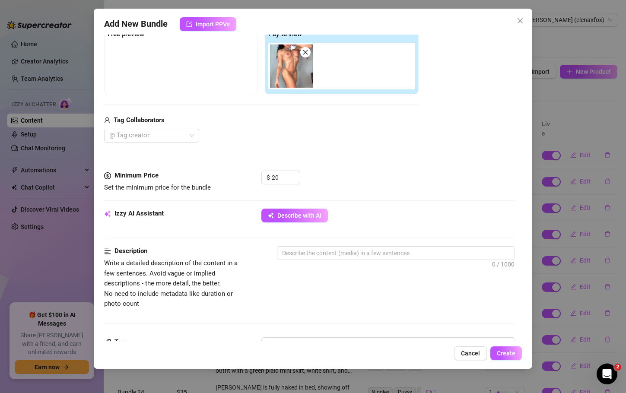
scroll to position [150, 0]
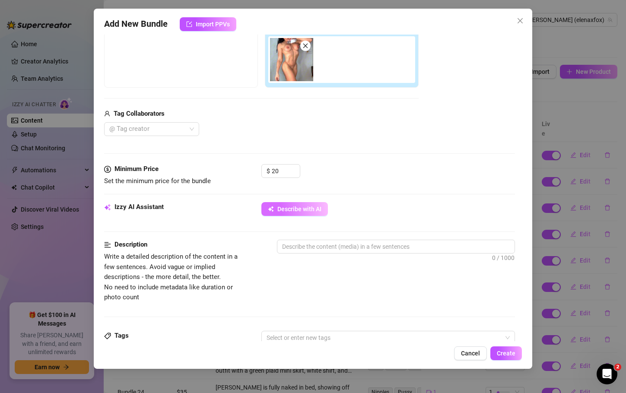
click at [302, 207] on span "Describe with AI" at bounding box center [300, 209] width 44 height 7
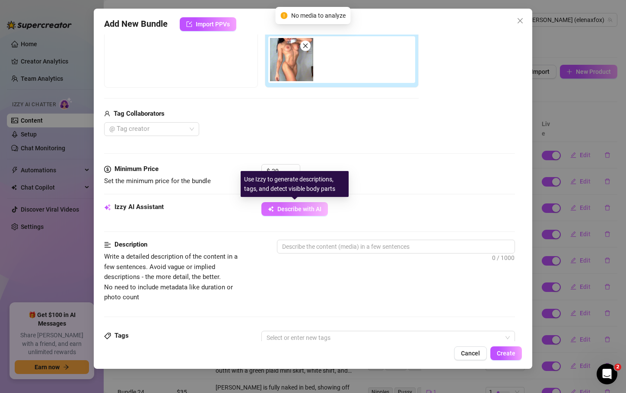
click at [297, 212] on span "Describe with AI" at bounding box center [300, 209] width 44 height 7
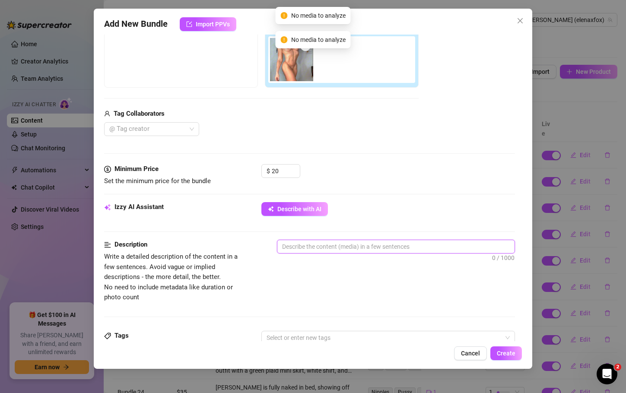
click at [291, 247] on textarea at bounding box center [396, 246] width 237 height 13
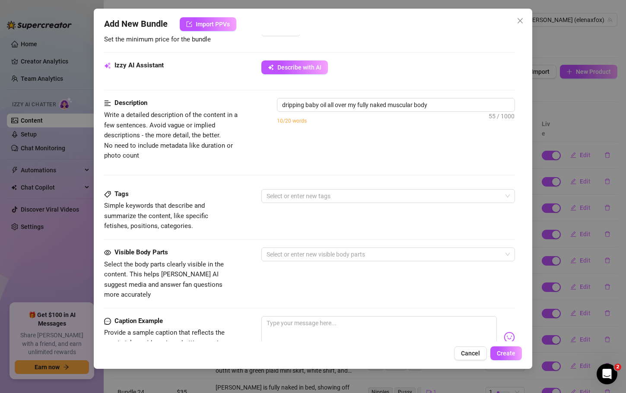
scroll to position [293, 0]
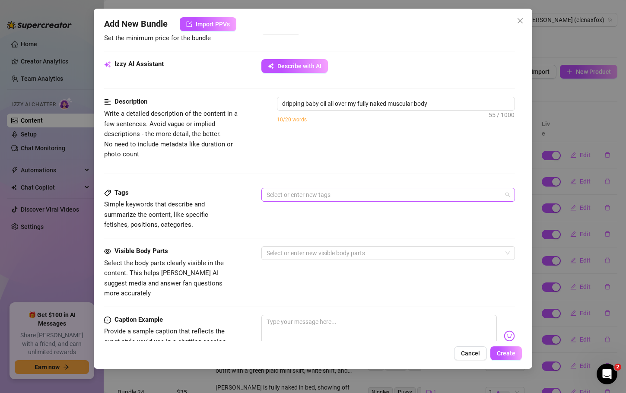
click at [313, 194] on div at bounding box center [383, 195] width 241 height 12
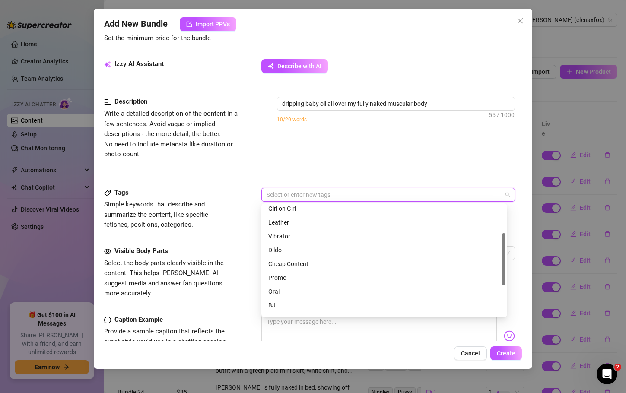
scroll to position [61, 0]
drag, startPoint x: 503, startPoint y: 226, endPoint x: 504, endPoint y: 255, distance: 29.0
click at [504, 255] on div at bounding box center [503, 259] width 3 height 52
click at [312, 259] on div "Cheap Content" at bounding box center [384, 262] width 232 height 10
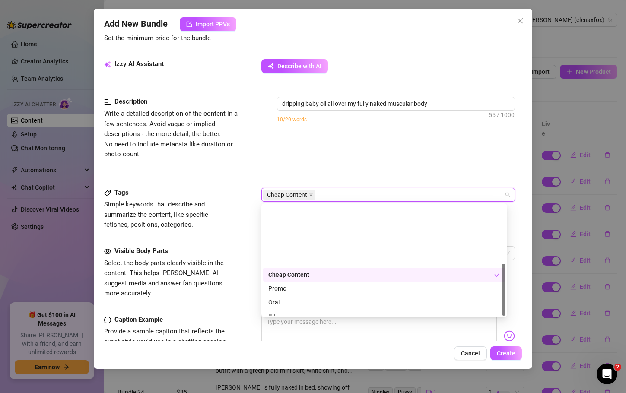
scroll to position [125, 0]
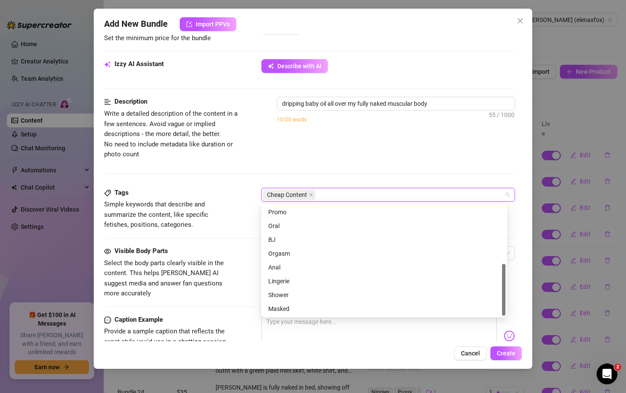
drag, startPoint x: 504, startPoint y: 260, endPoint x: 514, endPoint y: 330, distance: 71.3
click at [514, 330] on body "Home Creator Analytics Team Analytics Izzy AI Chatter Content Setup Chat Monito…" at bounding box center [313, 196] width 626 height 393
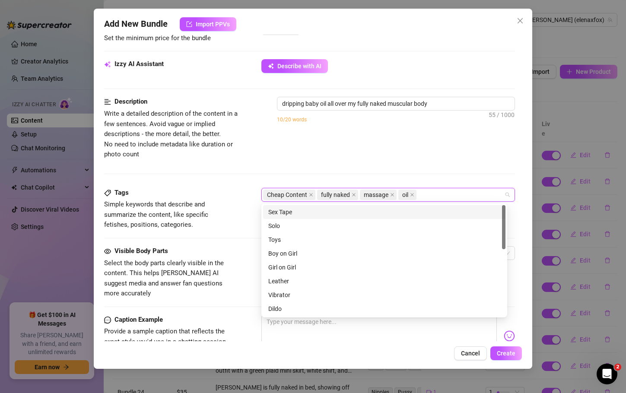
click at [359, 140] on div "Description Write a detailed description of the content in a few sentences. Avo…" at bounding box center [309, 128] width 411 height 63
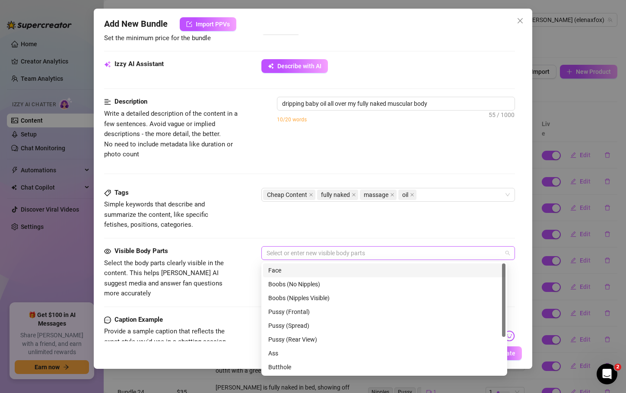
click at [294, 255] on div at bounding box center [383, 253] width 241 height 12
click at [293, 297] on div "Boobs (Nipples Visible)" at bounding box center [384, 299] width 232 height 10
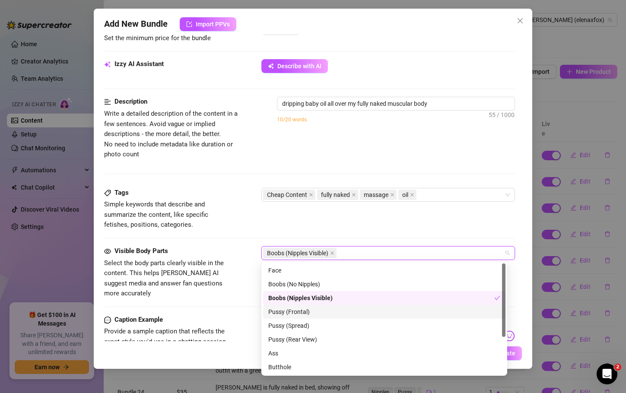
click at [291, 312] on div "Pussy (Frontal)" at bounding box center [384, 312] width 232 height 10
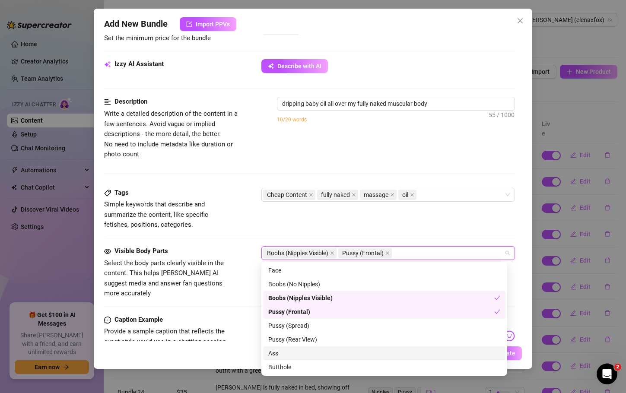
click at [281, 351] on div "Ass" at bounding box center [384, 354] width 232 height 10
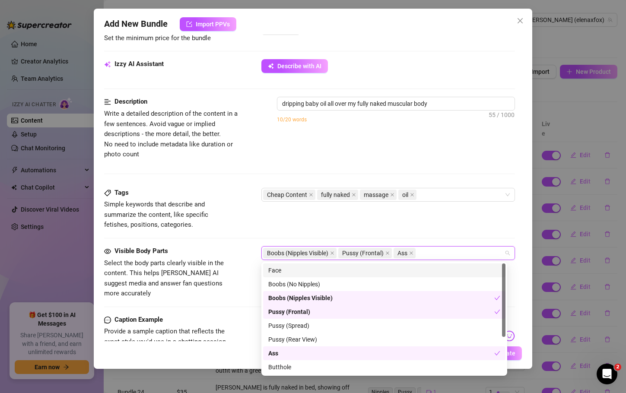
click at [303, 274] on div "Face" at bounding box center [384, 271] width 232 height 10
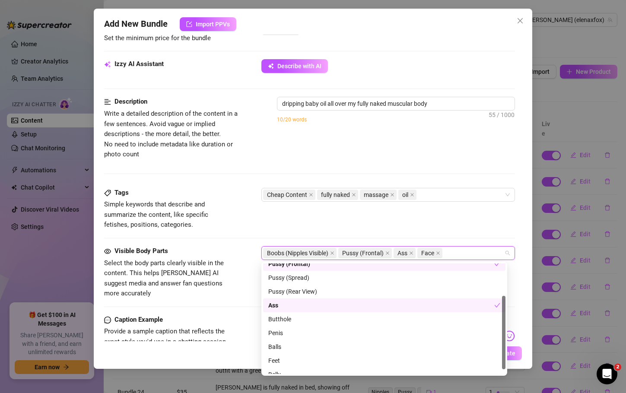
scroll to position [55, 0]
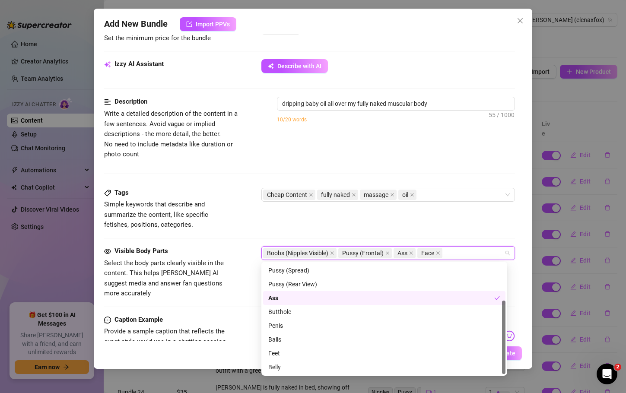
drag, startPoint x: 504, startPoint y: 290, endPoint x: 508, endPoint y: 345, distance: 55.0
click at [508, 345] on div "Face Boobs (No Nipples) Boobs (Nipples Visible) Pussy (Frontal) Pussy (Spread) …" at bounding box center [385, 319] width 246 height 114
click at [302, 366] on div "Belly" at bounding box center [384, 368] width 232 height 10
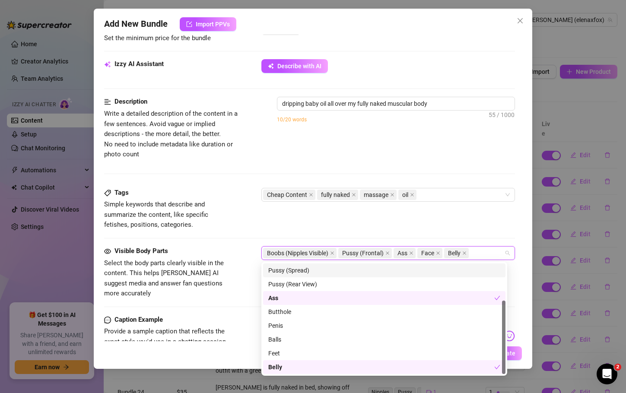
click at [387, 227] on div "Tags Simple keywords that describe and summarize the content, like specific fet…" at bounding box center [309, 209] width 411 height 42
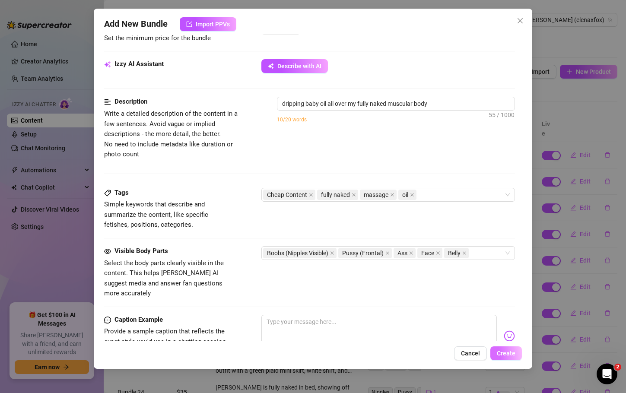
click at [509, 351] on span "Create" at bounding box center [506, 353] width 19 height 7
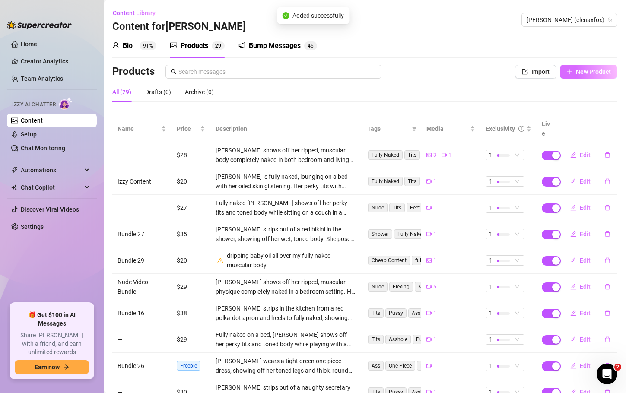
click at [588, 76] on button "New Product" at bounding box center [588, 72] width 57 height 14
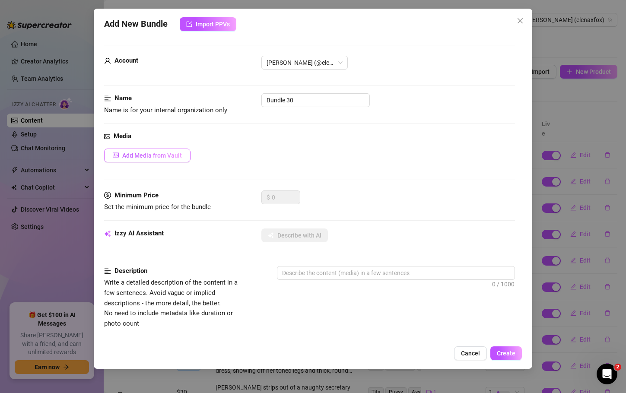
click at [181, 154] on span "Add Media from Vault" at bounding box center [152, 155] width 60 height 7
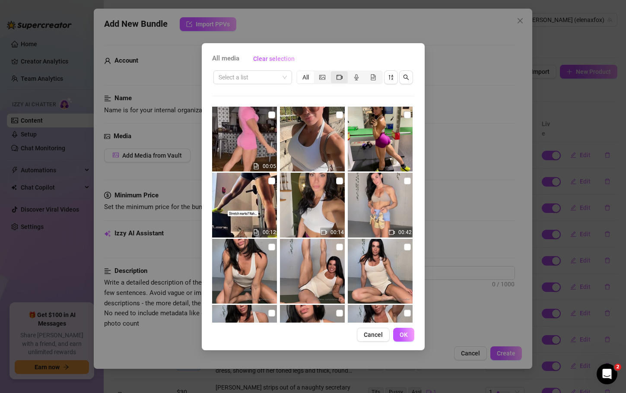
click at [342, 74] on icon "video-camera" at bounding box center [340, 77] width 6 height 6
click at [333, 73] on input "segmented control" at bounding box center [333, 73] width 0 height 0
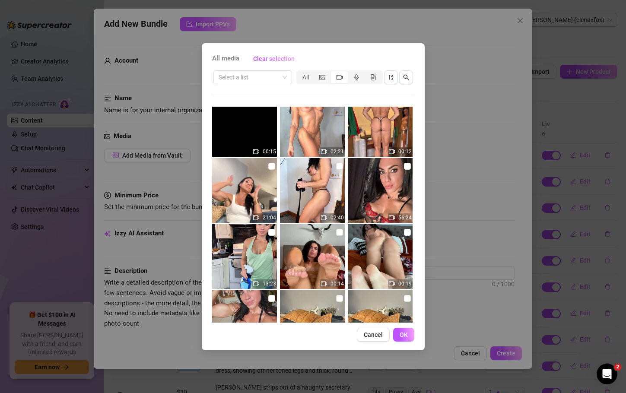
scroll to position [3144, 0]
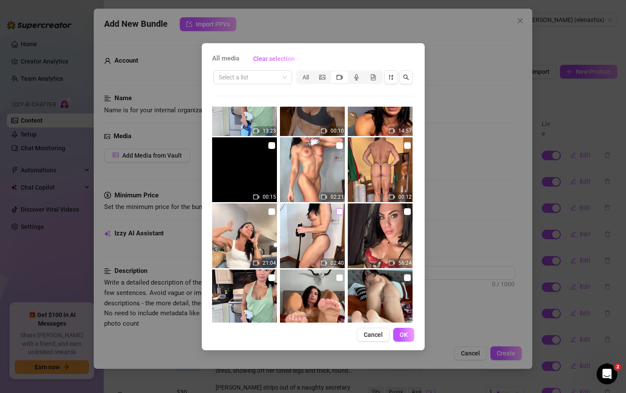
click at [336, 208] on input "checkbox" at bounding box center [339, 211] width 7 height 7
click at [407, 332] on span "OK" at bounding box center [404, 335] width 8 height 7
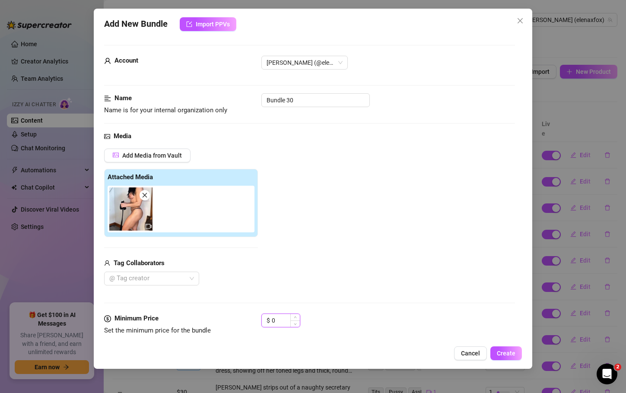
click at [276, 321] on input "0" at bounding box center [286, 320] width 28 height 13
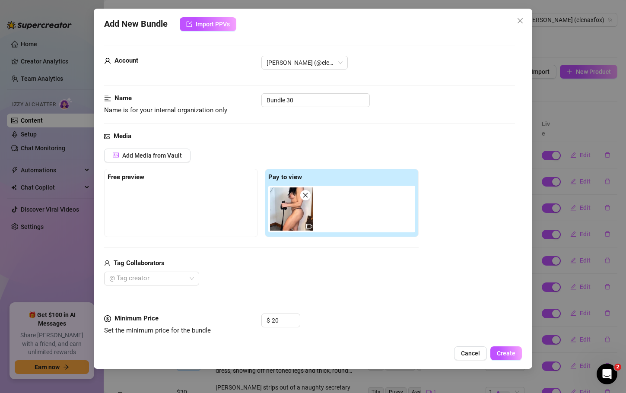
click at [377, 334] on div "$ 20" at bounding box center [388, 325] width 253 height 22
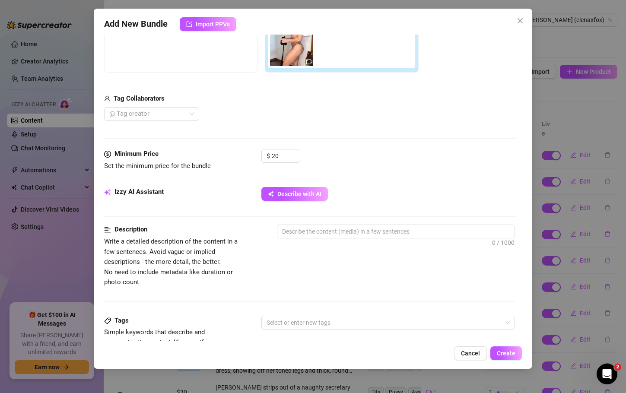
scroll to position [167, 0]
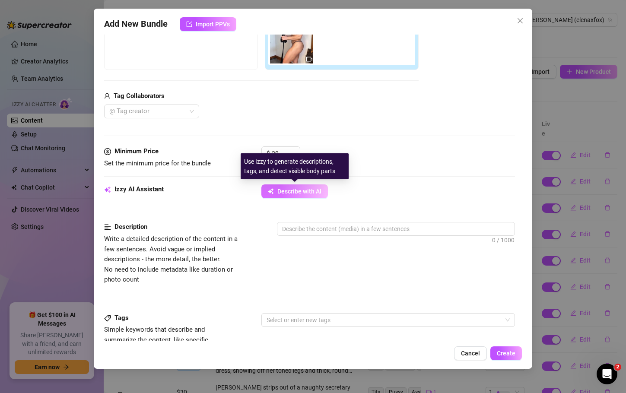
click at [294, 190] on span "Describe with AI" at bounding box center [300, 191] width 44 height 7
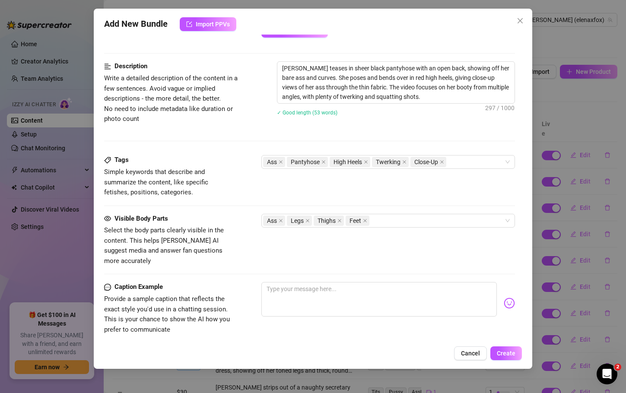
scroll to position [332, 0]
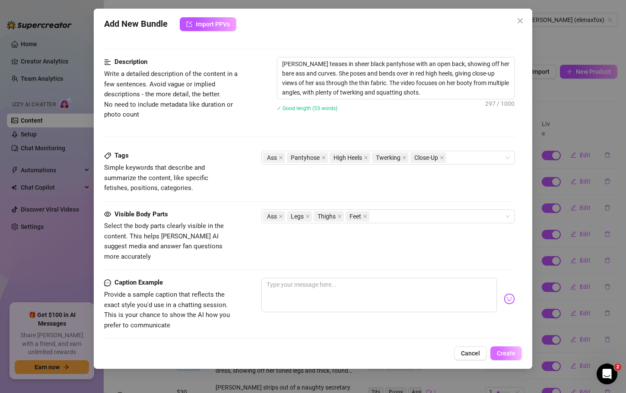
click at [507, 354] on span "Create" at bounding box center [506, 353] width 19 height 7
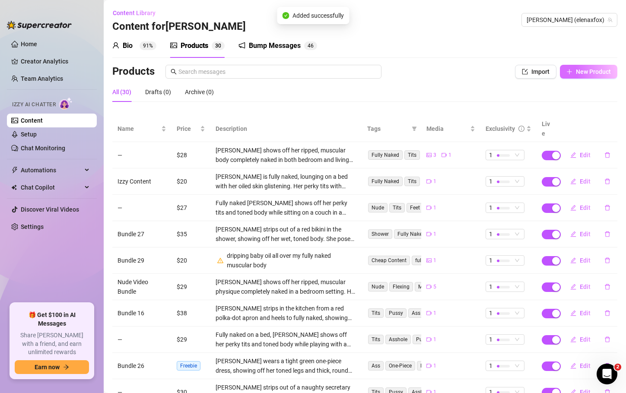
click at [584, 74] on span "New Product" at bounding box center [593, 71] width 35 height 7
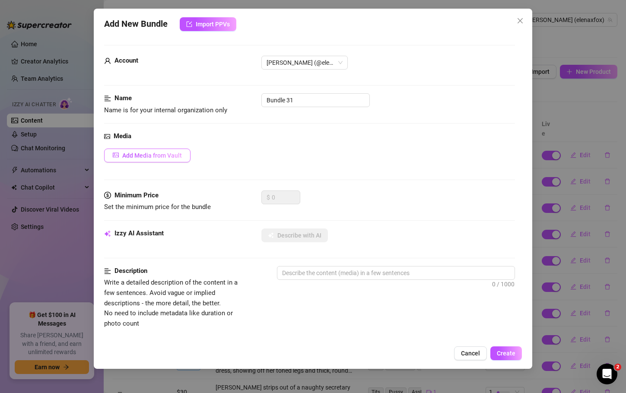
click at [176, 157] on span "Add Media from Vault" at bounding box center [152, 155] width 60 height 7
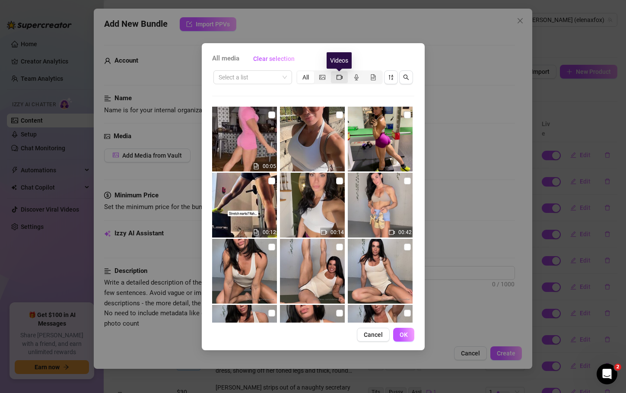
click at [338, 80] on icon "video-camera" at bounding box center [340, 77] width 6 height 6
click at [333, 73] on input "segmented control" at bounding box center [333, 73] width 0 height 0
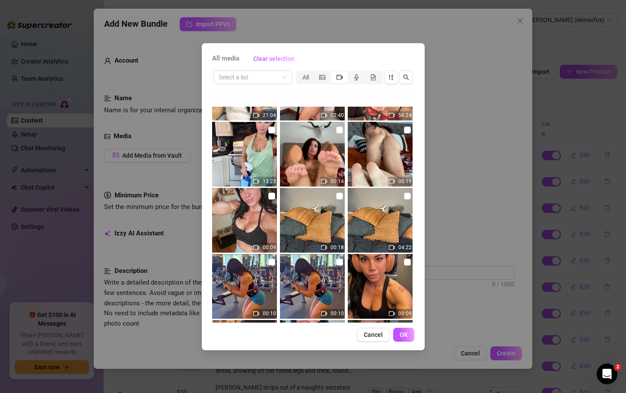
scroll to position [3303, 0]
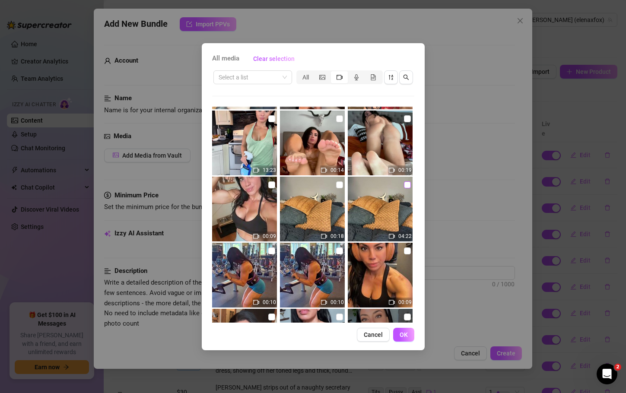
click at [404, 183] on input "checkbox" at bounding box center [407, 185] width 7 height 7
click at [405, 333] on span "OK" at bounding box center [404, 335] width 8 height 7
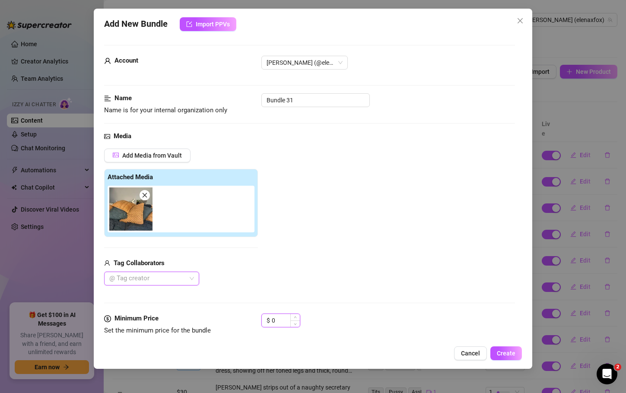
click at [278, 322] on input "0" at bounding box center [286, 320] width 28 height 13
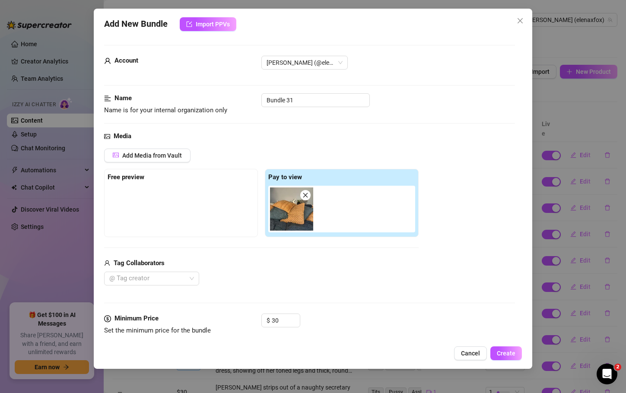
click at [345, 327] on div "$ 30" at bounding box center [388, 325] width 253 height 22
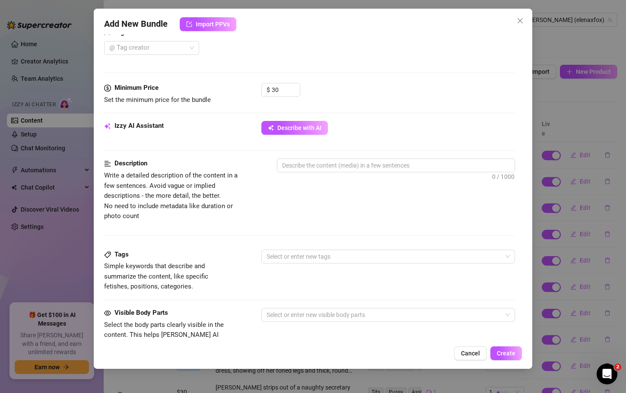
scroll to position [234, 0]
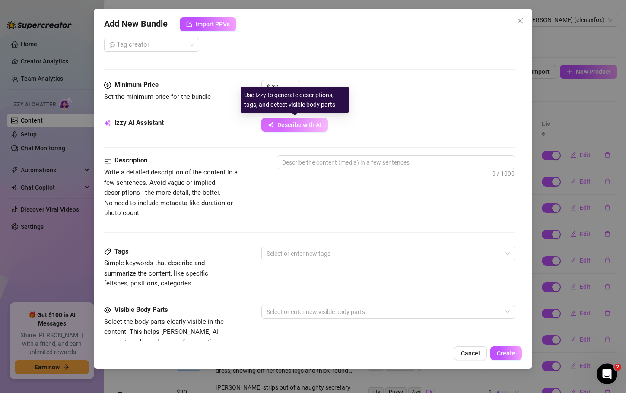
click at [281, 122] on span "Describe with AI" at bounding box center [300, 124] width 44 height 7
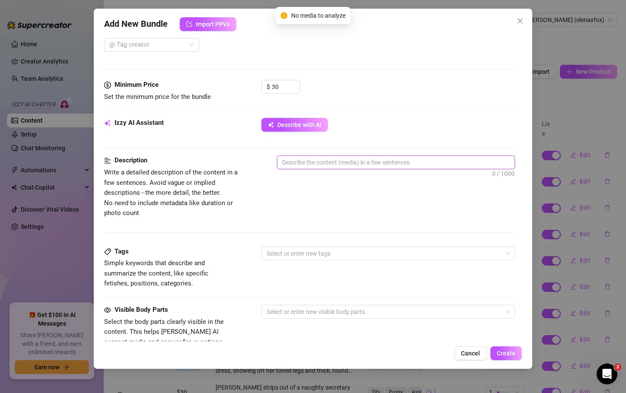
click at [302, 166] on textarea at bounding box center [396, 162] width 237 height 13
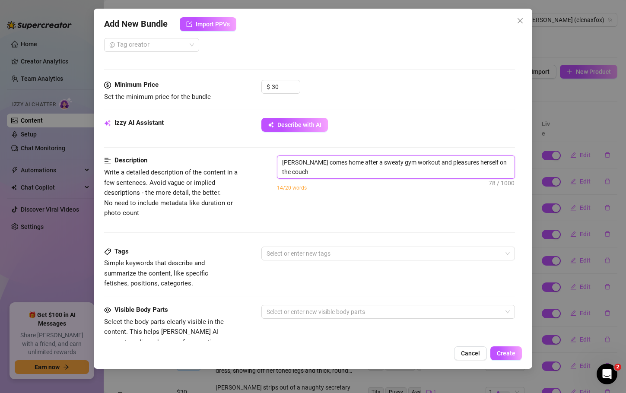
scroll to position [0, 0]
click at [351, 174] on textarea "Elena comes home after a sweaty gym workout and pleasures herself on the couch.…" at bounding box center [396, 167] width 237 height 22
click at [325, 254] on div at bounding box center [383, 254] width 241 height 12
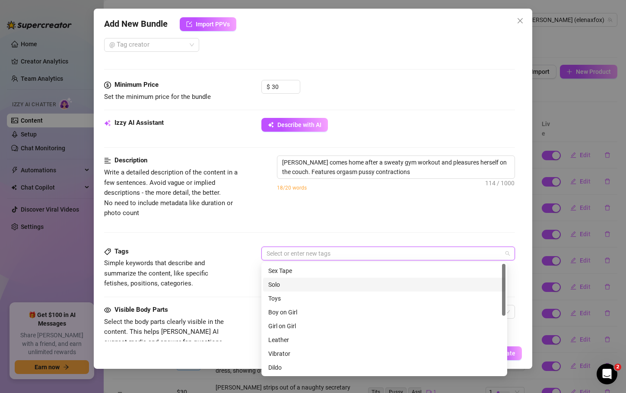
click at [293, 282] on div "Solo" at bounding box center [384, 285] width 232 height 10
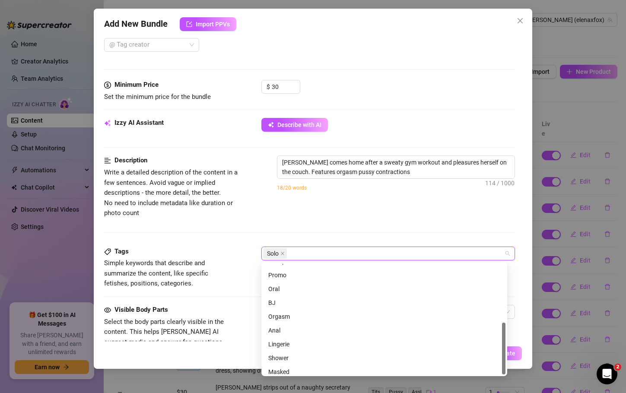
scroll to position [125, 0]
drag, startPoint x: 505, startPoint y: 293, endPoint x: 504, endPoint y: 359, distance: 66.6
click at [504, 359] on div at bounding box center [503, 349] width 3 height 52
click at [305, 308] on div "Orgasm" at bounding box center [384, 313] width 232 height 10
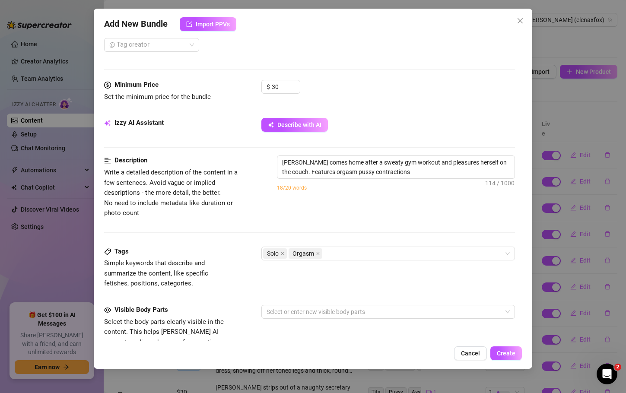
click at [364, 220] on div "Description Write a detailed description of the content in a few sentences. Avo…" at bounding box center [309, 201] width 411 height 91
click at [310, 315] on div at bounding box center [383, 312] width 241 height 12
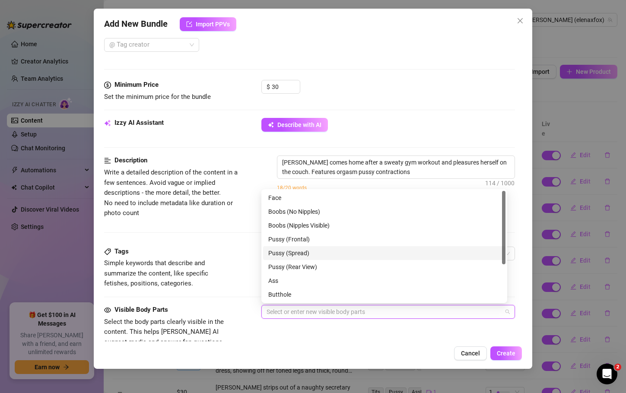
click at [315, 252] on div "Pussy (Spread)" at bounding box center [384, 254] width 232 height 10
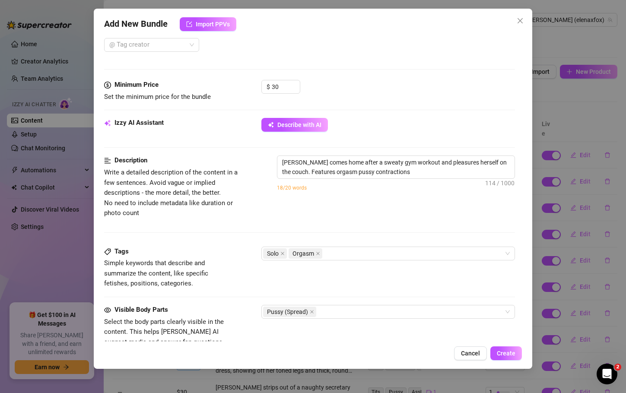
click at [438, 353] on div "Cancel Create" at bounding box center [313, 354] width 418 height 14
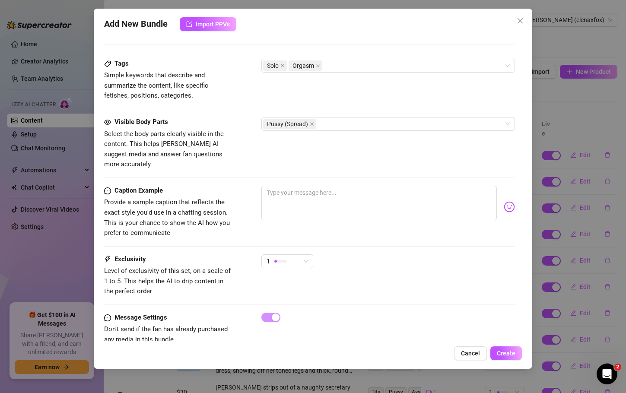
scroll to position [431, 0]
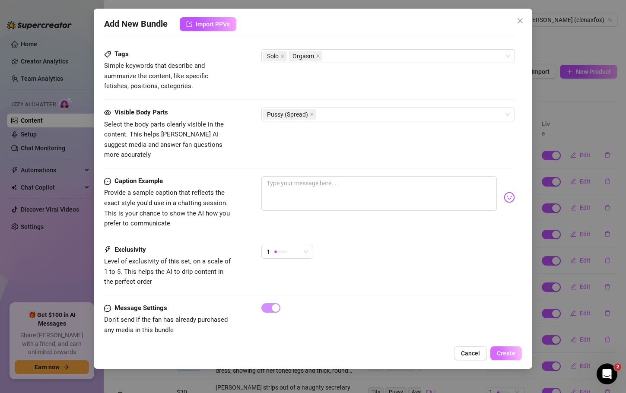
click at [510, 352] on span "Create" at bounding box center [506, 353] width 19 height 7
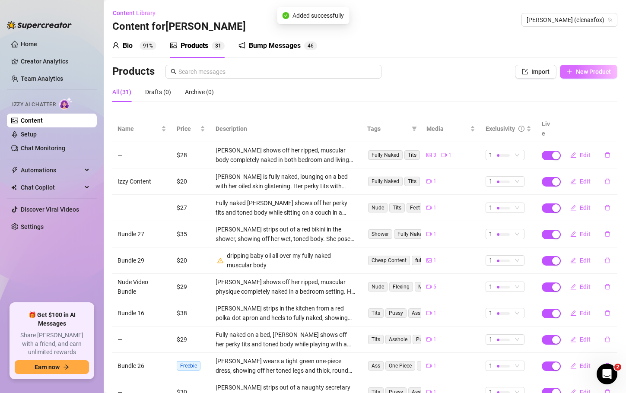
click at [584, 74] on span "New Product" at bounding box center [593, 71] width 35 height 7
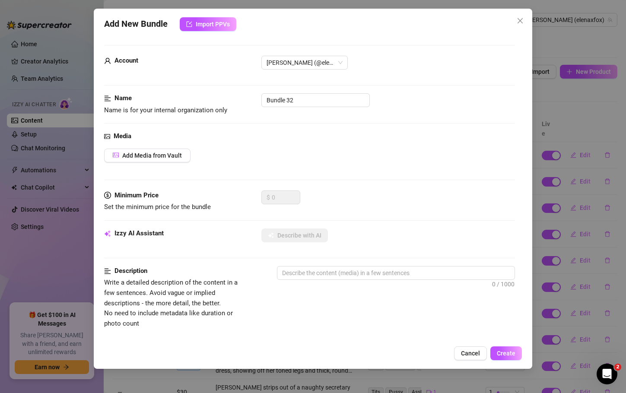
click at [157, 164] on div "Media Add Media from Vault" at bounding box center [309, 160] width 411 height 59
click at [153, 153] on span "Add Media from Vault" at bounding box center [152, 155] width 60 height 7
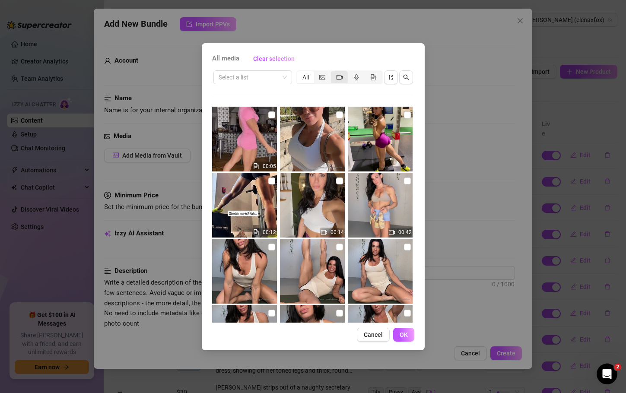
click at [340, 78] on icon "video-camera" at bounding box center [340, 77] width 6 height 6
click at [333, 73] on input "segmented control" at bounding box center [333, 73] width 0 height 0
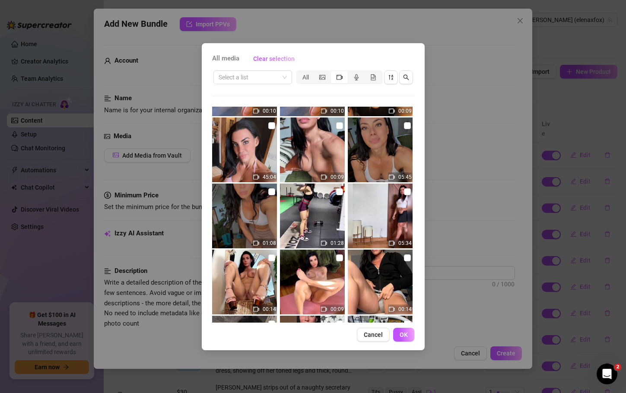
scroll to position [3483, 0]
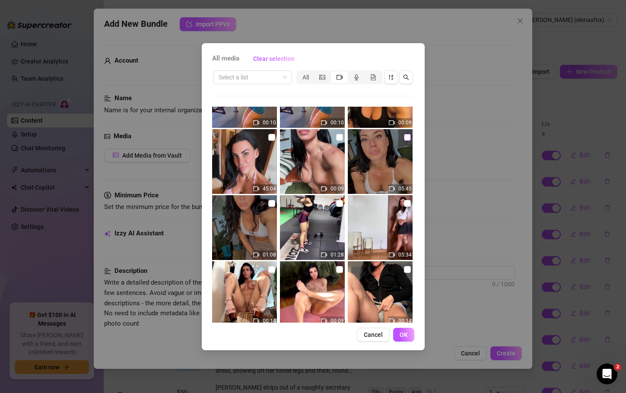
click at [404, 137] on input "checkbox" at bounding box center [407, 137] width 7 height 7
click at [402, 333] on span "OK" at bounding box center [404, 335] width 8 height 7
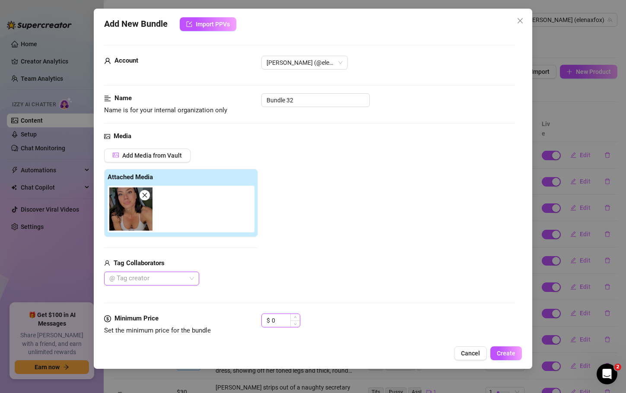
click at [278, 320] on input "0" at bounding box center [286, 320] width 28 height 13
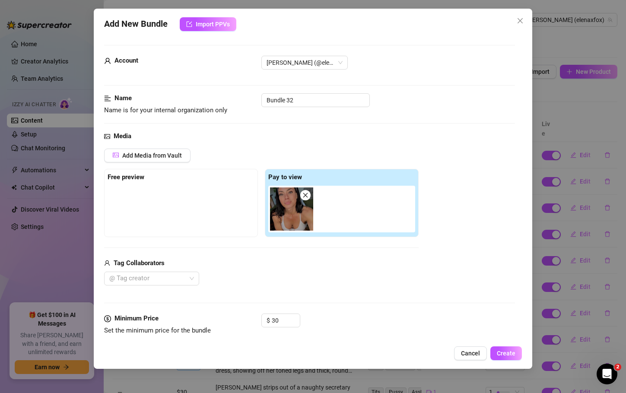
click at [355, 326] on div "$ 30" at bounding box center [388, 325] width 253 height 22
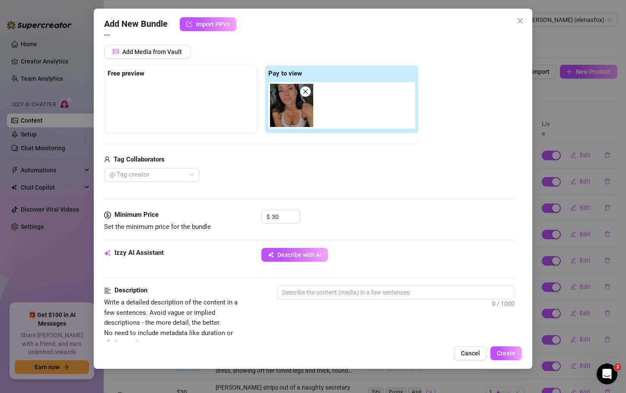
scroll to position [106, 0]
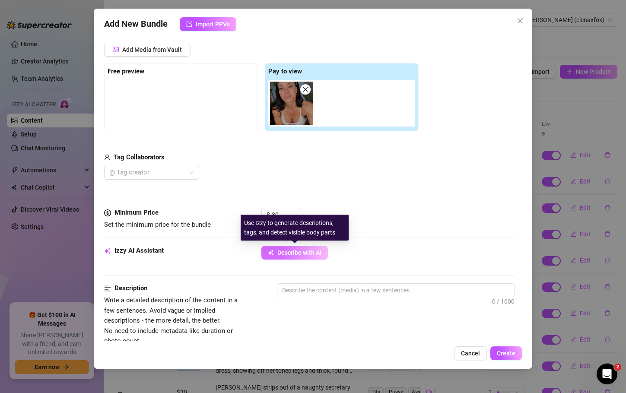
click at [307, 249] on span "Describe with AI" at bounding box center [300, 252] width 44 height 7
click at [290, 252] on span "Describe with AI" at bounding box center [300, 252] width 44 height 7
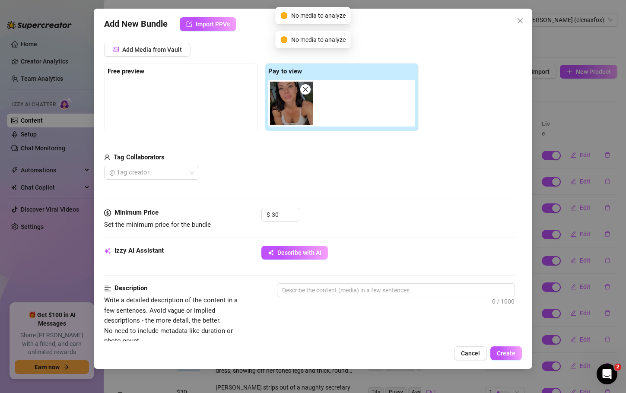
click at [306, 87] on icon "close" at bounding box center [306, 89] width 6 height 6
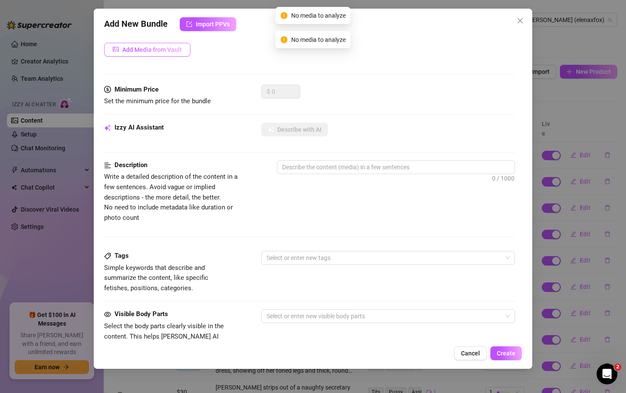
click at [180, 52] on span "Add Media from Vault" at bounding box center [152, 49] width 60 height 7
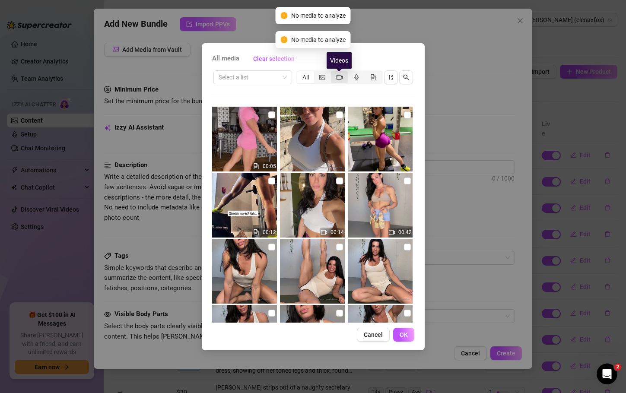
click at [340, 77] on icon "video-camera" at bounding box center [340, 77] width 6 height 6
click at [333, 73] on input "segmented control" at bounding box center [333, 73] width 0 height 0
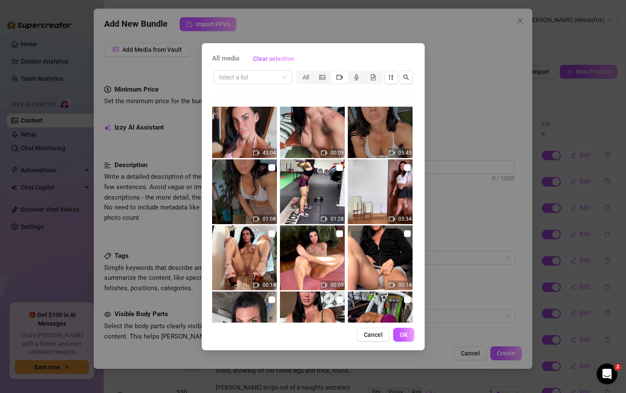
scroll to position [3531, 0]
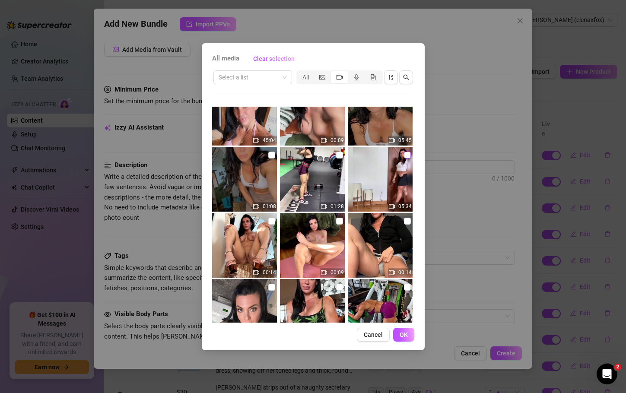
click at [404, 150] on label at bounding box center [407, 155] width 7 height 10
click at [404, 152] on input "checkbox" at bounding box center [407, 155] width 7 height 7
click at [408, 330] on button "OK" at bounding box center [403, 335] width 21 height 14
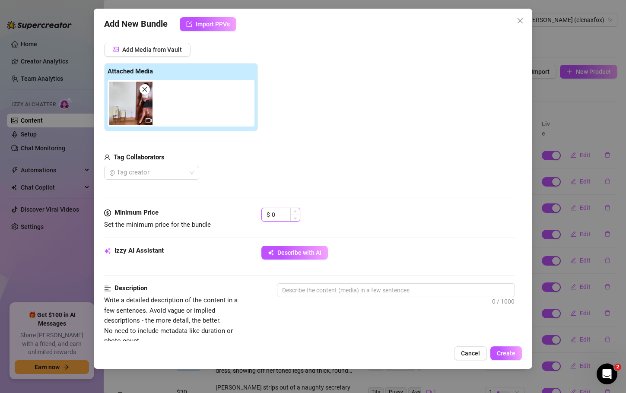
click at [281, 212] on input "0" at bounding box center [286, 214] width 28 height 13
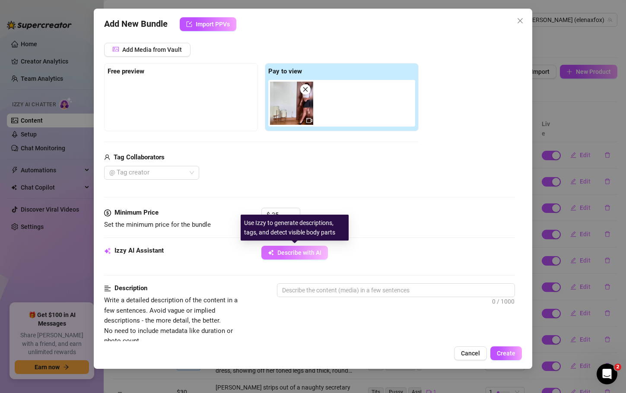
click at [297, 254] on span "Describe with AI" at bounding box center [300, 252] width 44 height 7
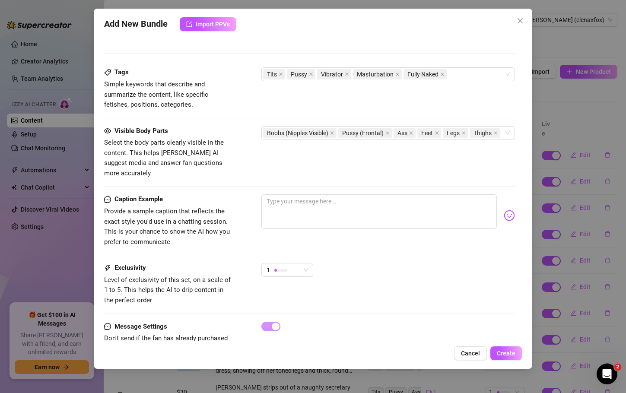
scroll to position [434, 0]
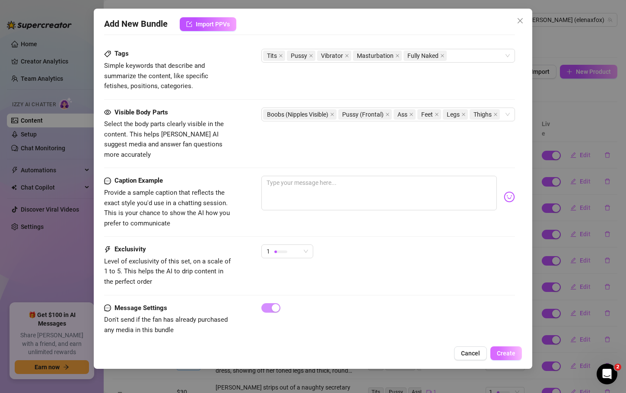
click at [504, 358] on button "Create" at bounding box center [507, 354] width 32 height 14
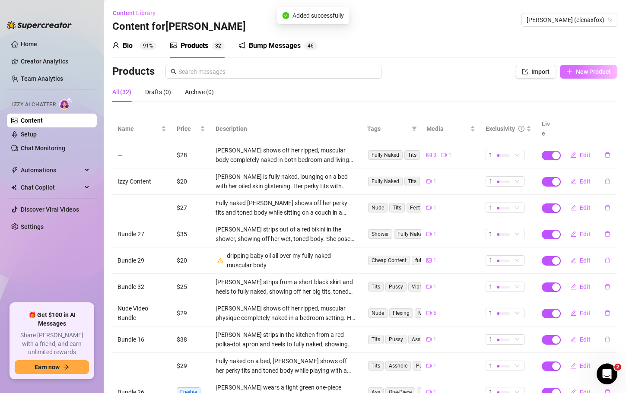
click at [587, 72] on span "New Product" at bounding box center [593, 71] width 35 height 7
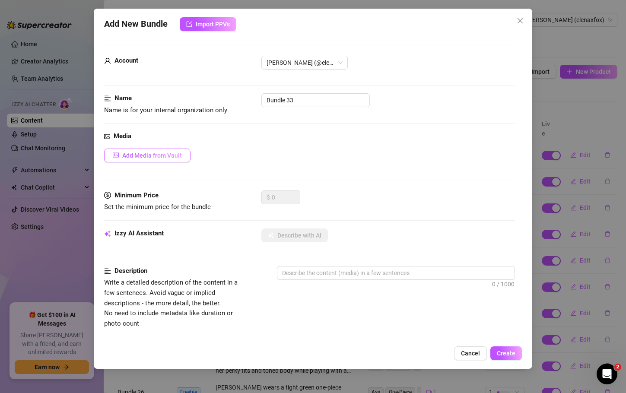
click at [160, 159] on span "Add Media from Vault" at bounding box center [152, 155] width 60 height 7
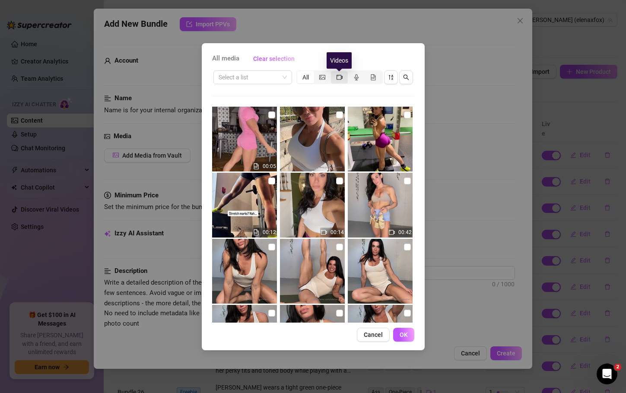
click at [341, 76] on icon "video-camera" at bounding box center [340, 77] width 6 height 5
click at [333, 73] on input "segmented control" at bounding box center [333, 73] width 0 height 0
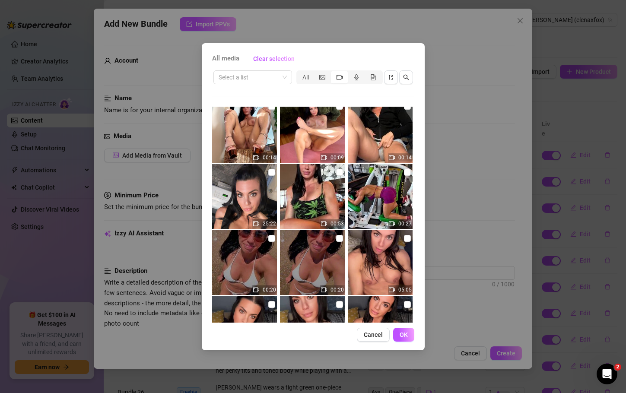
scroll to position [3605, 0]
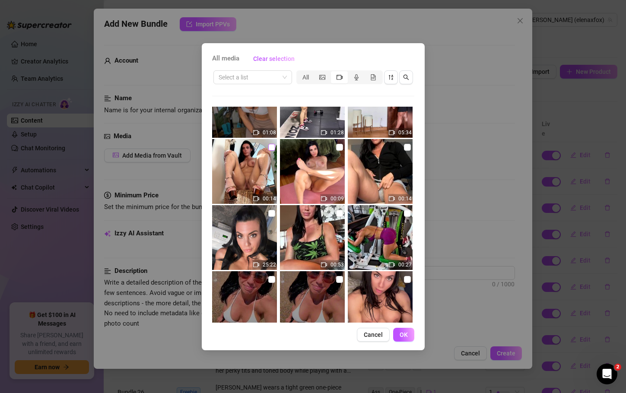
click at [269, 147] on input "checkbox" at bounding box center [271, 147] width 7 height 7
click at [409, 335] on button "OK" at bounding box center [403, 335] width 21 height 14
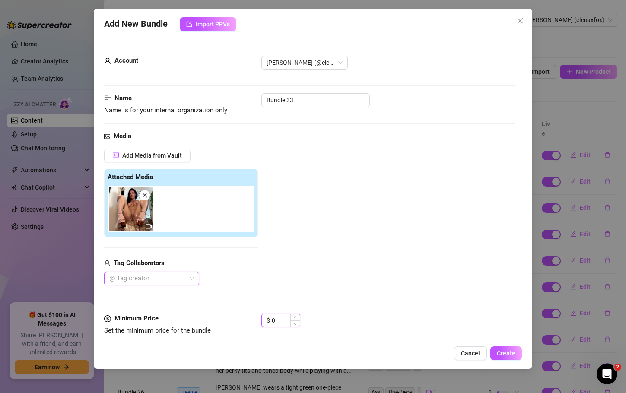
click at [278, 319] on input "0" at bounding box center [286, 320] width 28 height 13
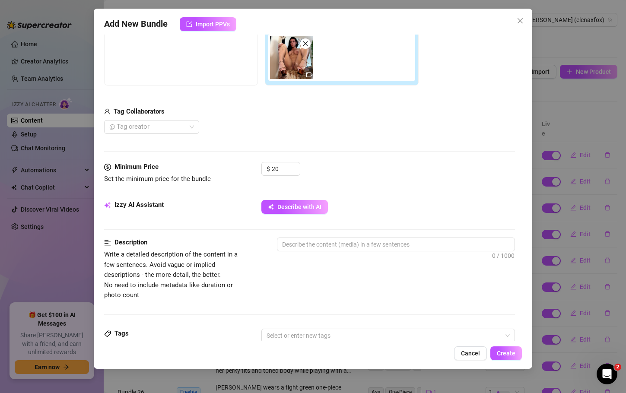
scroll to position [178, 0]
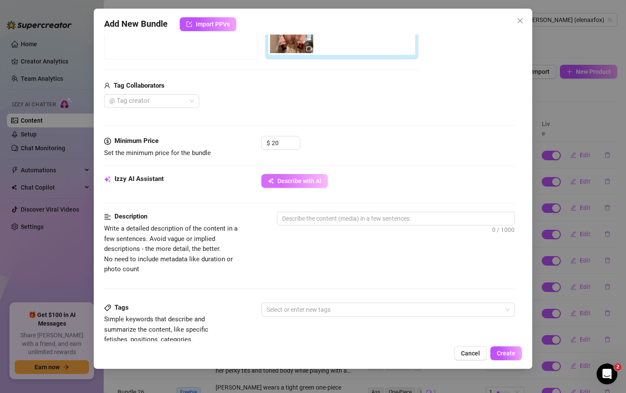
click at [306, 178] on span "Describe with AI" at bounding box center [300, 181] width 44 height 7
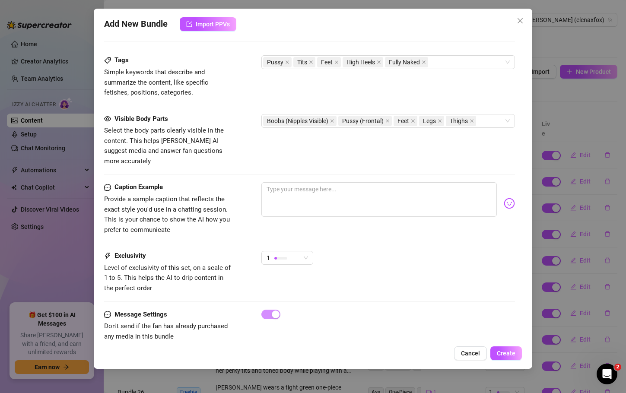
scroll to position [434, 0]
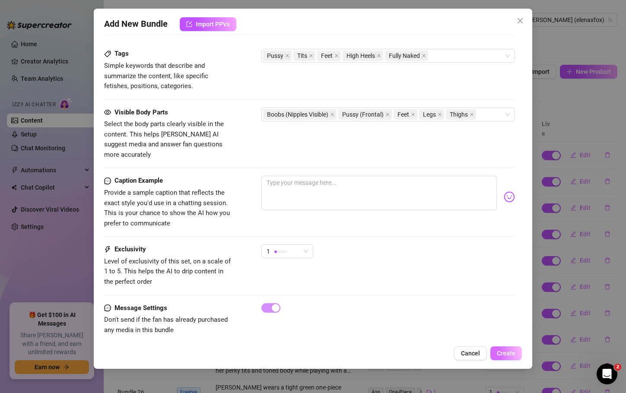
click at [505, 358] on button "Create" at bounding box center [507, 354] width 32 height 14
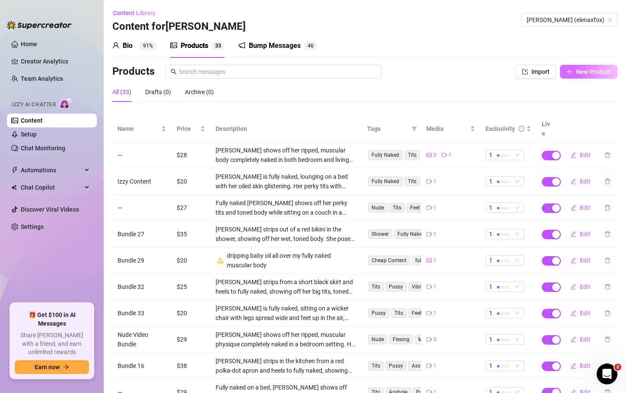
click at [576, 73] on span "New Product" at bounding box center [593, 71] width 35 height 7
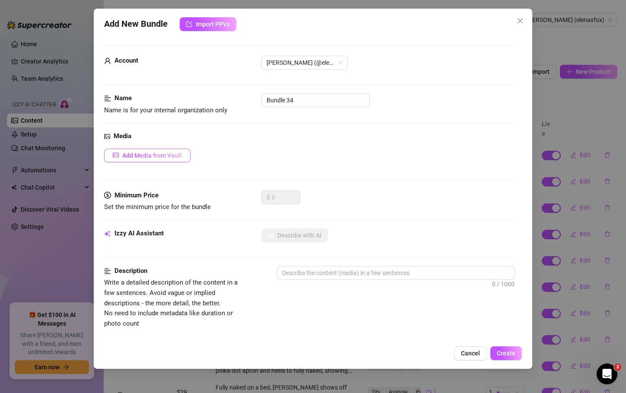
click at [137, 154] on span "Add Media from Vault" at bounding box center [152, 155] width 60 height 7
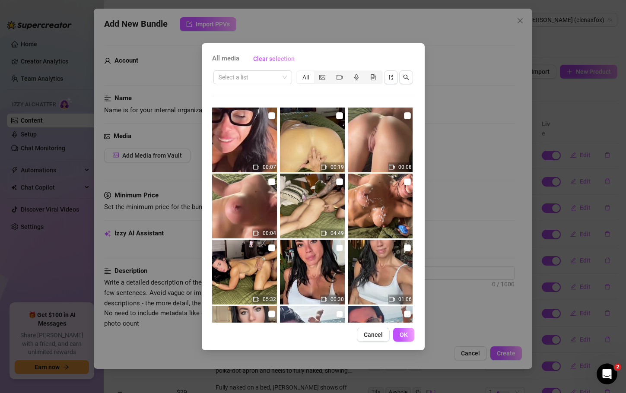
scroll to position [855, 0]
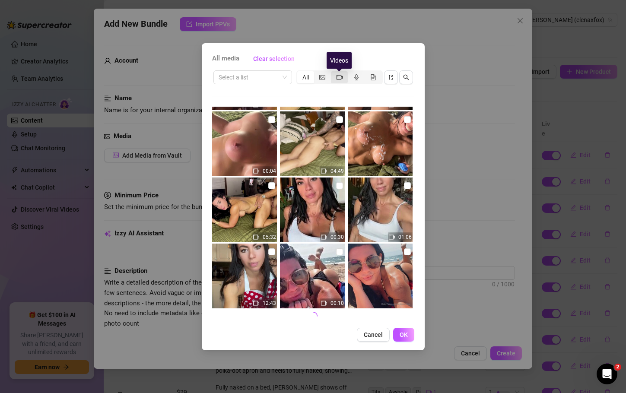
click at [338, 80] on icon "video-camera" at bounding box center [340, 77] width 6 height 6
click at [333, 73] on input "segmented control" at bounding box center [333, 73] width 0 height 0
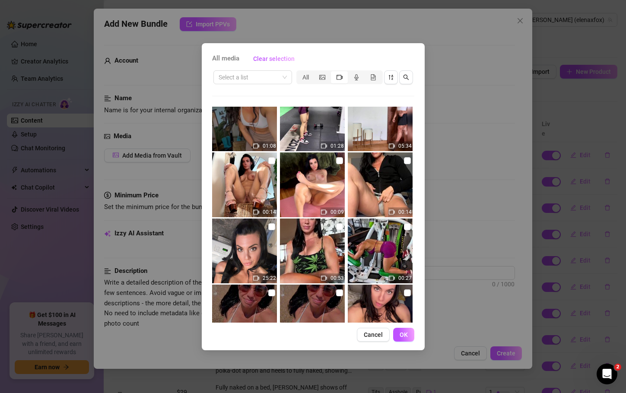
scroll to position [3606, 0]
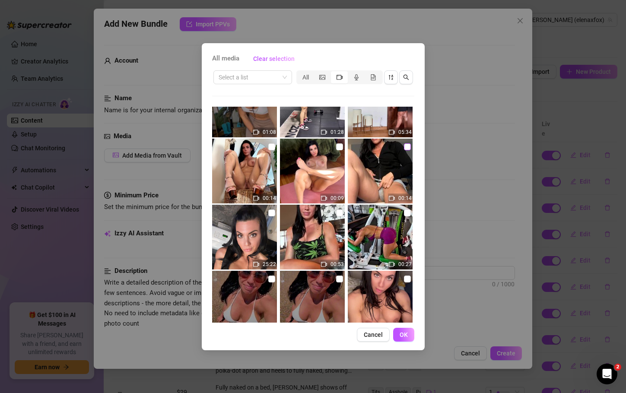
click at [405, 144] on input "checkbox" at bounding box center [407, 147] width 7 height 7
click at [400, 338] on span "OK" at bounding box center [404, 335] width 8 height 7
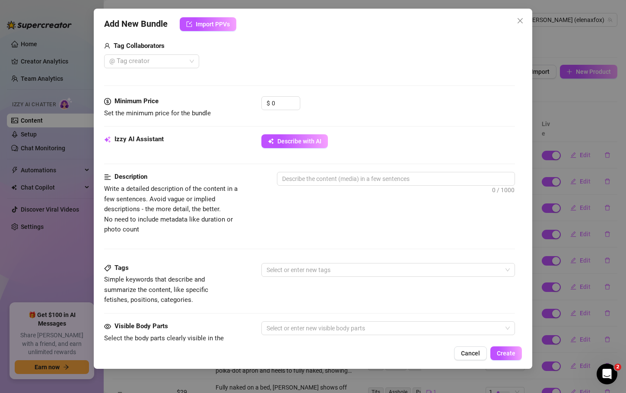
scroll to position [220, 0]
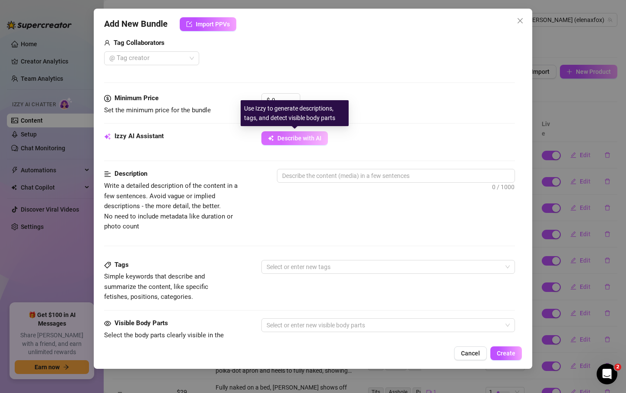
click at [284, 137] on span "Describe with AI" at bounding box center [300, 138] width 44 height 7
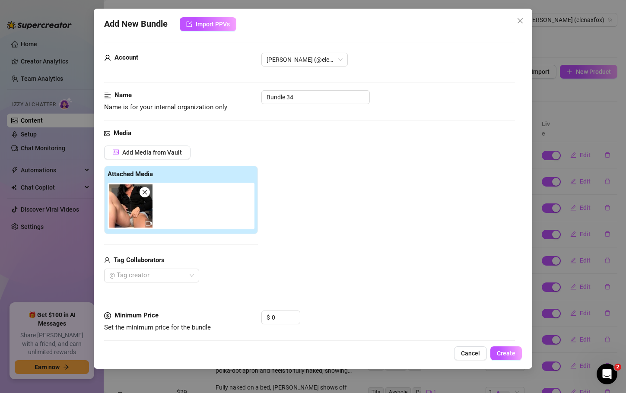
scroll to position [0, 0]
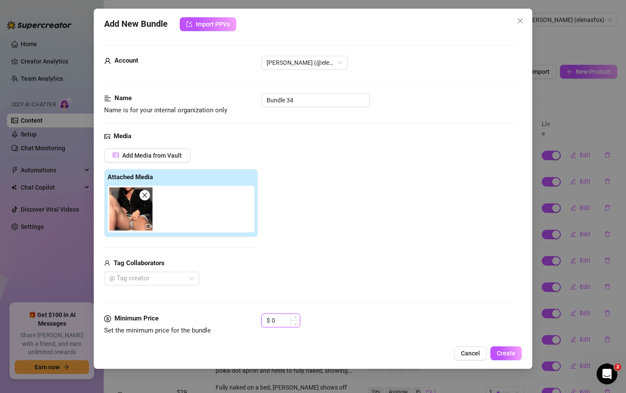
click at [279, 317] on input "0" at bounding box center [286, 320] width 28 height 13
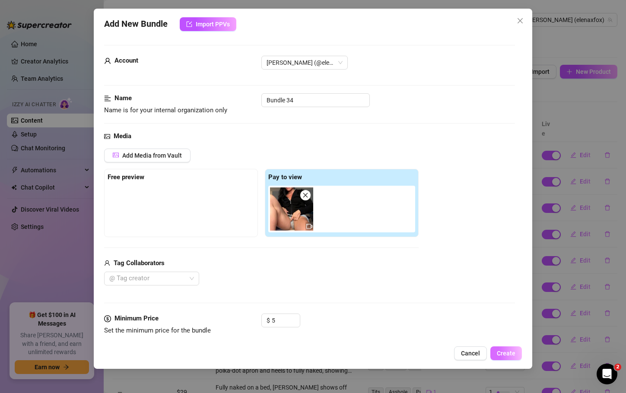
click at [504, 351] on span "Create" at bounding box center [506, 353] width 19 height 7
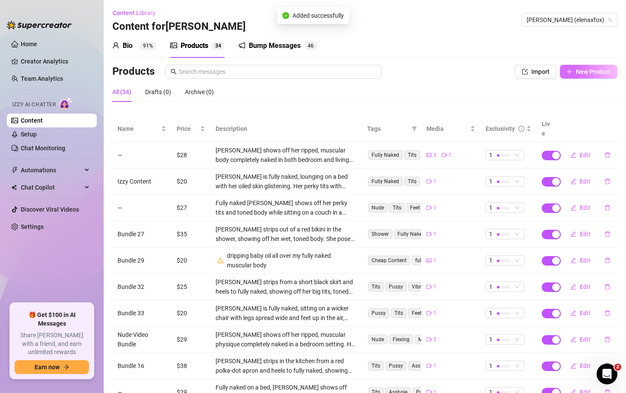
click at [576, 76] on button "New Product" at bounding box center [588, 72] width 57 height 14
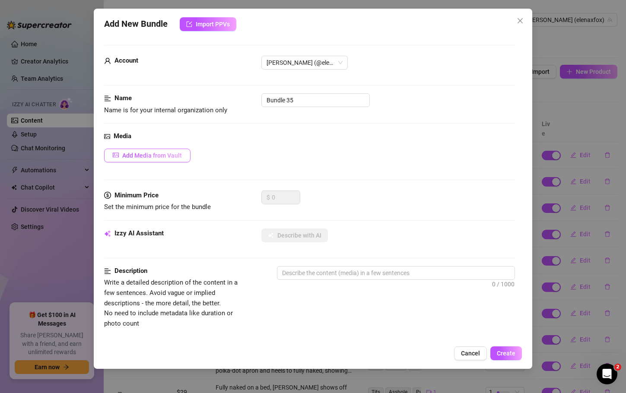
click at [187, 151] on button "Add Media from Vault" at bounding box center [147, 156] width 86 height 14
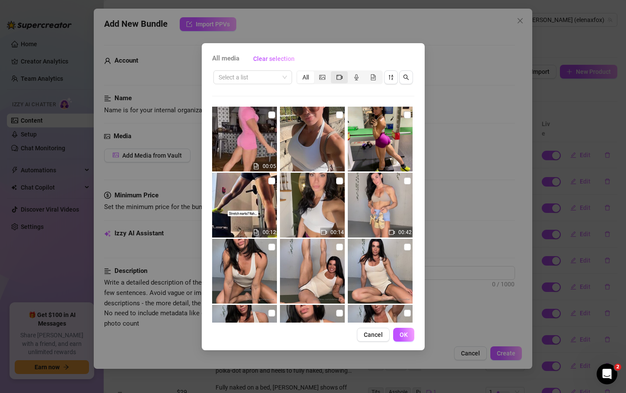
click at [339, 74] on icon "video-camera" at bounding box center [340, 77] width 6 height 6
click at [333, 73] on input "segmented control" at bounding box center [333, 73] width 0 height 0
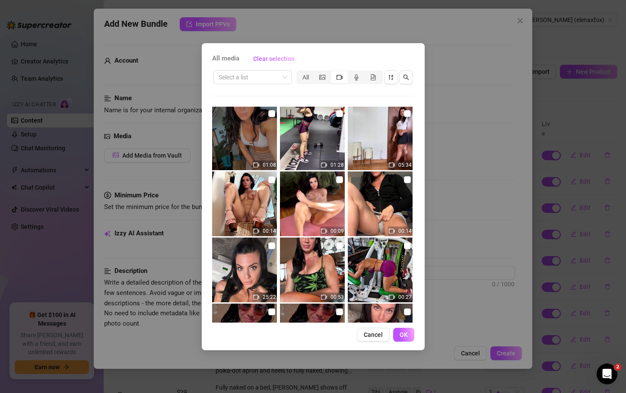
scroll to position [3627, 0]
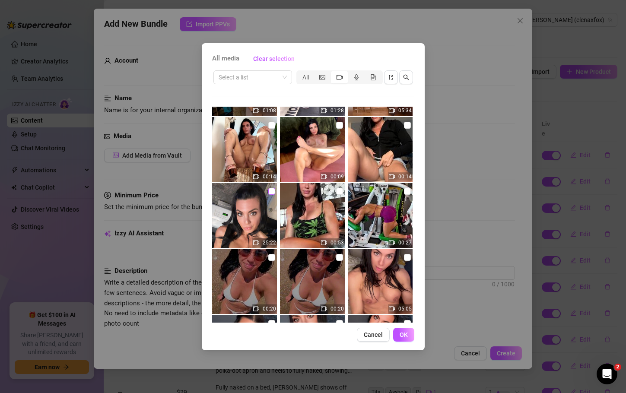
click at [270, 190] on input "checkbox" at bounding box center [271, 191] width 7 height 7
click at [408, 338] on span "OK" at bounding box center [404, 335] width 8 height 7
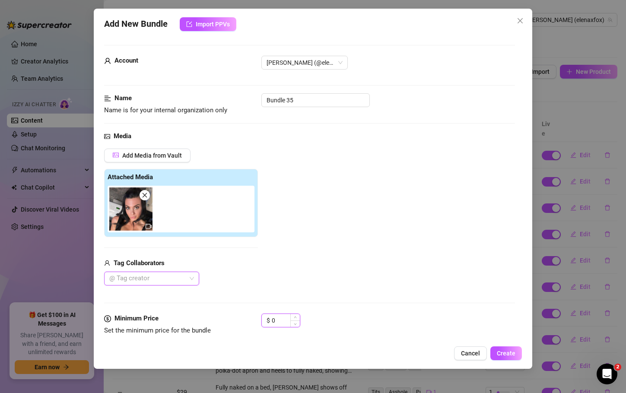
click at [277, 319] on input "0" at bounding box center [286, 320] width 28 height 13
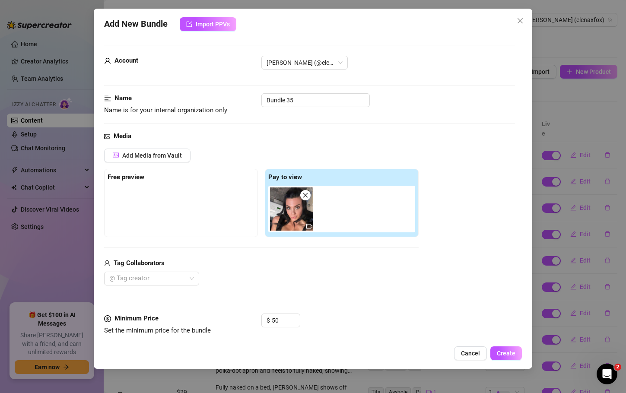
click at [361, 322] on div "$ 50" at bounding box center [388, 325] width 253 height 22
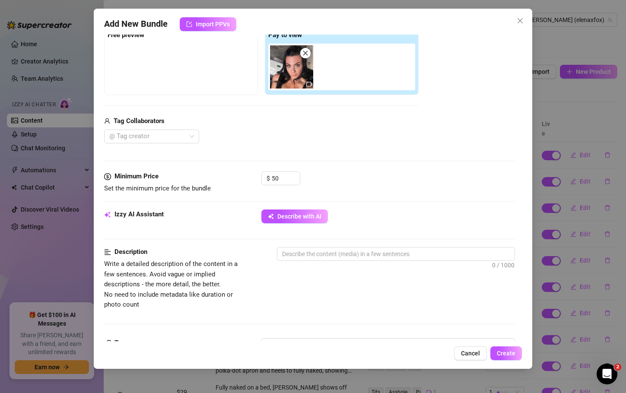
scroll to position [146, 0]
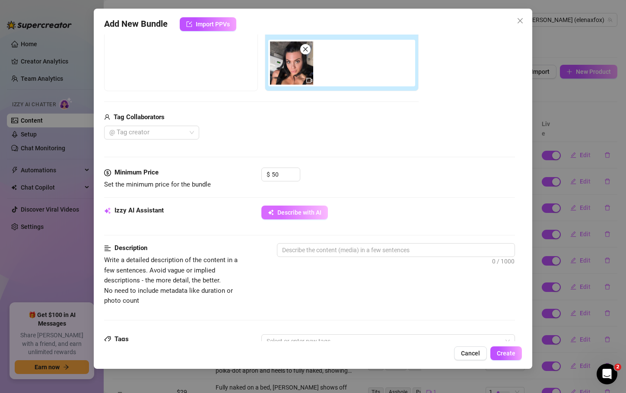
click at [284, 213] on span "Describe with AI" at bounding box center [300, 212] width 44 height 7
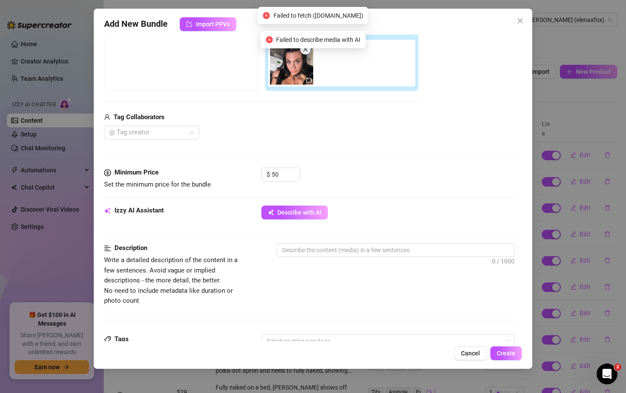
click at [308, 52] on icon "close" at bounding box center [306, 49] width 6 height 6
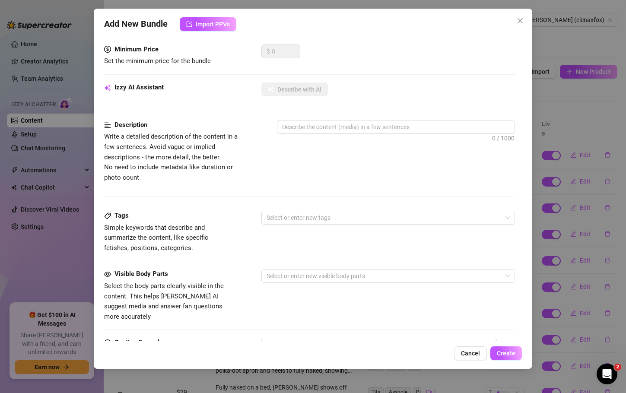
scroll to position [0, 0]
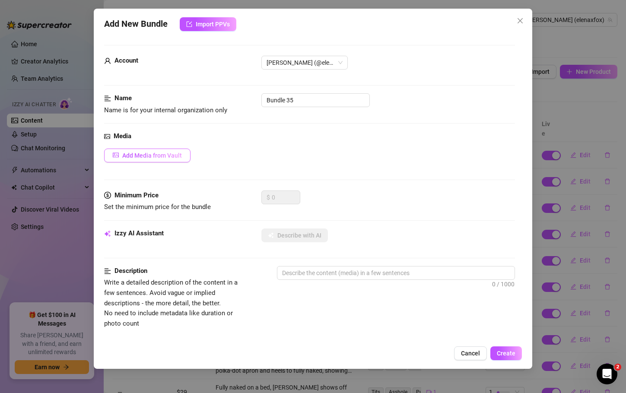
click at [157, 156] on span "Add Media from Vault" at bounding box center [152, 155] width 60 height 7
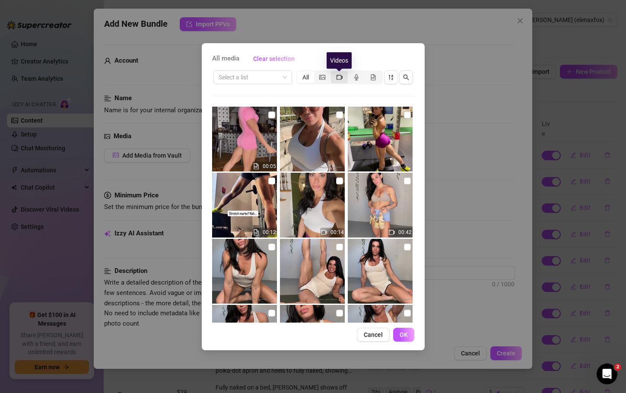
click at [341, 76] on icon "video-camera" at bounding box center [340, 77] width 6 height 5
click at [333, 73] on input "segmented control" at bounding box center [333, 73] width 0 height 0
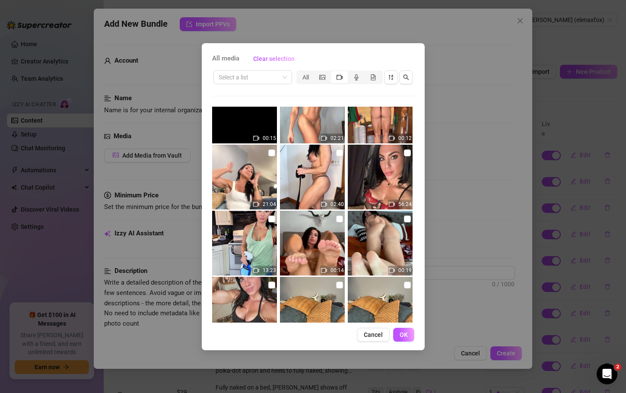
scroll to position [3283, 0]
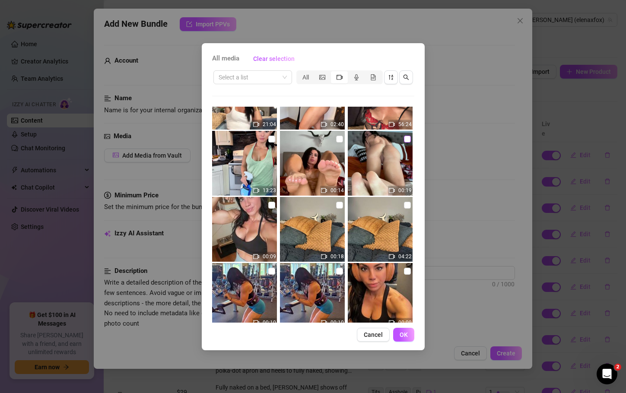
click at [404, 137] on input "checkbox" at bounding box center [407, 139] width 7 height 7
click at [336, 139] on input "checkbox" at bounding box center [339, 139] width 7 height 7
click at [401, 333] on span "OK" at bounding box center [404, 335] width 8 height 7
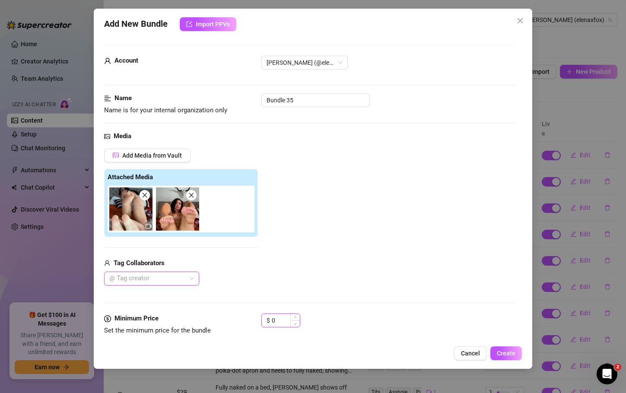
click at [278, 316] on input "0" at bounding box center [286, 320] width 28 height 13
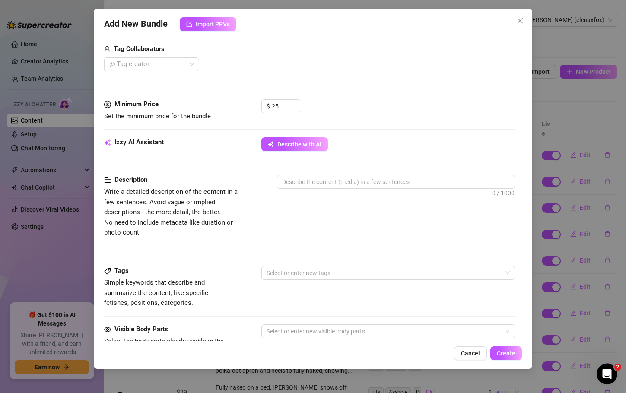
scroll to position [219, 0]
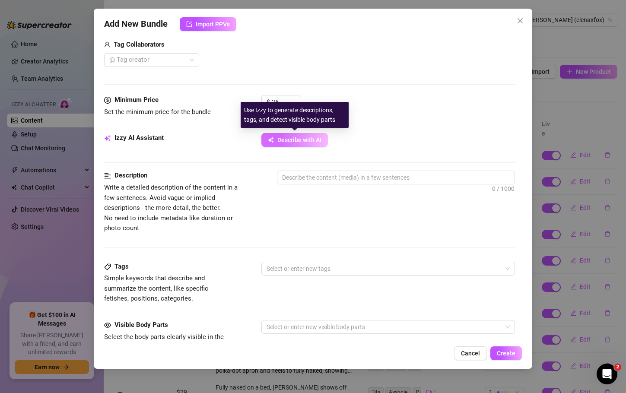
click at [280, 141] on span "Describe with AI" at bounding box center [300, 140] width 44 height 7
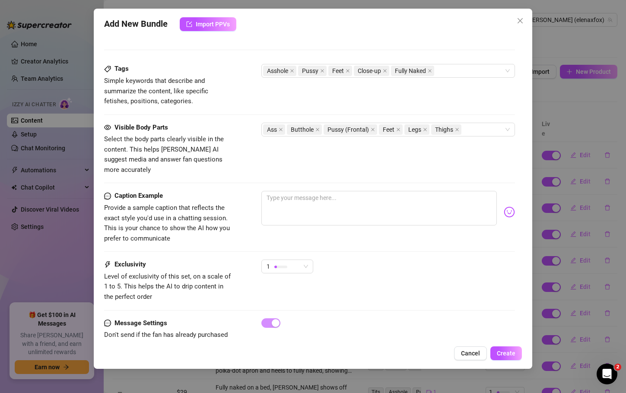
scroll to position [434, 0]
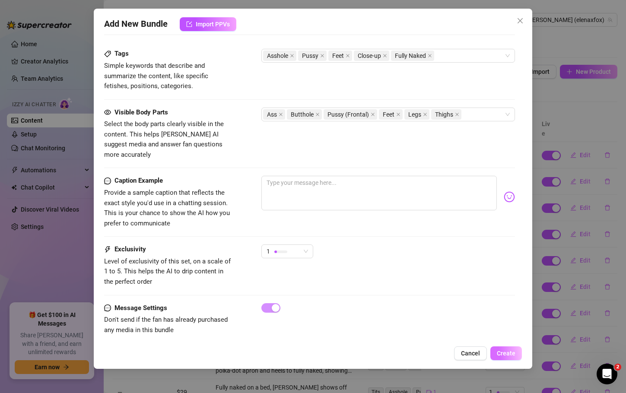
click at [502, 353] on span "Create" at bounding box center [506, 353] width 19 height 7
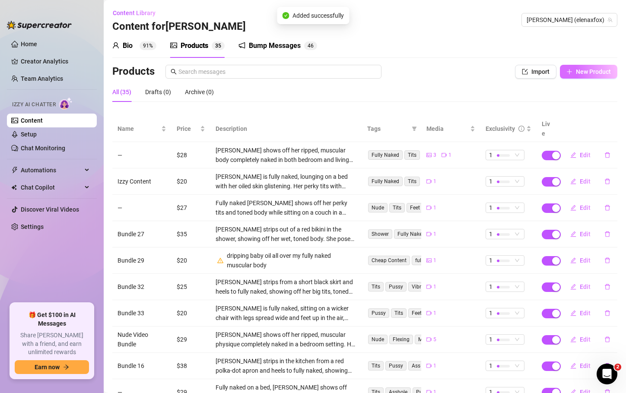
click at [595, 69] on span "New Product" at bounding box center [593, 71] width 35 height 7
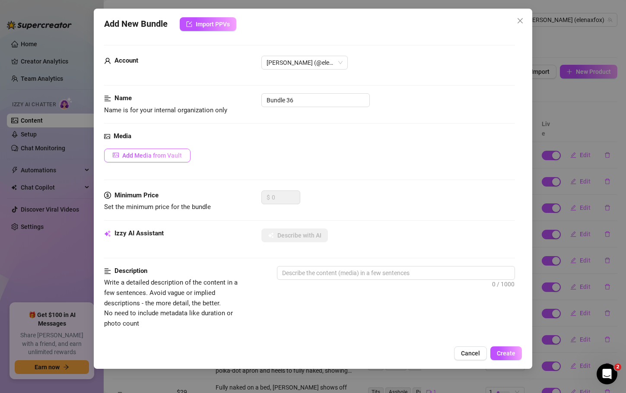
click at [170, 159] on span "Add Media from Vault" at bounding box center [152, 155] width 60 height 7
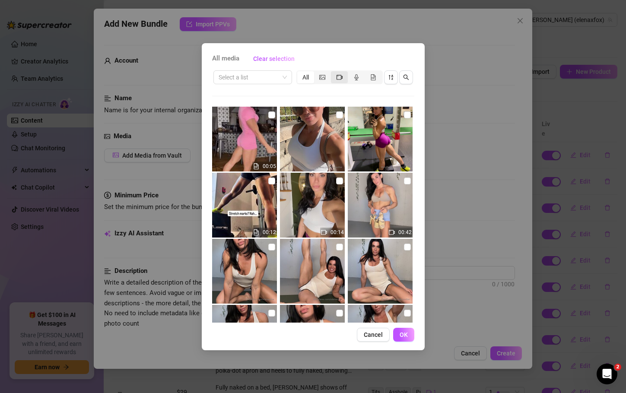
click at [341, 77] on icon "video-camera" at bounding box center [340, 77] width 6 height 5
click at [333, 73] on input "segmented control" at bounding box center [333, 73] width 0 height 0
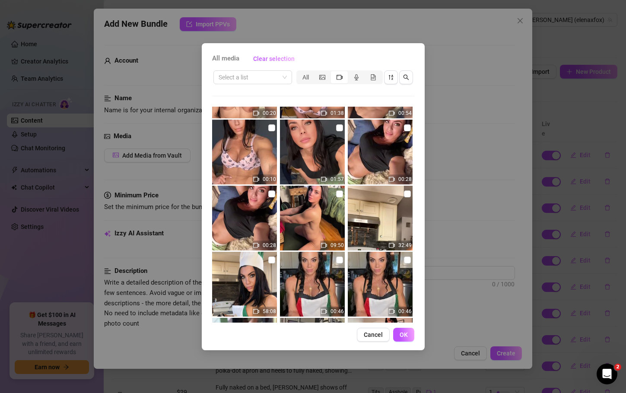
scroll to position [3971, 0]
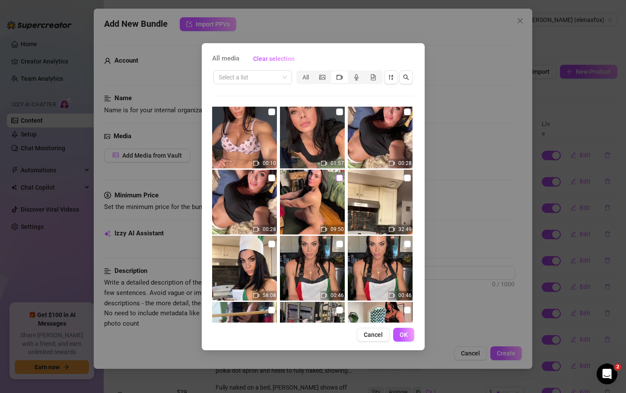
click at [338, 179] on input "checkbox" at bounding box center [339, 178] width 7 height 7
click at [404, 333] on span "OK" at bounding box center [404, 335] width 8 height 7
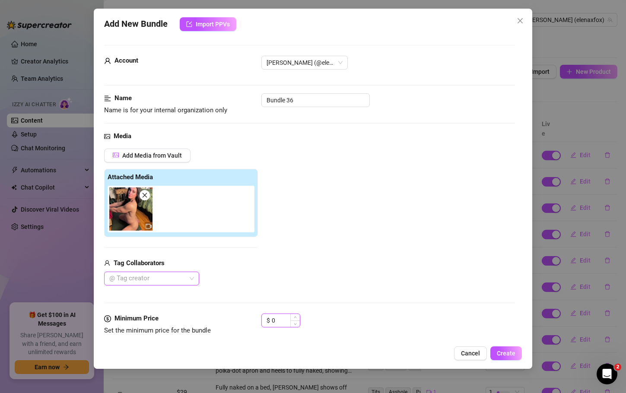
click at [282, 320] on input "0" at bounding box center [286, 320] width 28 height 13
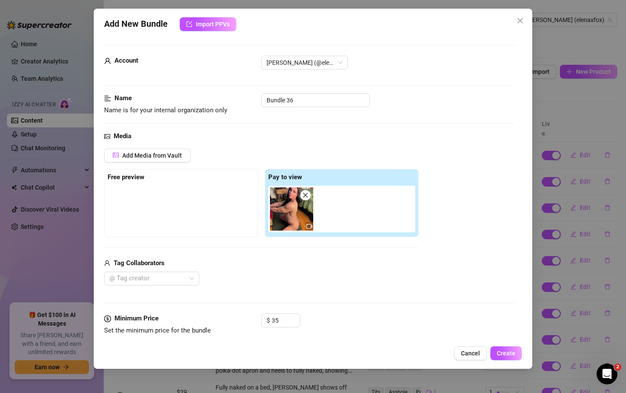
click at [386, 315] on div "$ 35" at bounding box center [388, 325] width 253 height 22
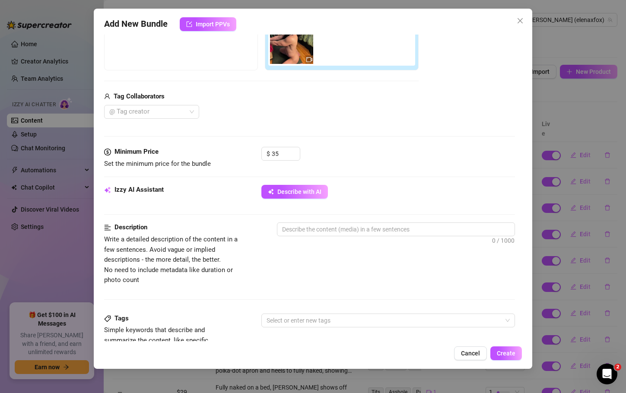
scroll to position [169, 0]
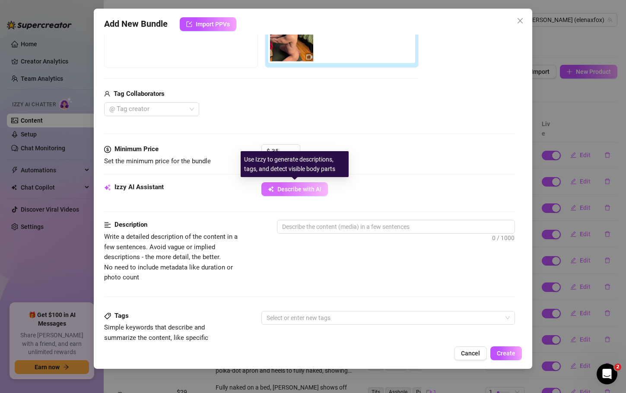
click at [312, 192] on span "Describe with AI" at bounding box center [300, 189] width 44 height 7
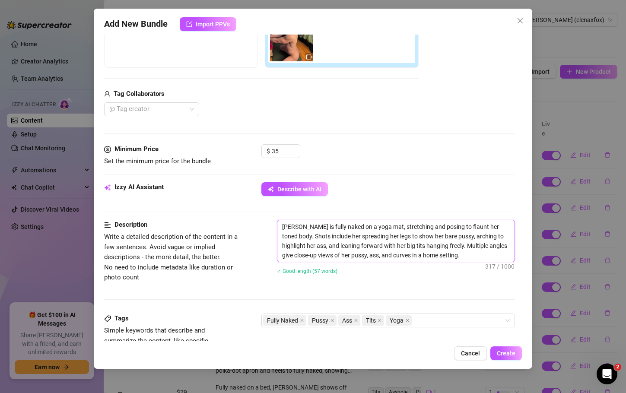
click at [485, 256] on textarea "[PERSON_NAME] is fully naked on a yoga mat, stretching and posing to flaunt her…" at bounding box center [396, 241] width 237 height 42
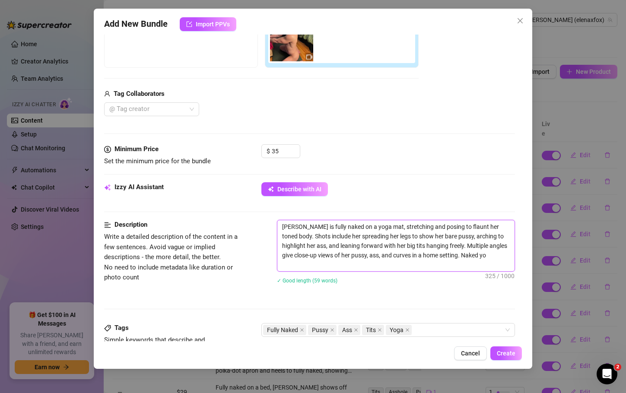
scroll to position [0, 0]
click at [346, 267] on textarea "Elena Fox is fully naked on a yoga mat, stretching and posing to flaunt her ton…" at bounding box center [396, 245] width 237 height 51
click at [368, 266] on textarea "Elena Fox is fully naked on a yoga mat, stretching and posing to flaunt her ton…" at bounding box center [396, 245] width 237 height 51
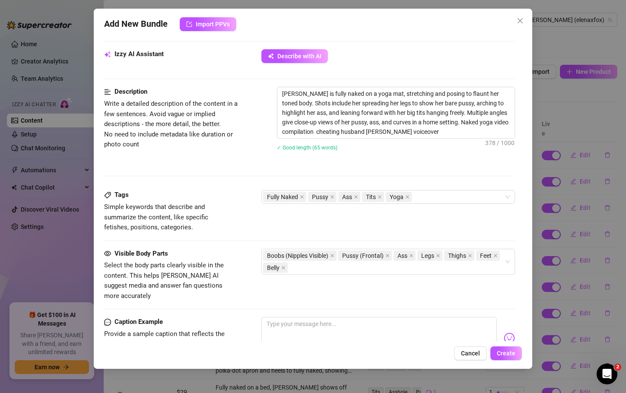
scroll to position [307, 0]
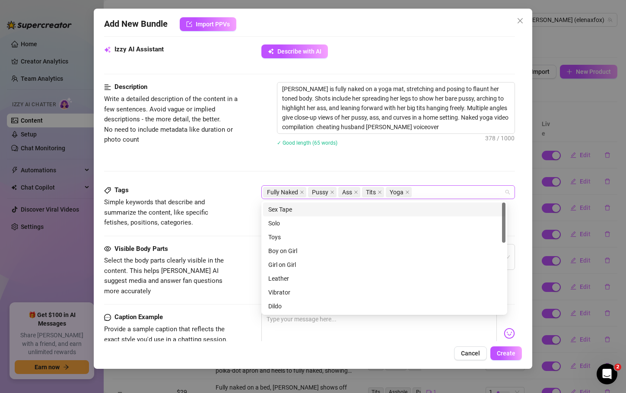
click at [424, 190] on div "Fully Naked Pussy Ass Tits Yoga" at bounding box center [383, 192] width 241 height 12
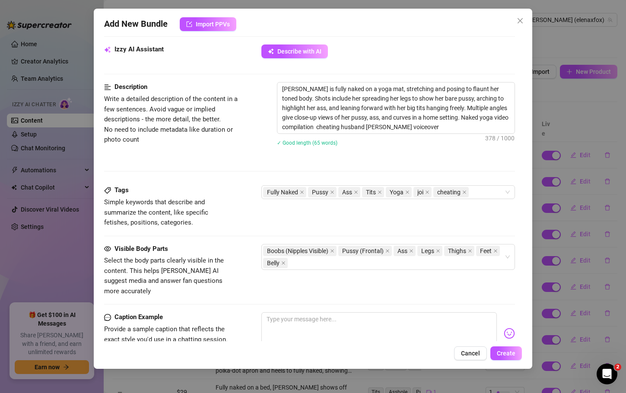
click at [410, 160] on div "Description Write a detailed description of the content in a few sentences. Avo…" at bounding box center [309, 133] width 411 height 103
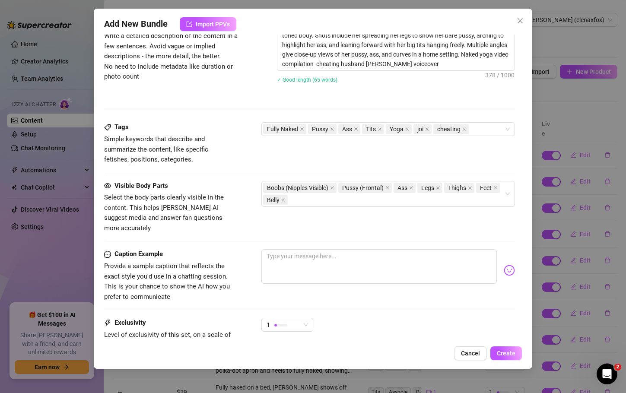
scroll to position [444, 0]
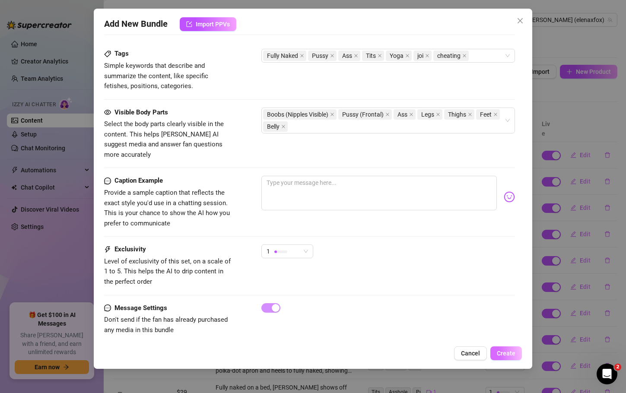
click at [508, 352] on span "Create" at bounding box center [506, 353] width 19 height 7
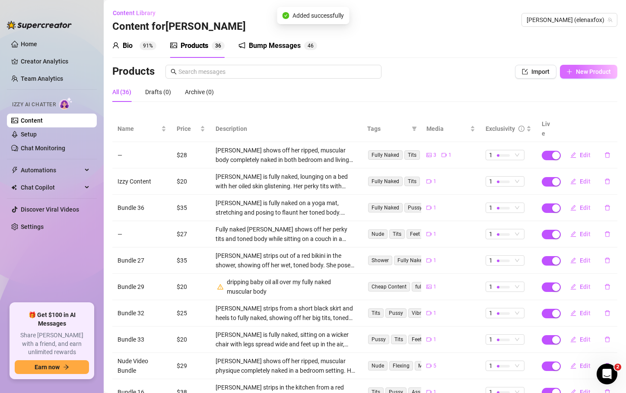
click at [593, 71] on span "New Product" at bounding box center [593, 71] width 35 height 7
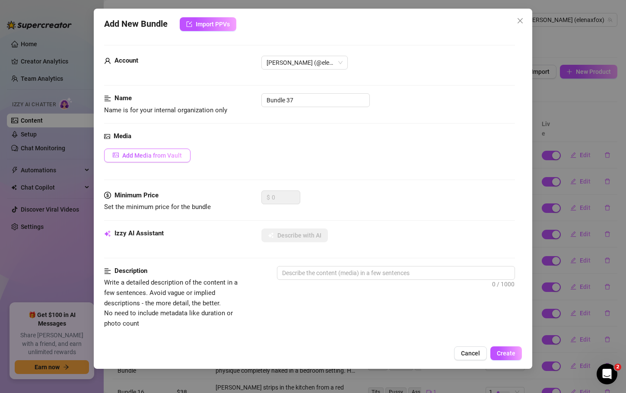
click at [157, 153] on span "Add Media from Vault" at bounding box center [152, 155] width 60 height 7
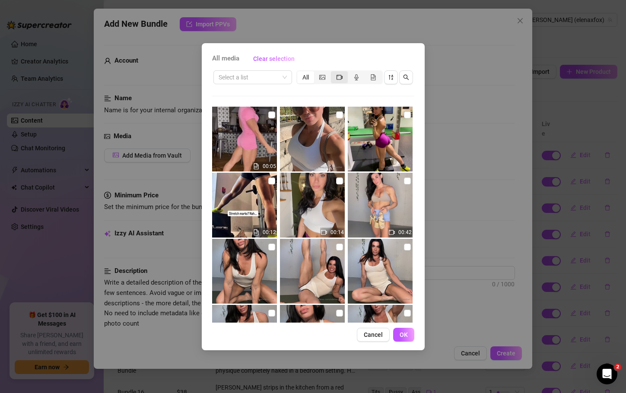
click at [336, 76] on div "segmented control" at bounding box center [339, 77] width 17 height 12
click at [333, 73] on input "segmented control" at bounding box center [333, 73] width 0 height 0
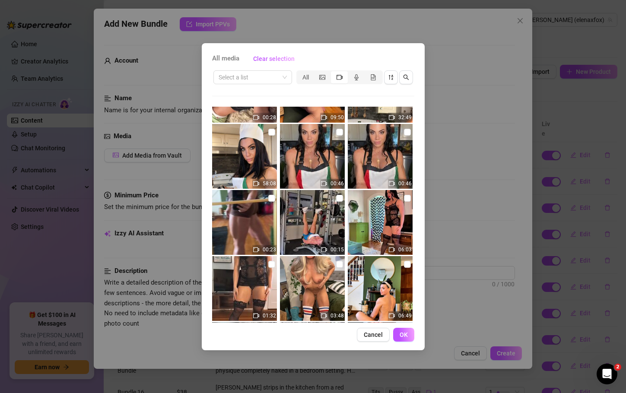
scroll to position [4100, 0]
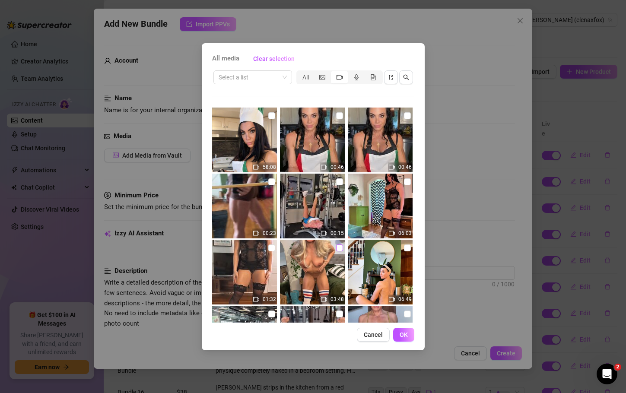
click at [338, 247] on input "checkbox" at bounding box center [339, 248] width 7 height 7
click at [410, 335] on button "OK" at bounding box center [403, 335] width 21 height 14
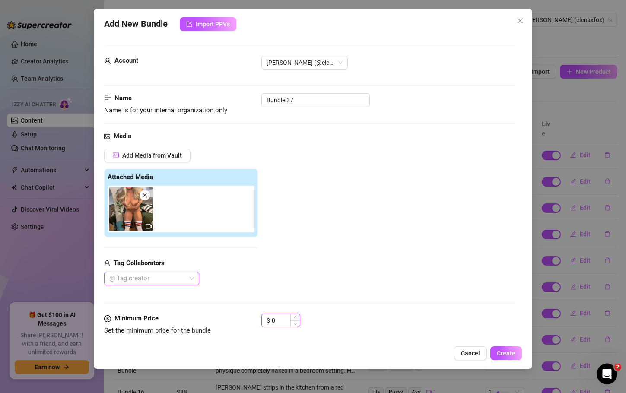
click at [281, 318] on input "0" at bounding box center [286, 320] width 28 height 13
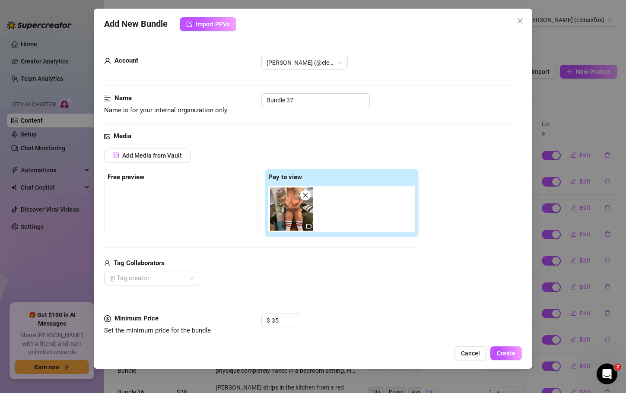
click at [381, 328] on div "$ 35" at bounding box center [388, 325] width 253 height 22
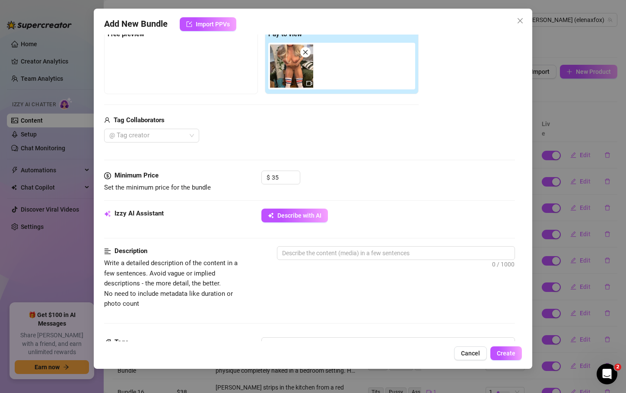
scroll to position [156, 0]
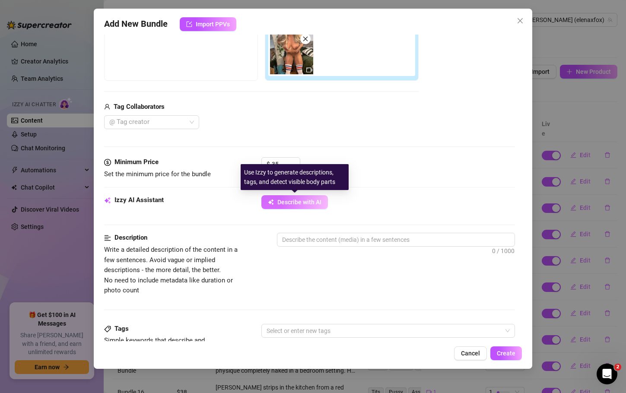
click at [283, 201] on span "Describe with AI" at bounding box center [300, 202] width 44 height 7
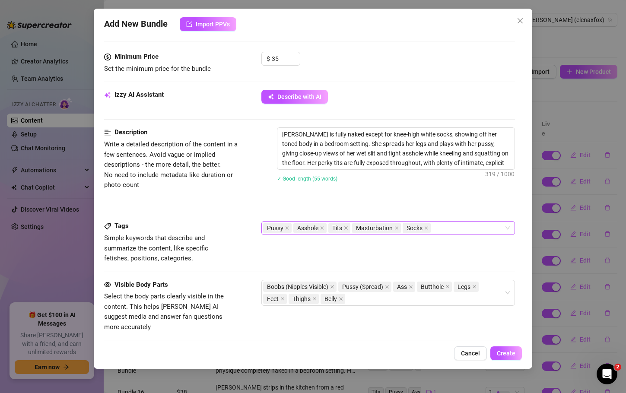
scroll to position [262, 0]
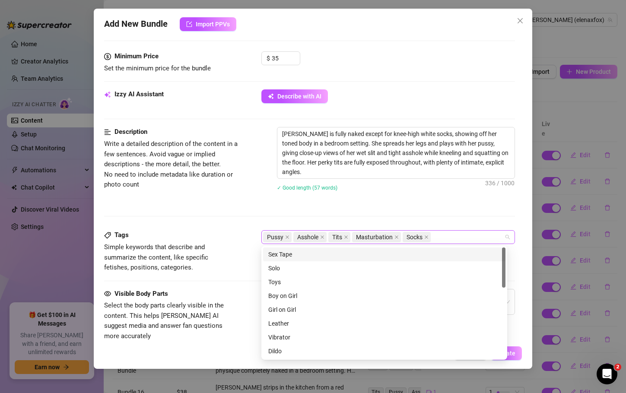
click at [448, 241] on div "Pussy Asshole Tits Masturbation Socks" at bounding box center [383, 237] width 241 height 12
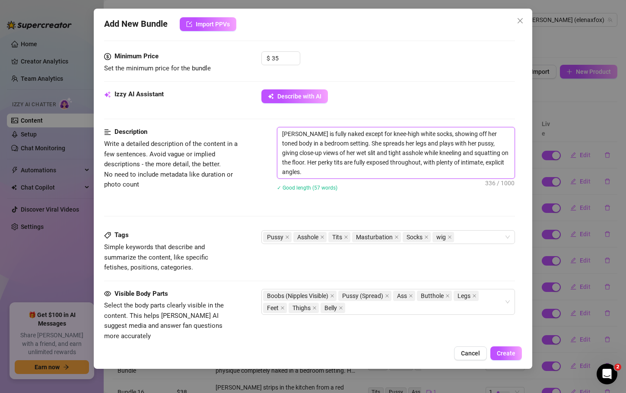
click at [423, 134] on textarea "Elena is fully naked except for knee-high white socks, showing off her toned bo…" at bounding box center [396, 153] width 237 height 51
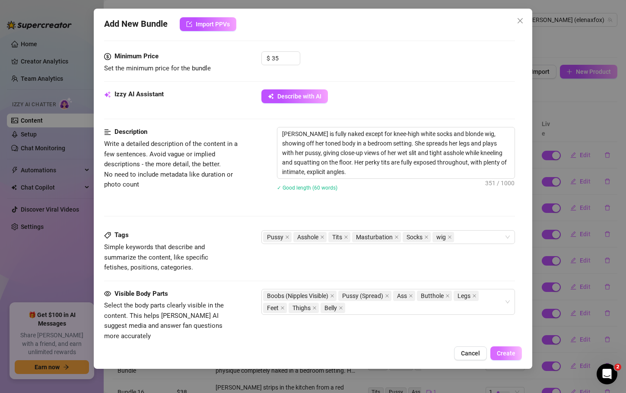
click at [503, 351] on span "Create" at bounding box center [506, 353] width 19 height 7
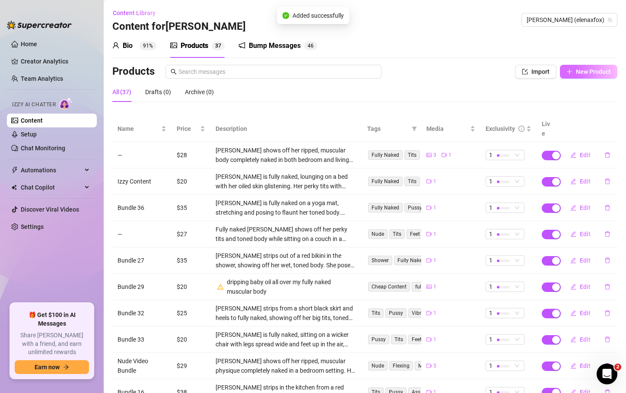
click at [596, 66] on button "New Product" at bounding box center [588, 72] width 57 height 14
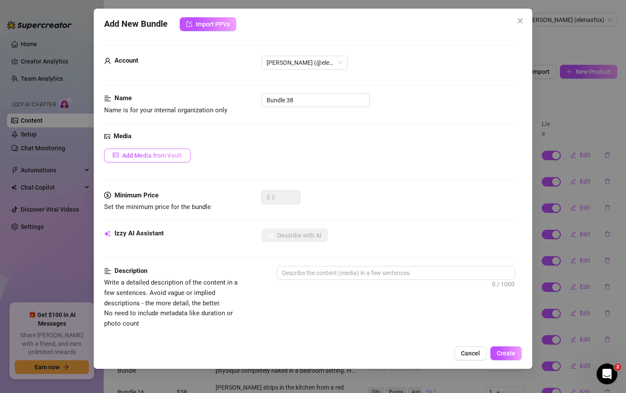
click at [167, 160] on button "Add Media from Vault" at bounding box center [147, 156] width 86 height 14
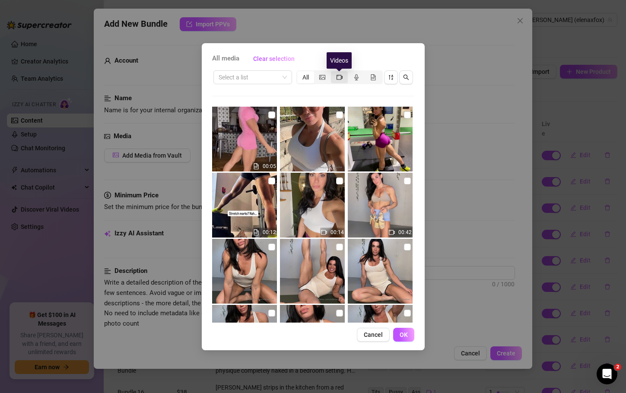
click at [340, 75] on icon "video-camera" at bounding box center [340, 77] width 6 height 5
click at [333, 73] on input "segmented control" at bounding box center [333, 73] width 0 height 0
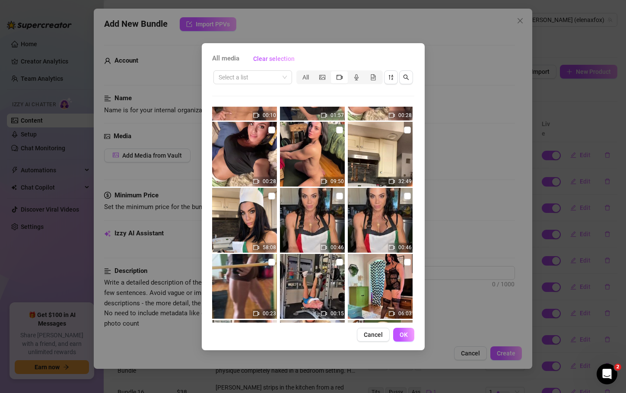
scroll to position [4179, 0]
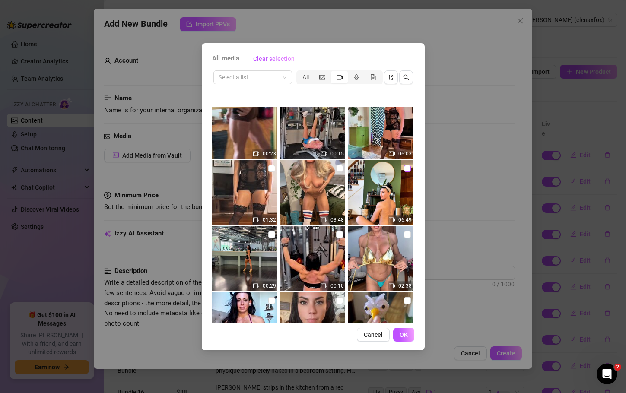
click at [404, 166] on input "checkbox" at bounding box center [407, 168] width 7 height 7
click at [402, 332] on span "OK" at bounding box center [404, 335] width 8 height 7
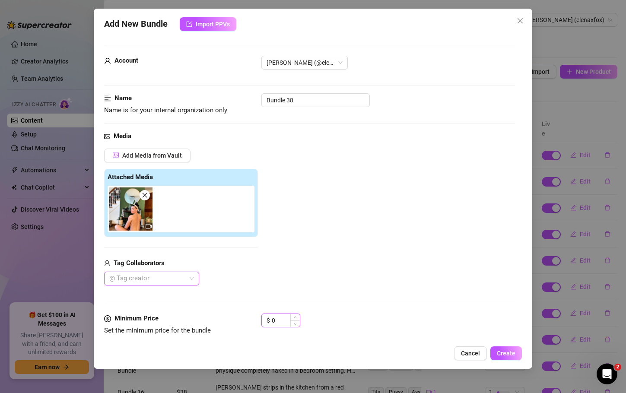
click at [281, 318] on input "0" at bounding box center [286, 320] width 28 height 13
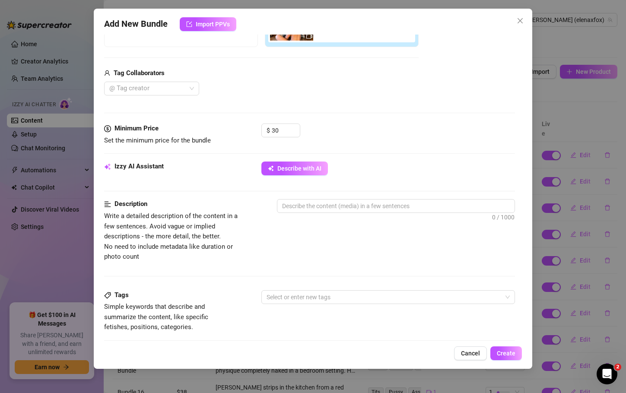
scroll to position [197, 0]
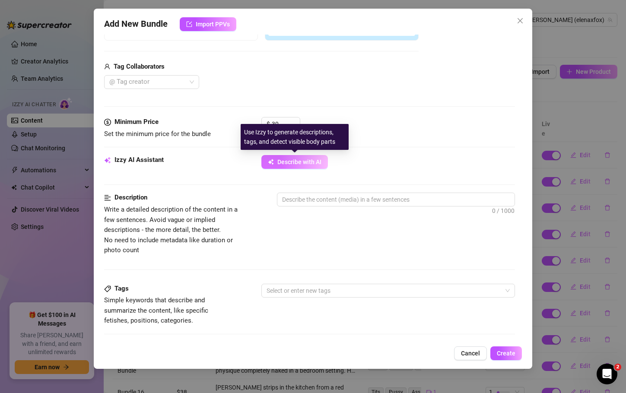
click at [305, 162] on span "Describe with AI" at bounding box center [300, 162] width 44 height 7
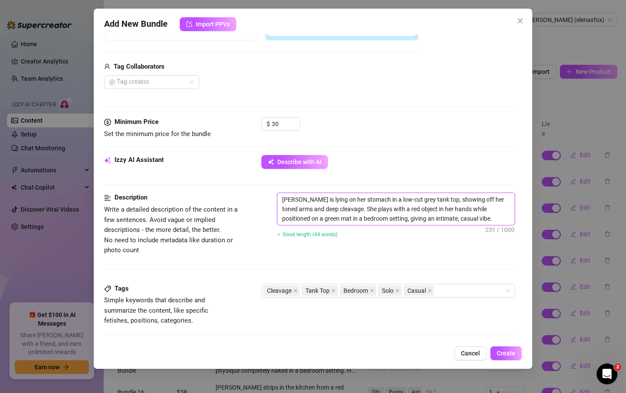
drag, startPoint x: 467, startPoint y: 221, endPoint x: 217, endPoint y: 155, distance: 258.1
click at [217, 155] on form "Account Elena (@elenaxfox) Name Name is for your internal organization only Bun…" at bounding box center [309, 217] width 411 height 738
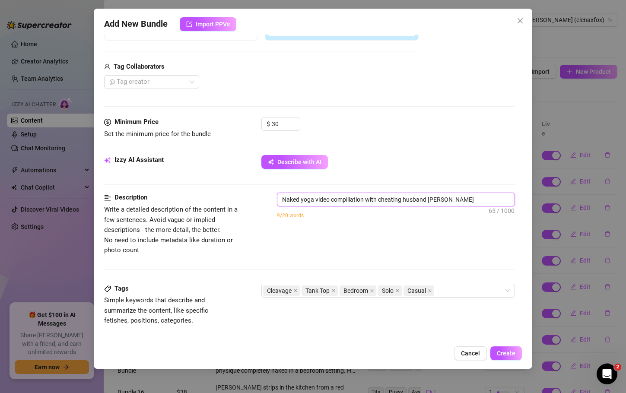
click at [449, 201] on textarea "Naked yoga video compiliation with cheating husband JOI voiveover" at bounding box center [396, 199] width 237 height 13
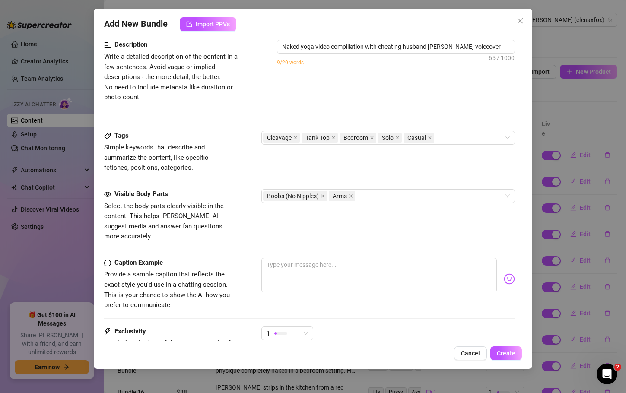
scroll to position [351, 0]
click at [452, 137] on div "Cleavage Tank Top Bedroom Solo Casual" at bounding box center [383, 137] width 241 height 12
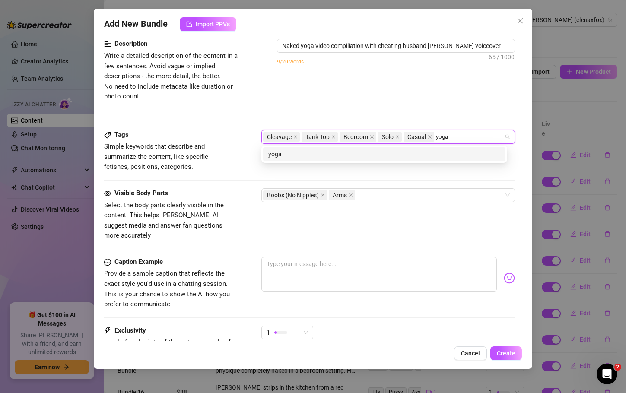
click at [431, 153] on div "yoga" at bounding box center [384, 155] width 232 height 10
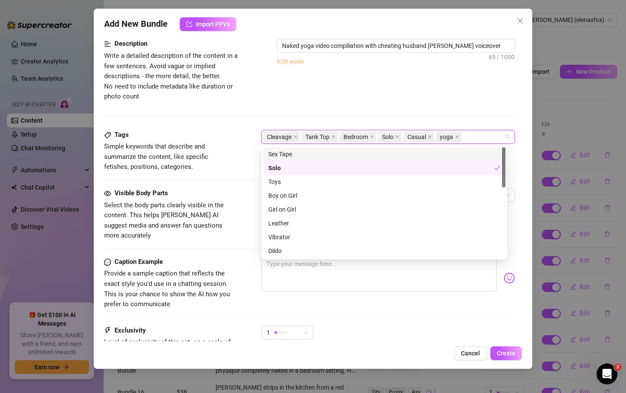
click at [425, 102] on div "Description Write a detailed description of the content in a few sentences. Avo…" at bounding box center [309, 84] width 411 height 91
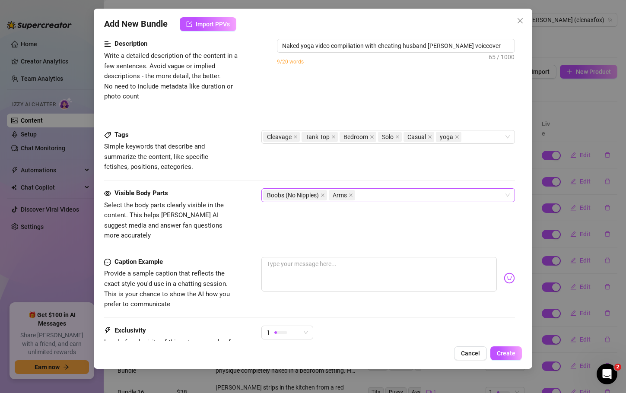
click at [402, 197] on div "Boobs (No Nipples) Arms" at bounding box center [383, 195] width 241 height 12
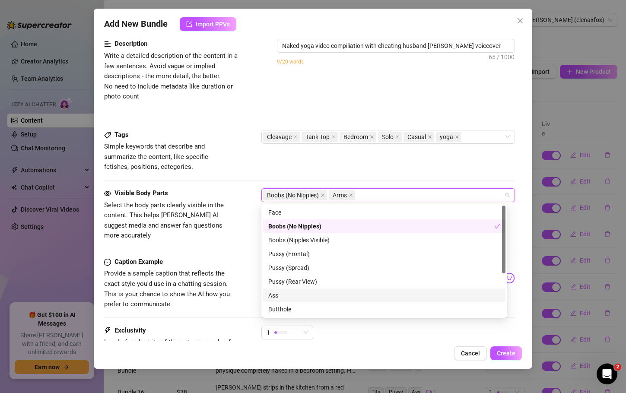
click at [295, 296] on div "Ass" at bounding box center [384, 296] width 232 height 10
click at [306, 237] on div "Boobs (Nipples Visible)" at bounding box center [384, 241] width 232 height 10
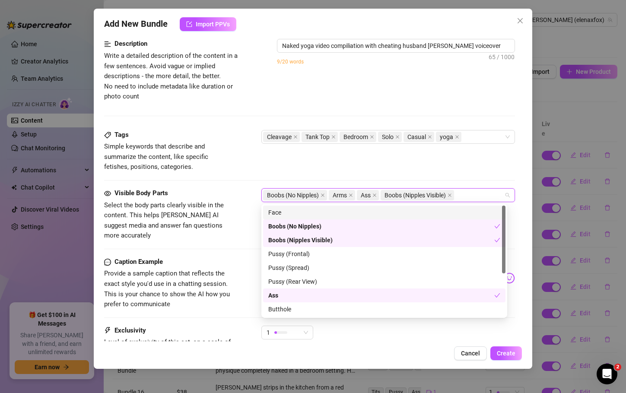
click at [295, 209] on div "Face" at bounding box center [384, 213] width 232 height 10
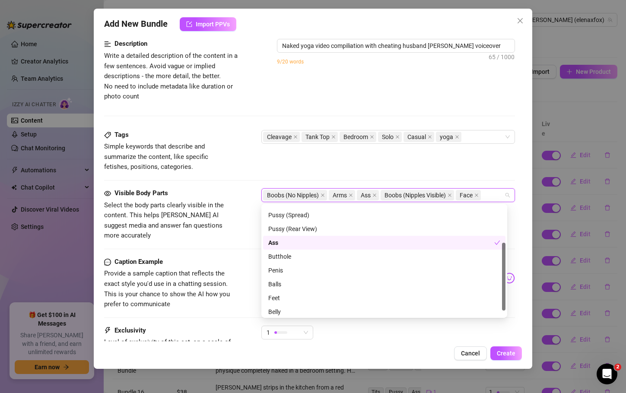
scroll to position [69, 0]
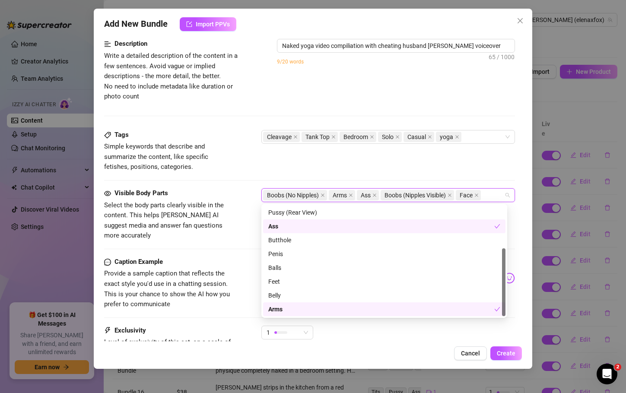
drag, startPoint x: 503, startPoint y: 227, endPoint x: 513, endPoint y: 295, distance: 68.2
click at [513, 295] on body "Home Creator Analytics Team Analytics Izzy AI Chatter Content Setup Chat Monito…" at bounding box center [313, 196] width 626 height 393
click at [282, 277] on div "Feet" at bounding box center [384, 282] width 232 height 10
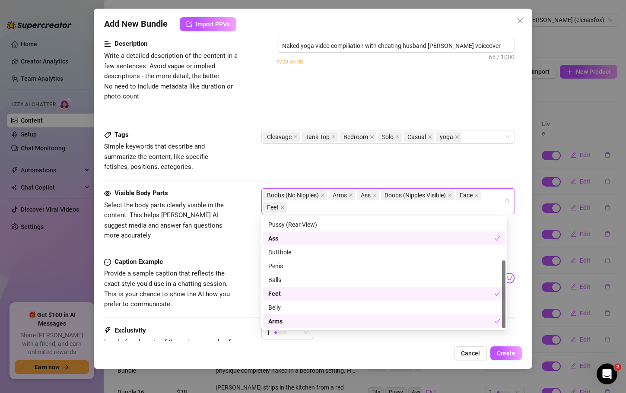
click at [279, 300] on div "Feet" at bounding box center [384, 294] width 243 height 14
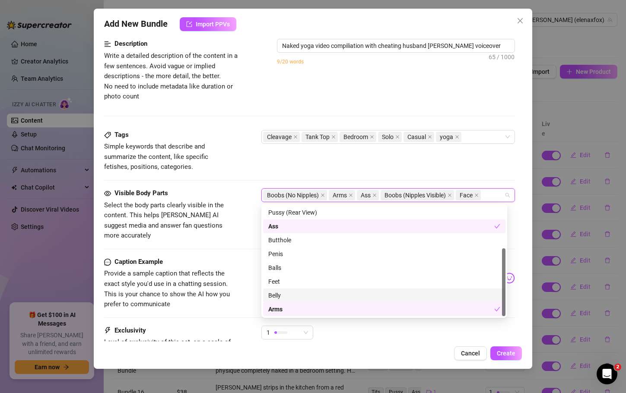
click at [278, 293] on div "Belly" at bounding box center [384, 296] width 232 height 10
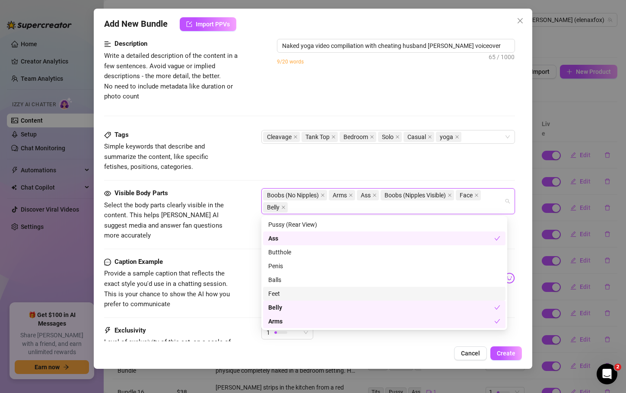
click at [281, 290] on div "Feet" at bounding box center [384, 294] width 232 height 10
click at [501, 354] on span "Create" at bounding box center [506, 353] width 19 height 7
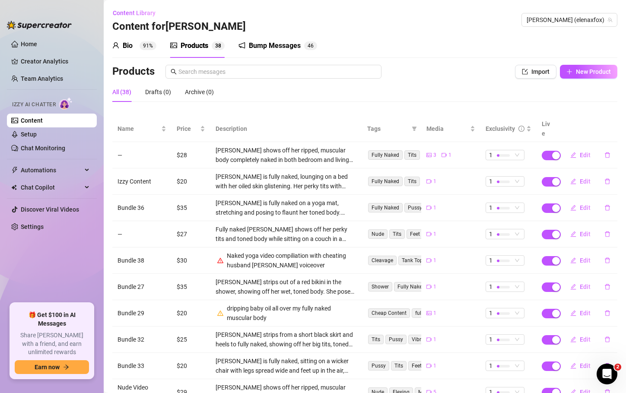
scroll to position [53, 0]
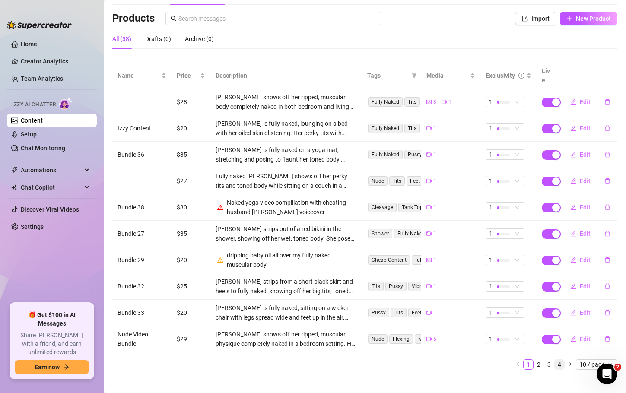
click at [555, 360] on link "4" at bounding box center [560, 365] width 10 height 10
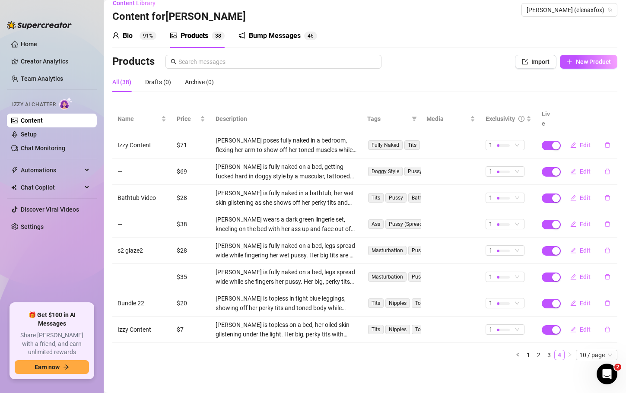
scroll to position [0, 0]
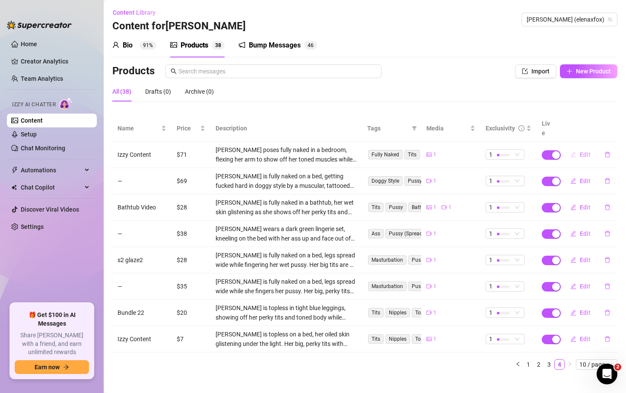
click at [584, 151] on span "Edit" at bounding box center [585, 154] width 11 height 7
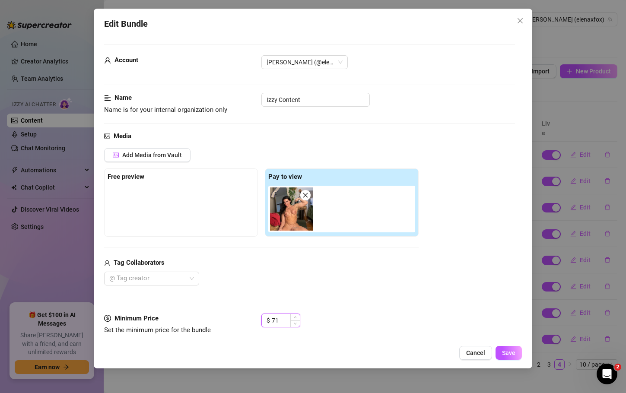
click at [290, 318] on input "71" at bounding box center [286, 320] width 28 height 13
click at [504, 356] on span "Save" at bounding box center [508, 353] width 13 height 7
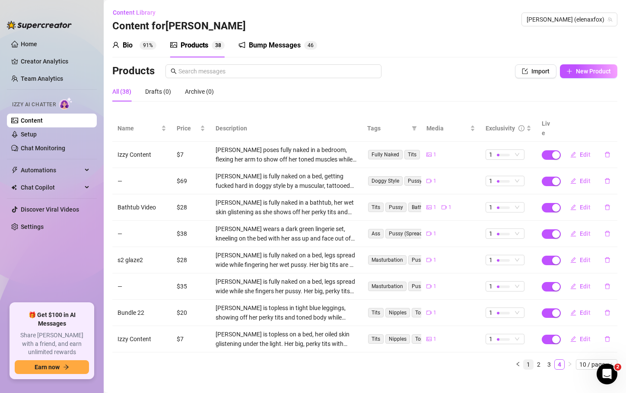
click at [524, 360] on link "1" at bounding box center [529, 365] width 10 height 10
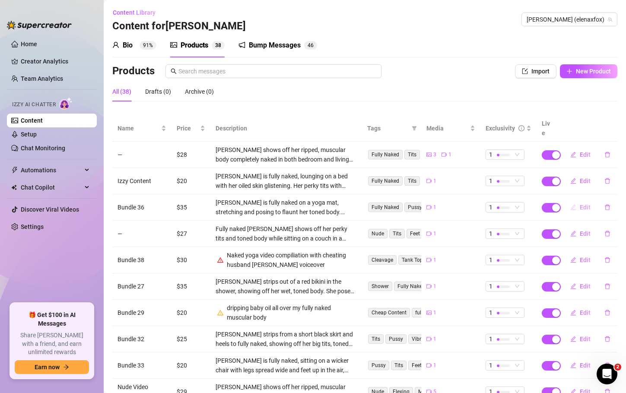
click at [580, 204] on span "Edit" at bounding box center [585, 207] width 11 height 7
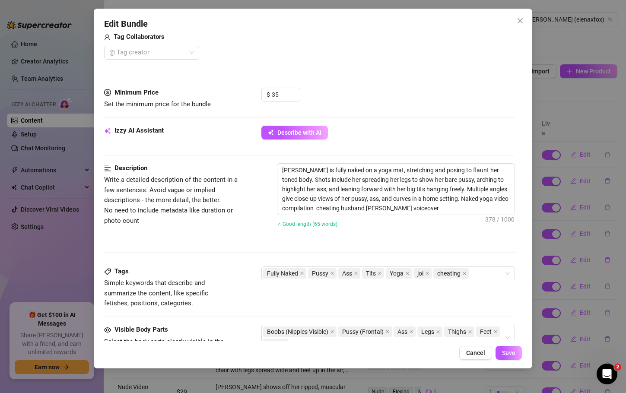
scroll to position [234, 0]
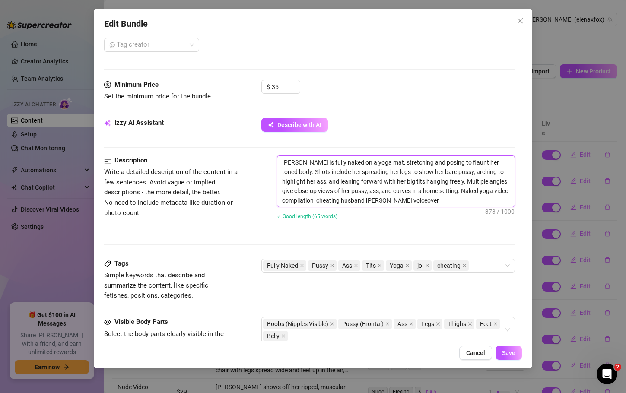
drag, startPoint x: 484, startPoint y: 191, endPoint x: 502, endPoint y: 203, distance: 21.6
click at [502, 203] on textarea "Elena Fox is fully naked on a yoga mat, stretching and posing to flaunt her ton…" at bounding box center [396, 181] width 237 height 51
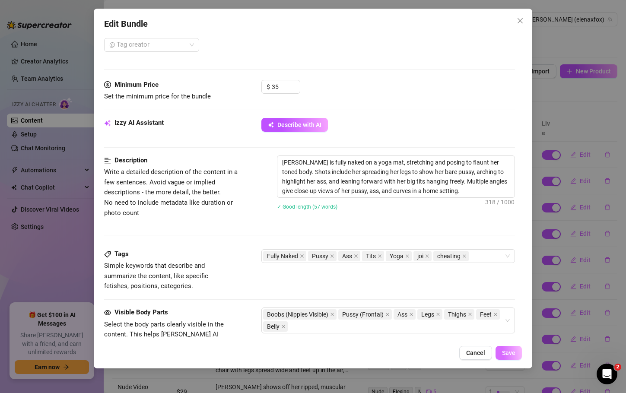
click at [509, 353] on span "Save" at bounding box center [508, 353] width 13 height 7
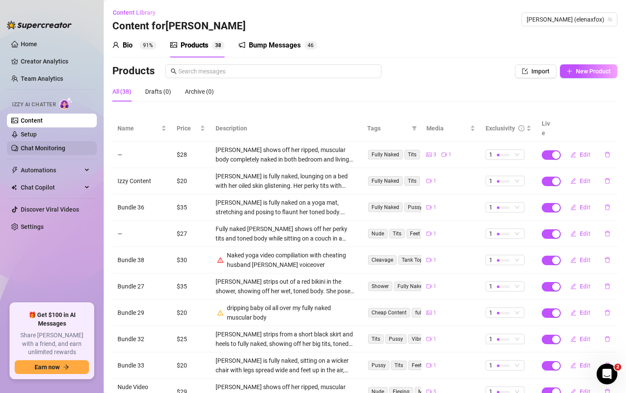
click at [28, 148] on link "Chat Monitoring" at bounding box center [43, 148] width 45 height 7
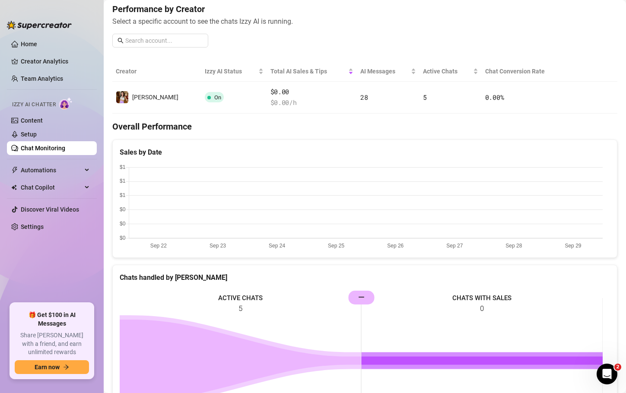
scroll to position [111, 0]
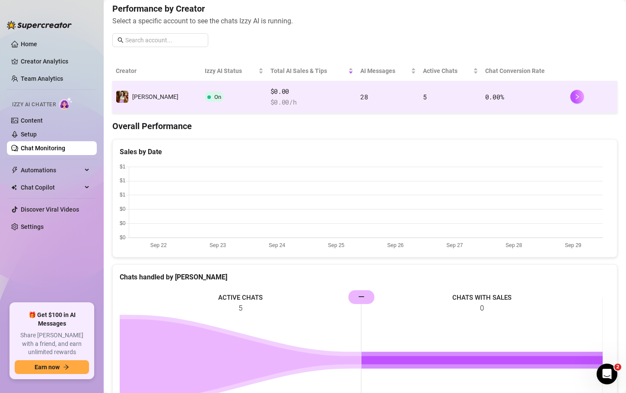
click at [504, 96] on td "0.00 %" at bounding box center [524, 97] width 85 height 32
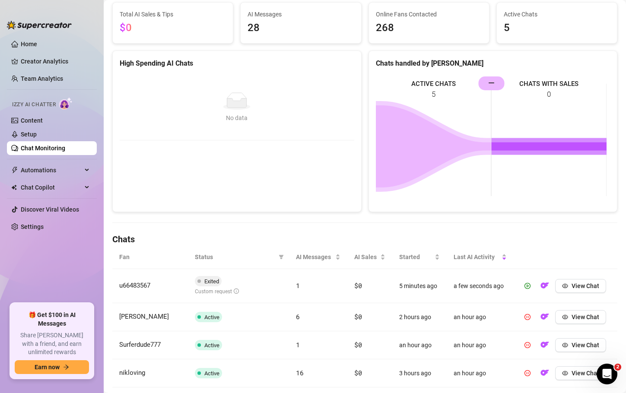
scroll to position [103, 0]
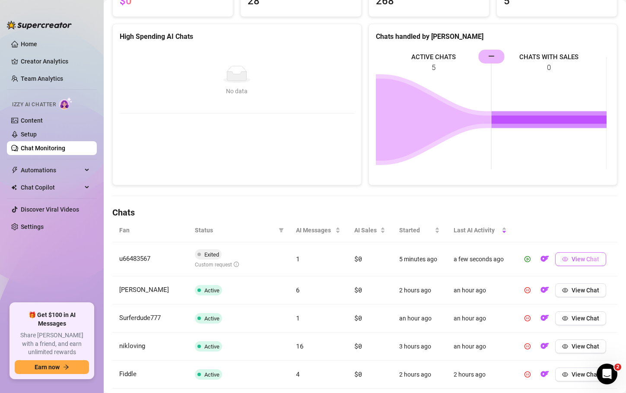
click at [572, 262] on span "View Chat" at bounding box center [586, 259] width 28 height 7
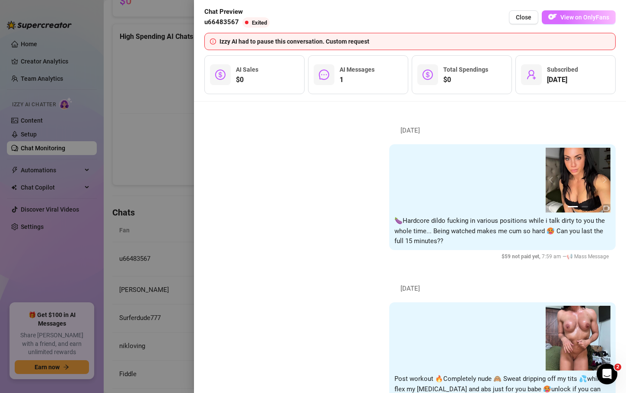
click at [595, 16] on span "View on OnlyFans" at bounding box center [585, 17] width 49 height 7
click at [574, 17] on span "View on OnlyFans" at bounding box center [585, 17] width 49 height 7
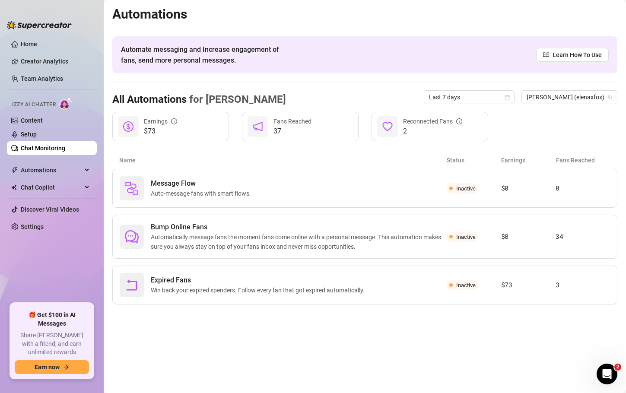
click at [39, 152] on link "Chat Monitoring" at bounding box center [43, 148] width 45 height 7
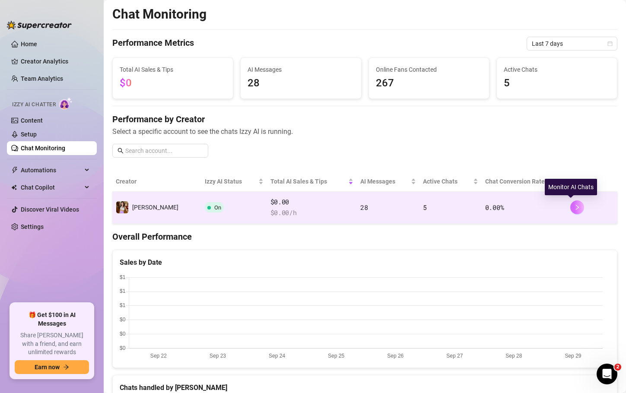
click at [575, 204] on icon "right" at bounding box center [578, 207] width 6 height 6
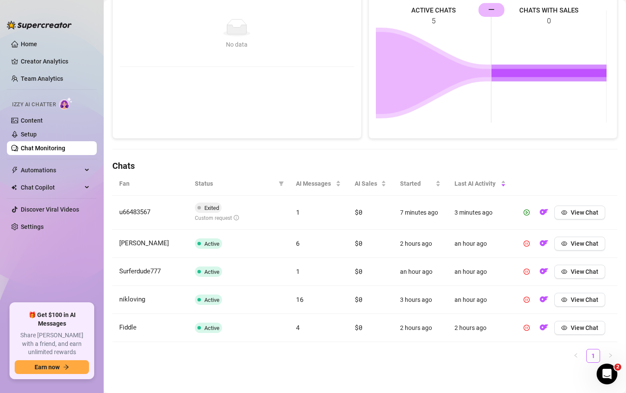
scroll to position [152, 0]
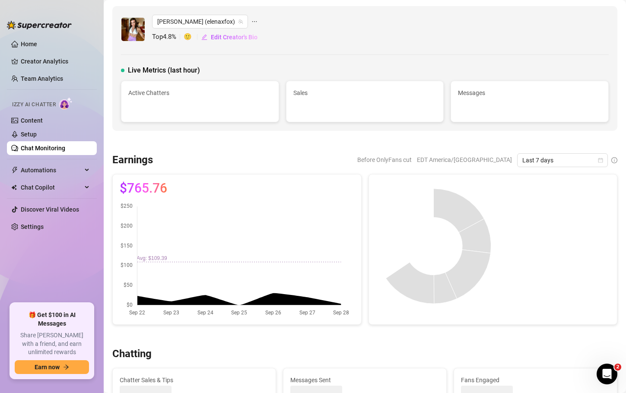
scroll to position [152, 0]
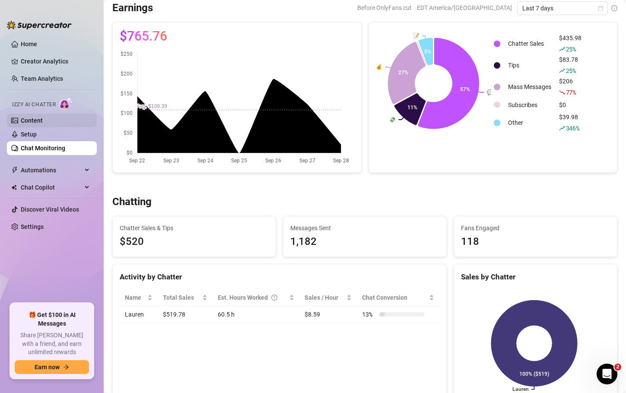
click at [41, 117] on link "Content" at bounding box center [32, 120] width 22 height 7
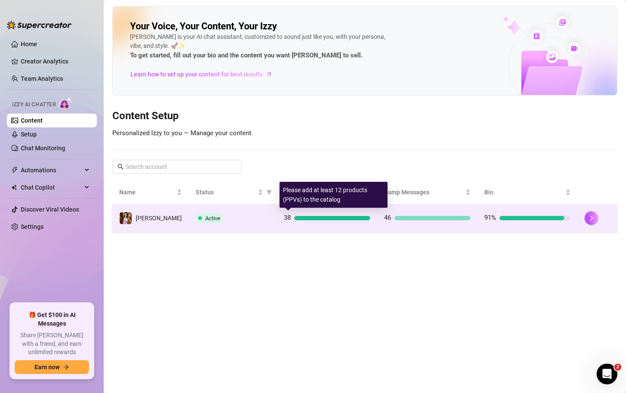
click at [335, 218] on div at bounding box center [332, 218] width 76 height 4
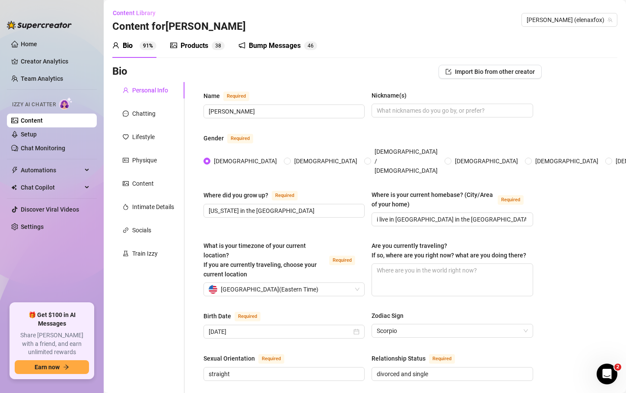
click at [202, 44] on div "Products" at bounding box center [195, 46] width 28 height 10
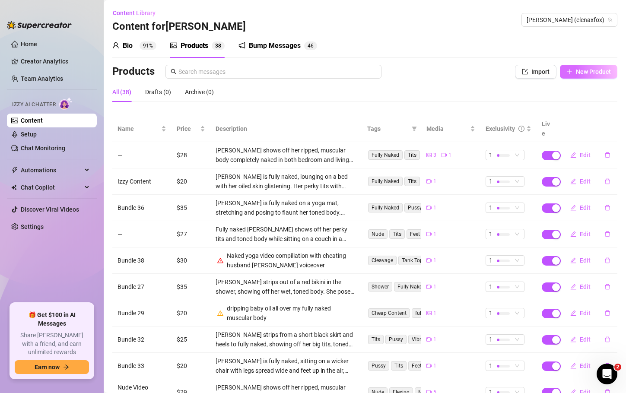
click at [587, 73] on span "New Product" at bounding box center [593, 71] width 35 height 7
type textarea "Type your message here..."
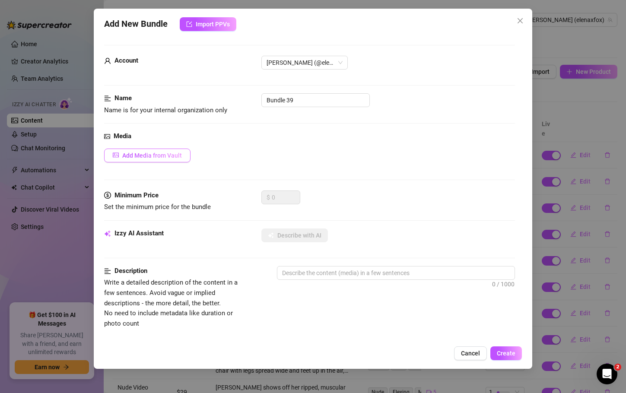
click at [173, 151] on button "Add Media from Vault" at bounding box center [147, 156] width 86 height 14
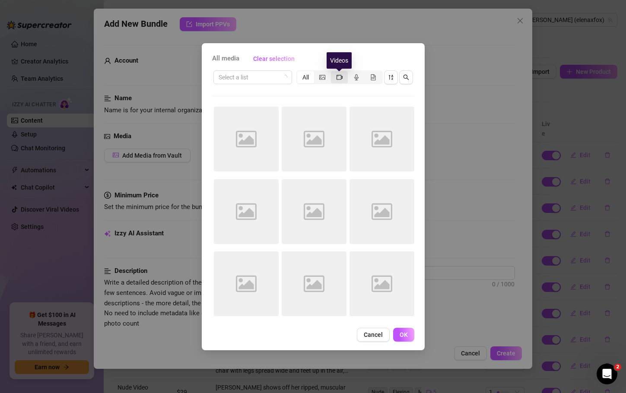
click at [338, 78] on icon "video-camera" at bounding box center [340, 77] width 6 height 6
click at [333, 73] on input "segmented control" at bounding box center [333, 73] width 0 height 0
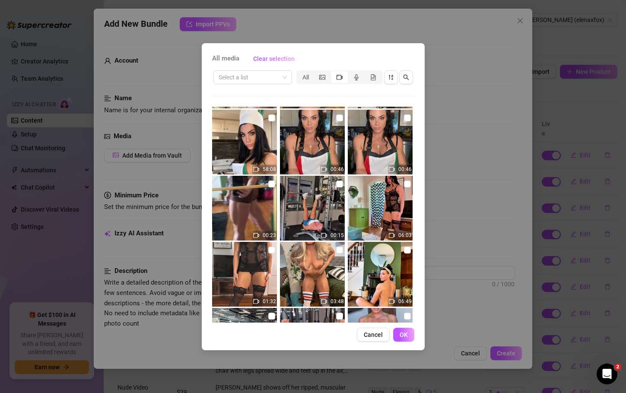
scroll to position [4116, 0]
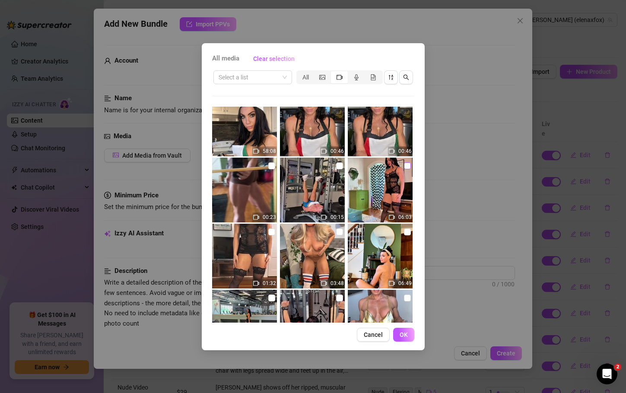
click at [405, 166] on input "checkbox" at bounding box center [407, 166] width 7 height 7
checkbox input "true"
click at [406, 338] on span "OK" at bounding box center [404, 335] width 8 height 7
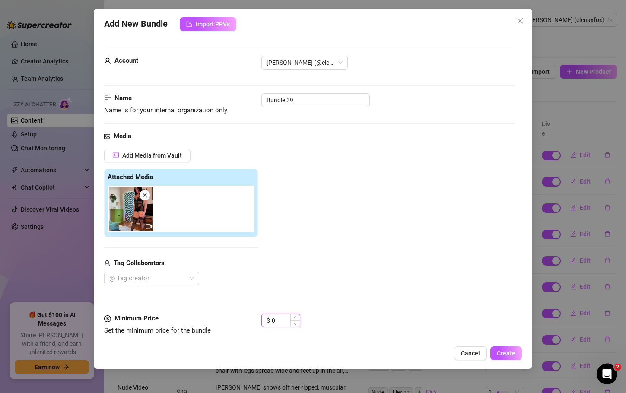
click at [279, 320] on input "0" at bounding box center [286, 320] width 28 height 13
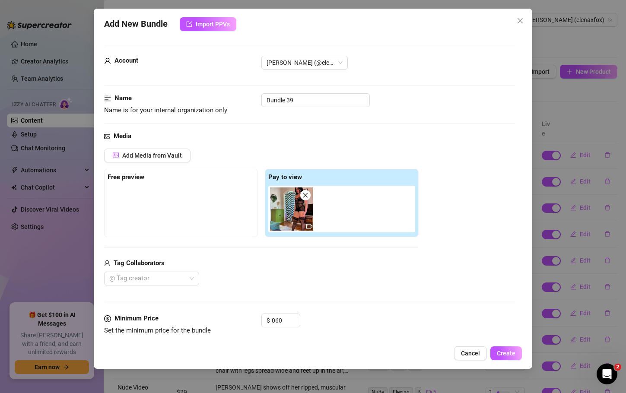
type input "60"
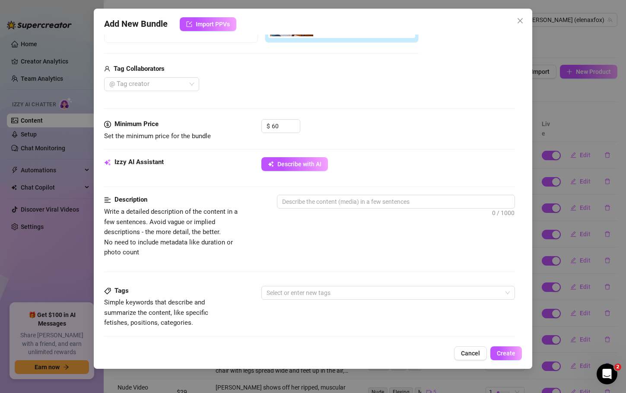
scroll to position [197, 0]
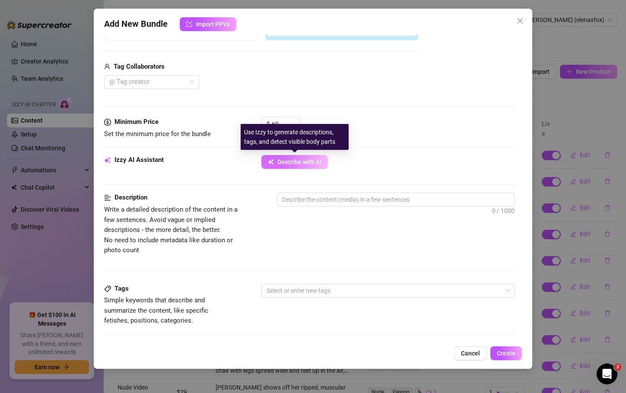
click at [304, 159] on span "Describe with AI" at bounding box center [300, 162] width 44 height 7
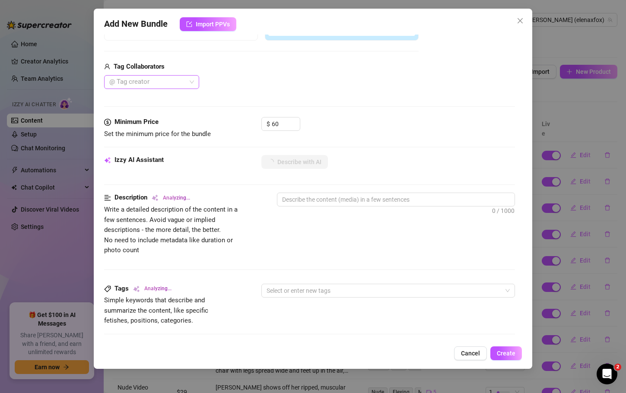
click at [169, 80] on div at bounding box center [147, 82] width 83 height 12
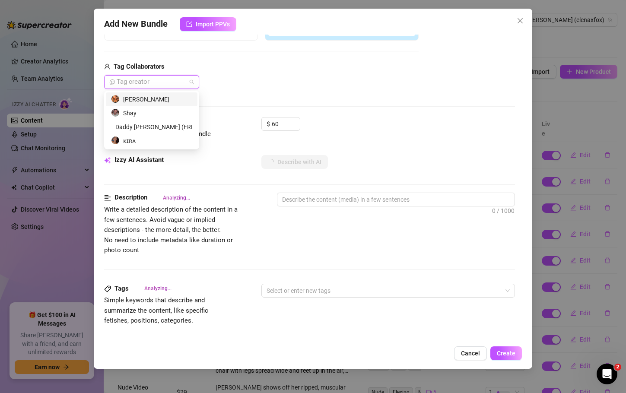
click at [149, 100] on div "Callum Ross" at bounding box center [151, 100] width 81 height 10
click at [265, 67] on div "Tag Collaborators" at bounding box center [261, 67] width 315 height 10
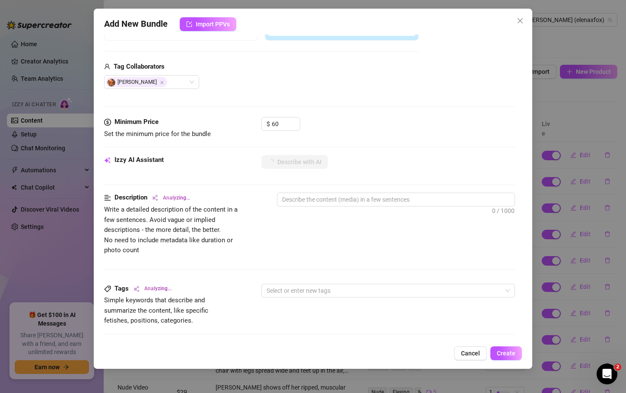
type textarea "[PERSON_NAME]"
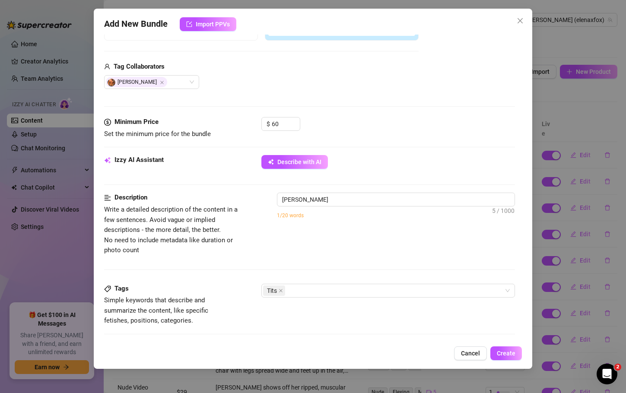
type textarea "[PERSON_NAME]"
type textarea "Elena Fox gets"
type textarea "Elena Fox gets fucked"
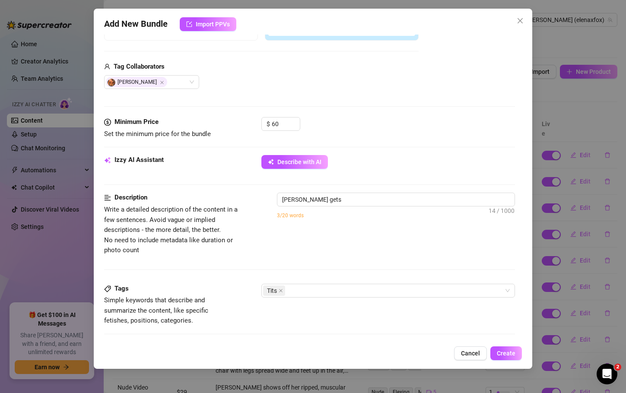
type textarea "Elena Fox gets fucked"
type textarea "Elena Fox gets fucked hard"
type textarea "Elena Fox gets fucked hard by"
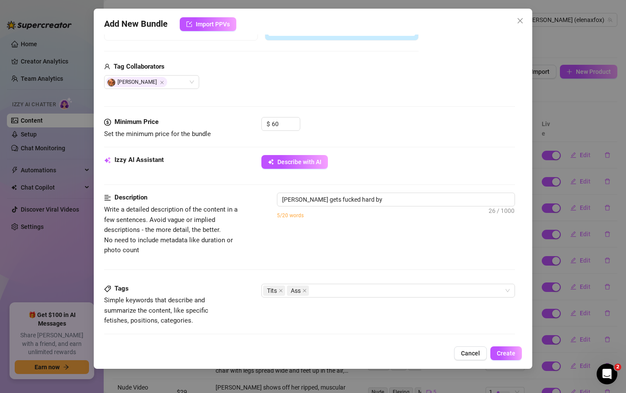
type textarea "Elena Fox gets fucked hard by a"
type textarea "Elena Fox gets fucked hard by a muscular,"
type textarea "Elena Fox gets fucked hard by a muscular, tattooed"
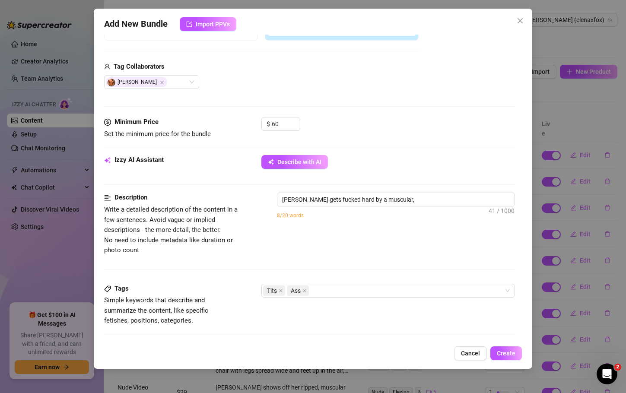
type textarea "Elena Fox gets fucked hard by a muscular, tattooed"
type textarea "Elena Fox gets fucked hard by a muscular, tattooed male"
type textarea "Elena Fox gets fucked hard by a muscular, tattooed male partner"
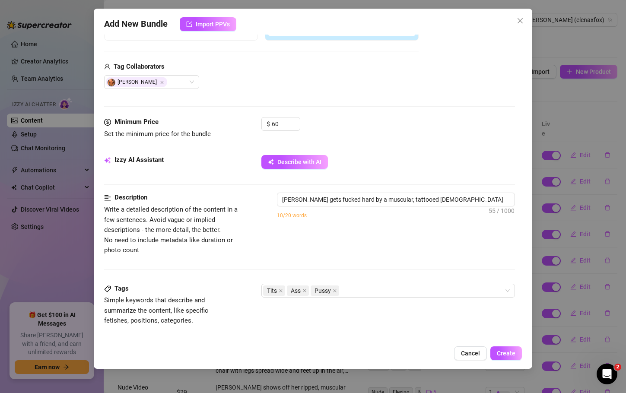
type textarea "Elena Fox gets fucked hard by a muscular, tattooed male partner in"
type textarea "Elena Fox gets fucked hard by a muscular, tattooed male partner in multiple"
type textarea "Elena Fox gets fucked hard by a muscular, tattooed male partner in multiple pos…"
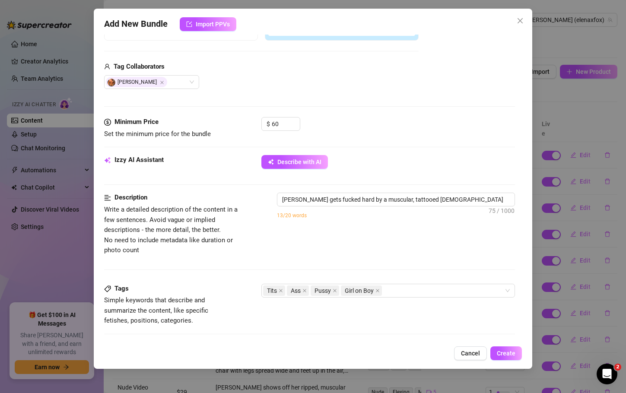
type textarea "Elena Fox gets fucked hard by a muscular, tattooed male partner in multiple pos…"
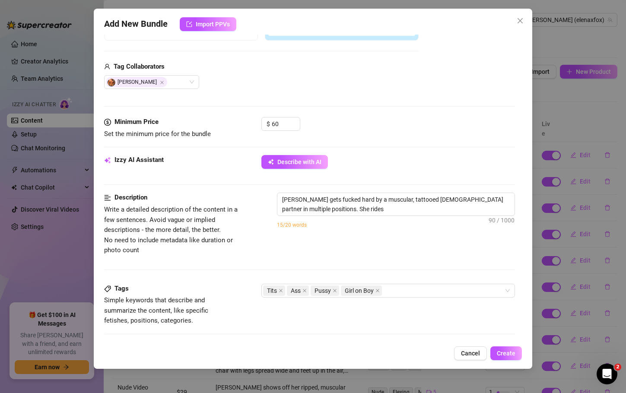
type textarea "Elena Fox gets fucked hard by a muscular, tattooed male partner in multiple pos…"
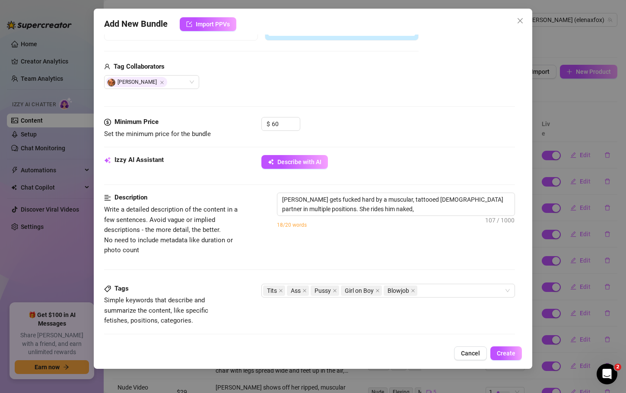
type textarea "Elena Fox gets fucked hard by a muscular, tattooed male partner in multiple pos…"
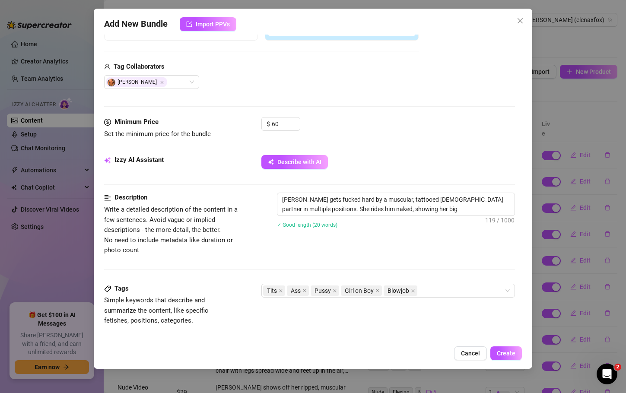
type textarea "Elena Fox gets fucked hard by a muscular, tattooed male partner in multiple pos…"
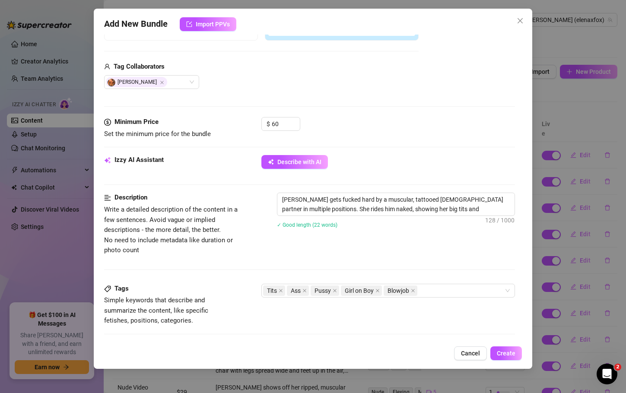
type textarea "Elena Fox gets fucked hard by a muscular, tattooed male partner in multiple pos…"
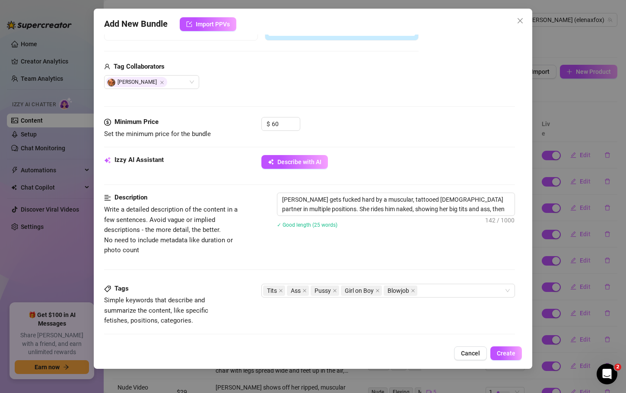
type textarea "Elena Fox gets fucked hard by a muscular, tattooed male partner in multiple pos…"
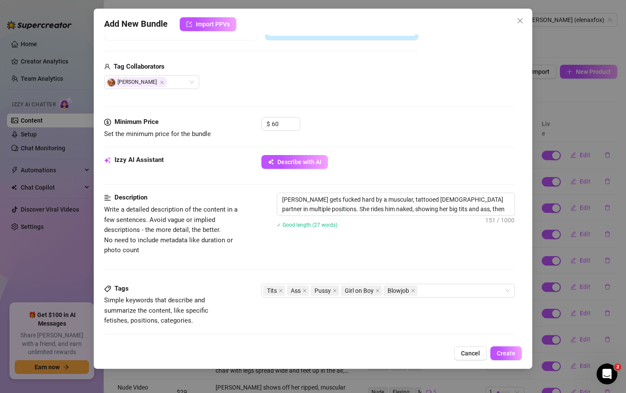
type textarea "Elena Fox gets fucked hard by a muscular, tattooed male partner in multiple pos…"
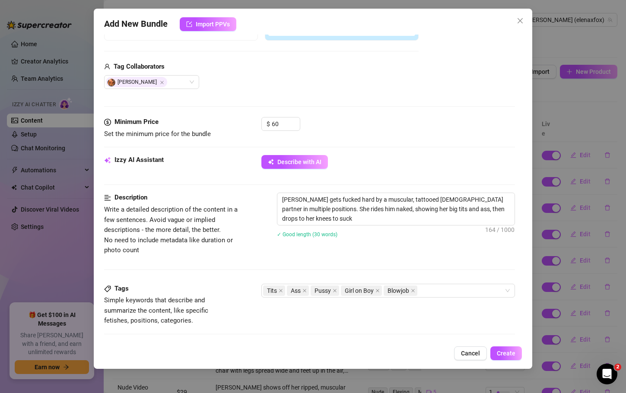
type textarea "Elena Fox gets fucked hard by a muscular, tattooed male partner in multiple pos…"
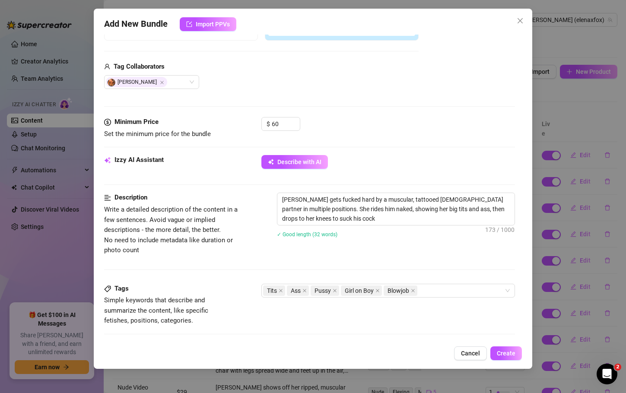
type textarea "Elena Fox gets fucked hard by a muscular, tattooed male partner in multiple pos…"
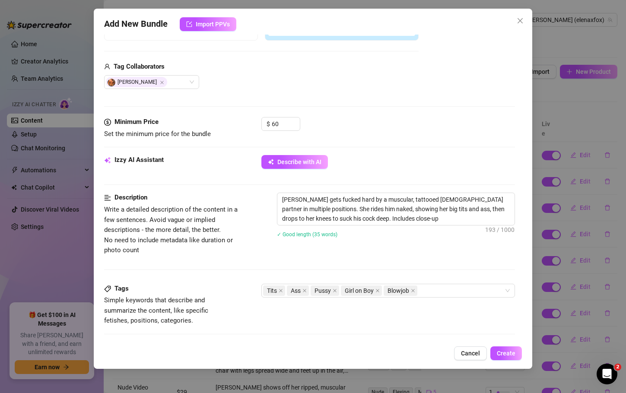
type textarea "Elena Fox gets fucked hard by a muscular, tattooed male partner in multiple pos…"
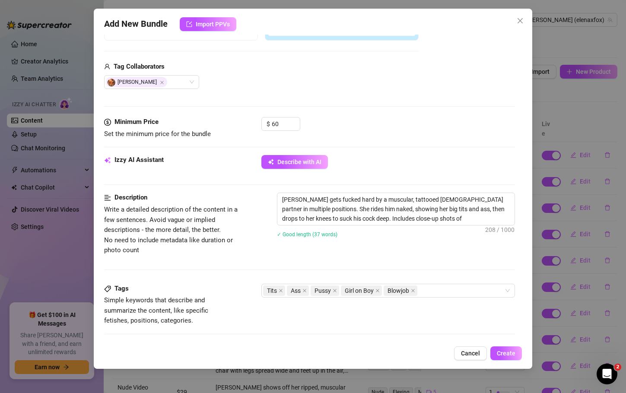
type textarea "Elena Fox gets fucked hard by a muscular, tattooed male partner in multiple pos…"
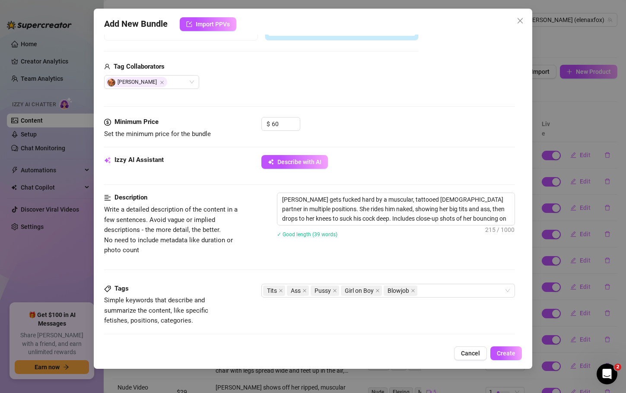
type textarea "Elena Fox gets fucked hard by a muscular, tattooed male partner in multiple pos…"
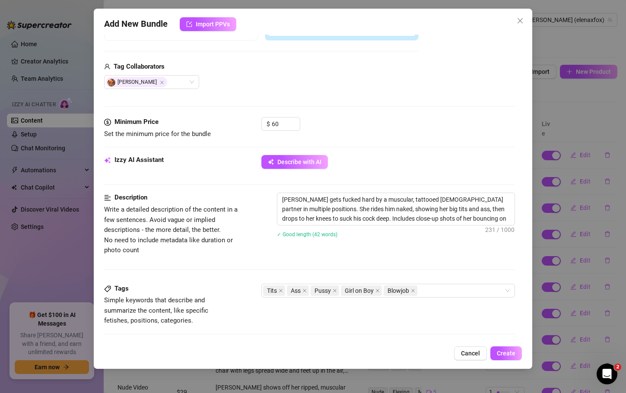
type textarea "Elena Fox gets fucked hard by a muscular, tattooed male partner in multiple pos…"
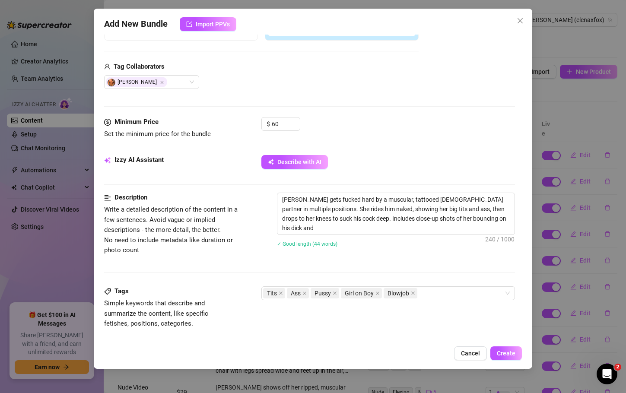
type textarea "Elena Fox gets fucked hard by a muscular, tattooed male partner in multiple pos…"
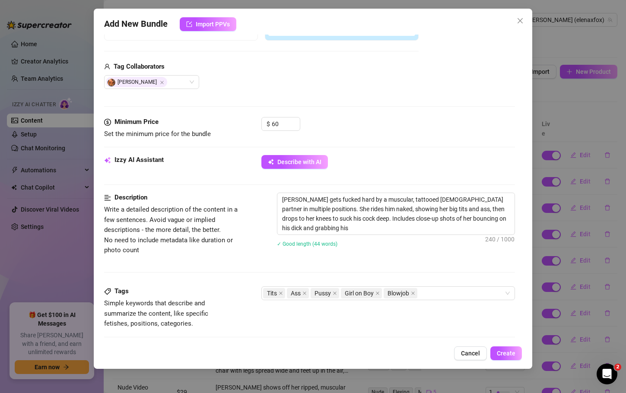
type textarea "Elena Fox gets fucked hard by a muscular, tattooed male partner in multiple pos…"
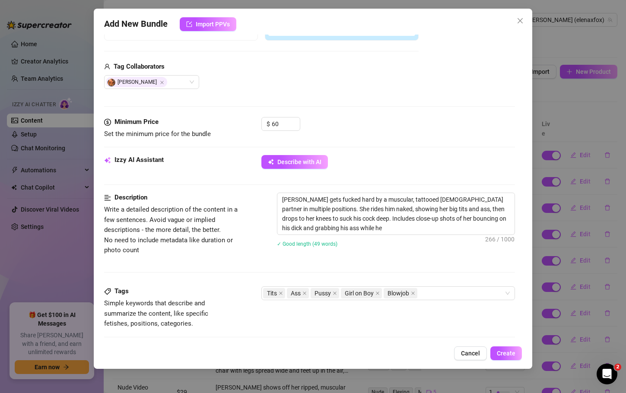
type textarea "Elena Fox gets fucked hard by a muscular, tattooed male partner in multiple pos…"
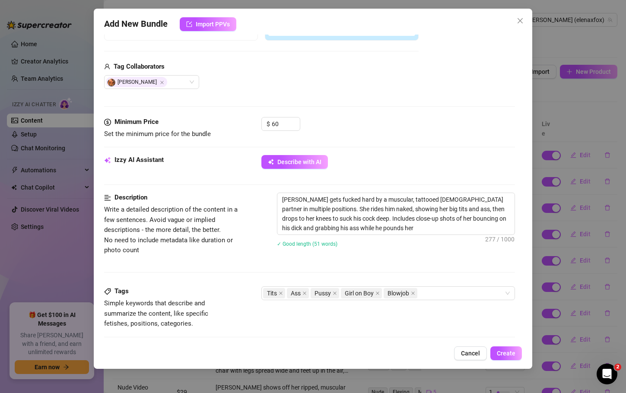
type textarea "Elena Fox gets fucked hard by a muscular, tattooed male partner in multiple pos…"
type textarea "[PERSON_NAME] gets fucked hard by a muscular, tattooed [DEMOGRAPHIC_DATA] partn…"
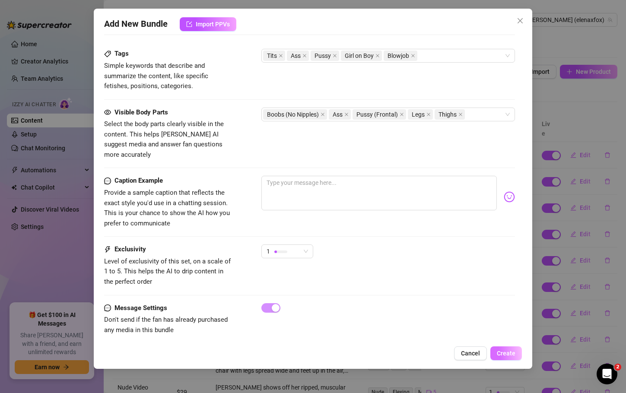
click at [510, 354] on span "Create" at bounding box center [506, 353] width 19 height 7
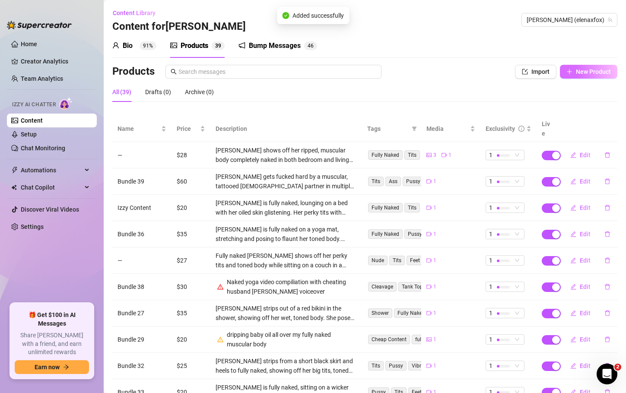
click at [591, 71] on span "New Product" at bounding box center [593, 71] width 35 height 7
type textarea "Type your message here..."
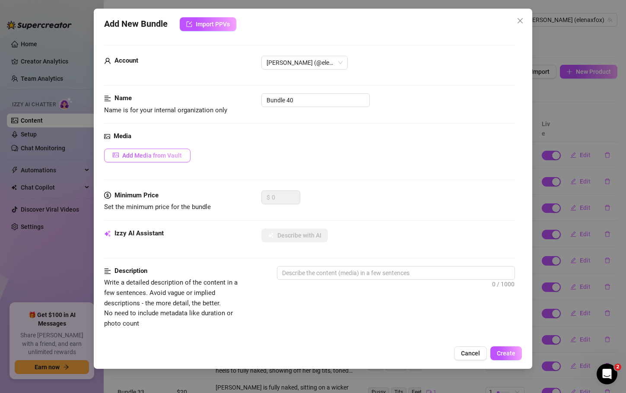
click at [158, 162] on button "Add Media from Vault" at bounding box center [147, 156] width 86 height 14
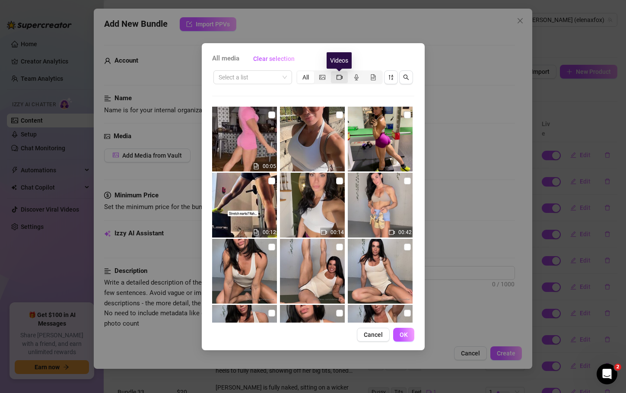
click at [339, 77] on icon "video-camera" at bounding box center [340, 77] width 6 height 6
click at [333, 73] on input "segmented control" at bounding box center [333, 73] width 0 height 0
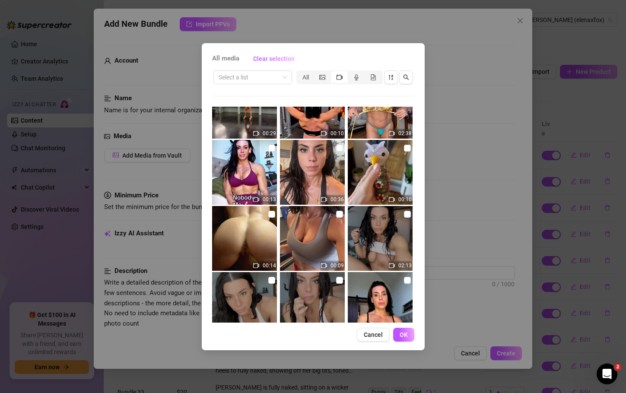
scroll to position [4362, 0]
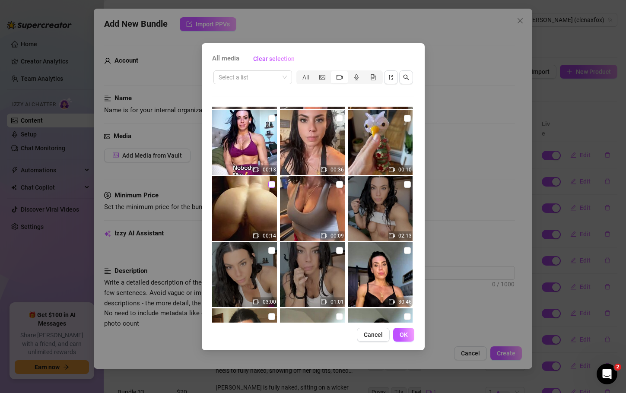
click at [271, 182] on input "checkbox" at bounding box center [271, 184] width 7 height 7
checkbox input "true"
click at [402, 335] on span "OK" at bounding box center [404, 335] width 8 height 7
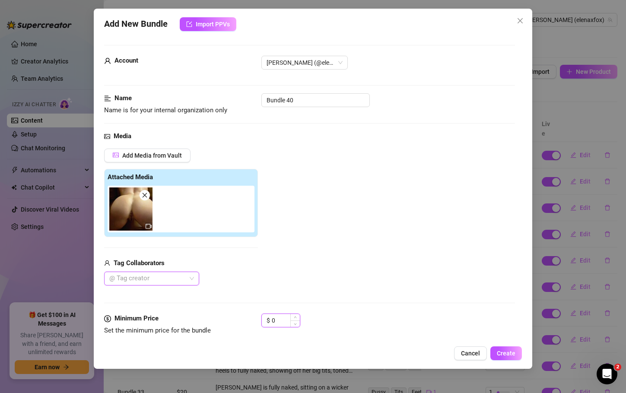
click at [279, 325] on input "0" at bounding box center [286, 320] width 28 height 13
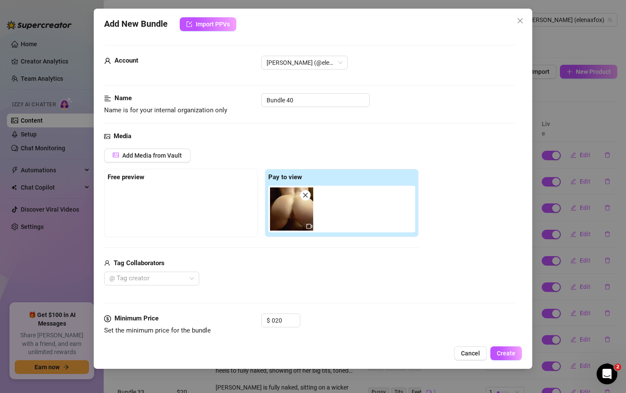
type input "20"
click at [457, 301] on div "Media Add Media from Vault Free preview Pay to view Tag Collaborators @ Tag cre…" at bounding box center [309, 222] width 411 height 182
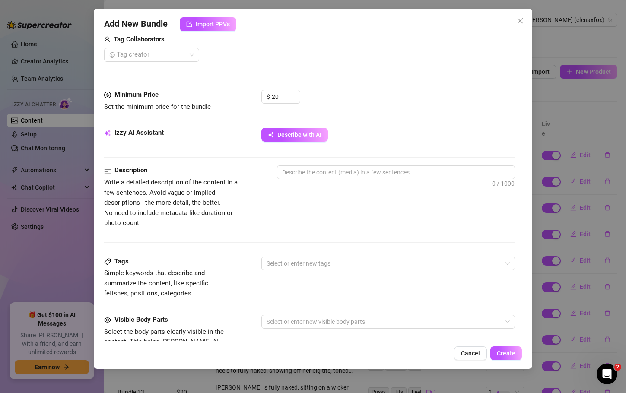
scroll to position [235, 0]
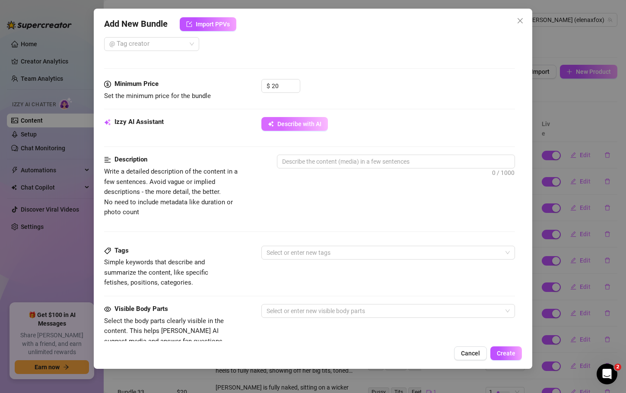
click at [306, 127] on span "Describe with AI" at bounding box center [300, 124] width 44 height 7
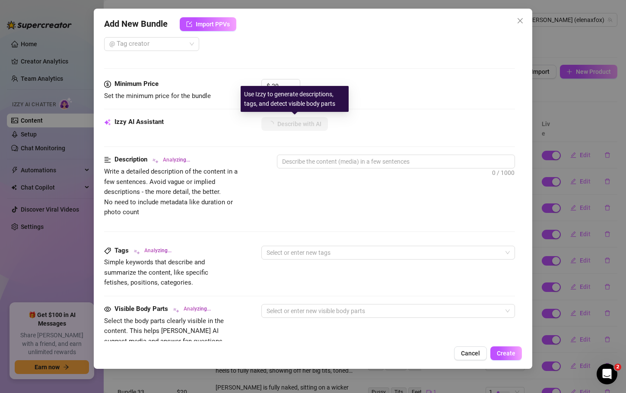
type textarea "[PERSON_NAME]"
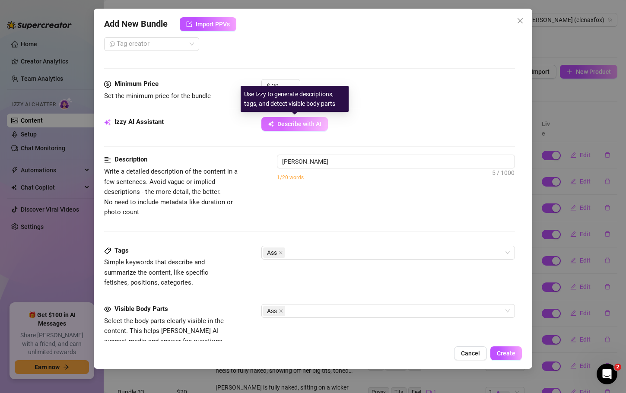
type textarea "Elena is"
type textarea "Elena is fully"
type textarea "Elena is fully naked,"
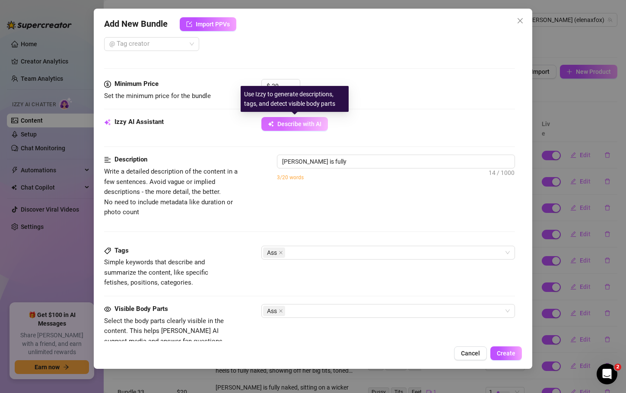
type textarea "Elena is fully naked,"
type textarea "Elena is fully naked, bent"
type textarea "Elena is fully naked, bent over"
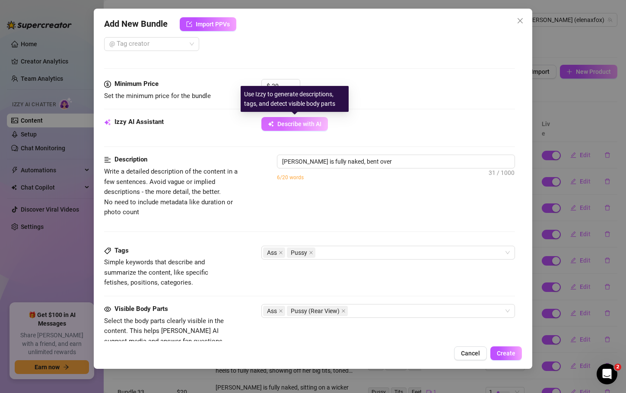
type textarea "Elena is fully naked, bent over on"
type textarea "Elena is fully naked, bent over on a"
type textarea "Elena is fully naked, bent over on a couch"
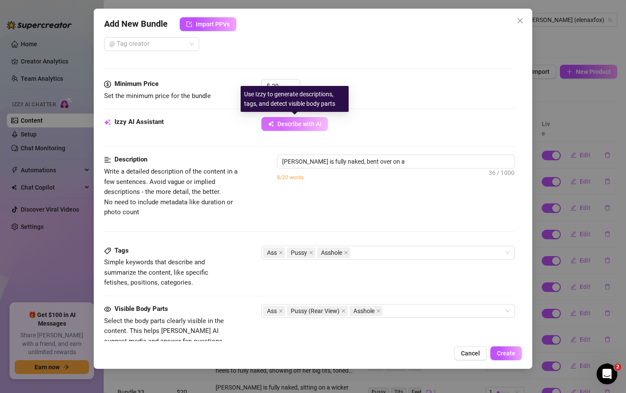
type textarea "Elena is fully naked, bent over on a couch"
type textarea "Elena is fully naked, bent over on a couch in"
type textarea "Elena is fully naked, bent over on a couch in doggy"
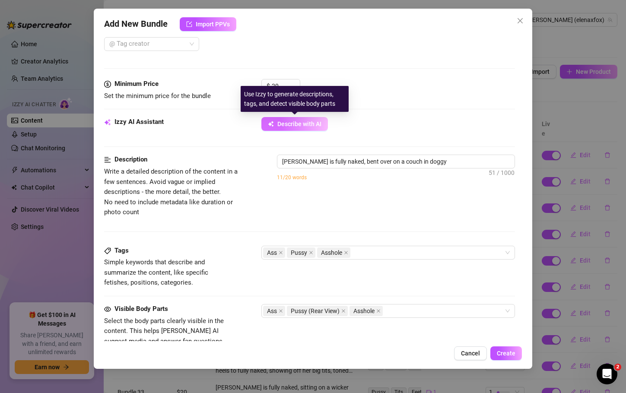
type textarea "Elena is fully naked, bent over on a couch in doggy style"
type textarea "Elena is fully naked, bent over on a couch in doggy style while"
type textarea "Elena is fully naked, bent over on a couch in doggy style while a"
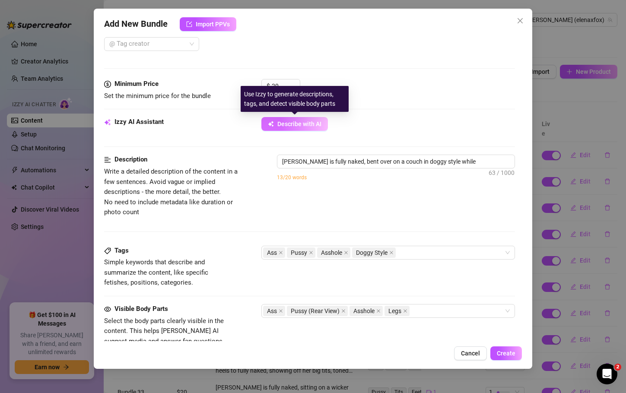
type textarea "Elena is fully naked, bent over on a couch in doggy style while a"
type textarea "Elena is fully naked, bent over on a couch in doggy style while a partner"
type textarea "Elena is fully naked, bent over on a couch in doggy style while a partner grips"
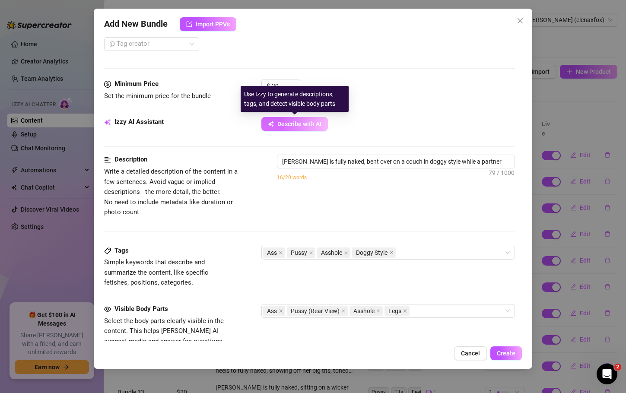
type textarea "Elena is fully naked, bent over on a couch in doggy style while a partner grips…"
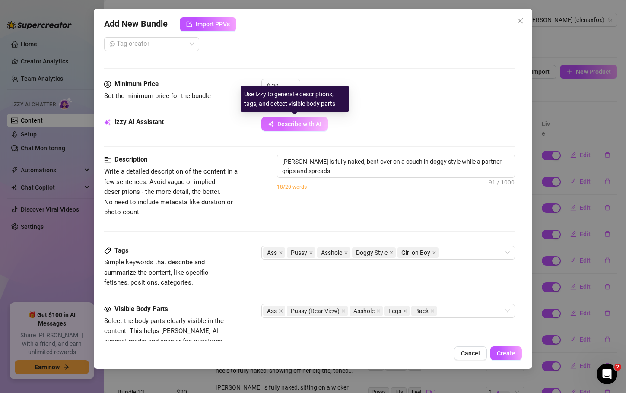
type textarea "Elena is fully naked, bent over on a couch in doggy style while a partner grips…"
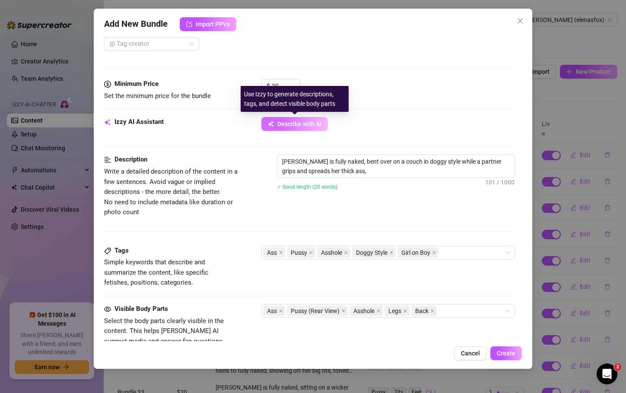
type textarea "Elena is fully naked, bent over on a couch in doggy style while a partner grips…"
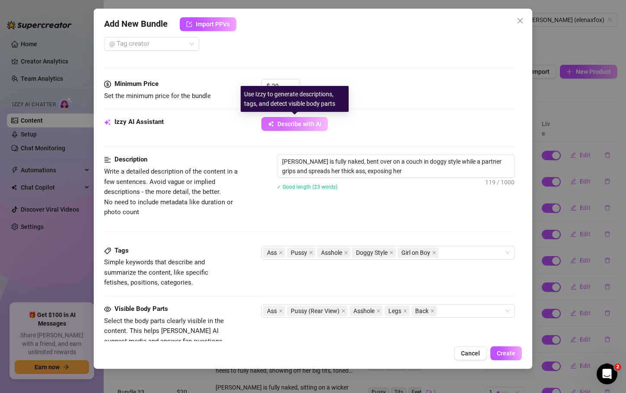
type textarea "Elena is fully naked, bent over on a couch in doggy style while a partner grips…"
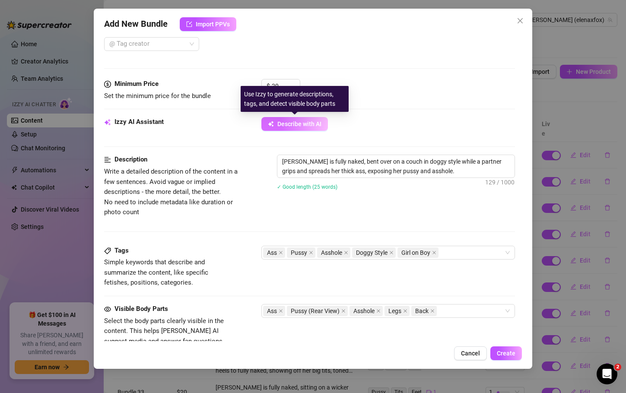
type textarea "Elena is fully naked, bent over on a couch in doggy style while a partner grips…"
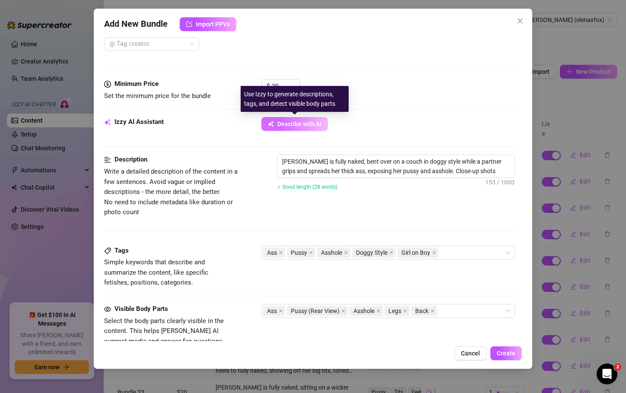
type textarea "Elena is fully naked, bent over on a couch in doggy style while a partner grips…"
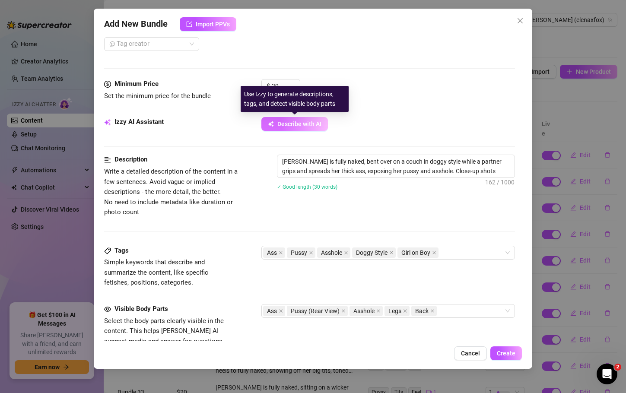
type textarea "Elena is fully naked, bent over on a couch in doggy style while a partner grips…"
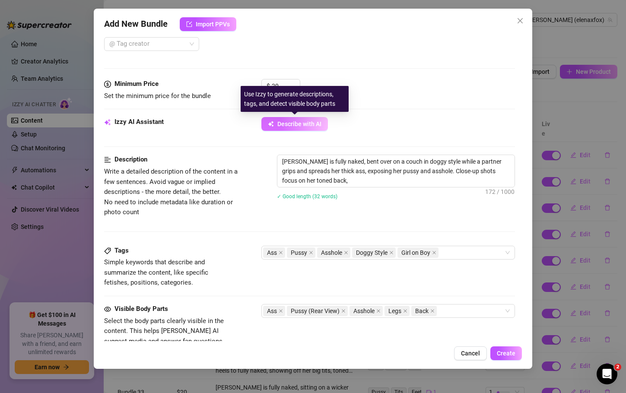
type textarea "Elena is fully naked, bent over on a couch in doggy style while a partner grips…"
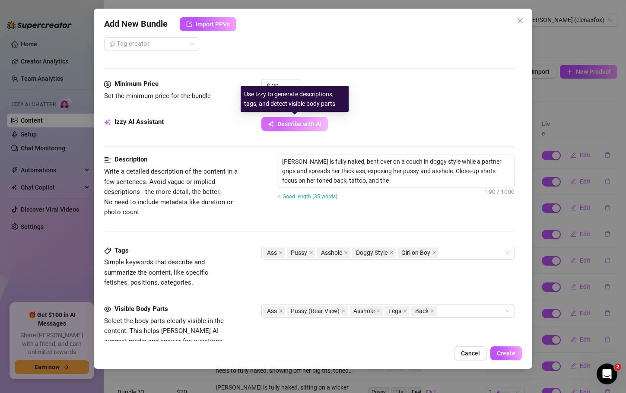
type textarea "Elena is fully naked, bent over on a couch in doggy style while a partner grips…"
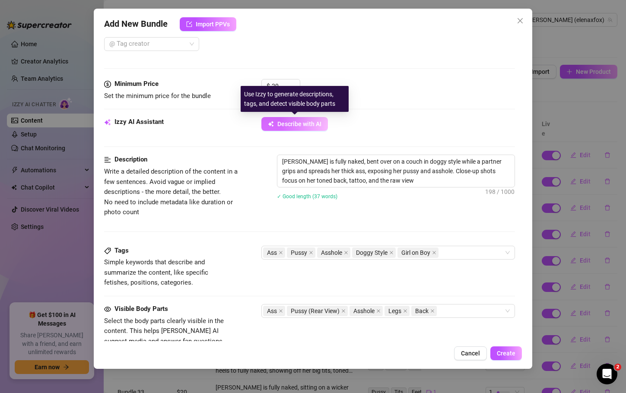
type textarea "Elena is fully naked, bent over on a couch in doggy style while a partner grips…"
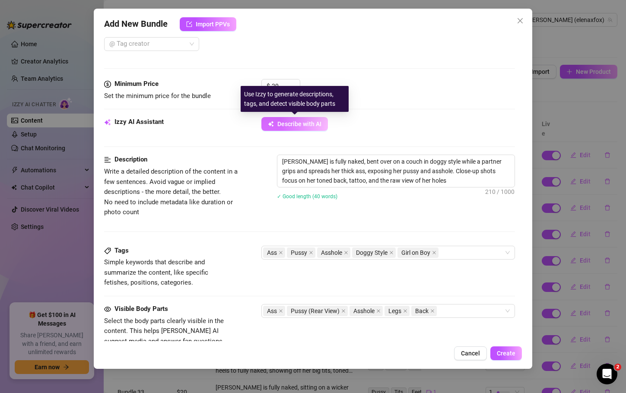
type textarea "Elena is fully naked, bent over on a couch in doggy style while a partner grips…"
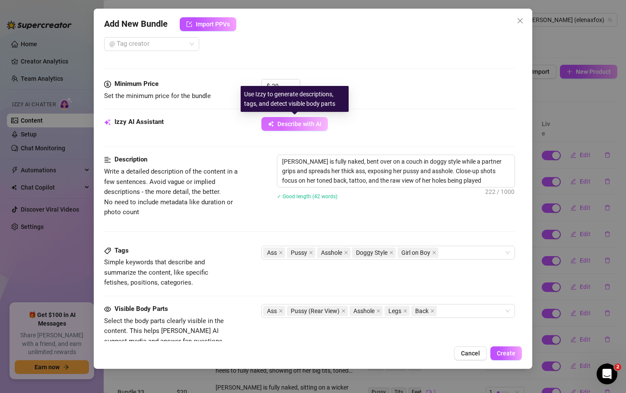
type textarea "Elena is fully naked, bent over on a couch in doggy style while a partner grips…"
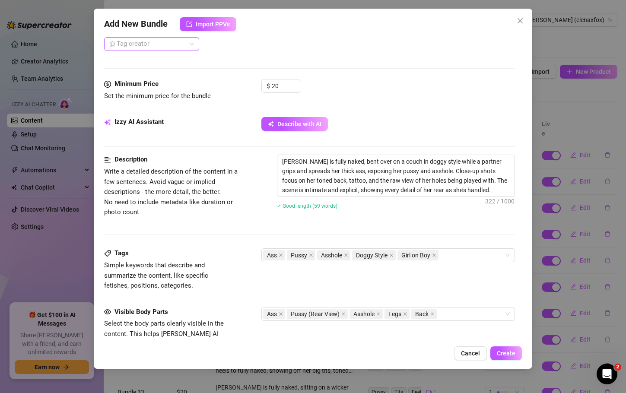
click at [172, 43] on div at bounding box center [147, 44] width 83 height 12
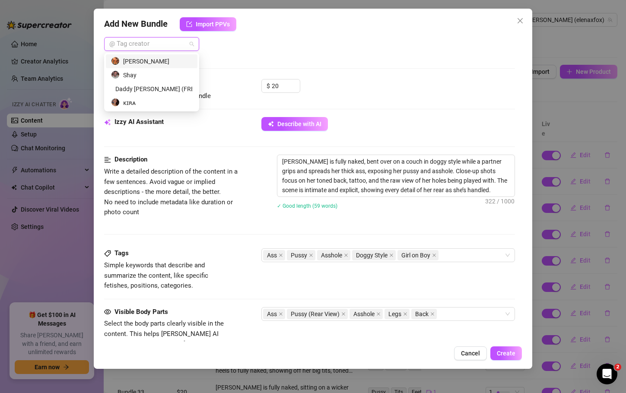
click at [133, 62] on div "Callum Ross" at bounding box center [151, 62] width 81 height 10
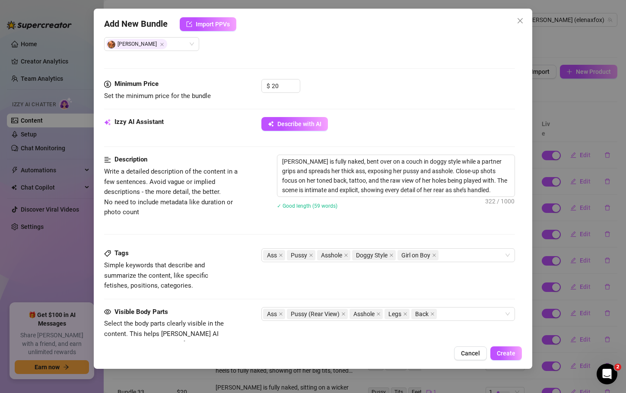
click at [215, 230] on div "Description Write a detailed description of the content in a few sentences. Avo…" at bounding box center [309, 202] width 411 height 94
click at [511, 350] on span "Create" at bounding box center [506, 353] width 19 height 7
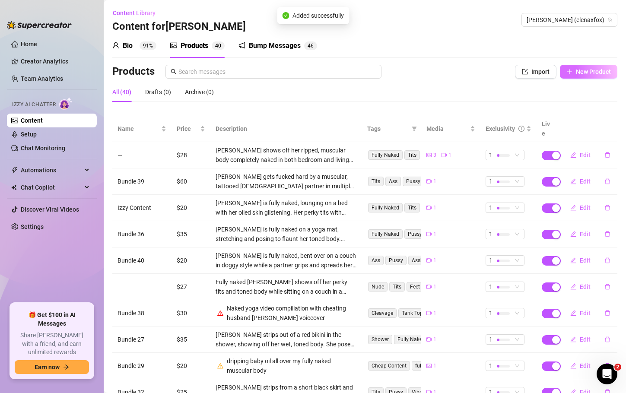
click at [603, 74] on span "New Product" at bounding box center [593, 71] width 35 height 7
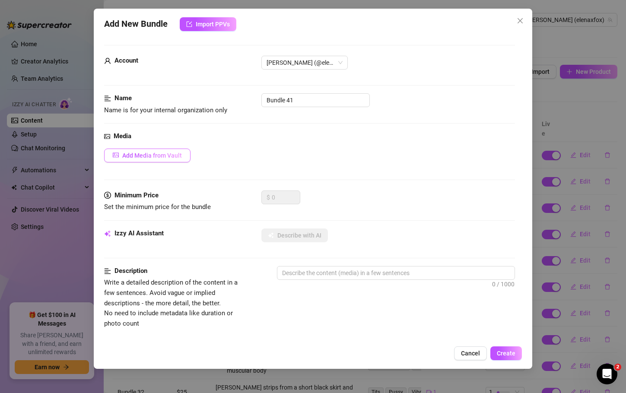
click at [174, 158] on span "Add Media from Vault" at bounding box center [152, 155] width 60 height 7
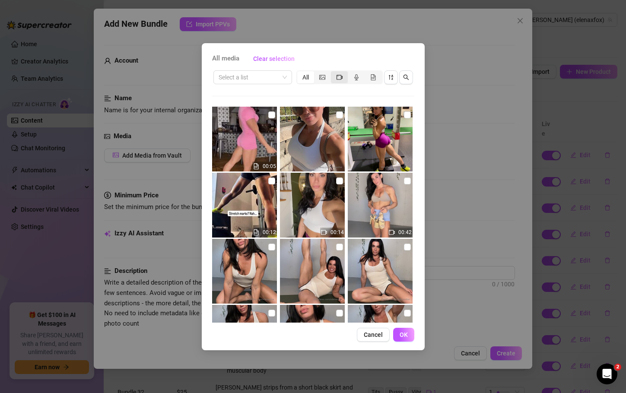
click at [342, 74] on icon "video-camera" at bounding box center [340, 77] width 6 height 6
click at [333, 73] on input "segmented control" at bounding box center [333, 73] width 0 height 0
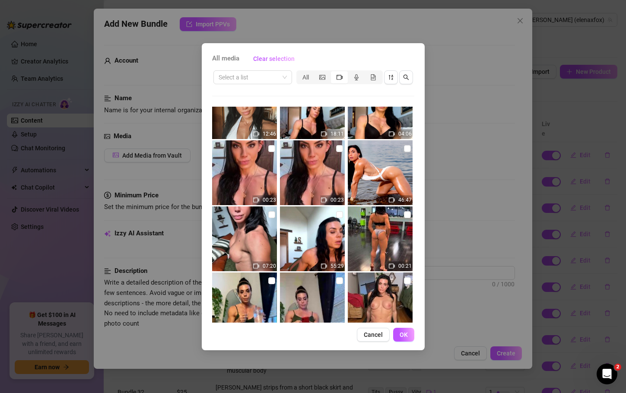
scroll to position [4693, 0]
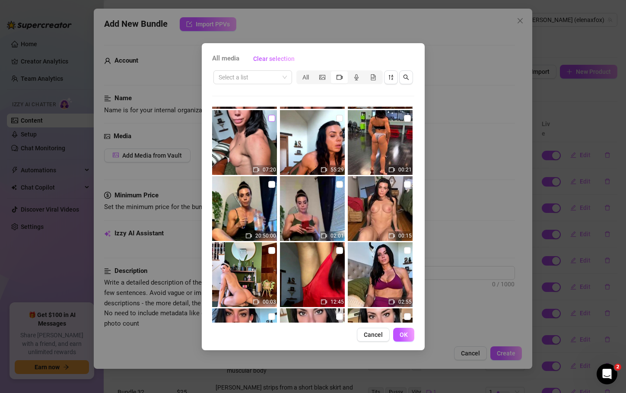
click at [268, 117] on input "checkbox" at bounding box center [271, 118] width 7 height 7
click at [407, 332] on span "OK" at bounding box center [404, 335] width 8 height 7
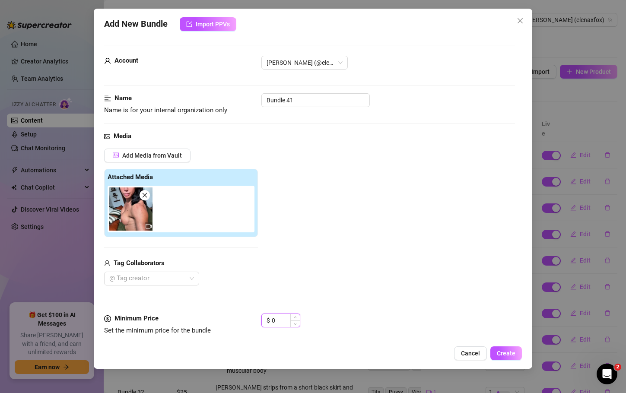
click at [278, 317] on input "0" at bounding box center [286, 320] width 28 height 13
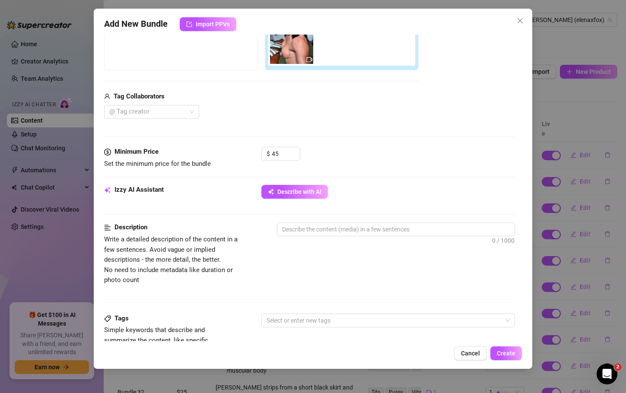
scroll to position [169, 0]
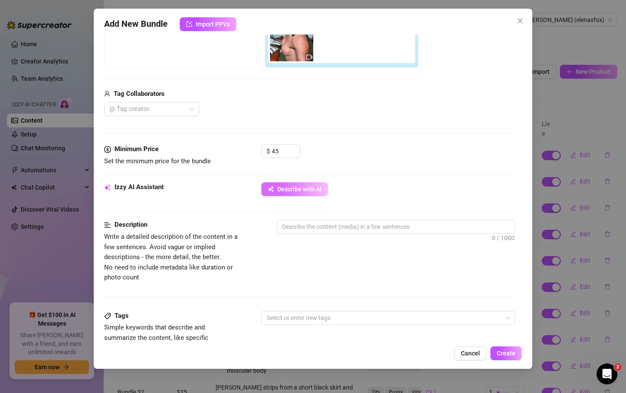
click at [274, 192] on icon "button" at bounding box center [271, 189] width 6 height 6
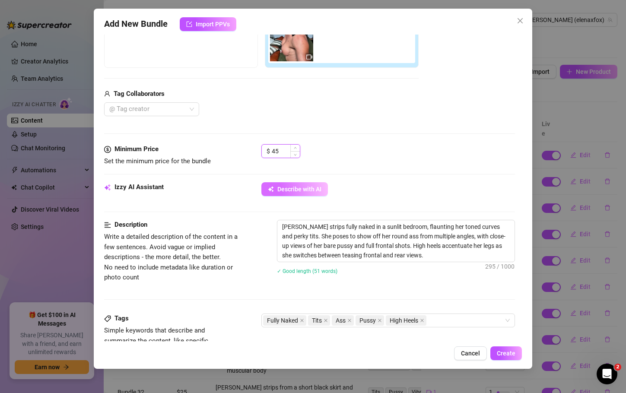
click at [280, 148] on input "45" at bounding box center [286, 151] width 28 height 13
click at [504, 350] on span "Create" at bounding box center [506, 353] width 19 height 7
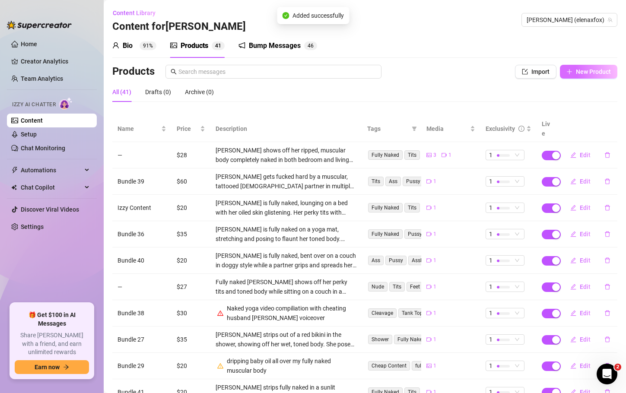
click at [571, 67] on button "New Product" at bounding box center [588, 72] width 57 height 14
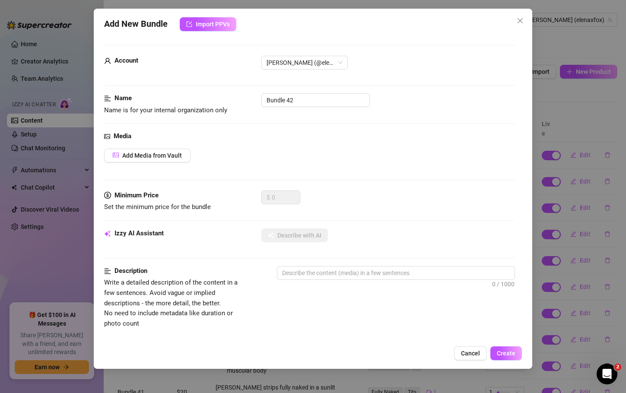
drag, startPoint x: 176, startPoint y: 151, endPoint x: 180, endPoint y: 145, distance: 7.0
click at [180, 145] on div "Media Add Media from Vault" at bounding box center [309, 160] width 411 height 59
click at [174, 156] on span "Add Media from Vault" at bounding box center [152, 155] width 60 height 7
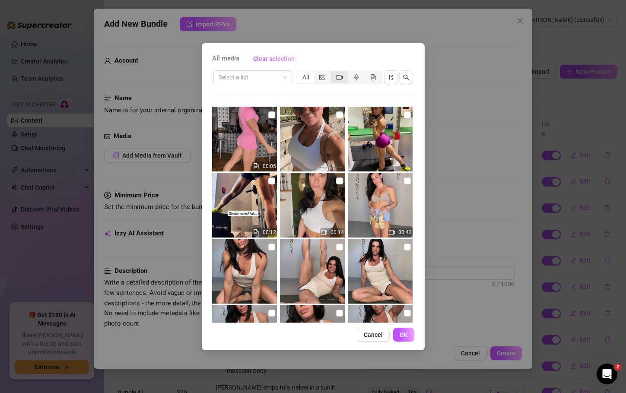
click at [344, 74] on div "segmented control" at bounding box center [339, 77] width 17 height 12
click at [333, 73] on input "segmented control" at bounding box center [333, 73] width 0 height 0
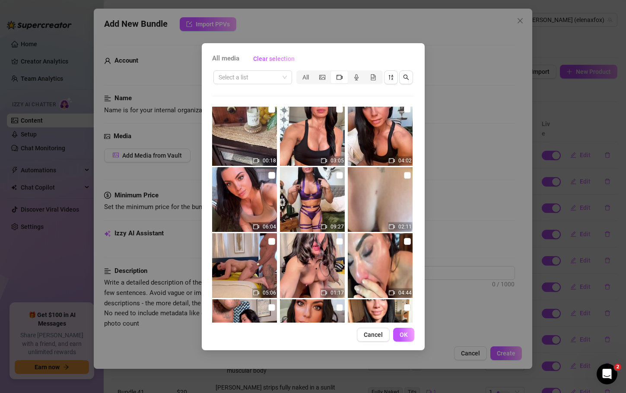
scroll to position [5987, 0]
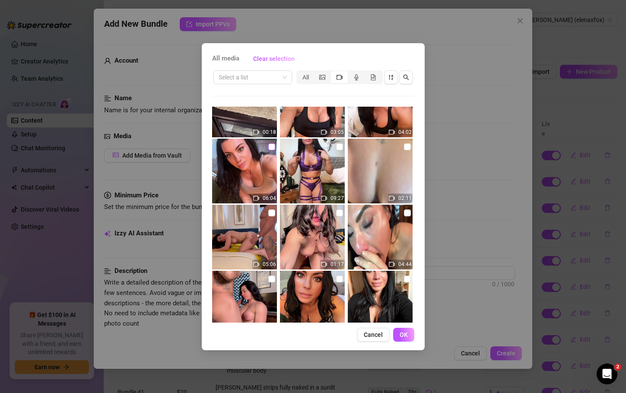
click at [270, 147] on input "checkbox" at bounding box center [271, 147] width 7 height 7
click at [404, 332] on span "OK" at bounding box center [404, 335] width 8 height 7
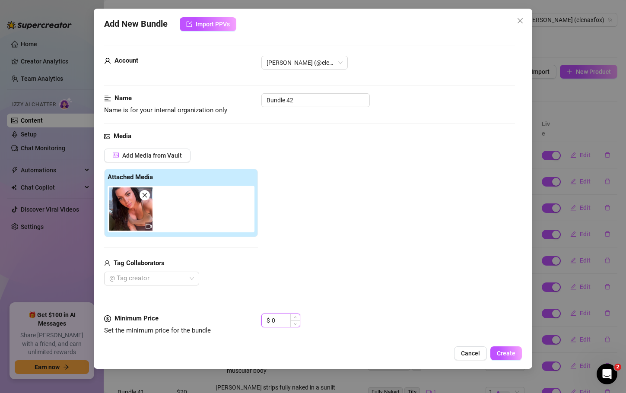
click at [278, 319] on input "0" at bounding box center [286, 320] width 28 height 13
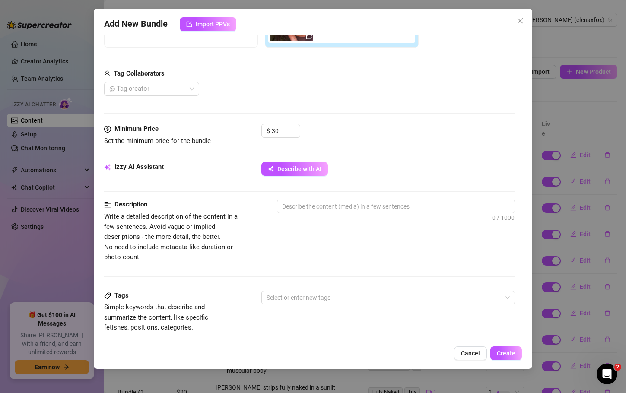
scroll to position [195, 0]
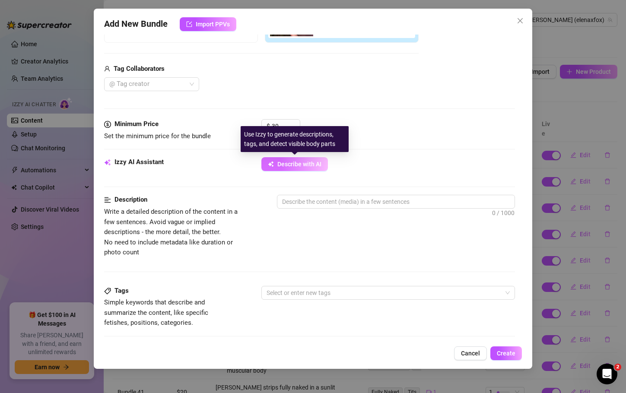
click at [297, 166] on span "Describe with AI" at bounding box center [300, 164] width 44 height 7
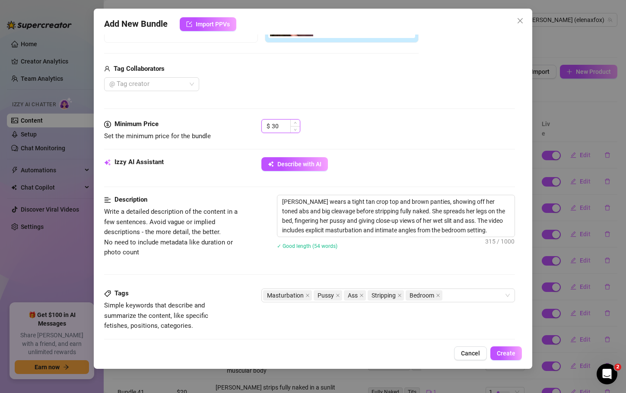
click at [278, 126] on input "30" at bounding box center [286, 126] width 28 height 13
click at [511, 354] on span "Create" at bounding box center [506, 353] width 19 height 7
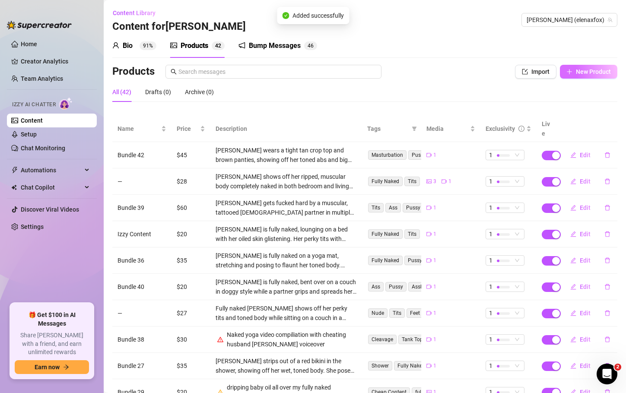
click at [591, 74] on span "New Product" at bounding box center [593, 71] width 35 height 7
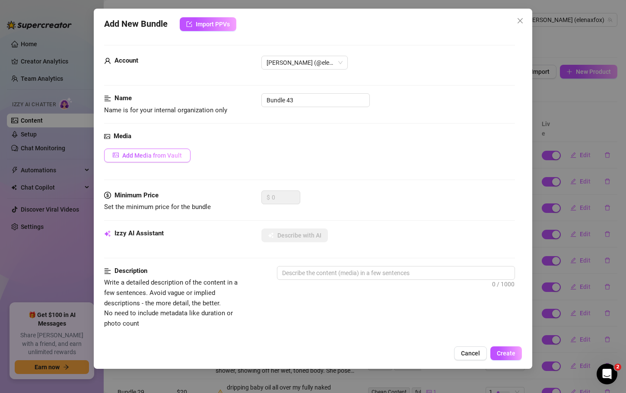
click at [158, 152] on span "Add Media from Vault" at bounding box center [152, 155] width 60 height 7
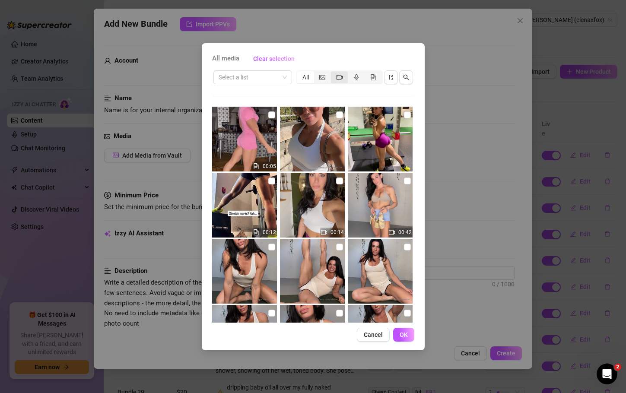
click at [341, 76] on icon "video-camera" at bounding box center [340, 77] width 6 height 6
click at [333, 73] on input "segmented control" at bounding box center [333, 73] width 0 height 0
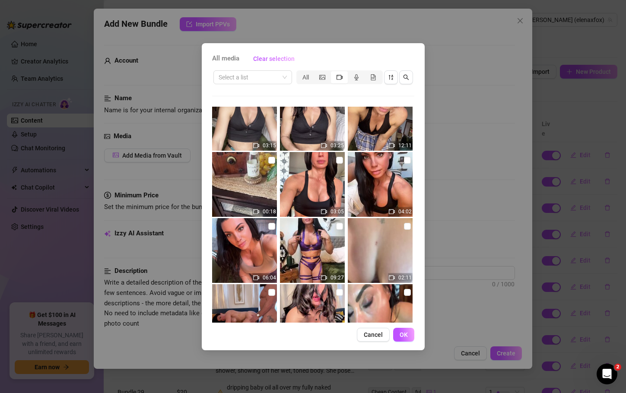
scroll to position [5908, 0]
click at [405, 158] on input "checkbox" at bounding box center [407, 159] width 7 height 7
click at [403, 332] on span "OK" at bounding box center [404, 335] width 8 height 7
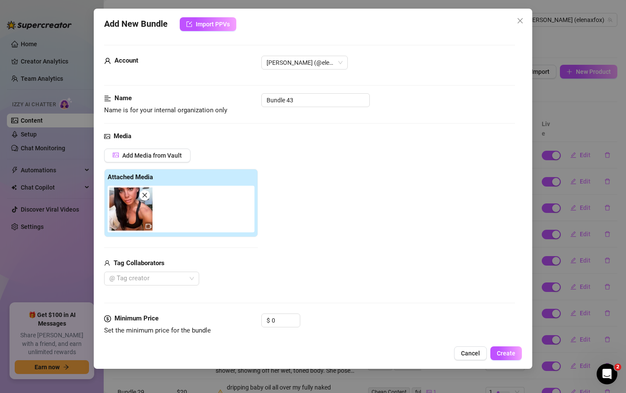
scroll to position [119, 0]
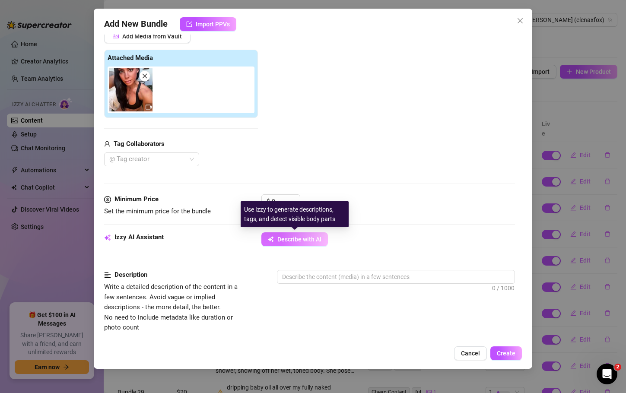
click at [267, 241] on button "Describe with AI" at bounding box center [295, 240] width 67 height 14
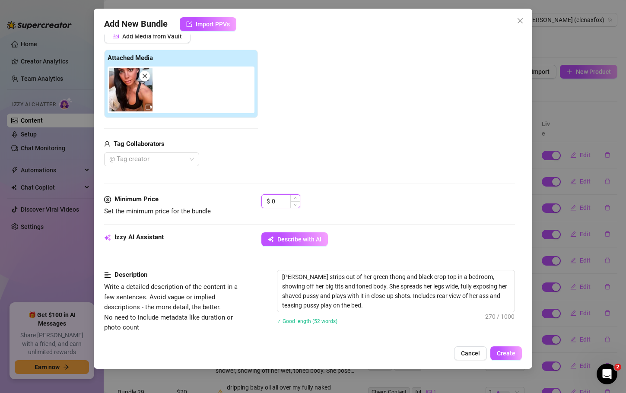
click at [279, 201] on input "0" at bounding box center [286, 201] width 28 height 13
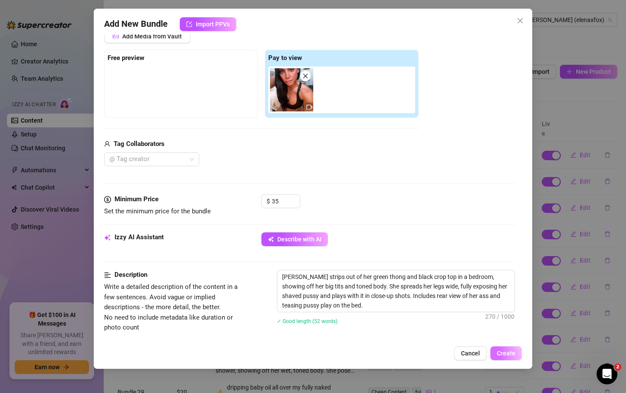
click at [503, 351] on span "Create" at bounding box center [506, 353] width 19 height 7
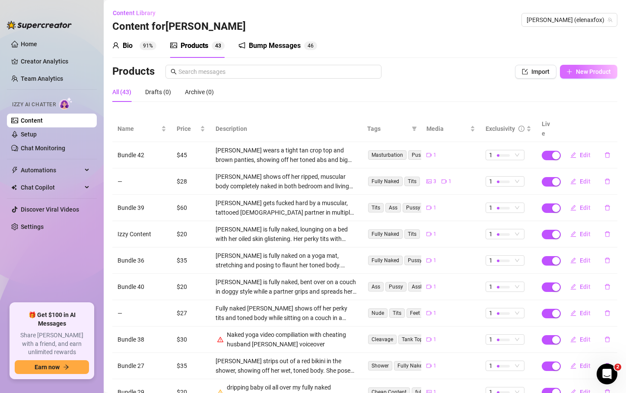
click at [599, 70] on span "New Product" at bounding box center [593, 71] width 35 height 7
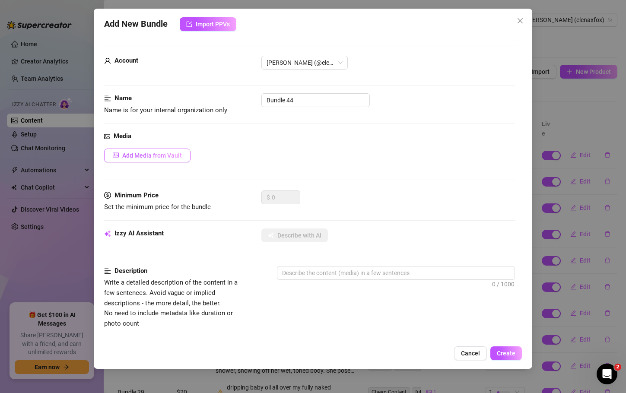
click at [161, 159] on span "Add Media from Vault" at bounding box center [152, 155] width 60 height 7
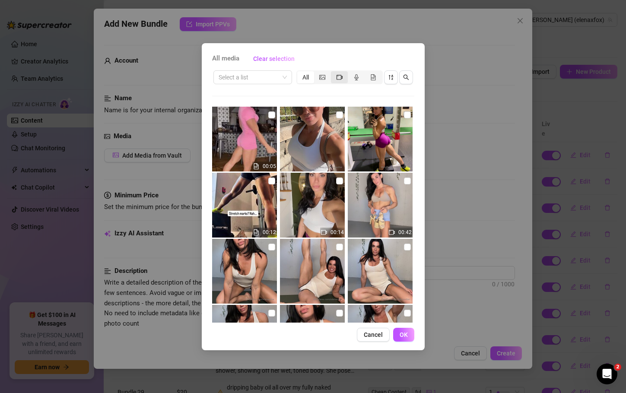
click at [342, 80] on span "segmented control" at bounding box center [340, 77] width 6 height 7
click at [333, 73] on input "segmented control" at bounding box center [333, 73] width 0 height 0
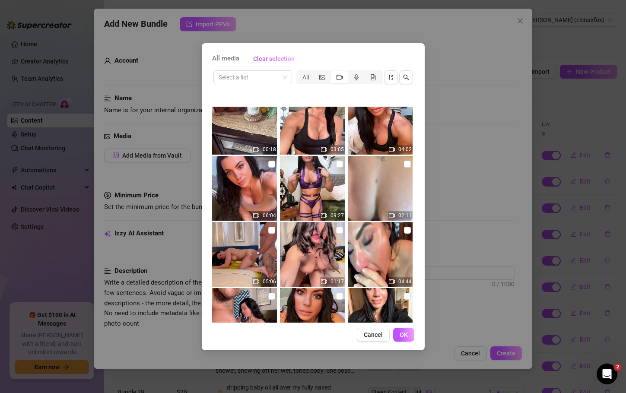
scroll to position [6073, 0]
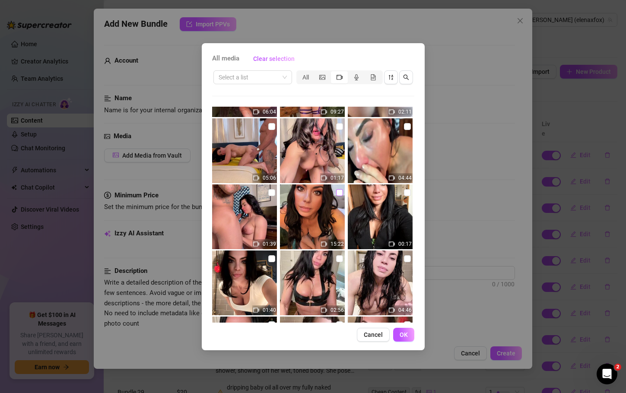
click at [336, 194] on input "checkbox" at bounding box center [339, 192] width 7 height 7
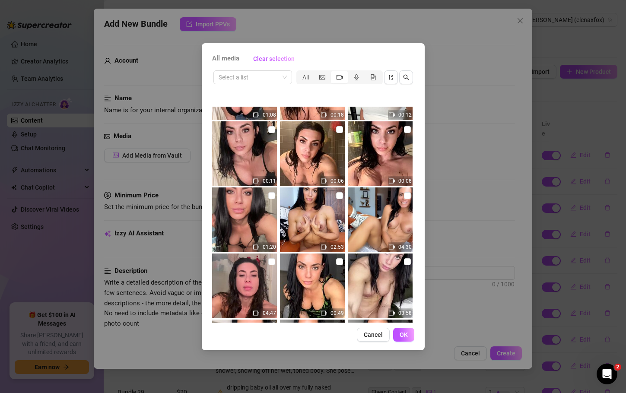
scroll to position [6498, 0]
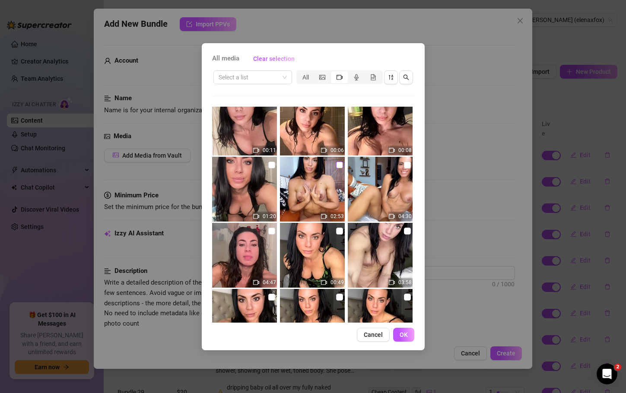
click at [339, 166] on input "checkbox" at bounding box center [339, 165] width 7 height 7
click at [409, 331] on button "OK" at bounding box center [403, 335] width 21 height 14
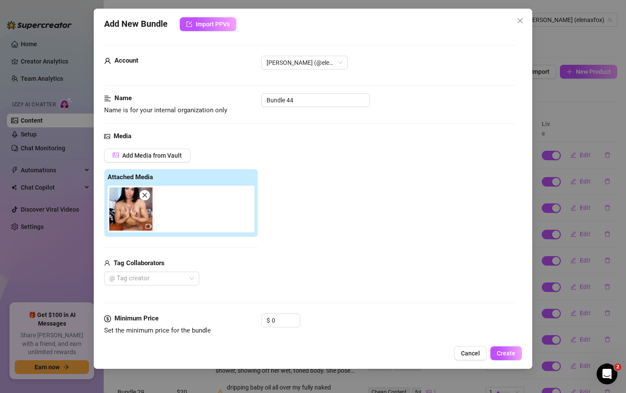
scroll to position [154, 0]
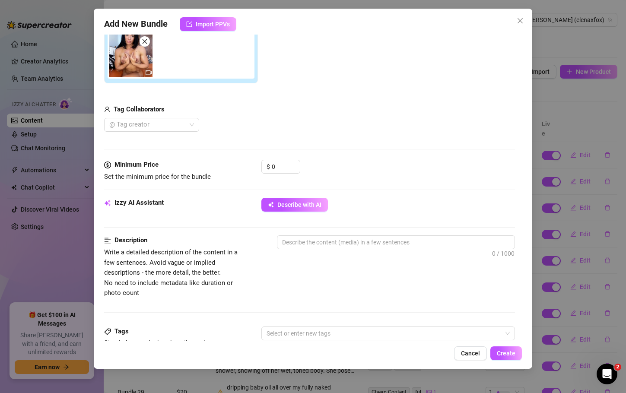
click at [284, 197] on div "Minimum Price Set the minimum price for the bundle $ 0" at bounding box center [309, 179] width 411 height 38
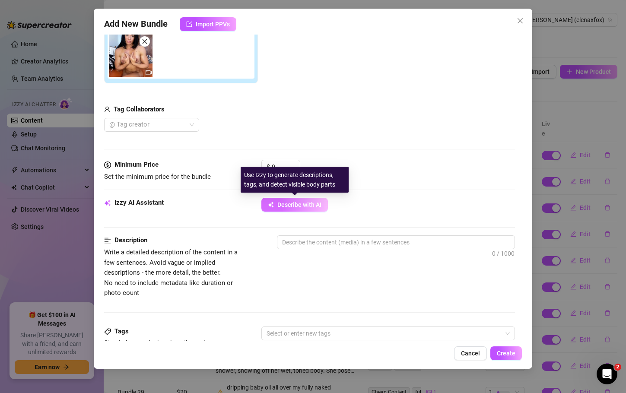
click at [287, 201] on button "Describe with AI" at bounding box center [295, 205] width 67 height 14
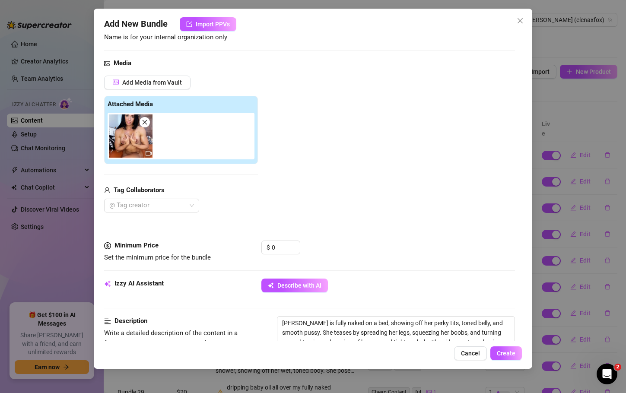
scroll to position [71, 0]
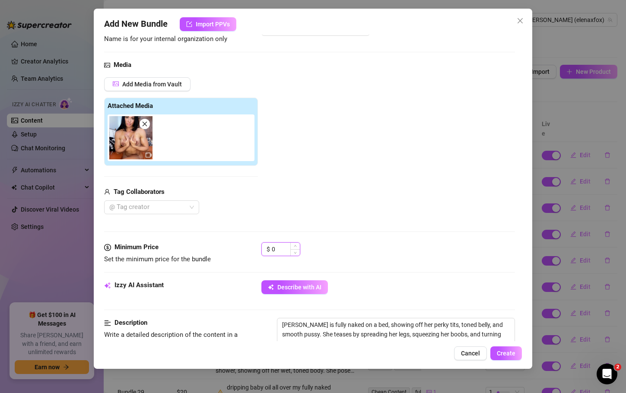
click at [283, 249] on input "0" at bounding box center [286, 249] width 28 height 13
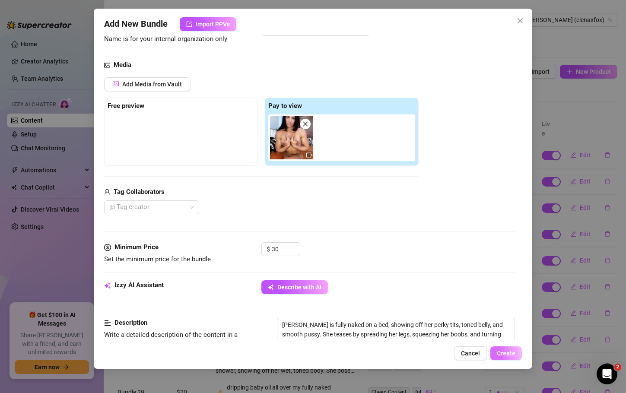
click at [505, 357] on span "Create" at bounding box center [506, 353] width 19 height 7
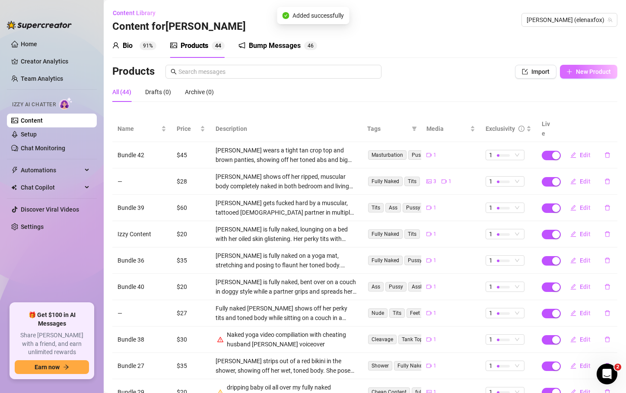
click at [594, 70] on span "New Product" at bounding box center [593, 71] width 35 height 7
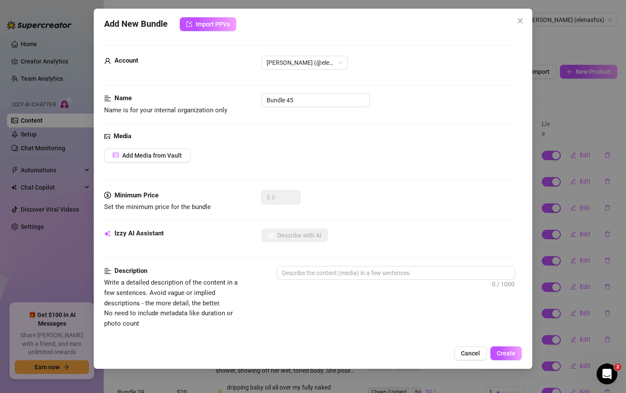
click at [162, 148] on div "Media Add Media from Vault" at bounding box center [309, 160] width 411 height 59
click at [159, 156] on span "Add Media from Vault" at bounding box center [152, 155] width 60 height 7
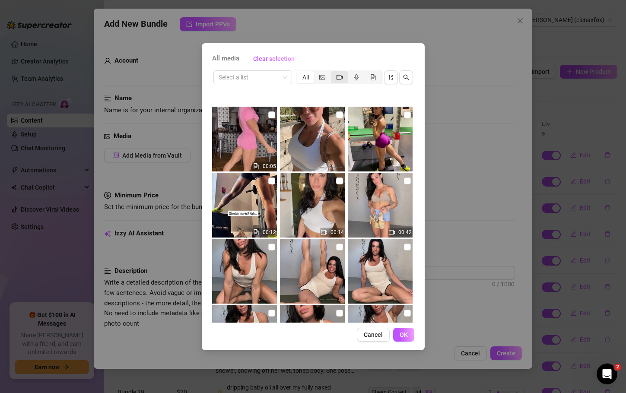
click at [337, 80] on span "segmented control" at bounding box center [340, 77] width 6 height 7
click at [333, 73] on input "segmented control" at bounding box center [333, 73] width 0 height 0
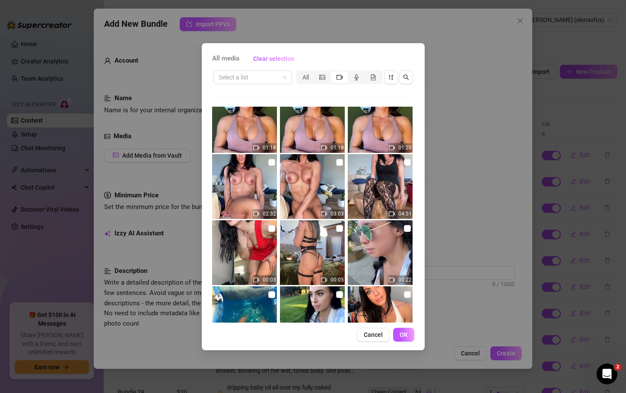
scroll to position [7034, 0]
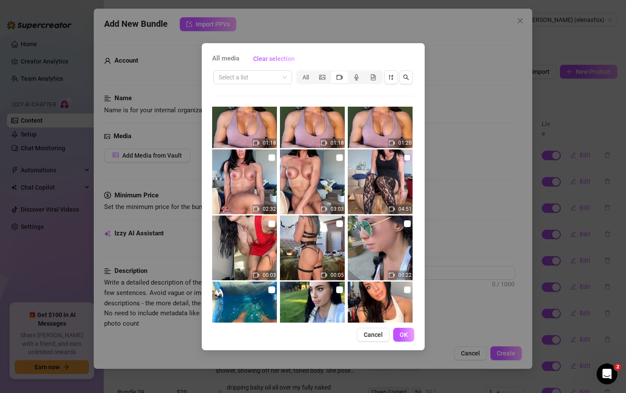
click at [404, 156] on input "checkbox" at bounding box center [407, 157] width 7 height 7
click at [401, 335] on span "OK" at bounding box center [404, 335] width 8 height 7
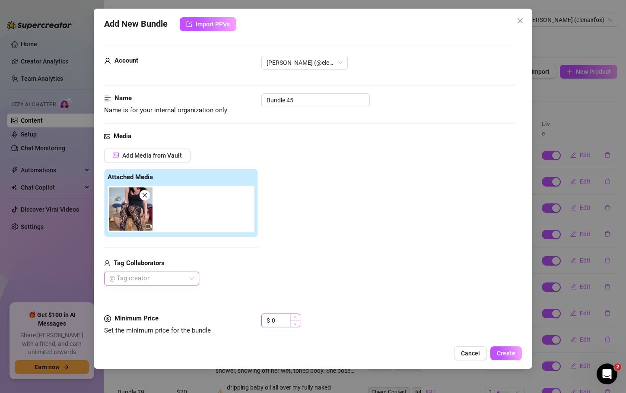
click at [278, 317] on input "0" at bounding box center [286, 320] width 28 height 13
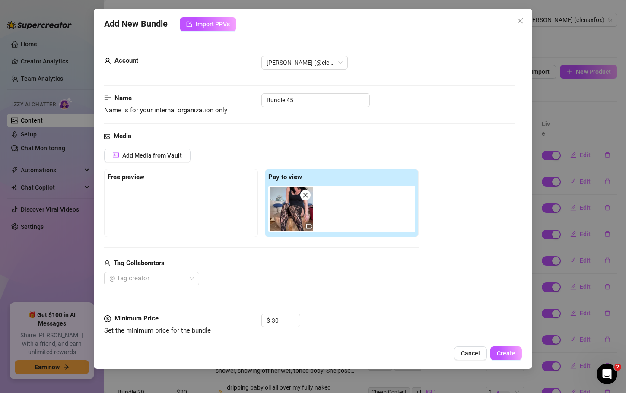
click at [376, 320] on div "$ 30" at bounding box center [388, 325] width 253 height 22
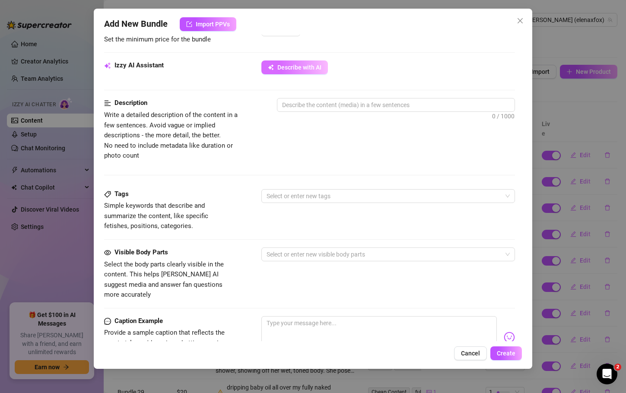
scroll to position [293, 0]
click at [314, 67] on span "Describe with AI" at bounding box center [300, 66] width 44 height 7
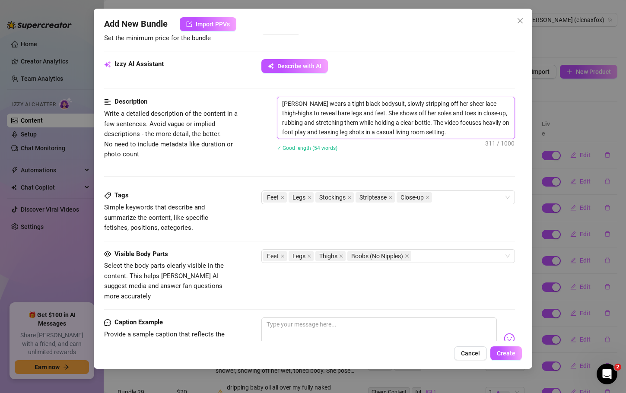
click at [372, 103] on textarea "Elena wears a tight black bodysuit, slowly stripping off her sheer lace thigh-h…" at bounding box center [396, 118] width 237 height 42
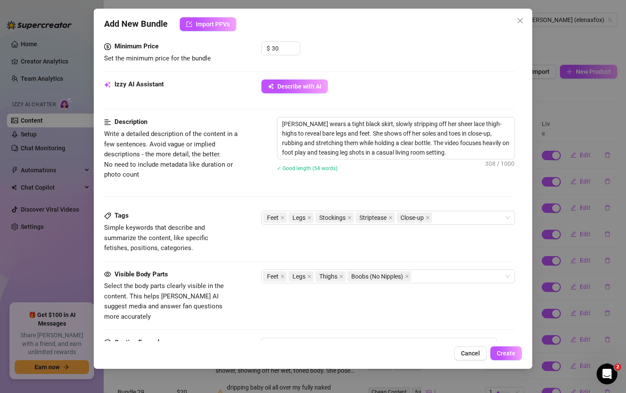
scroll to position [434, 0]
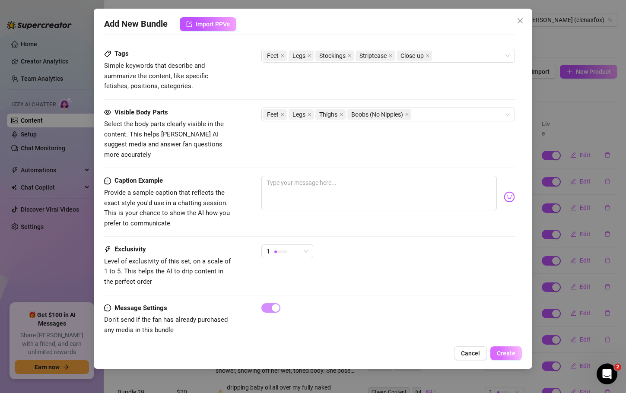
click at [510, 347] on button "Create" at bounding box center [507, 354] width 32 height 14
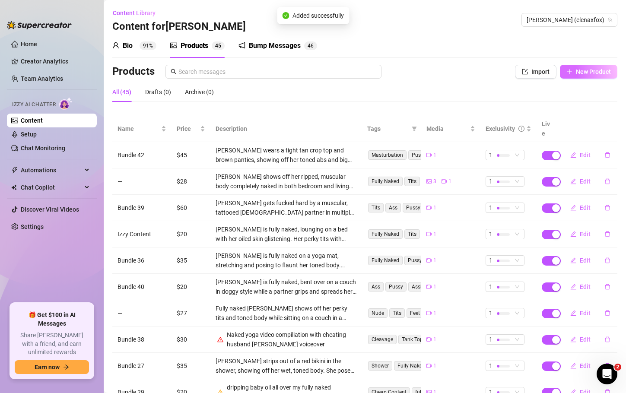
click at [581, 72] on span "New Product" at bounding box center [593, 71] width 35 height 7
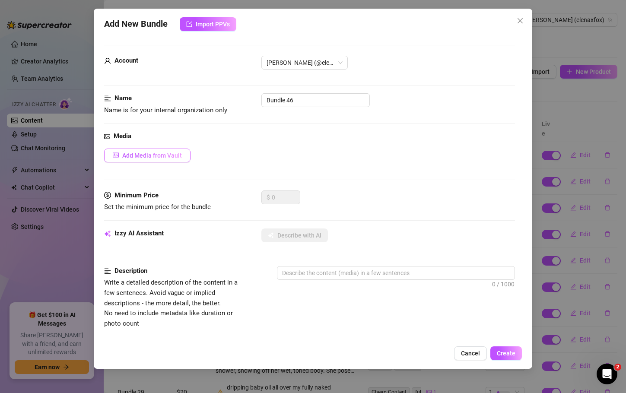
click at [172, 156] on span "Add Media from Vault" at bounding box center [152, 155] width 60 height 7
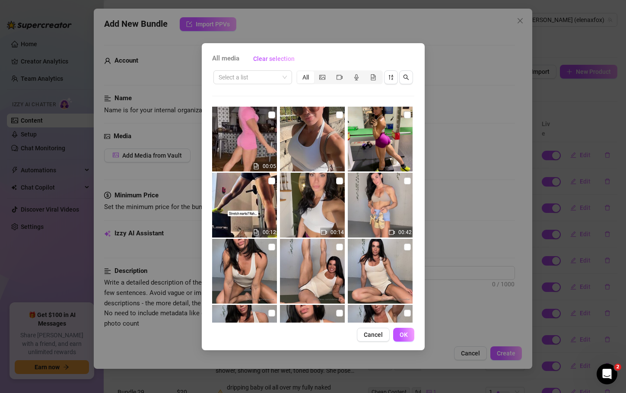
click at [342, 74] on icon "video-camera" at bounding box center [340, 77] width 6 height 6
click at [333, 73] on input "segmented control" at bounding box center [333, 73] width 0 height 0
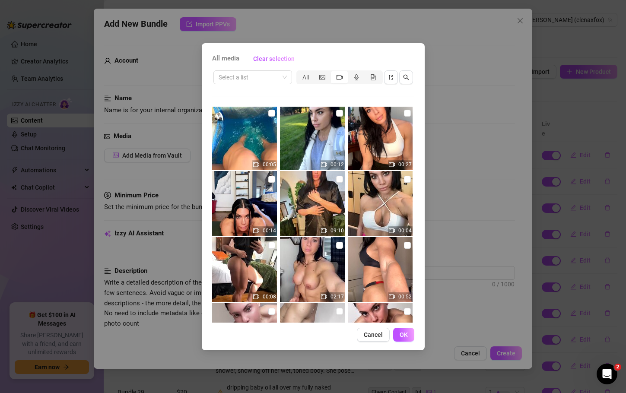
scroll to position [7220, 0]
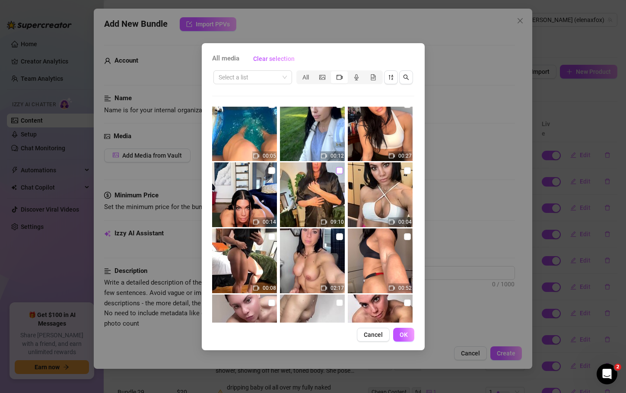
click at [337, 168] on input "checkbox" at bounding box center [339, 170] width 7 height 7
click at [407, 337] on span "OK" at bounding box center [404, 335] width 8 height 7
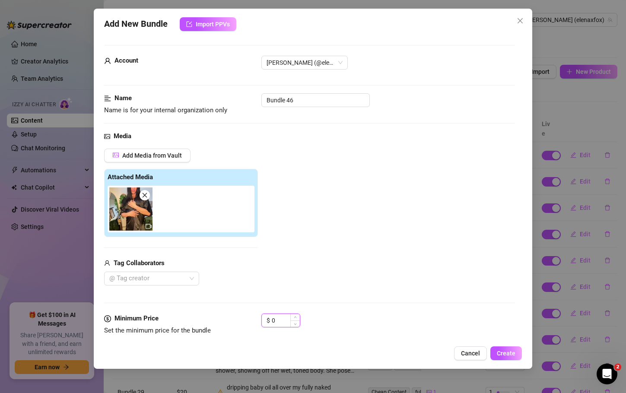
click at [280, 320] on input "0" at bounding box center [286, 320] width 28 height 13
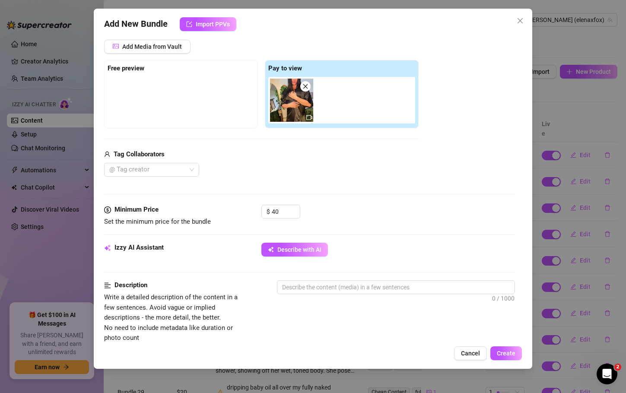
scroll to position [131, 0]
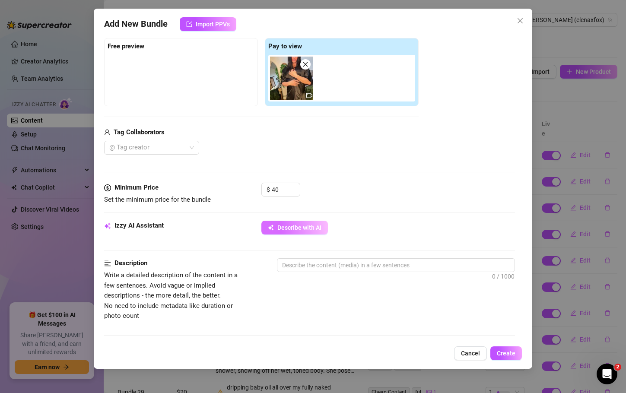
click at [296, 226] on span "Describe with AI" at bounding box center [300, 227] width 44 height 7
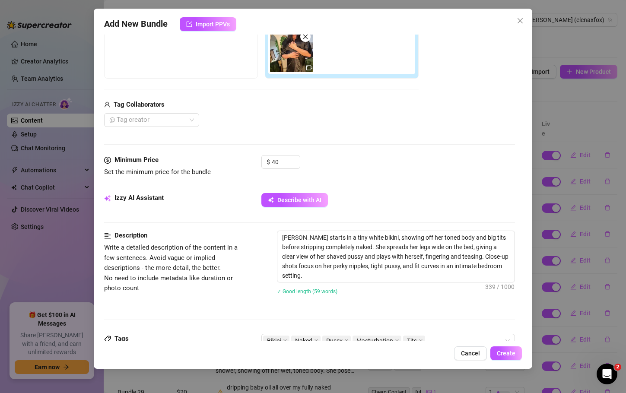
scroll to position [444, 0]
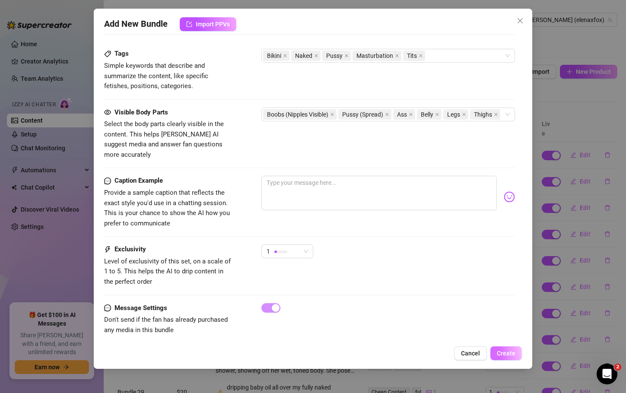
click at [508, 351] on span "Create" at bounding box center [506, 353] width 19 height 7
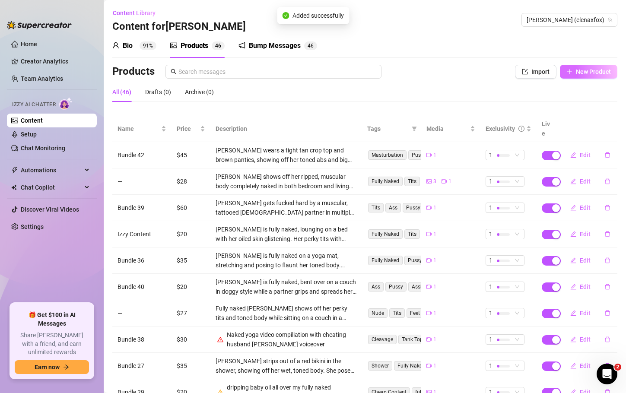
click at [594, 77] on button "New Product" at bounding box center [588, 72] width 57 height 14
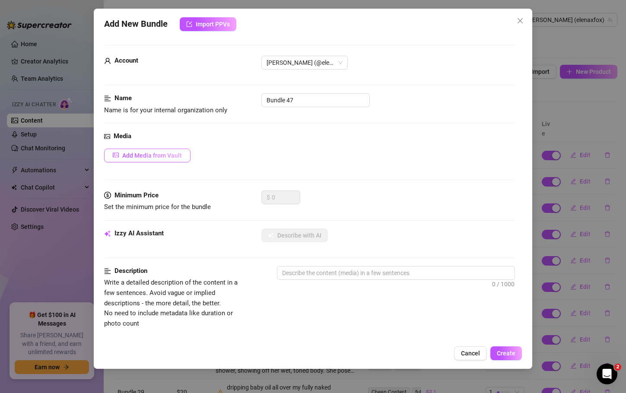
click at [180, 159] on span "Add Media from Vault" at bounding box center [152, 155] width 60 height 7
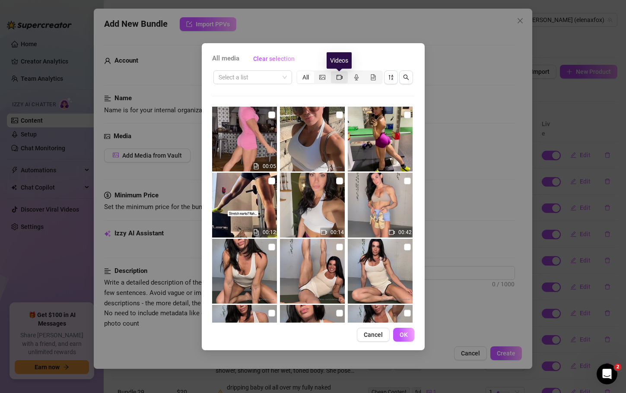
click at [338, 77] on icon "video-camera" at bounding box center [340, 77] width 6 height 6
click at [333, 73] on input "segmented control" at bounding box center [333, 73] width 0 height 0
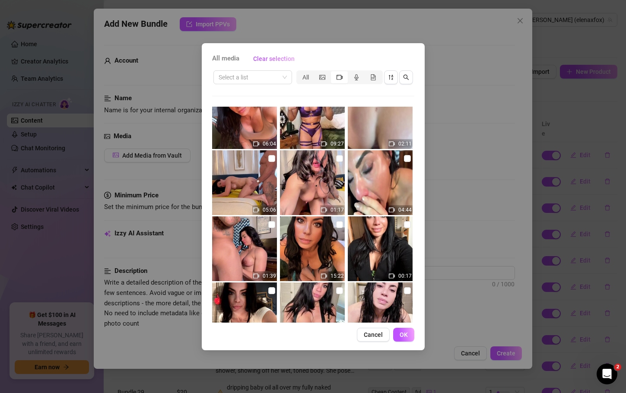
scroll to position [6139, 0]
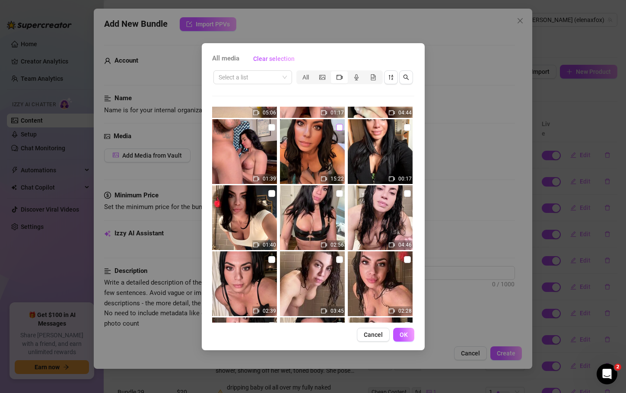
click at [336, 125] on input "checkbox" at bounding box center [339, 127] width 7 height 7
click at [404, 329] on button "OK" at bounding box center [403, 335] width 21 height 14
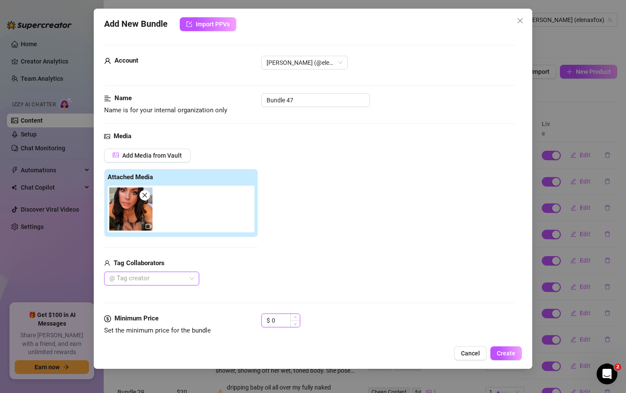
click at [284, 322] on input "0" at bounding box center [286, 320] width 28 height 13
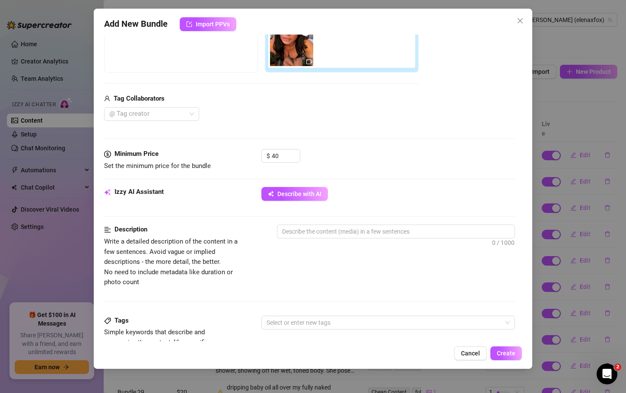
scroll to position [171, 0]
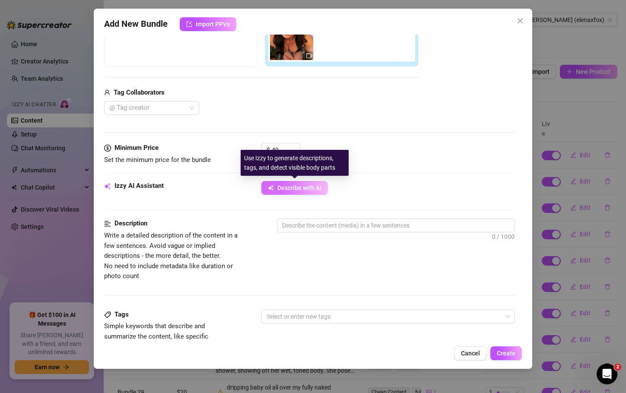
click at [270, 186] on icon "button" at bounding box center [271, 188] width 6 height 6
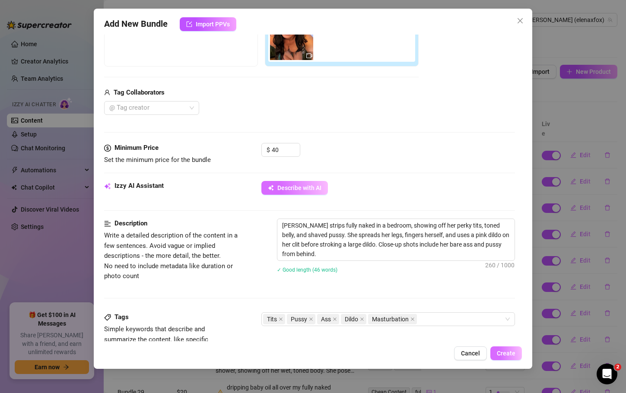
click at [505, 353] on span "Create" at bounding box center [506, 353] width 19 height 7
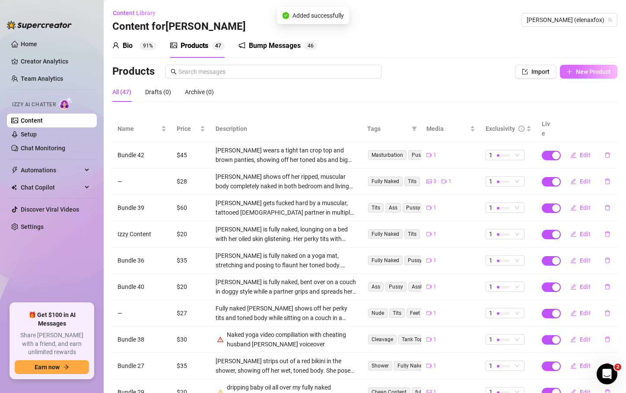
click at [595, 70] on span "New Product" at bounding box center [593, 71] width 35 height 7
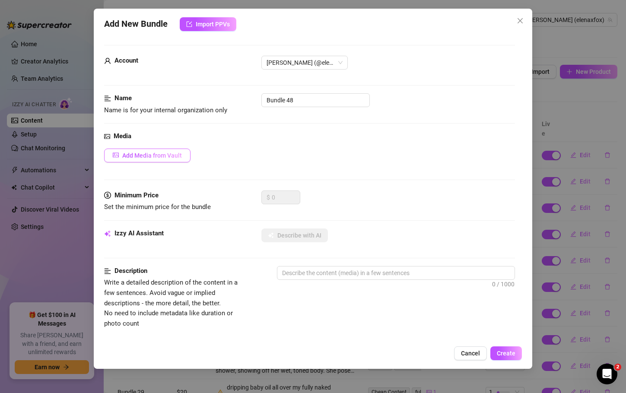
click at [146, 155] on span "Add Media from Vault" at bounding box center [152, 155] width 60 height 7
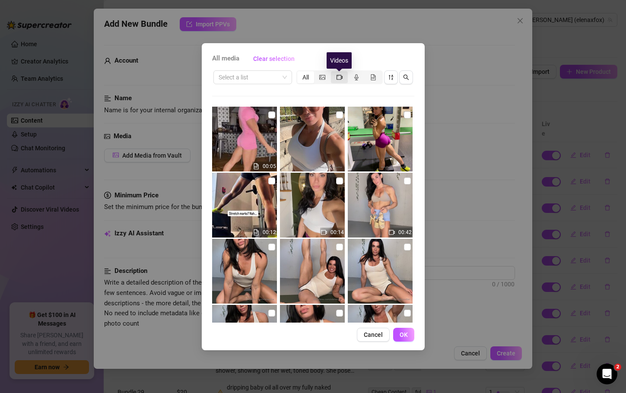
click at [337, 79] on icon "video-camera" at bounding box center [340, 77] width 6 height 5
click at [333, 73] on input "segmented control" at bounding box center [333, 73] width 0 height 0
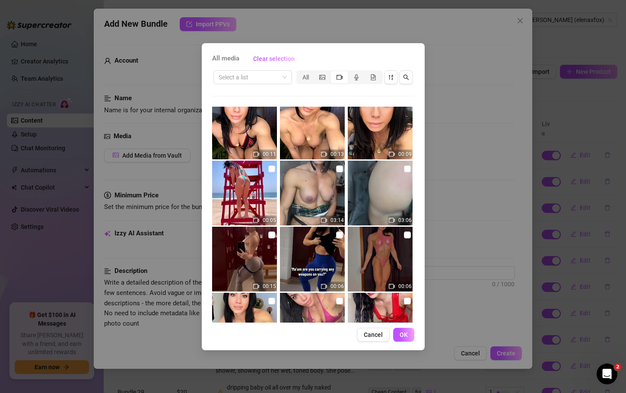
scroll to position [9427, 0]
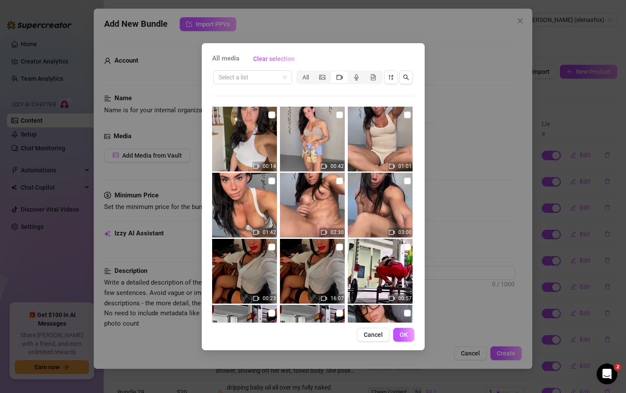
scroll to position [9427, 0]
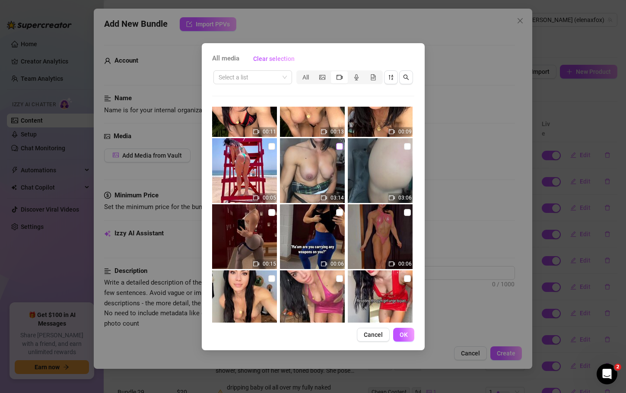
click at [336, 146] on input "checkbox" at bounding box center [339, 146] width 7 height 7
checkbox input "true"
click at [408, 332] on span "OK" at bounding box center [404, 335] width 8 height 7
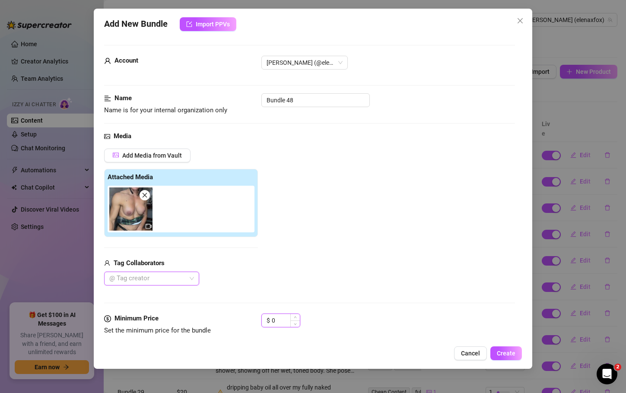
click at [274, 324] on input "0" at bounding box center [286, 320] width 28 height 13
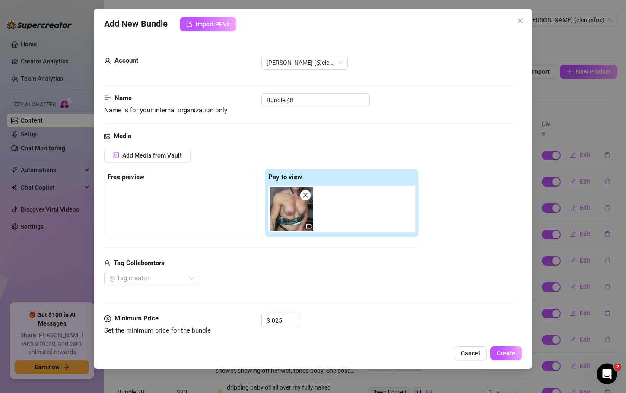
type input "25"
